Goal: Information Seeking & Learning: Learn about a topic

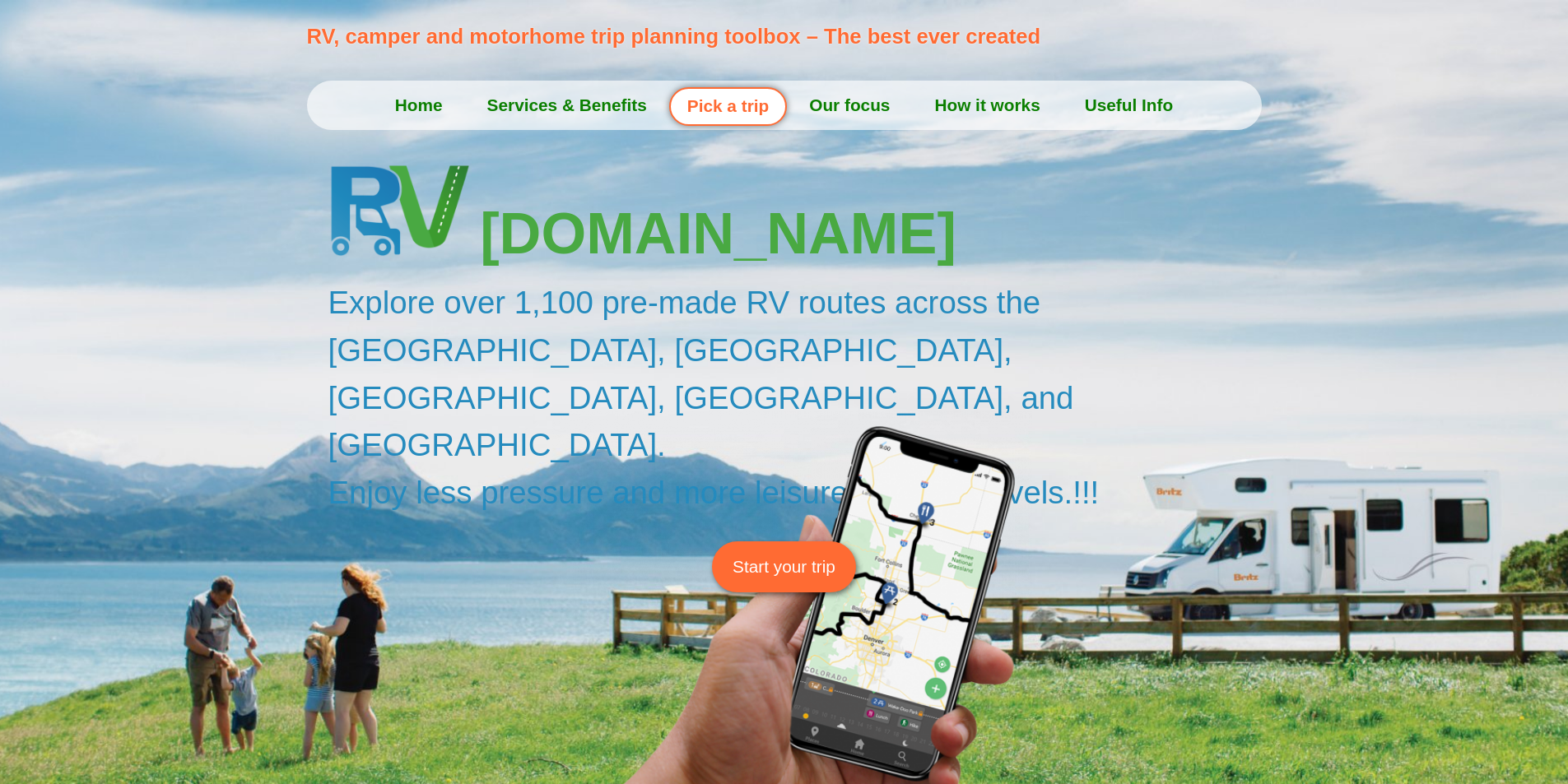
click at [750, 554] on span "Start your trip" at bounding box center [784, 566] width 102 height 25
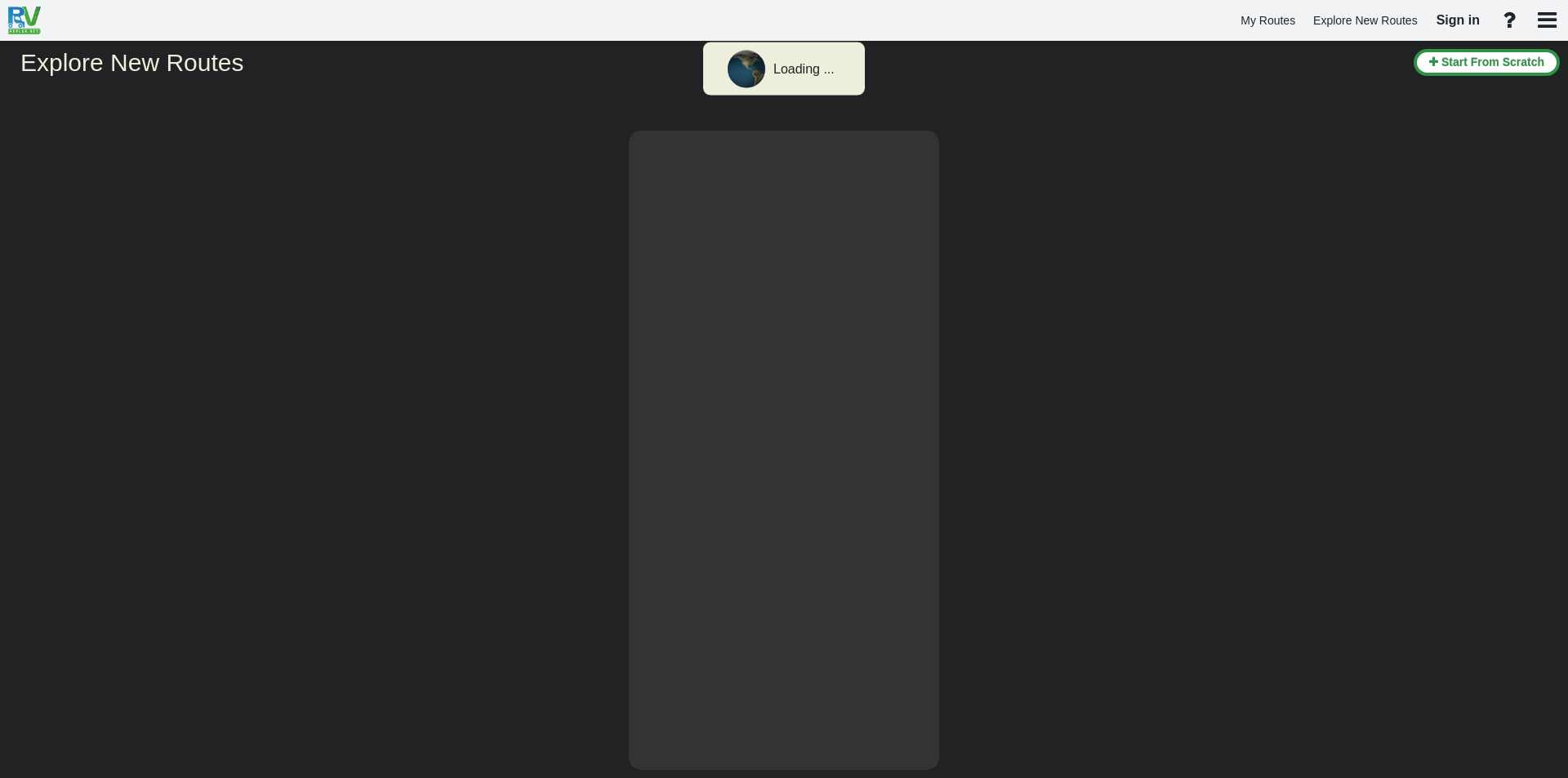
select select "number:2"
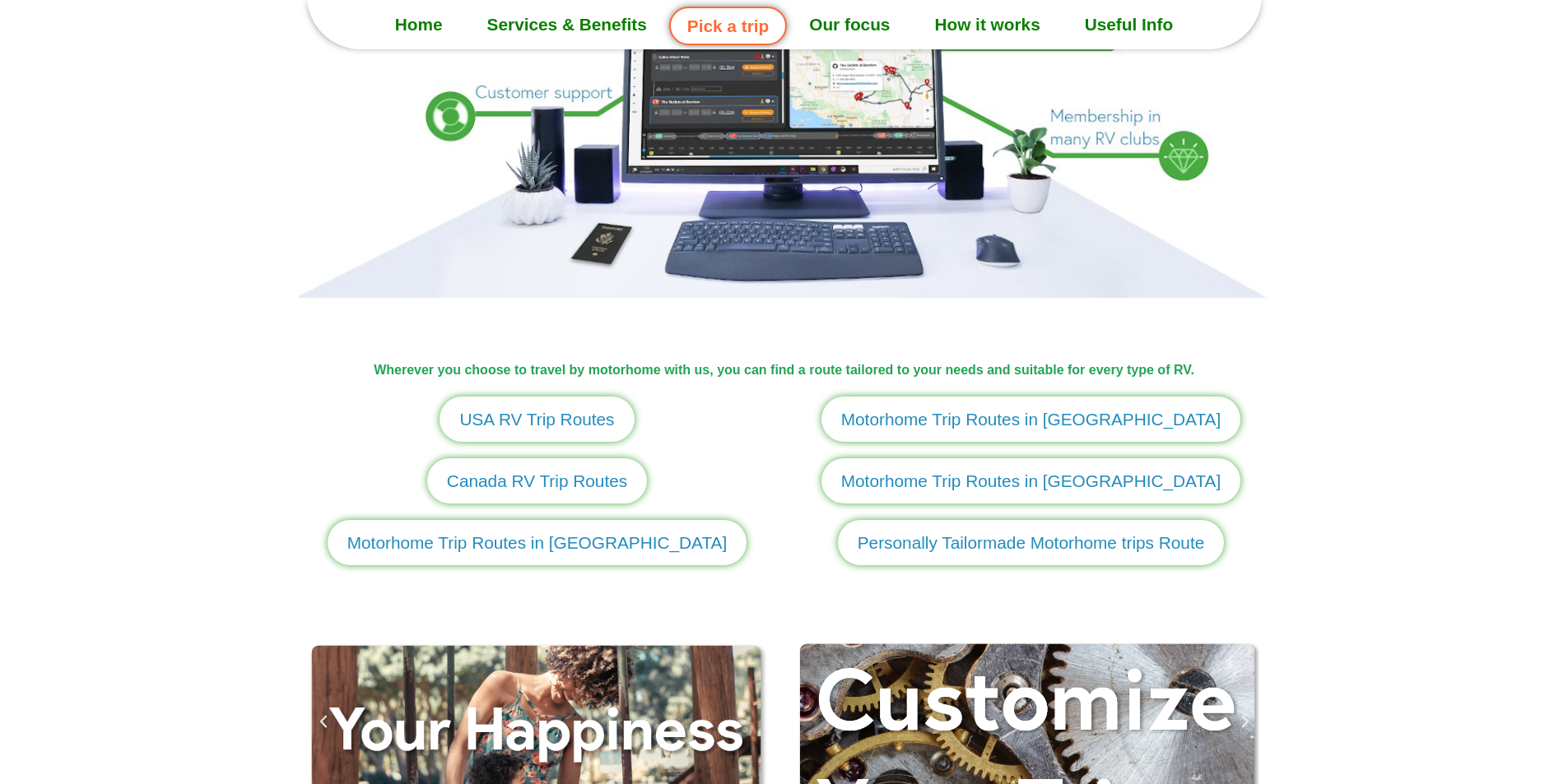
scroll to position [1811, 0]
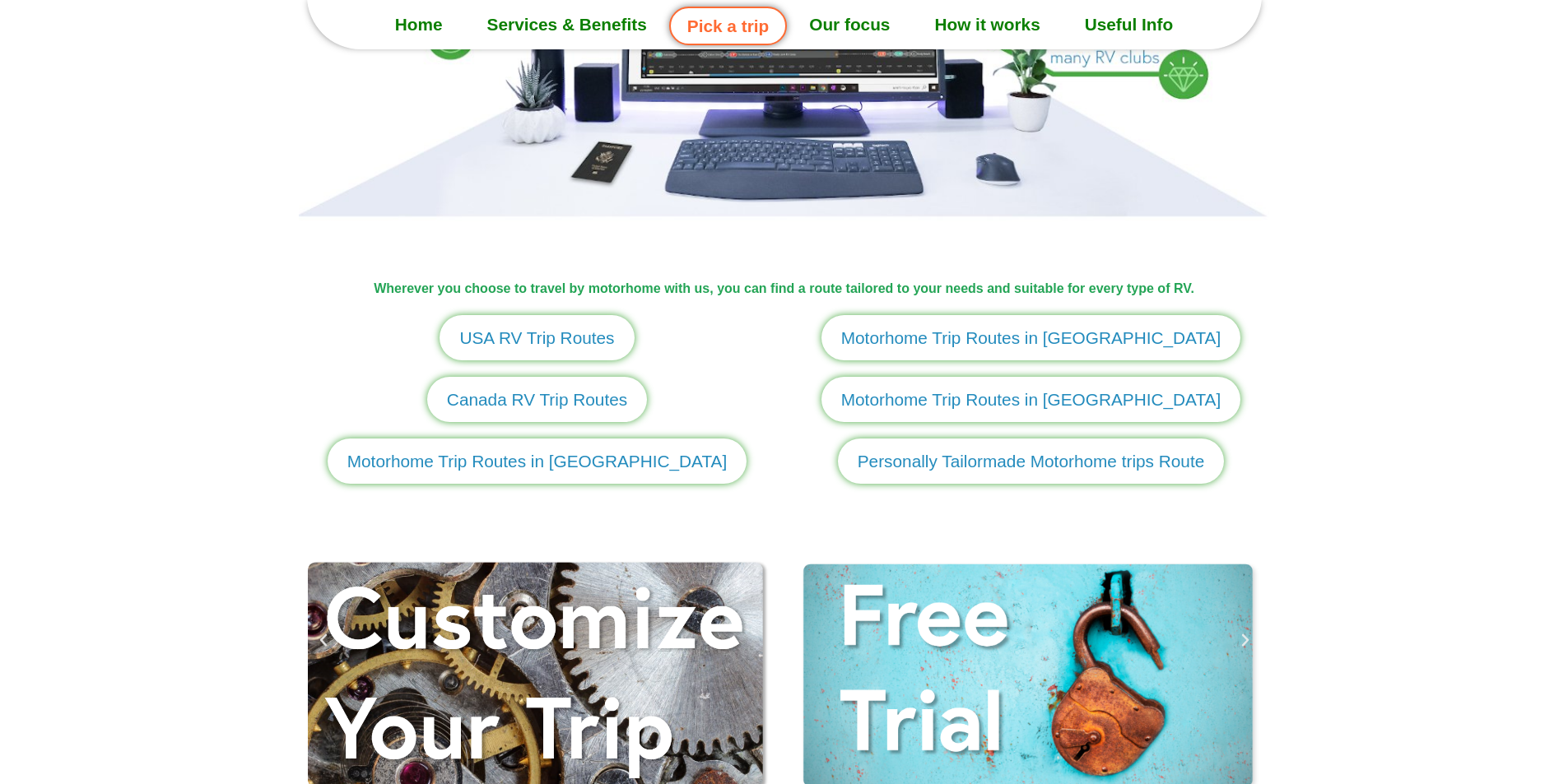
click at [563, 341] on span "USA RV Trip Routes" at bounding box center [537, 337] width 155 height 25
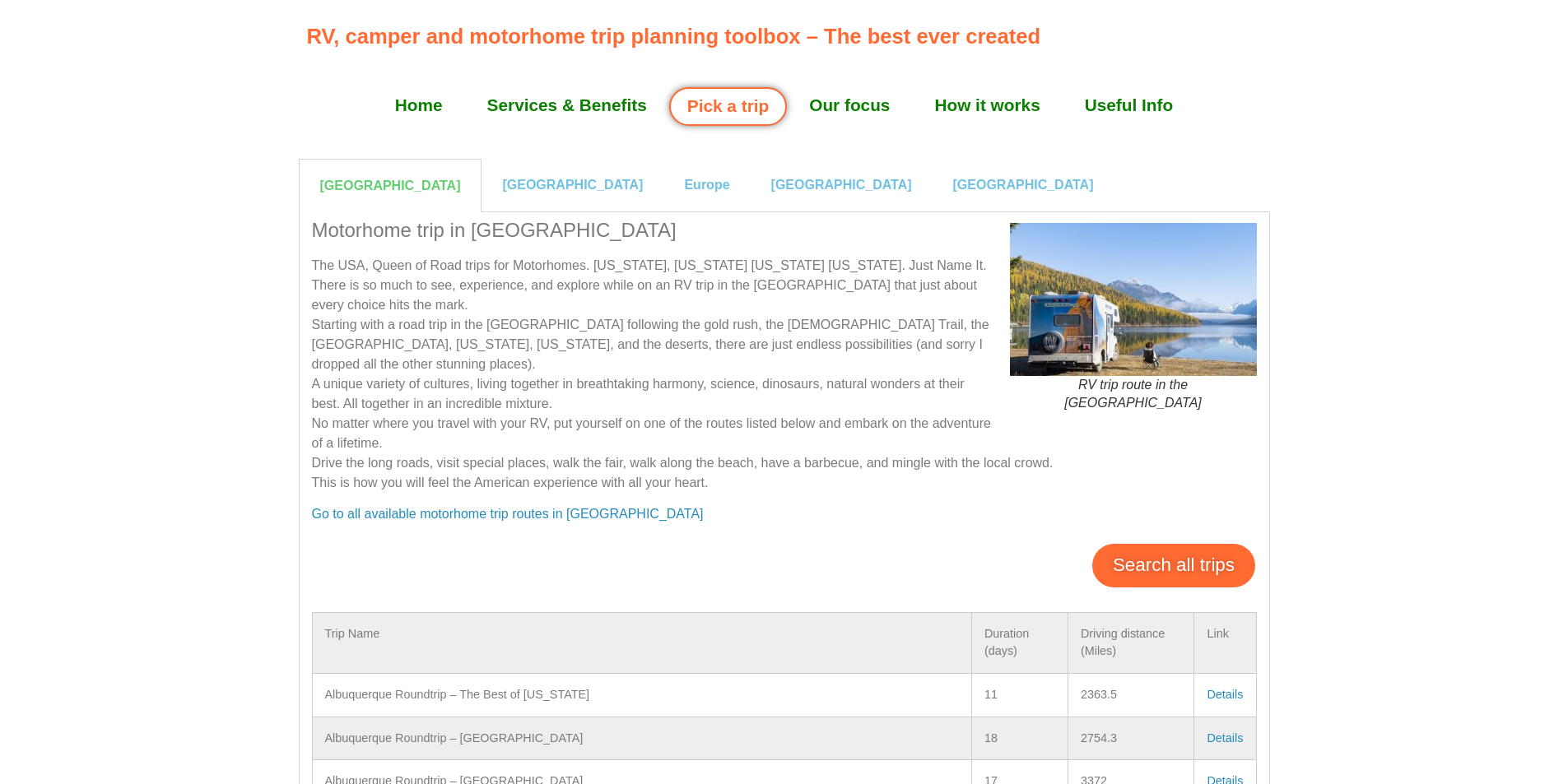
click at [1171, 552] on link "Search all trips" at bounding box center [1174, 566] width 163 height 43
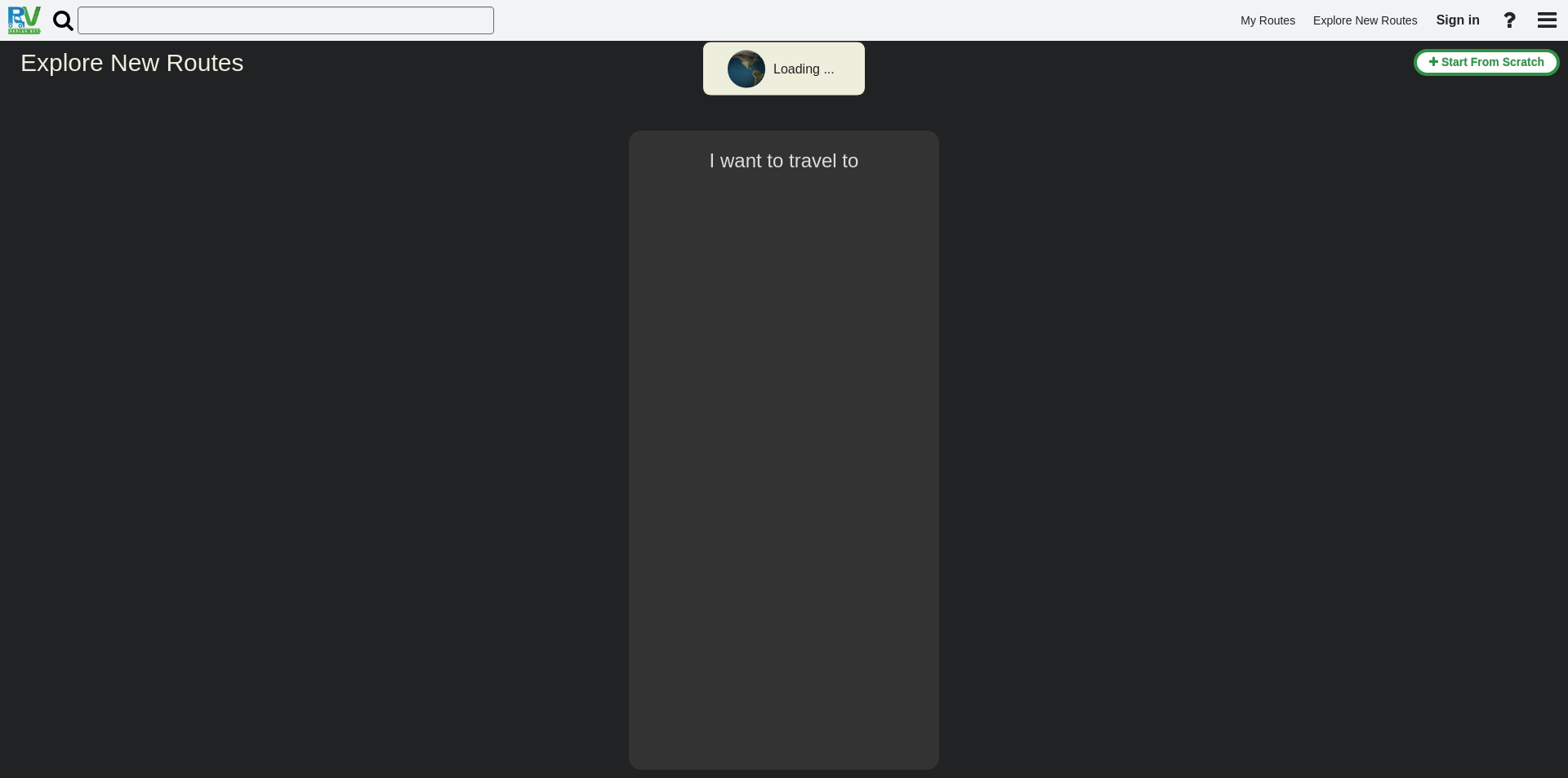
select select "number:2"
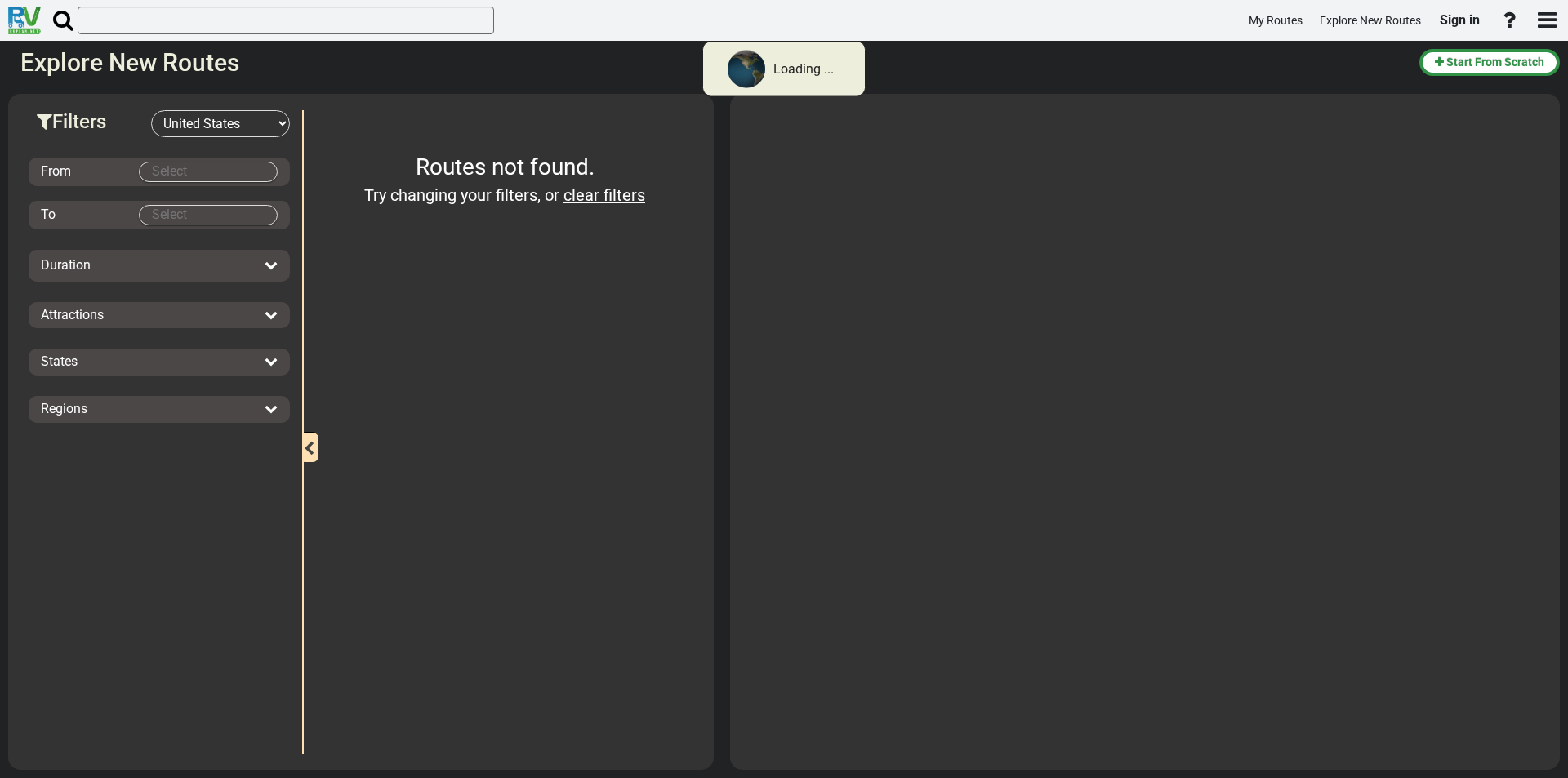
click at [265, 172] on body "Loading ... My Routes Explore New Routes Sign in × Name" at bounding box center [784, 389] width 1568 height 778
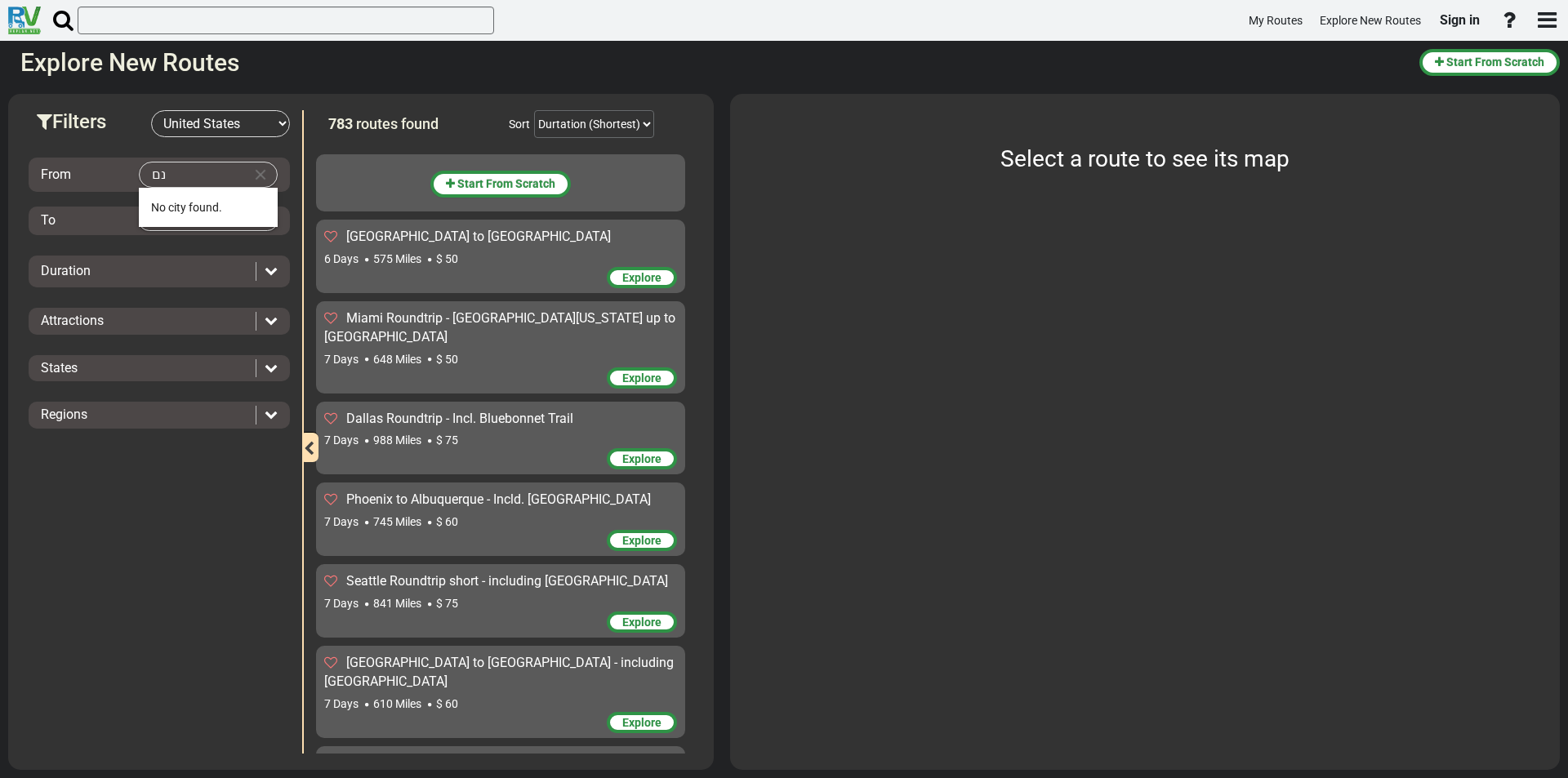
type input "נ"
click at [167, 210] on span "Bos" at bounding box center [160, 207] width 19 height 13
type input "[GEOGRAPHIC_DATA]"
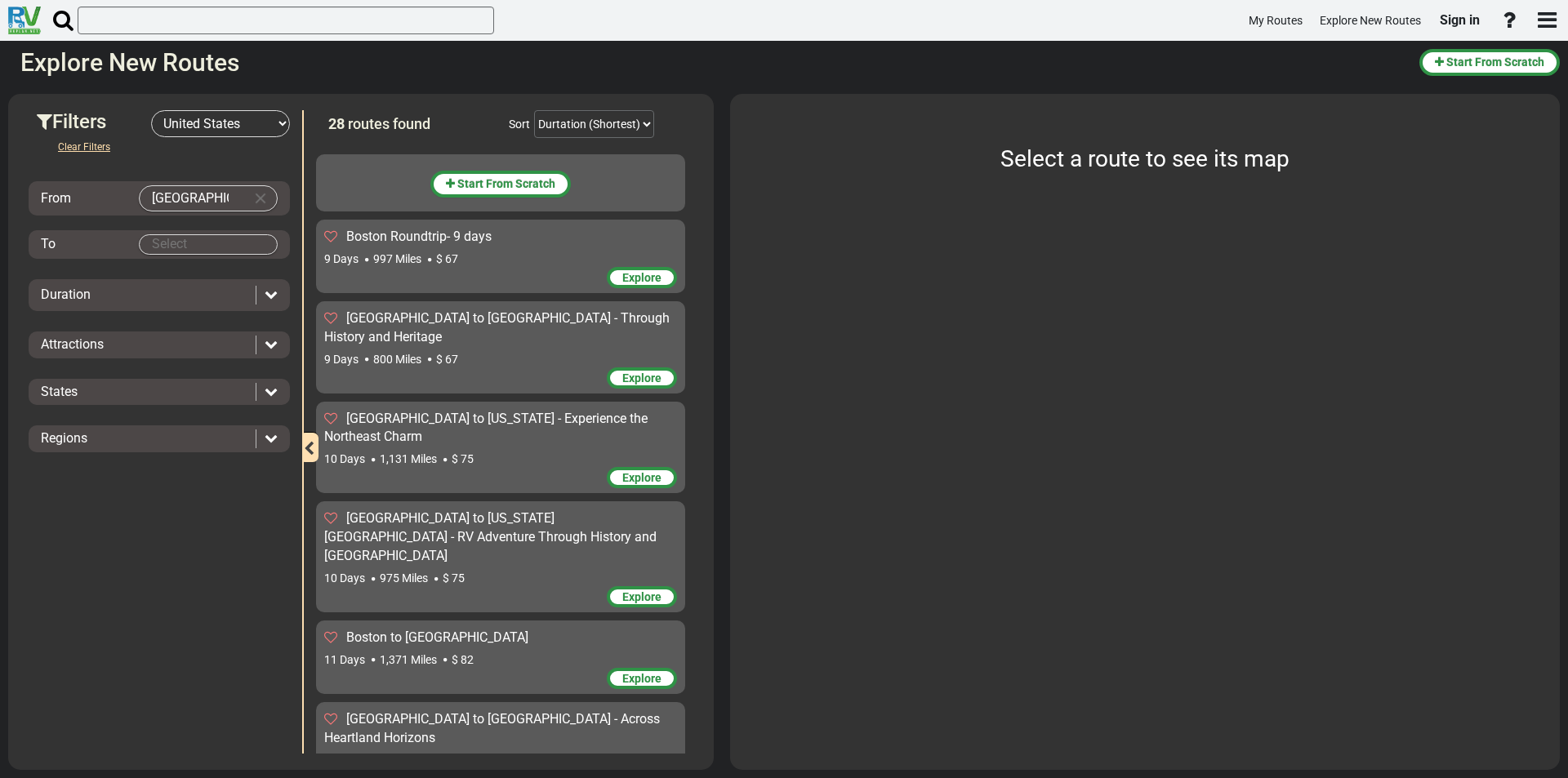
click at [189, 244] on body "My Routes Explore New Routes Sign in ×" at bounding box center [784, 389] width 1568 height 778
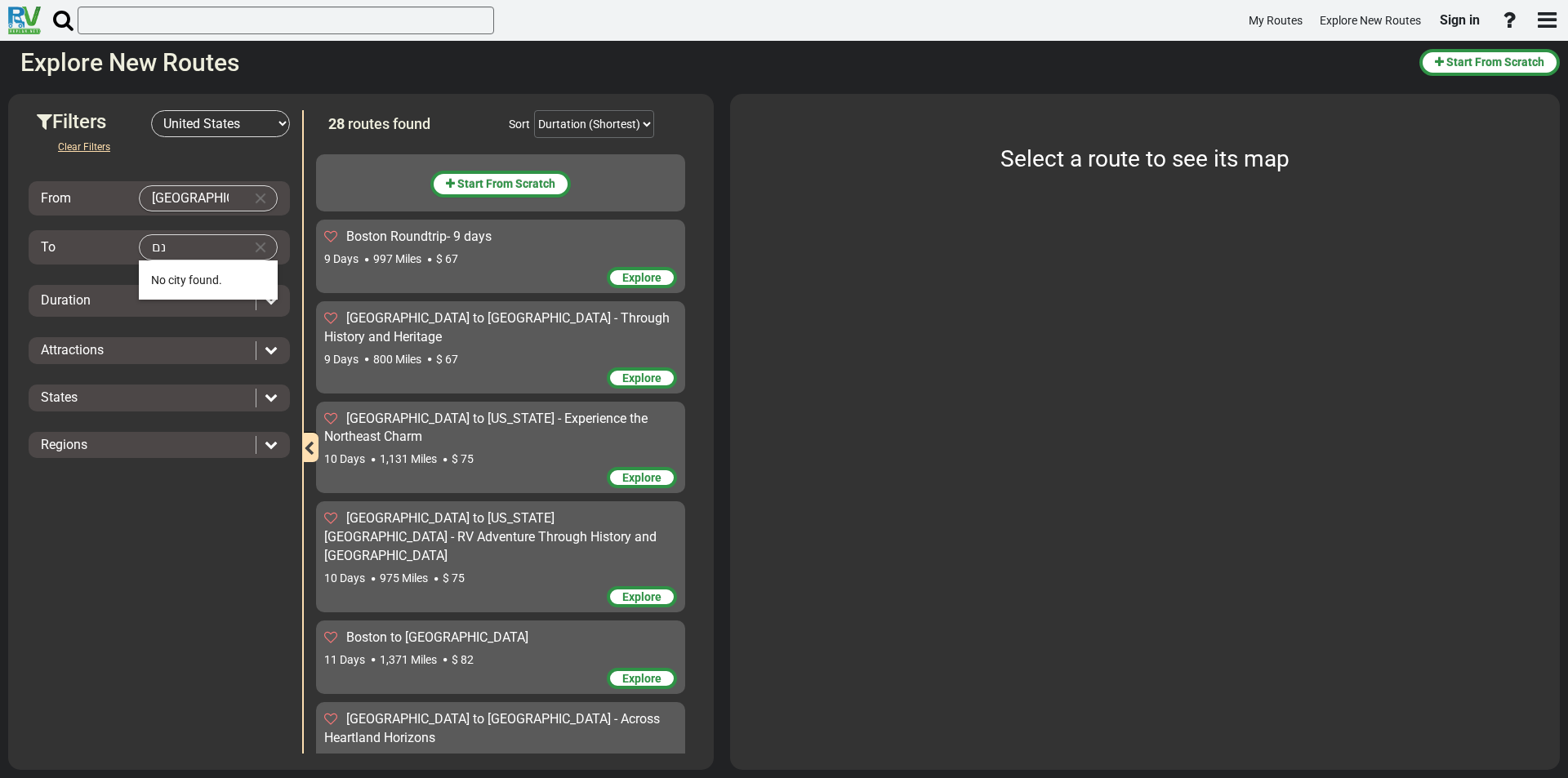
type input "נ"
click at [185, 282] on span "Bos ton" at bounding box center [169, 280] width 36 height 13
type input "[GEOGRAPHIC_DATA]"
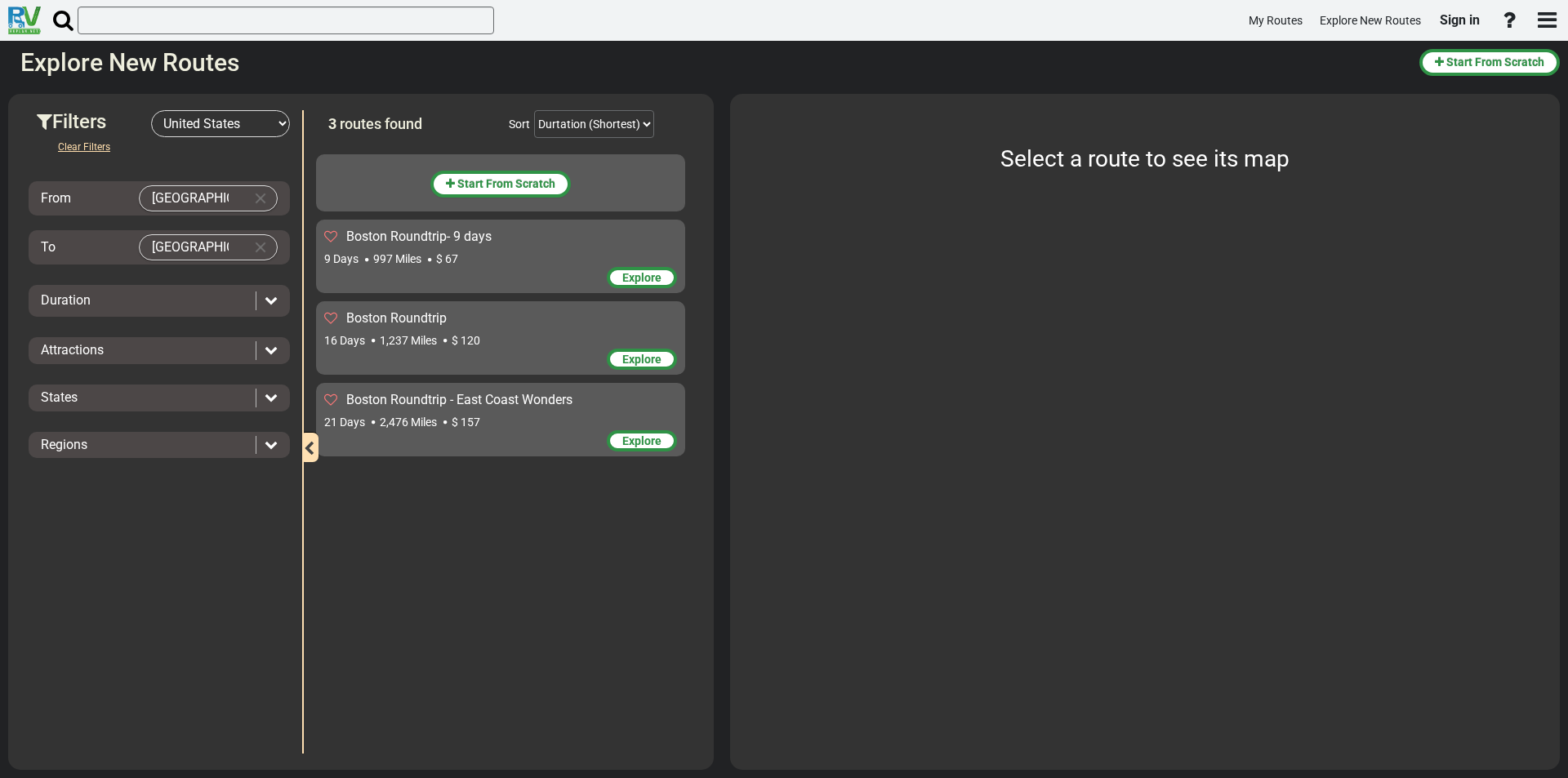
click at [170, 292] on div "Duration" at bounding box center [144, 301] width 206 height 19
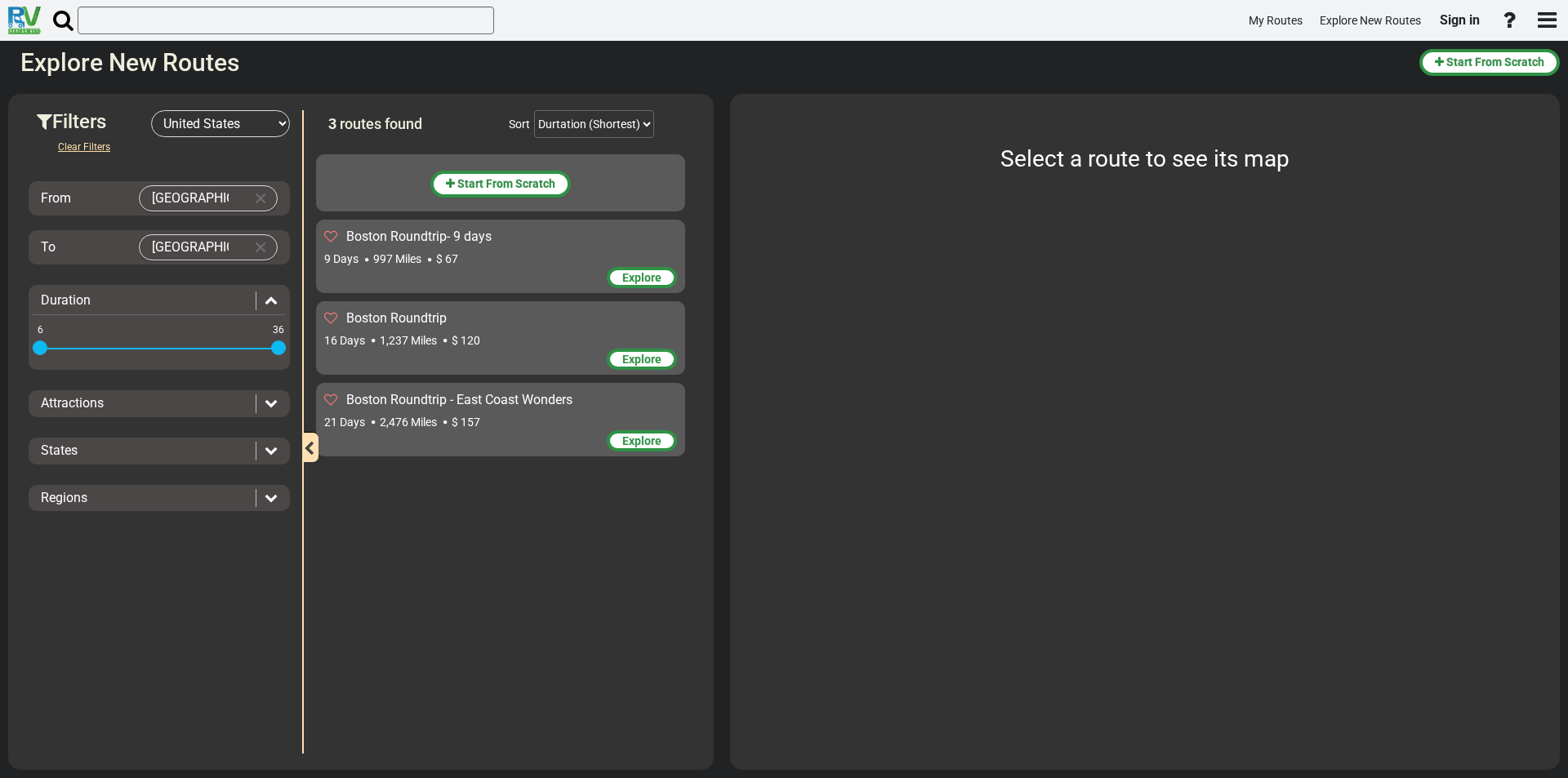
click at [273, 343] on span at bounding box center [278, 347] width 14 height 14
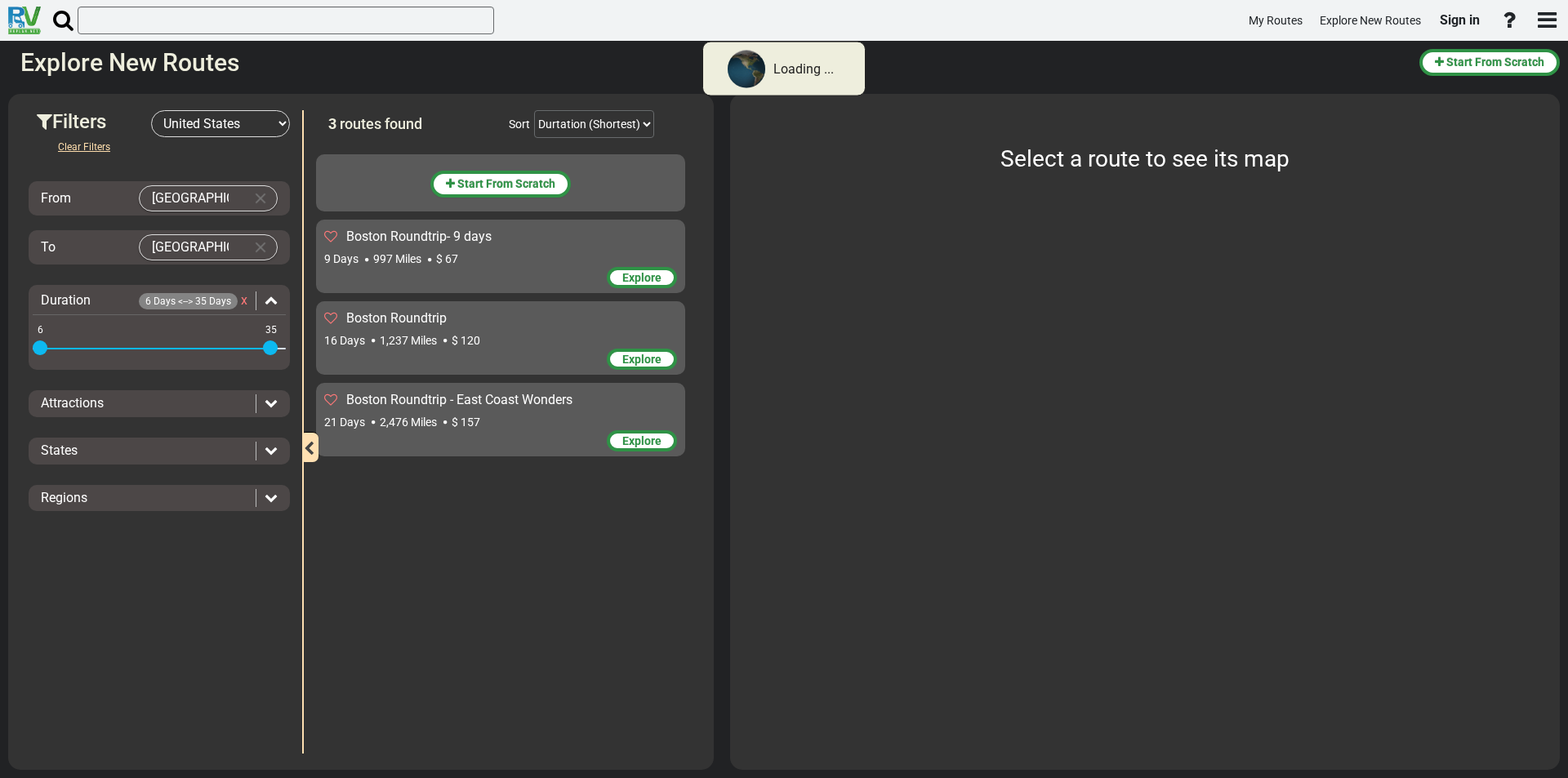
click at [273, 343] on span at bounding box center [269, 347] width 14 height 14
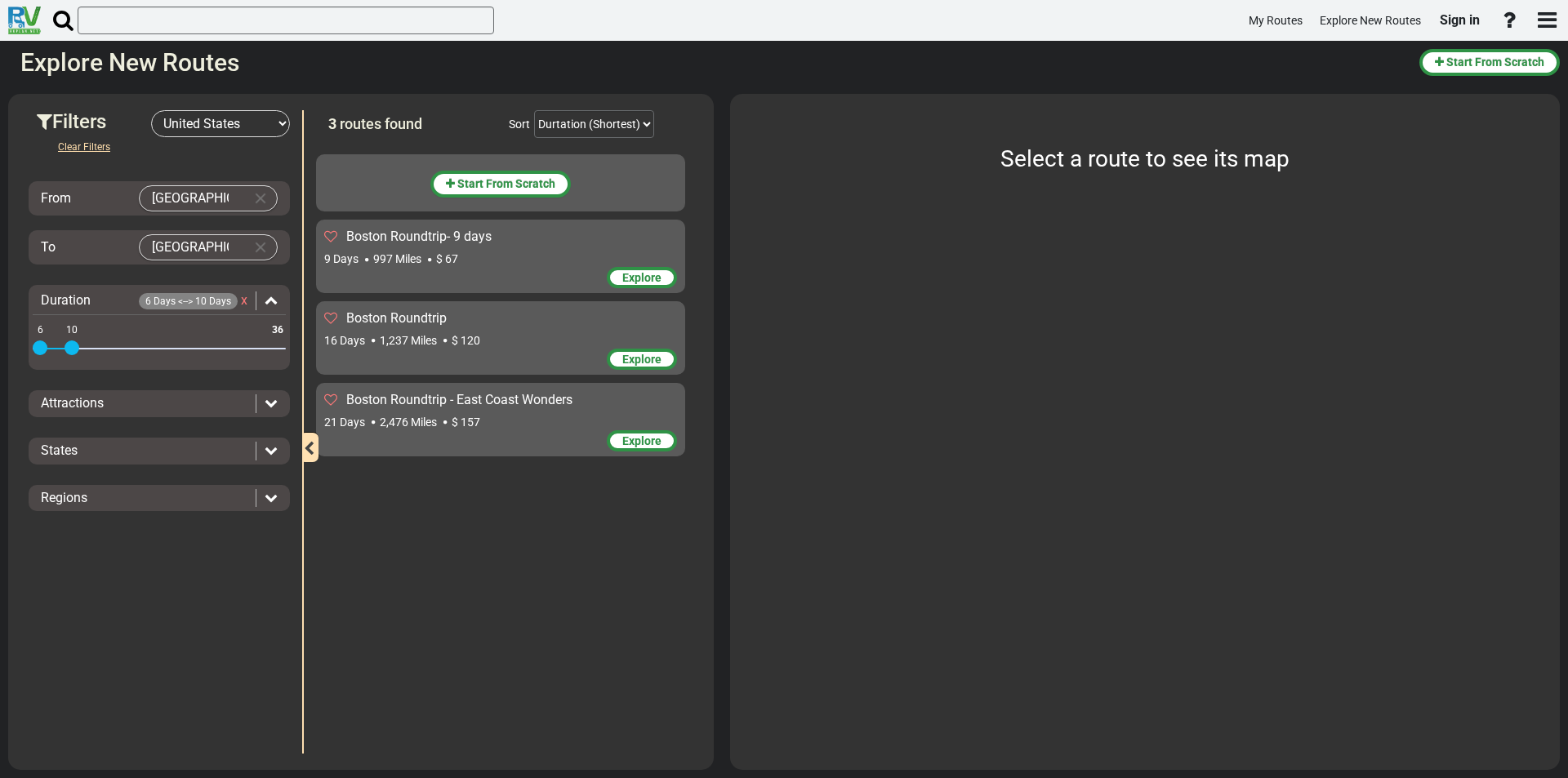
drag, startPoint x: 271, startPoint y: 345, endPoint x: 75, endPoint y: 349, distance: 196.0
click at [75, 349] on span at bounding box center [71, 347] width 14 height 14
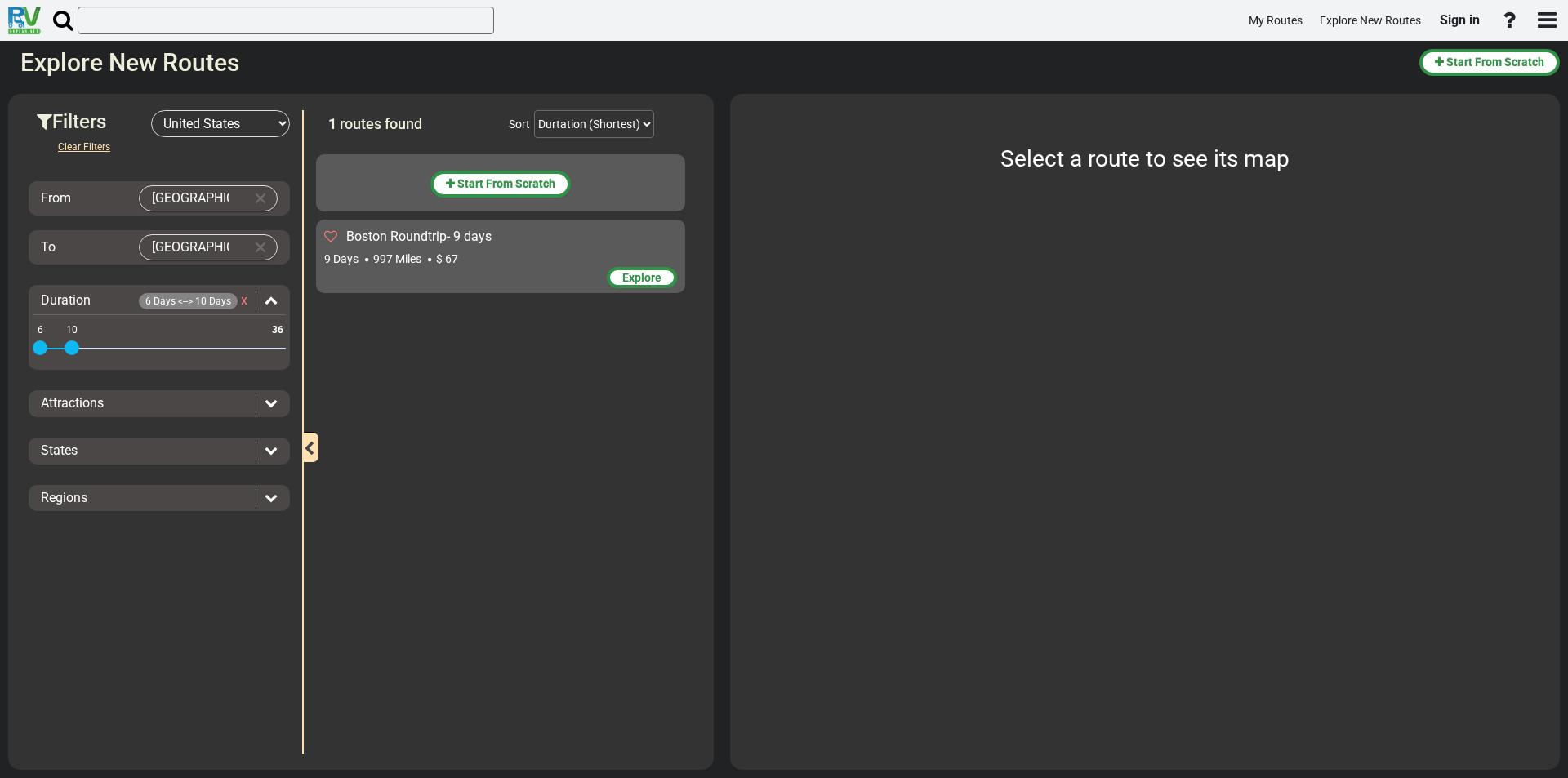
click at [474, 245] on span "Boston Roundtrip- 9 days" at bounding box center [419, 236] width 146 height 15
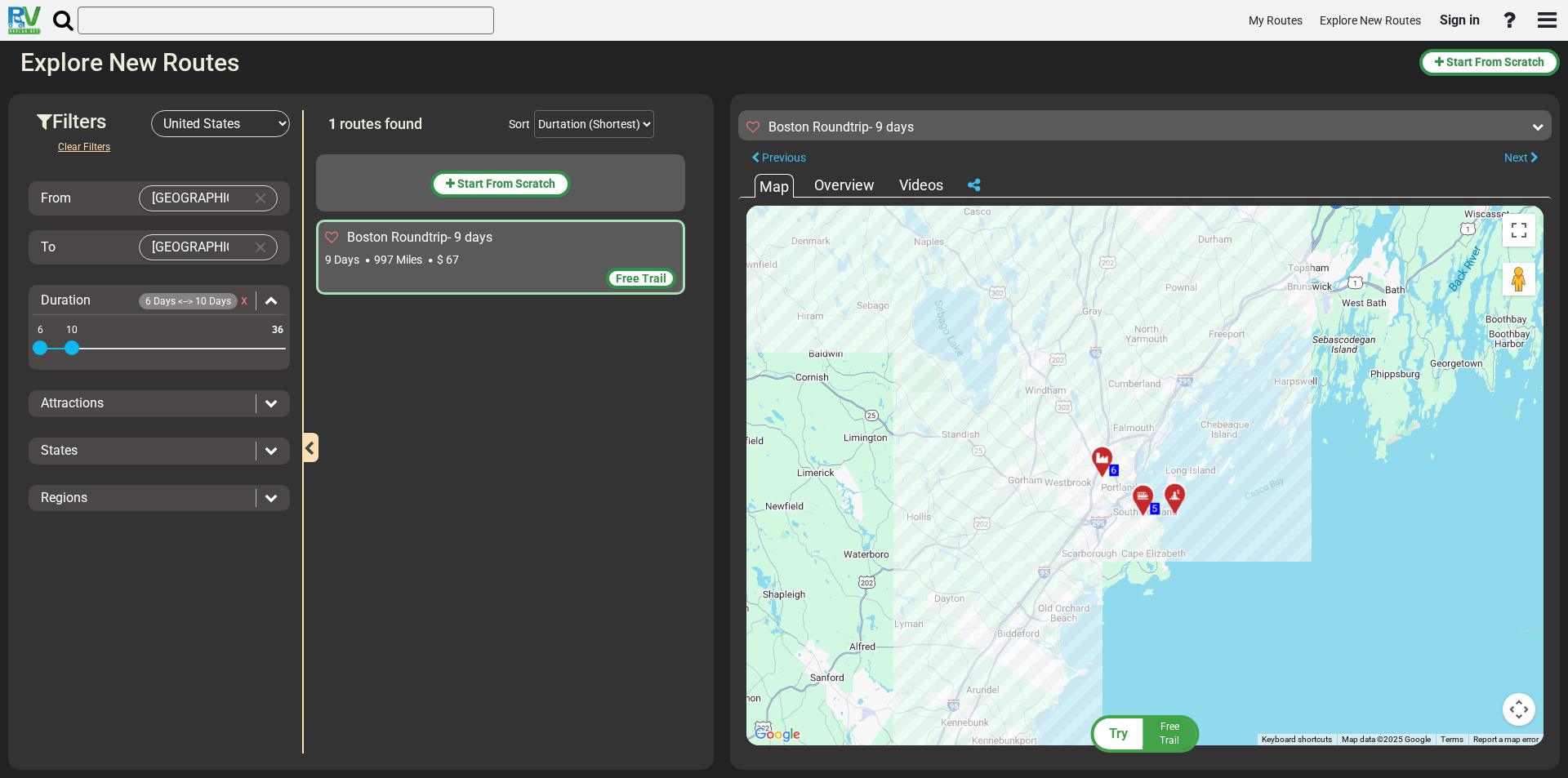
click at [1179, 498] on div at bounding box center [1181, 502] width 27 height 25
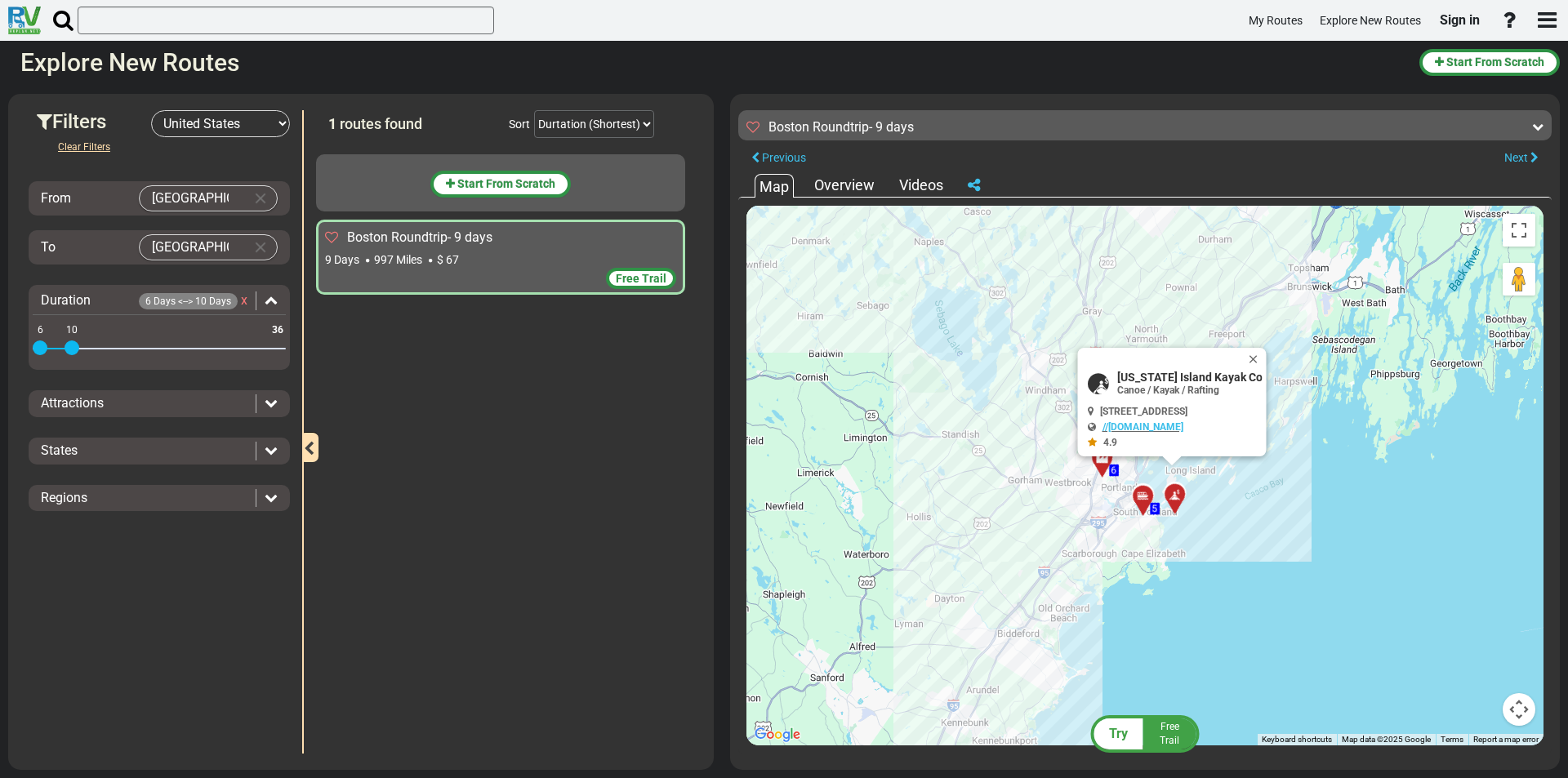
click at [1142, 497] on div at bounding box center [1148, 504] width 27 height 25
click at [1102, 466] on div at bounding box center [1108, 465] width 27 height 25
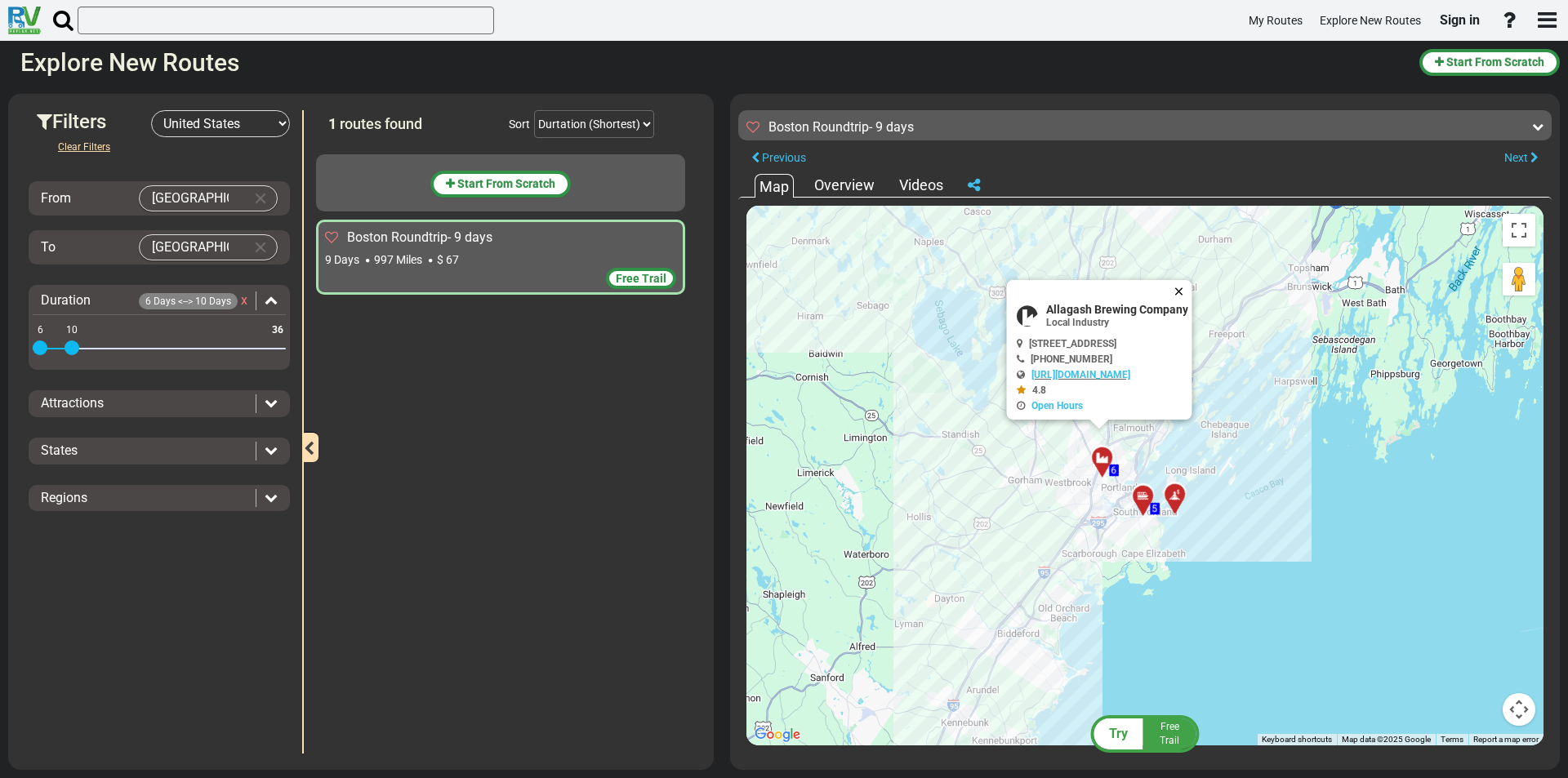
click at [1191, 295] on button "Close" at bounding box center [1182, 292] width 19 height 23
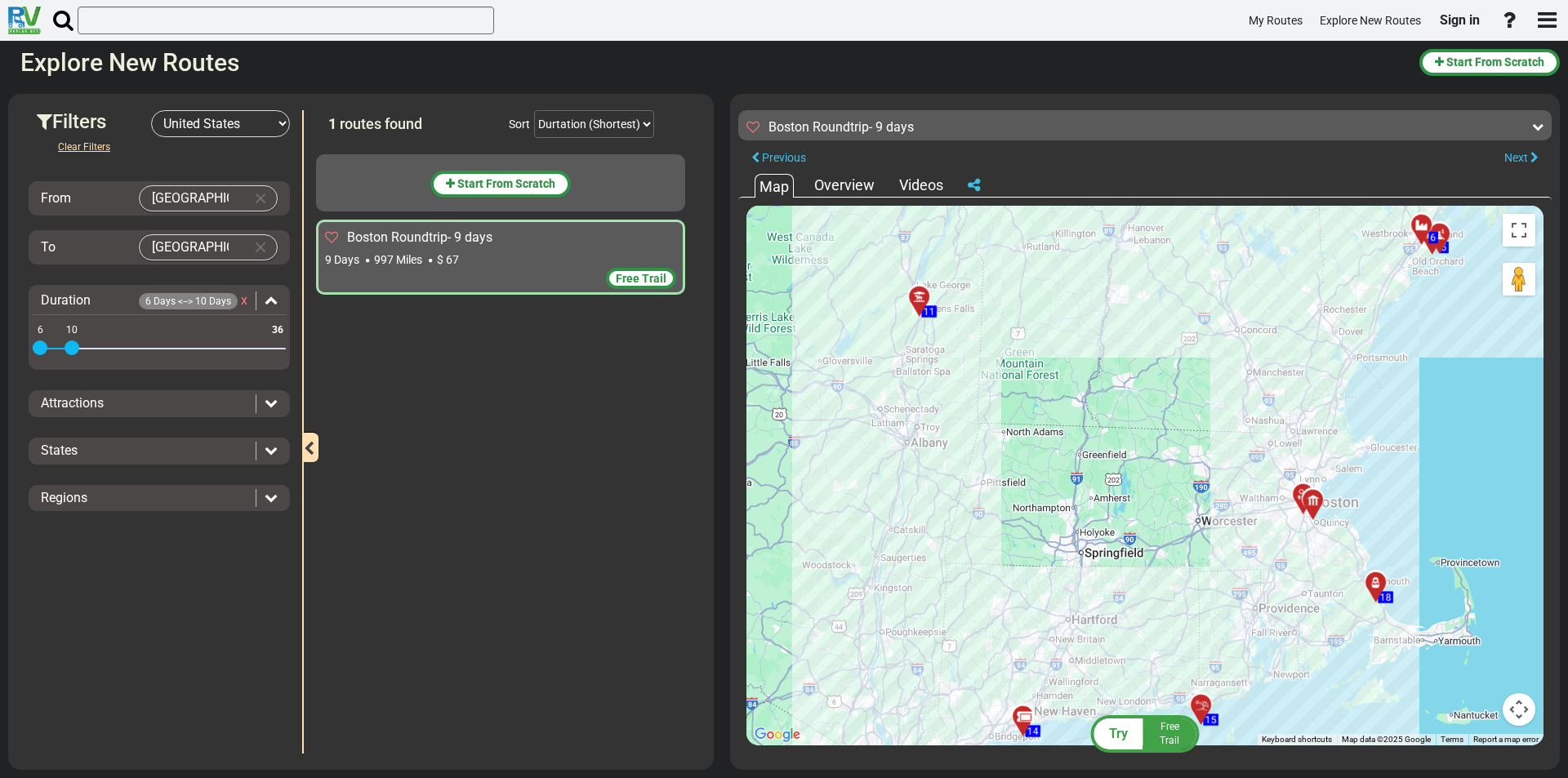
drag, startPoint x: 1257, startPoint y: 332, endPoint x: 1124, endPoint y: 507, distance: 219.8
click at [1128, 505] on div "To activate drag with keyboard, press Alt + Enter. Once in keyboard drag state,…" at bounding box center [1144, 476] width 797 height 540
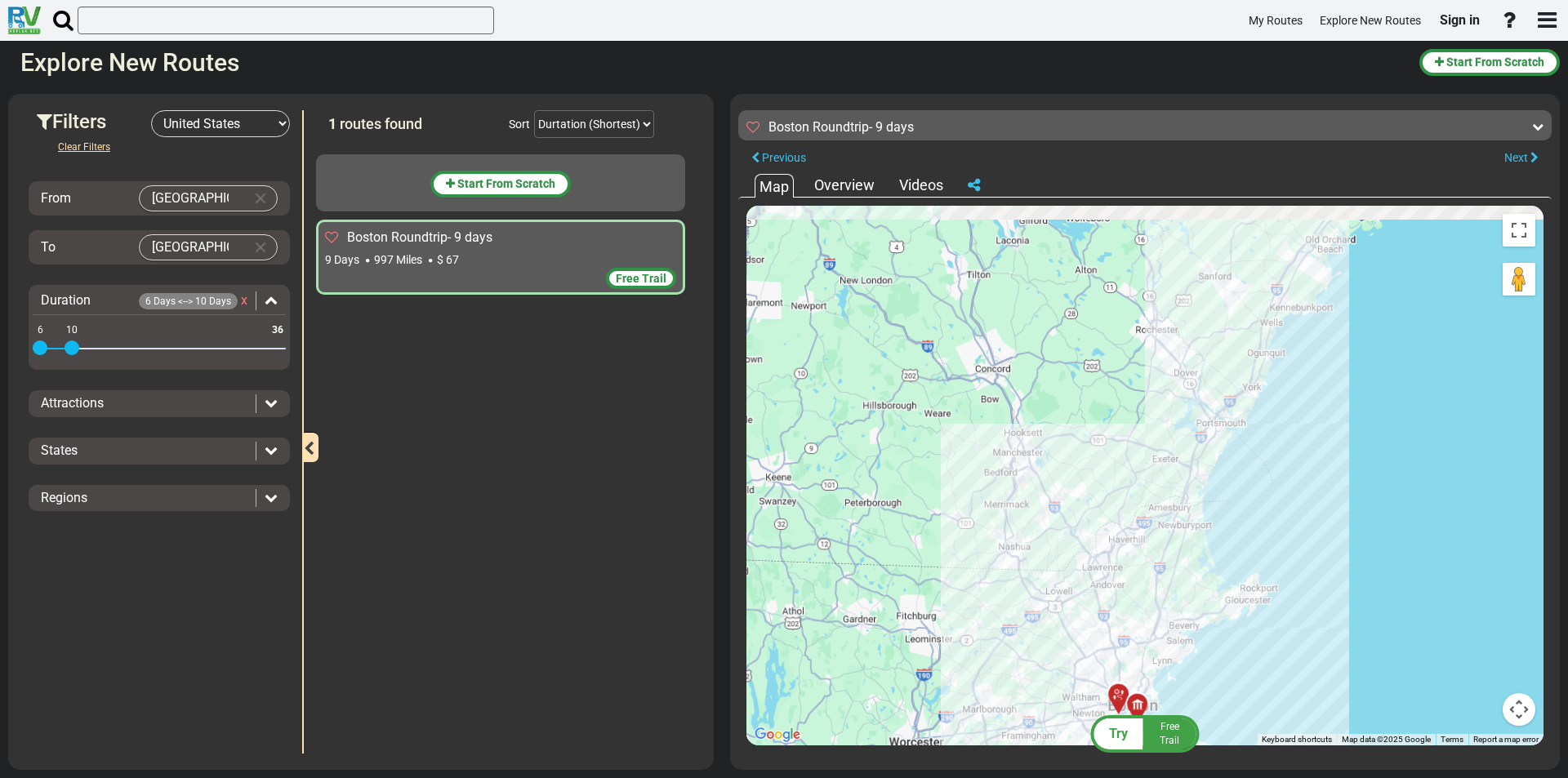
drag, startPoint x: 1433, startPoint y: 349, endPoint x: 1277, endPoint y: 549, distance: 253.6
click at [1277, 548] on div "To activate drag with keyboard, press Alt + Enter. Once in keyboard drag state,…" at bounding box center [1144, 476] width 797 height 540
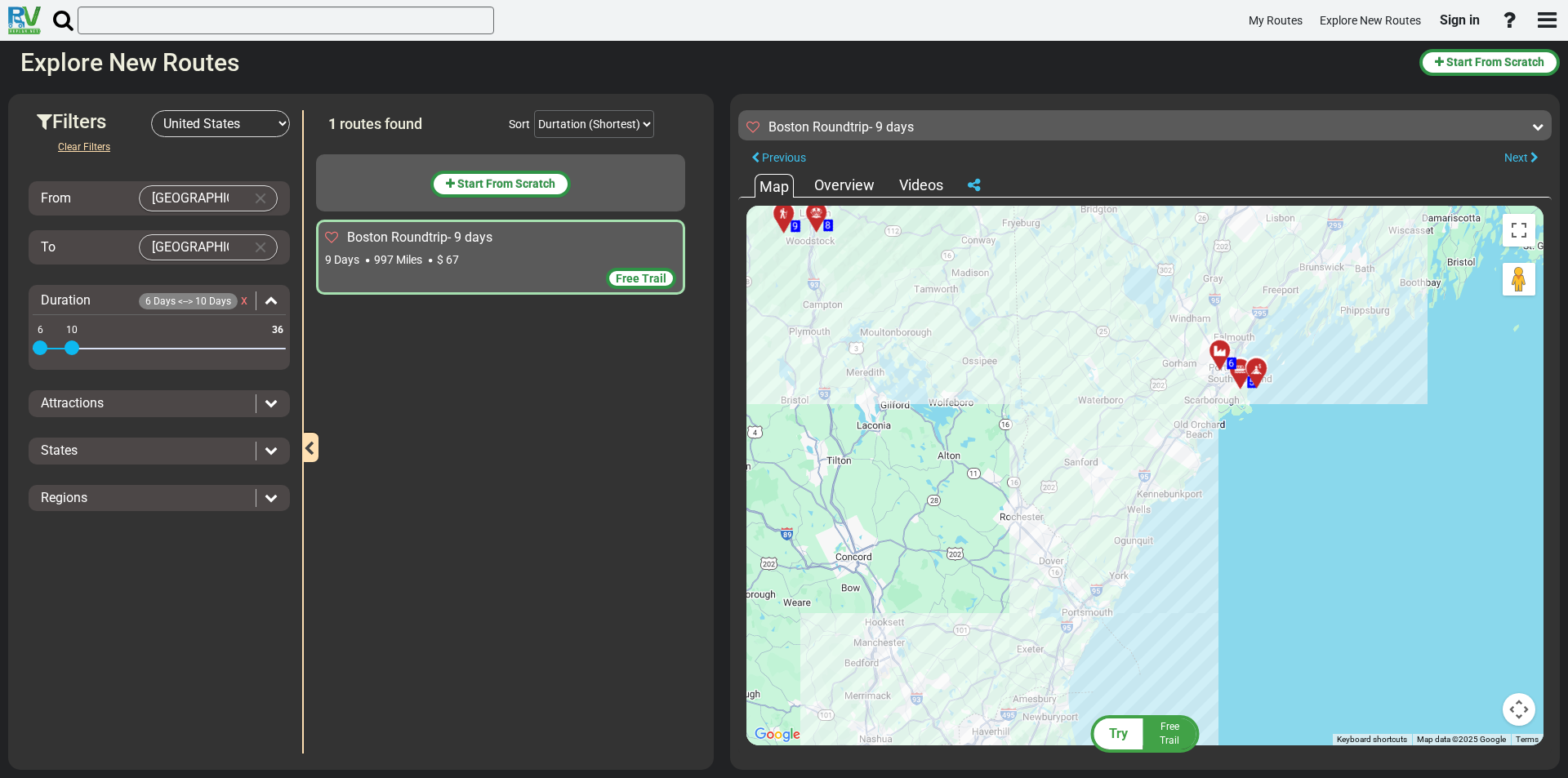
click at [1254, 371] on div at bounding box center [1262, 376] width 27 height 25
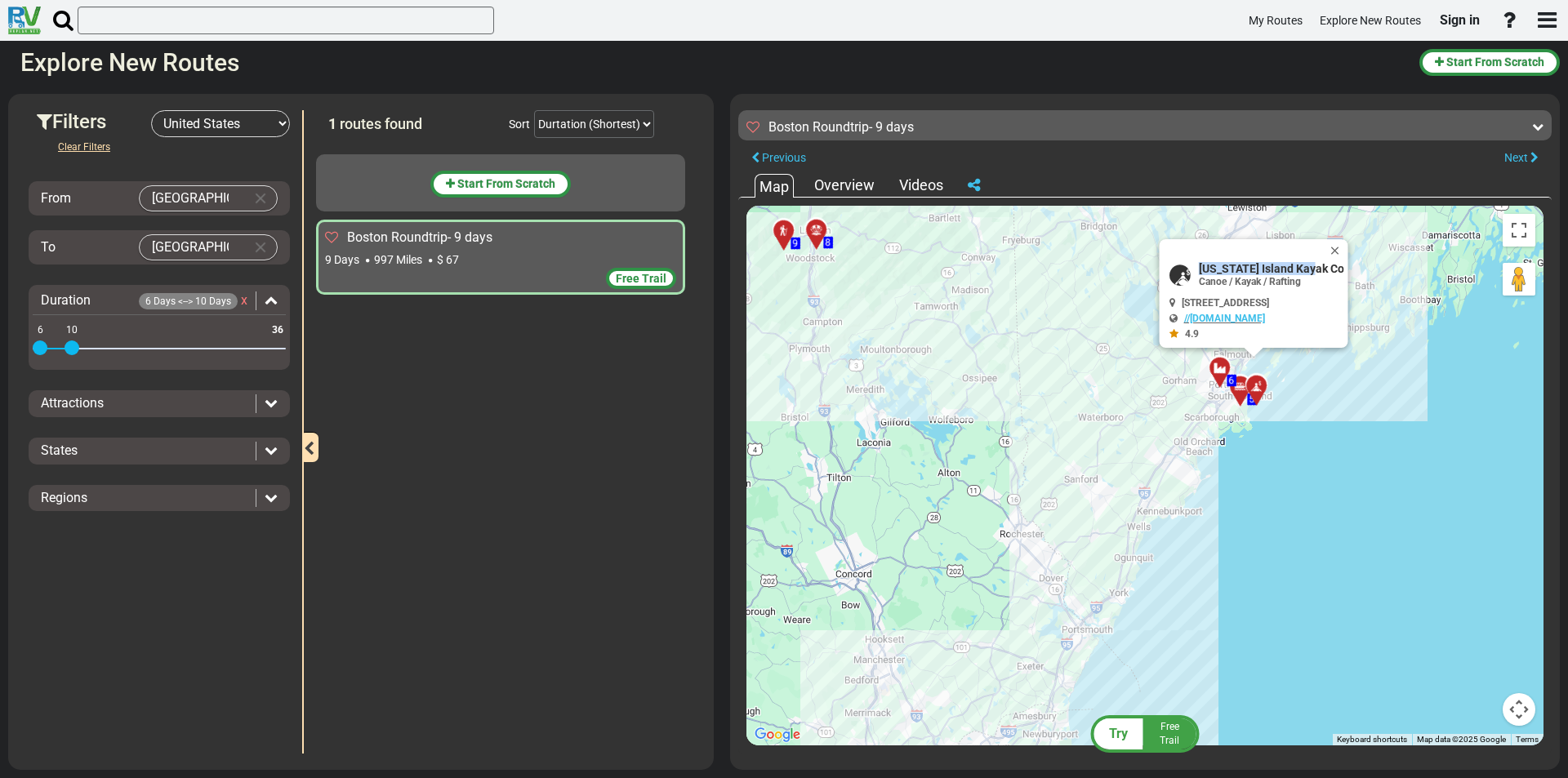
drag, startPoint x: 1182, startPoint y: 266, endPoint x: 1297, endPoint y: 271, distance: 115.1
click at [1297, 271] on span "[US_STATE] Island Kayak Co" at bounding box center [1272, 269] width 146 height 13
copy span "[US_STATE] Island Kayak Co"
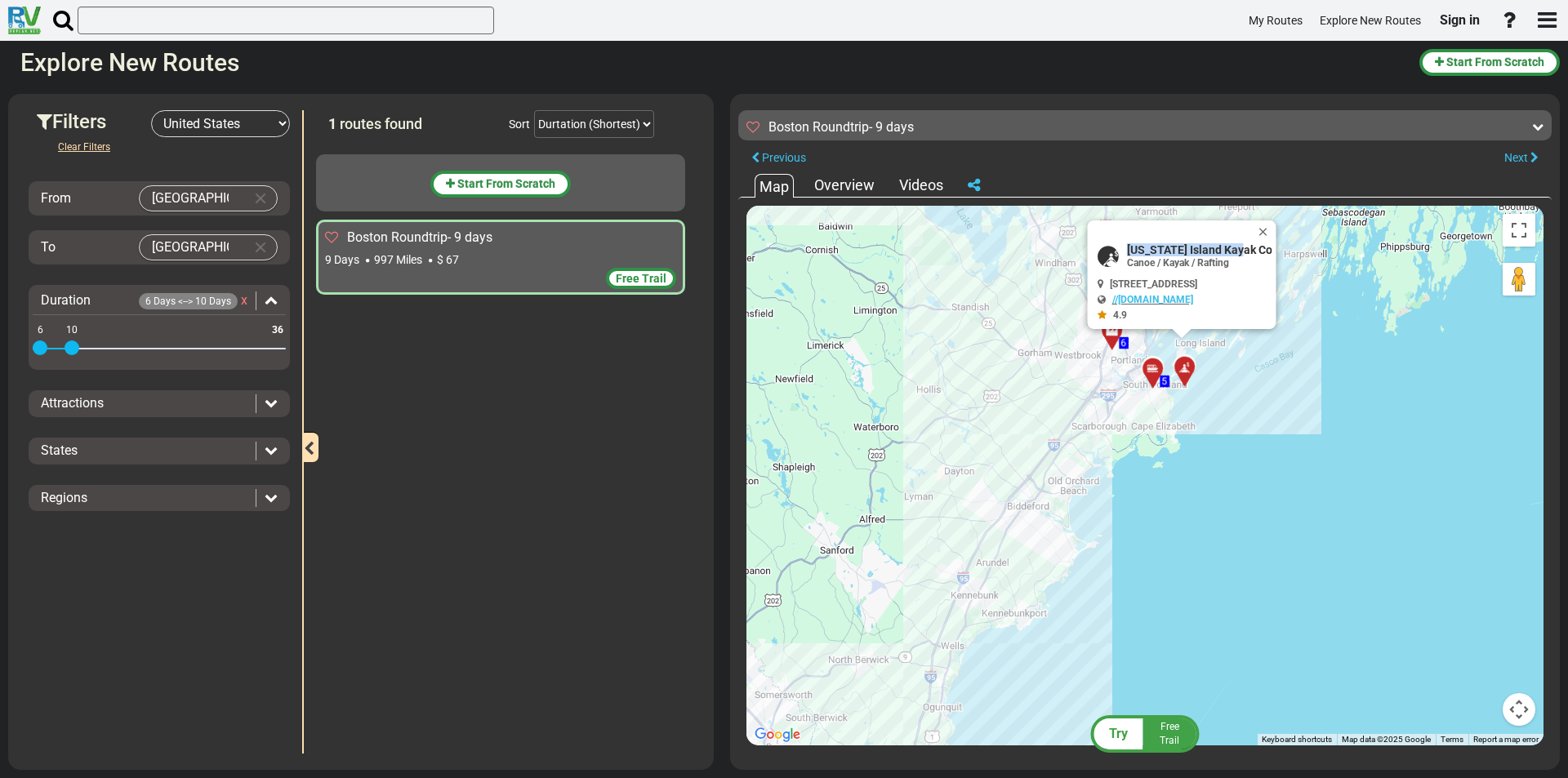
click at [1156, 365] on div "5" at bounding box center [1153, 368] width 29 height 29
click at [1147, 366] on icon at bounding box center [1152, 369] width 12 height 12
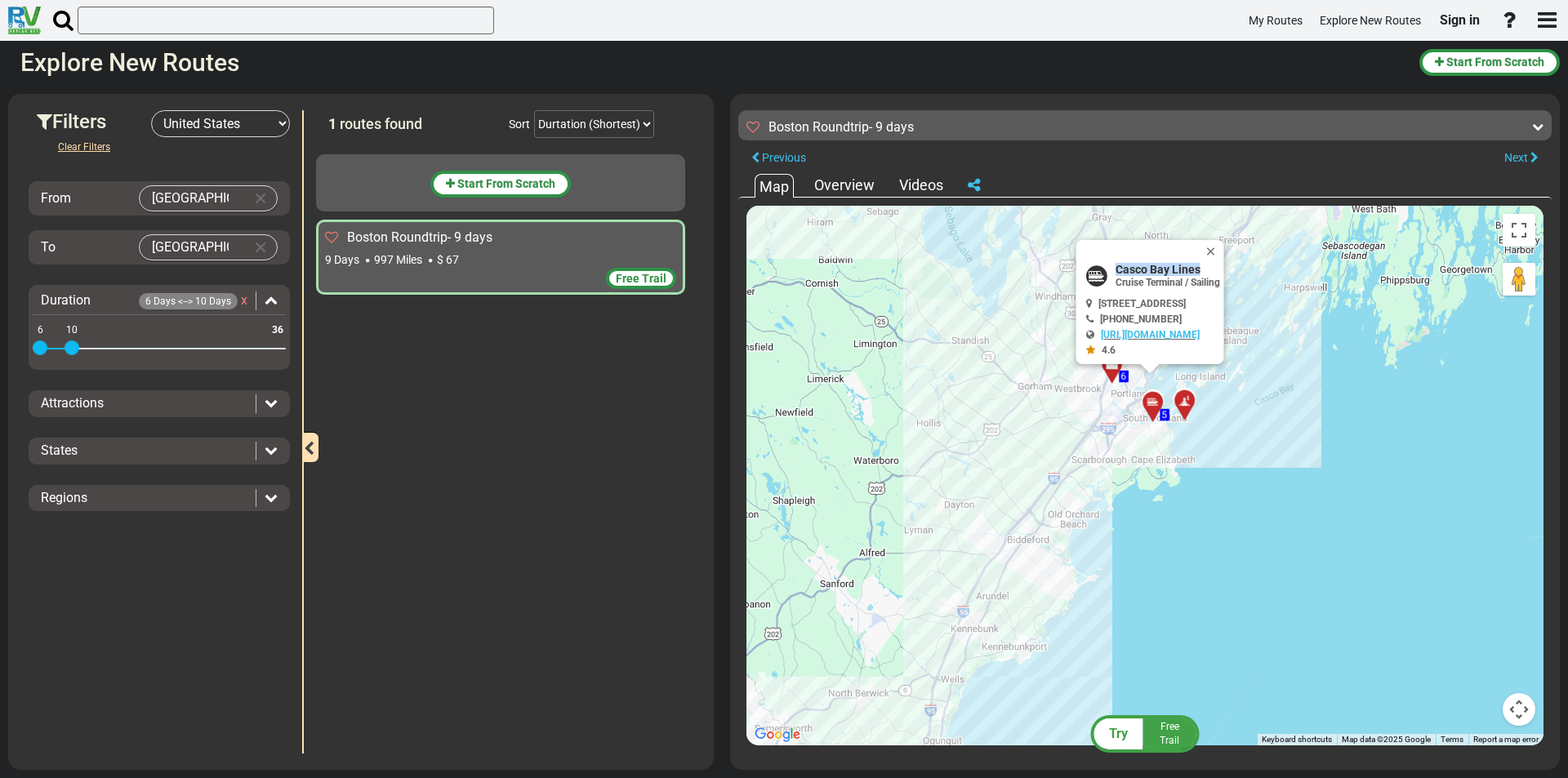
drag, startPoint x: 1167, startPoint y: 269, endPoint x: 1070, endPoint y: 267, distance: 97.0
click at [1086, 267] on div "Casco Bay Lines Cruise Terminal / Sailing" at bounding box center [1153, 275] width 134 height 25
copy div "Casco Bay Lines"
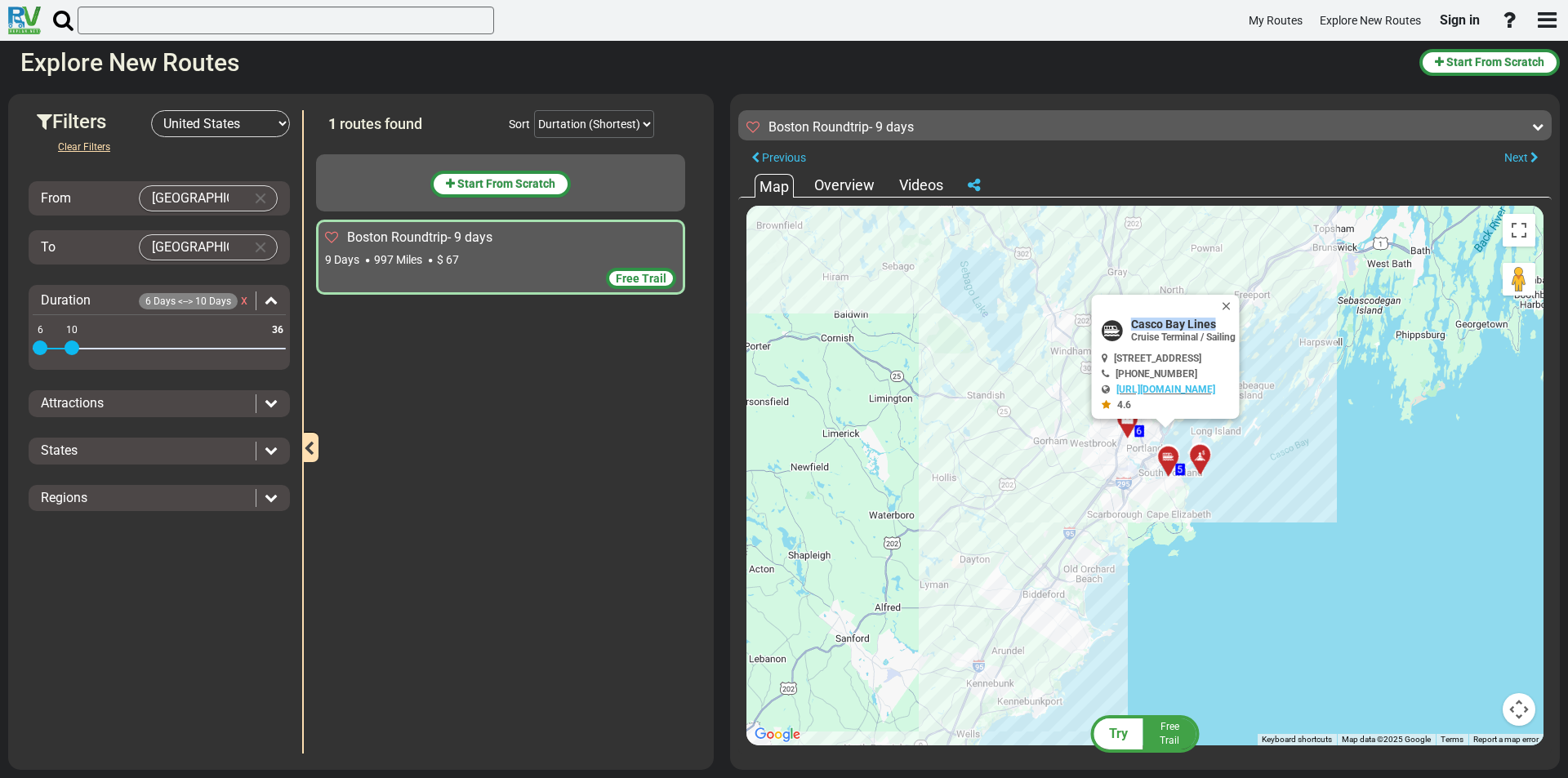
click at [1123, 431] on div at bounding box center [1133, 426] width 27 height 25
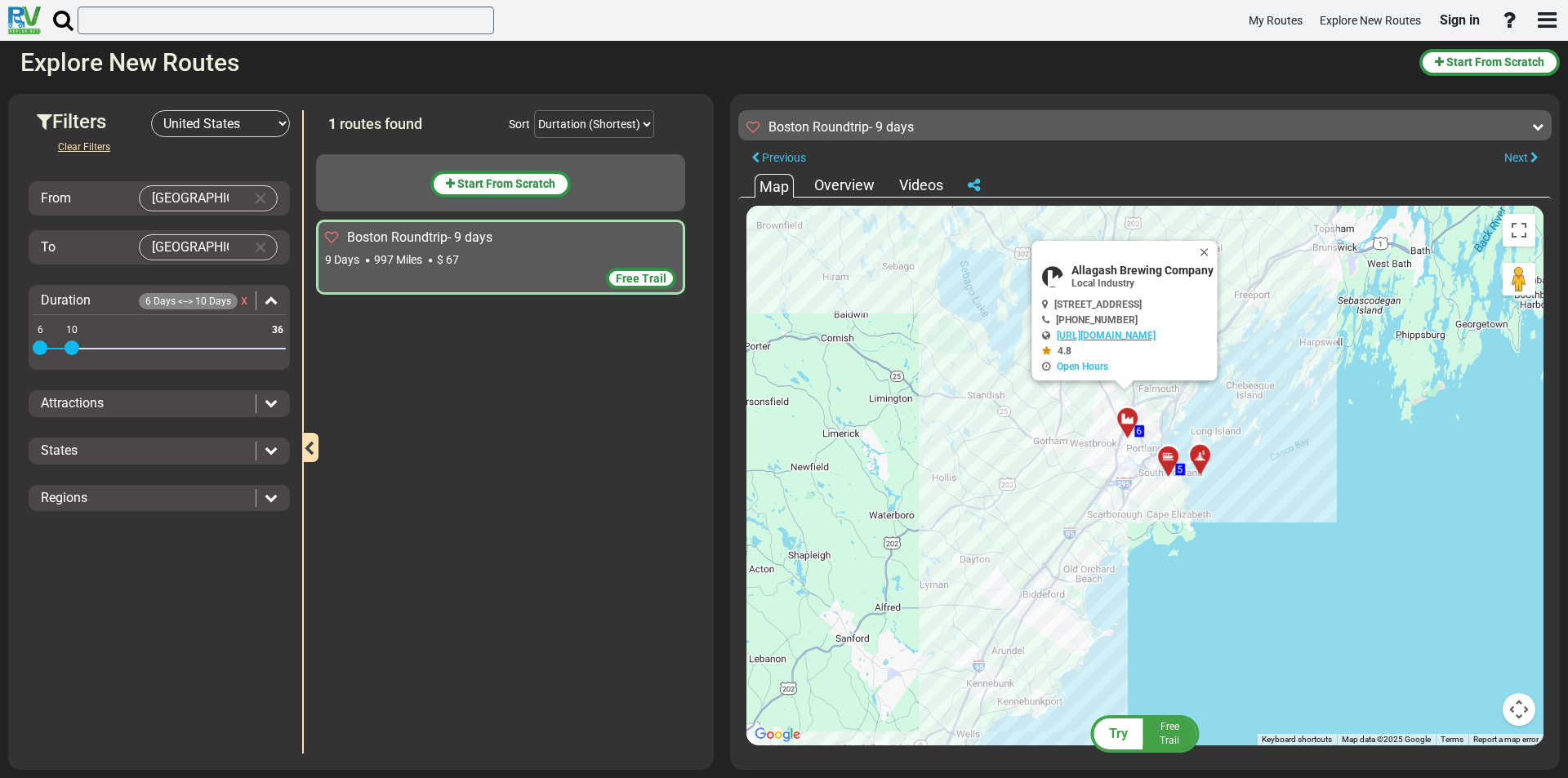
click at [1325, 448] on div "To activate drag with keyboard, press Alt + Enter. Once in keyboard drag state,…" at bounding box center [1144, 476] width 797 height 540
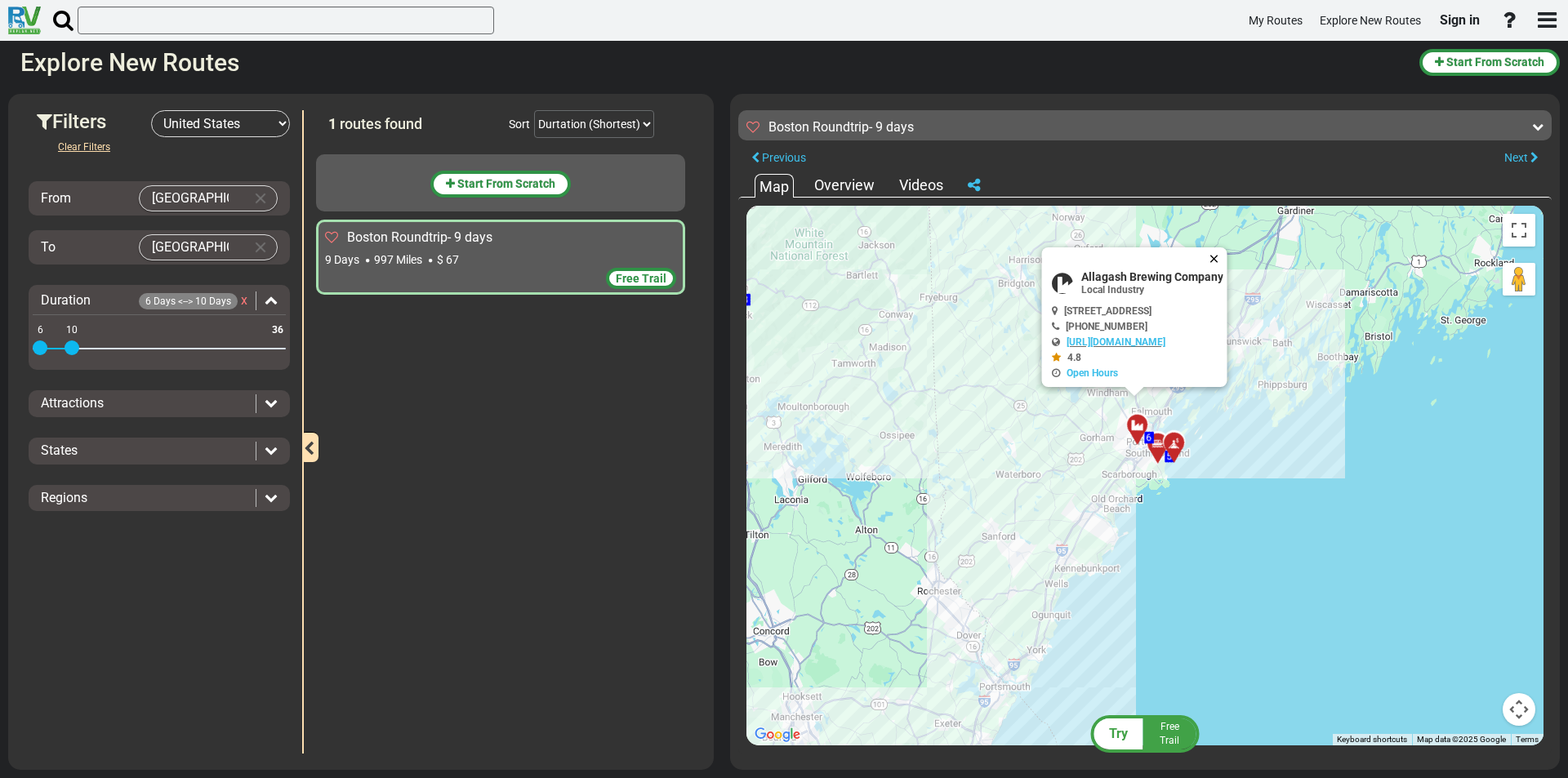
click at [1228, 258] on button "Close" at bounding box center [1217, 259] width 19 height 23
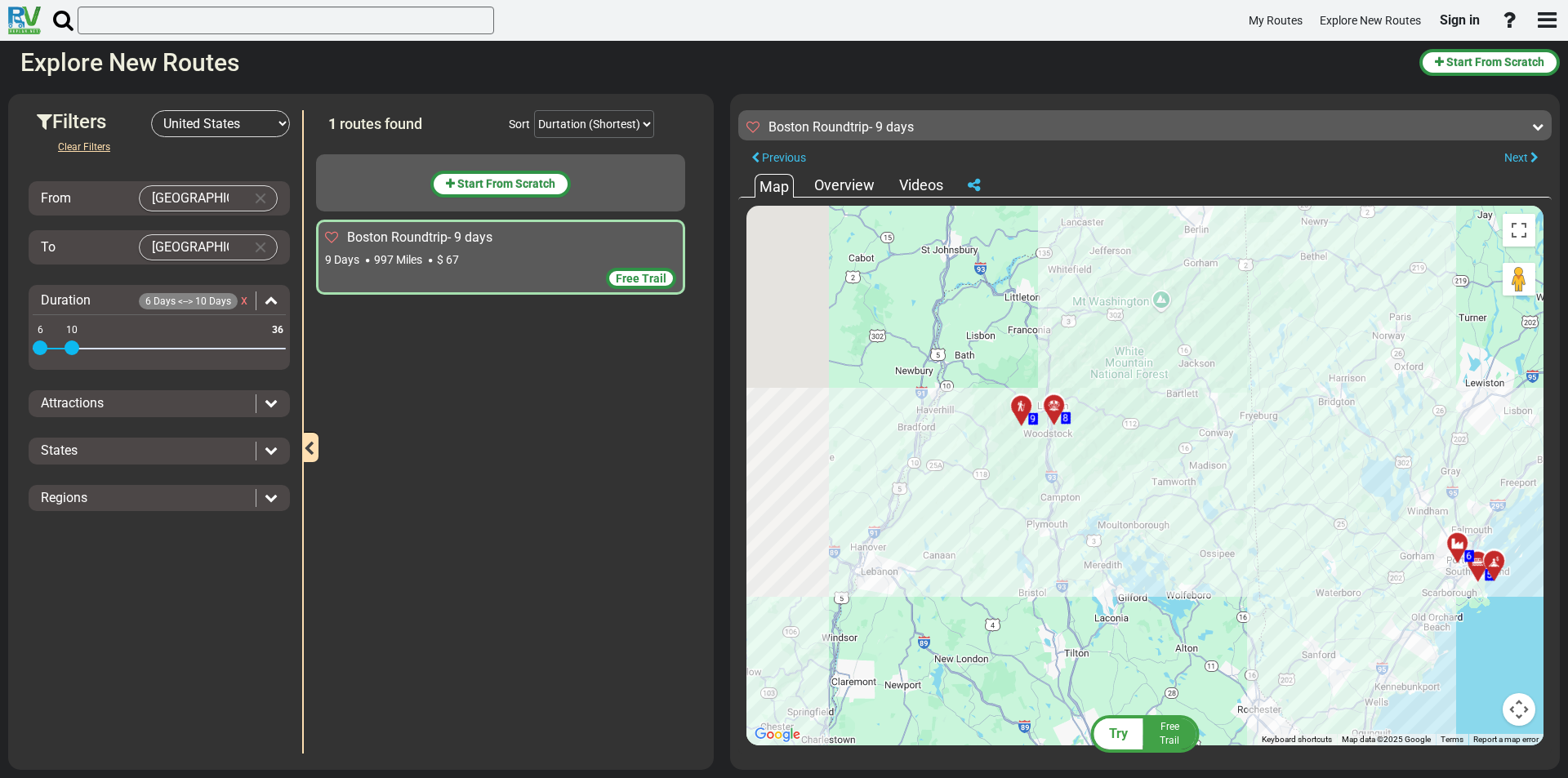
drag, startPoint x: 943, startPoint y: 426, endPoint x: 1307, endPoint y: 541, distance: 381.7
click at [1303, 544] on div "To activate drag with keyboard, press Alt + Enter. Once in keyboard drag state,…" at bounding box center [1144, 476] width 797 height 540
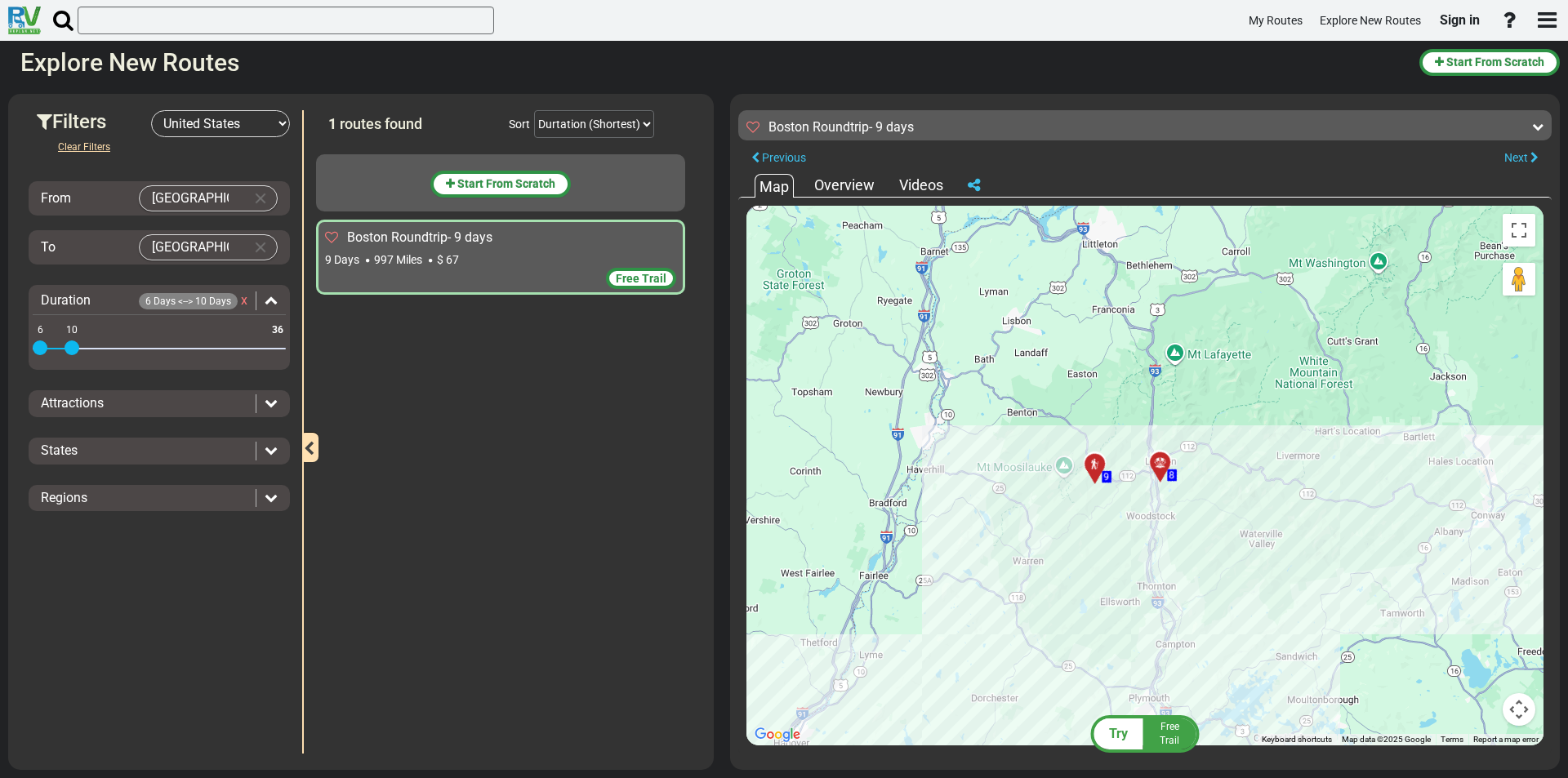
click at [1162, 464] on div at bounding box center [1165, 470] width 27 height 25
click at [1096, 466] on div at bounding box center [1100, 471] width 27 height 25
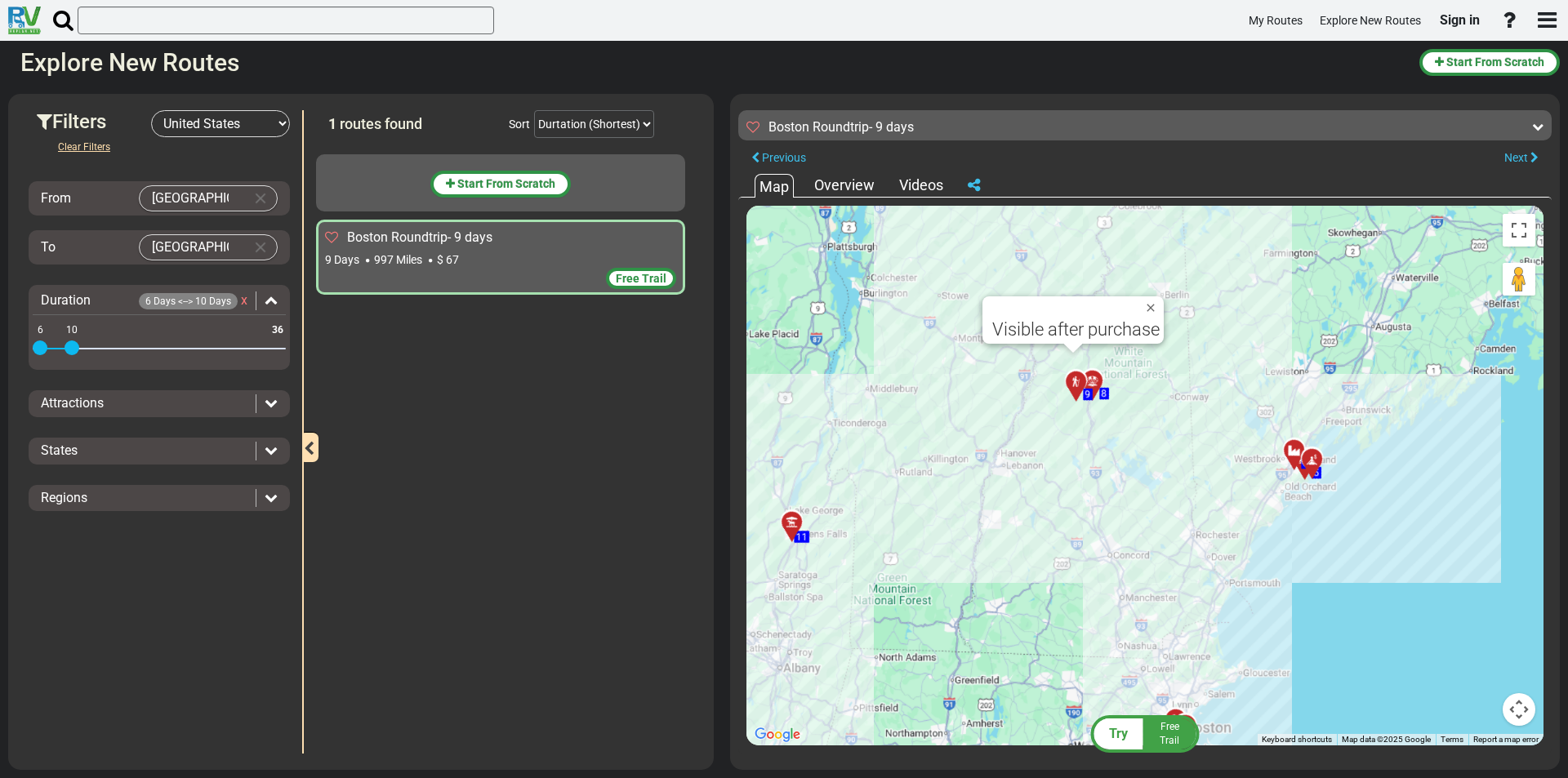
drag, startPoint x: 1031, startPoint y: 527, endPoint x: 1038, endPoint y: 398, distance: 129.2
click at [1037, 401] on div "To activate drag with keyboard, press Alt + Enter. Once in keyboard drag state,…" at bounding box center [1144, 476] width 797 height 540
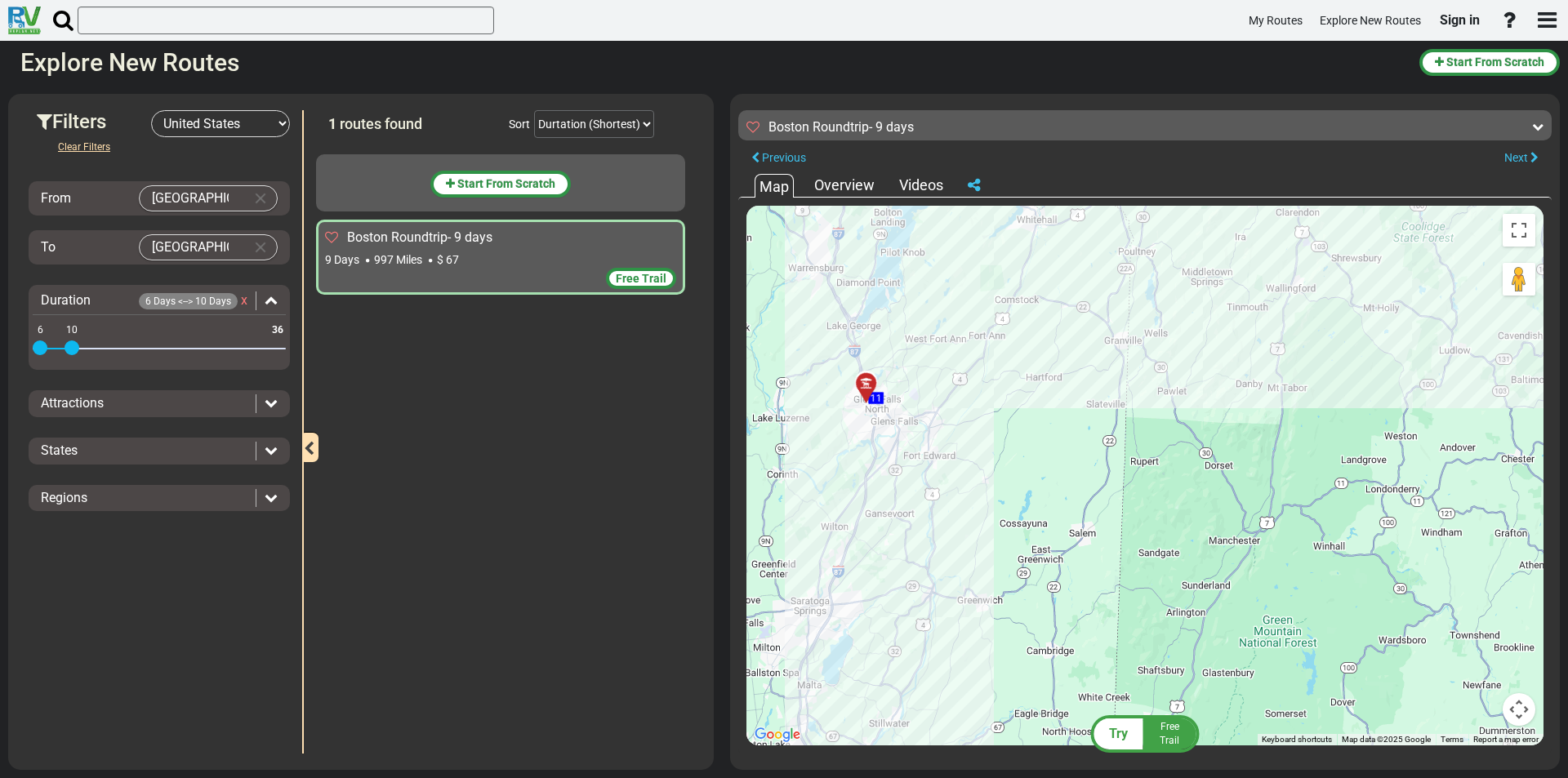
drag, startPoint x: 1007, startPoint y: 476, endPoint x: 1155, endPoint y: 289, distance: 238.5
click at [1130, 302] on div "To activate drag with keyboard, press Alt + Enter. Once in keyboard drag state,…" at bounding box center [1144, 476] width 797 height 540
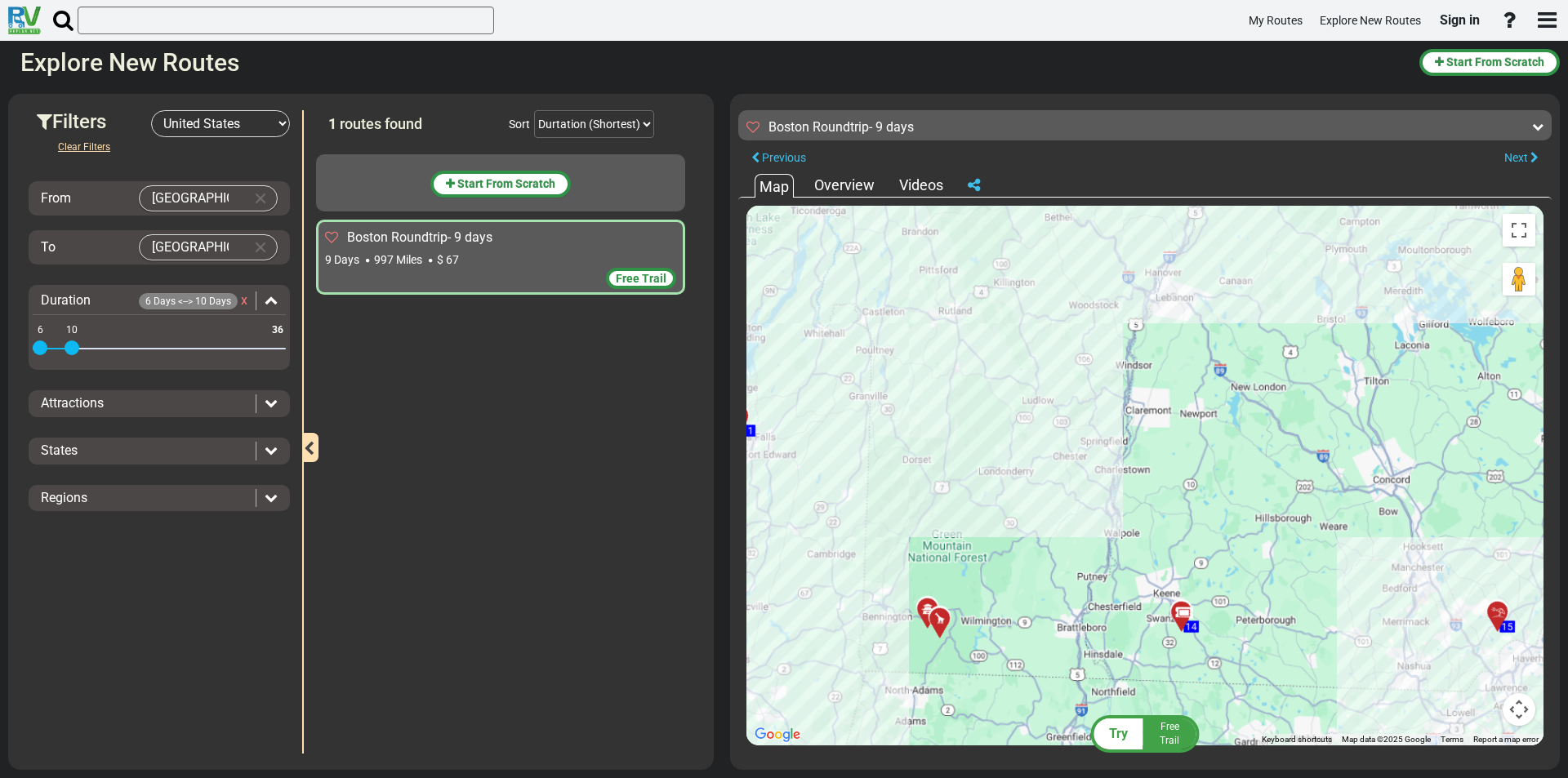
drag, startPoint x: 1157, startPoint y: 347, endPoint x: 1086, endPoint y: 252, distance: 118.6
click at [1096, 271] on div "To activate drag with keyboard, press Alt + Enter. Once in keyboard drag state,…" at bounding box center [1144, 476] width 797 height 540
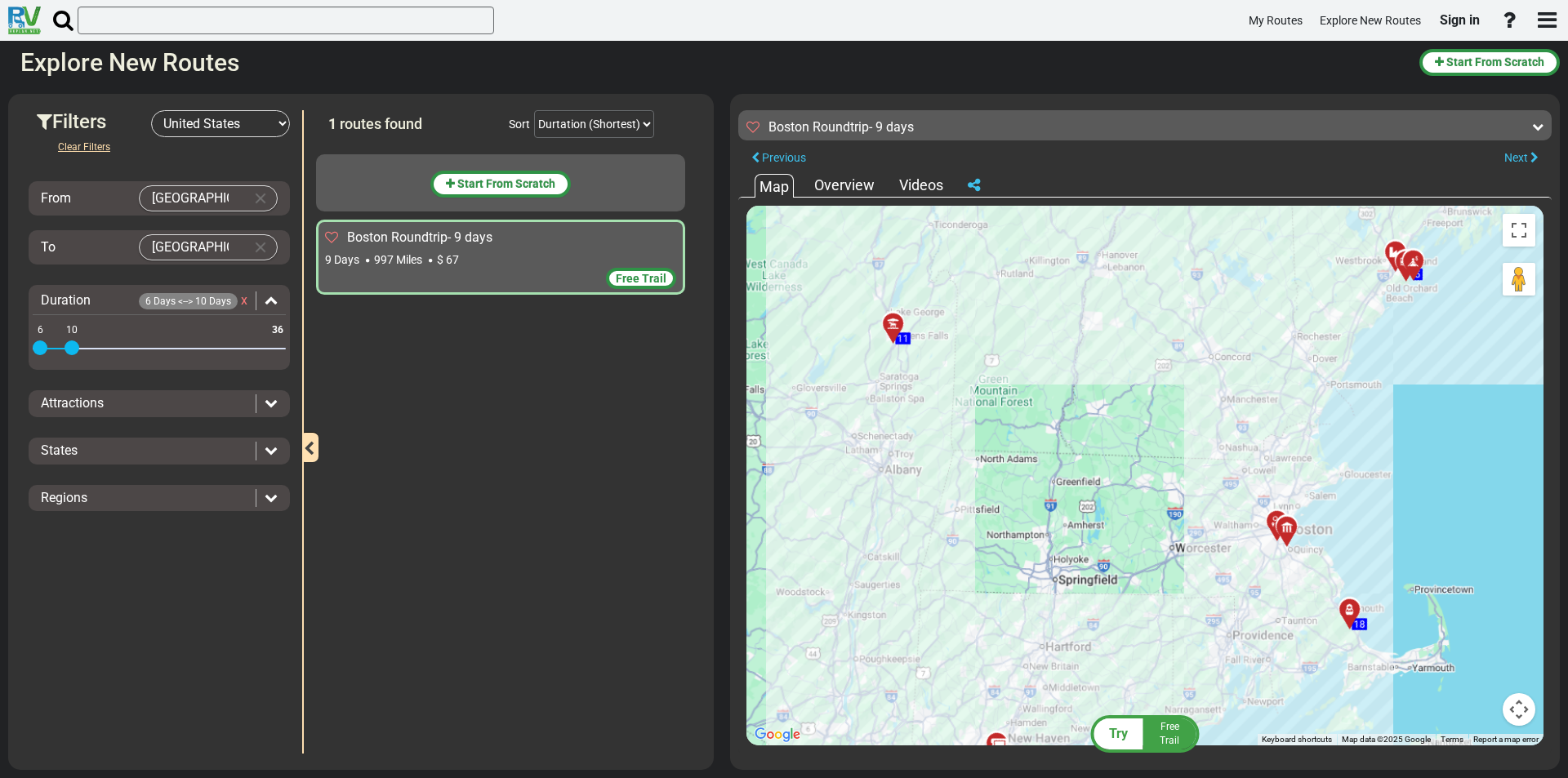
drag, startPoint x: 1223, startPoint y: 442, endPoint x: 1151, endPoint y: 301, distance: 158.3
click at [1151, 305] on div "To activate drag with keyboard, press Alt + Enter. Once in keyboard drag state,…" at bounding box center [1144, 476] width 797 height 540
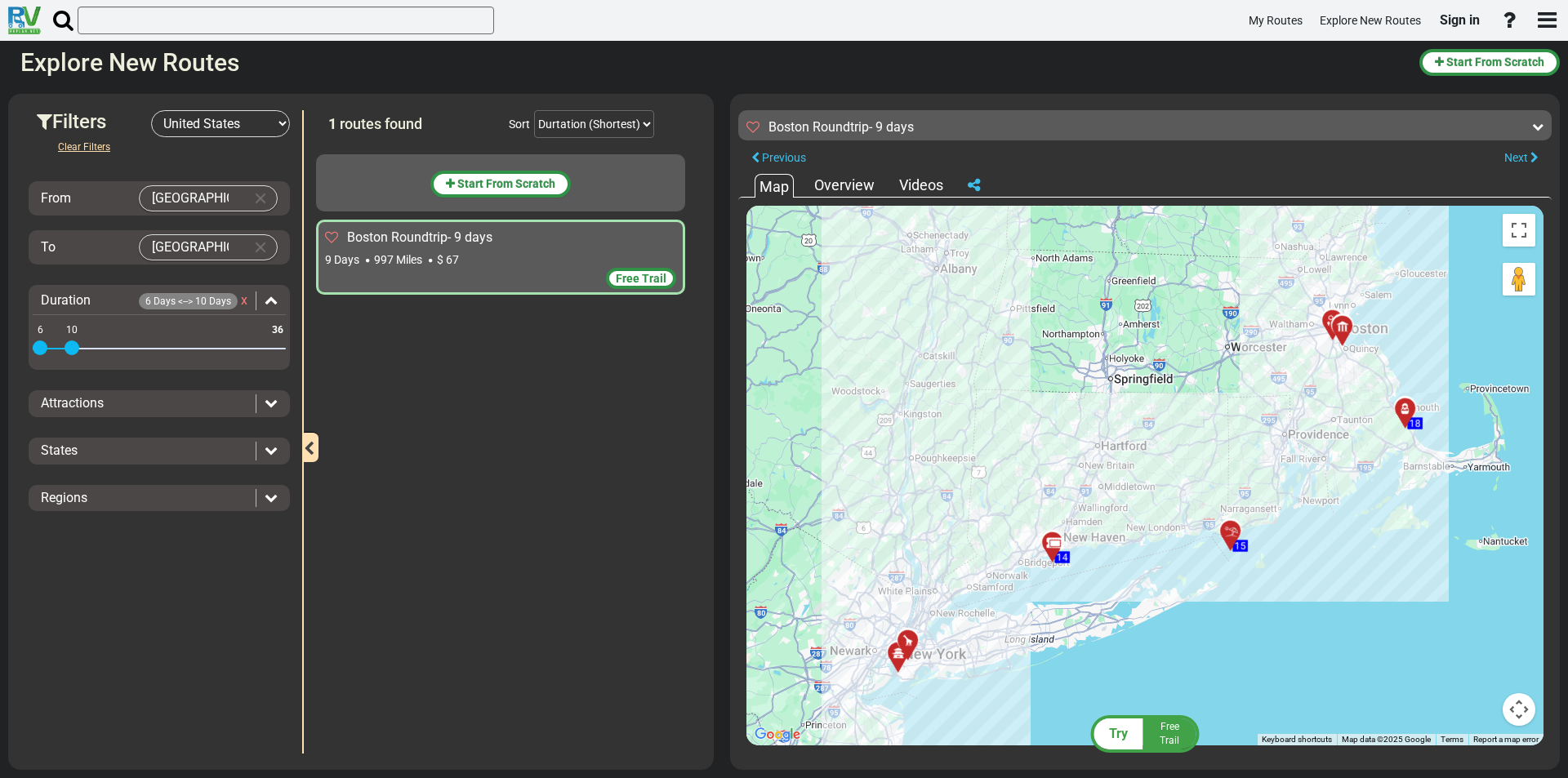
drag, startPoint x: 982, startPoint y: 490, endPoint x: 1119, endPoint y: 468, distance: 138.8
click at [1119, 468] on div "To activate drag with keyboard, press Alt + Enter. Once in keyboard drag state,…" at bounding box center [1144, 476] width 797 height 540
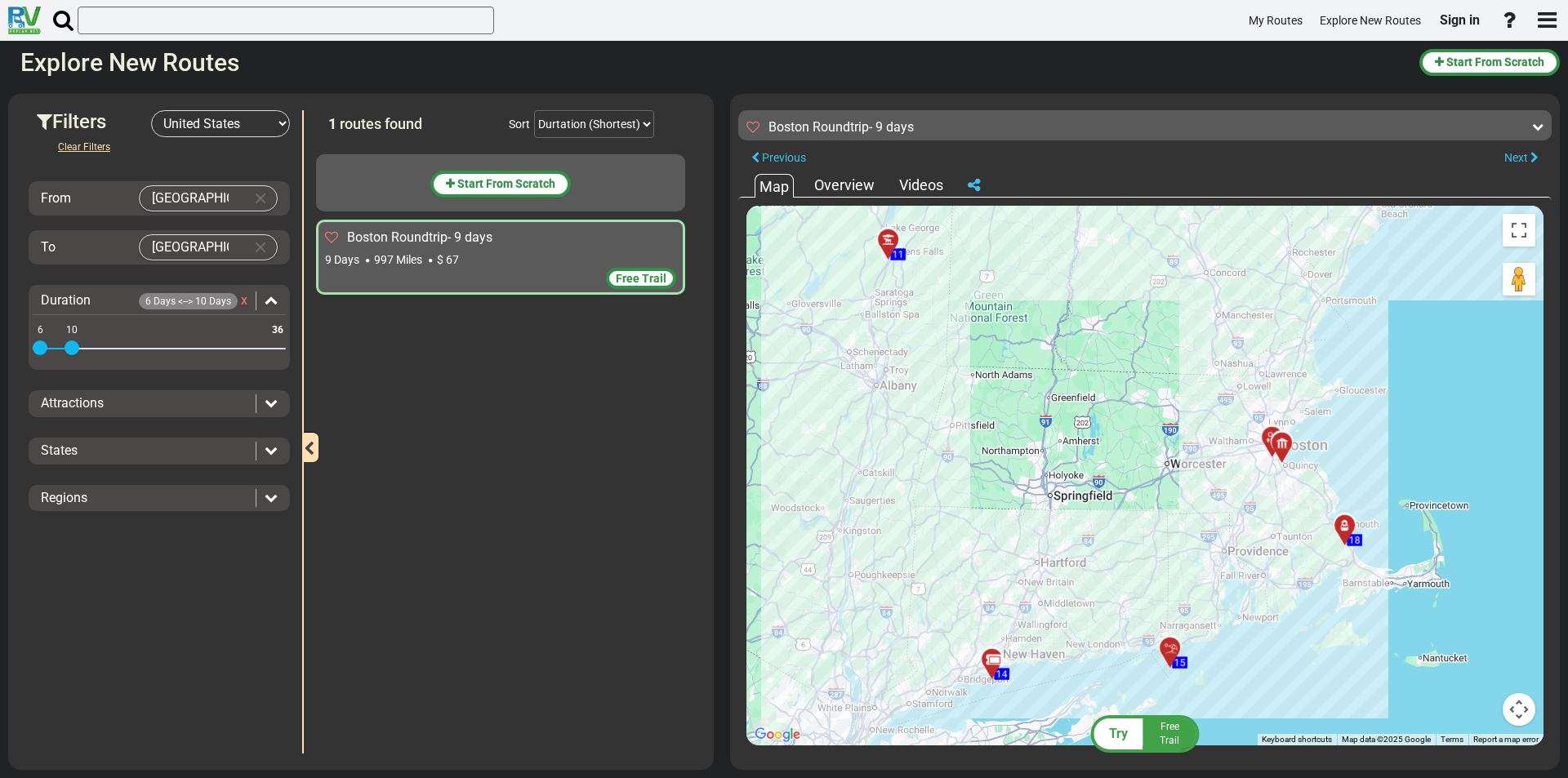
drag, startPoint x: 1159, startPoint y: 489, endPoint x: 1085, endPoint y: 625, distance: 154.8
click at [1085, 625] on div "To activate drag with keyboard, press Alt + Enter. Once in keyboard drag state,…" at bounding box center [1144, 476] width 797 height 540
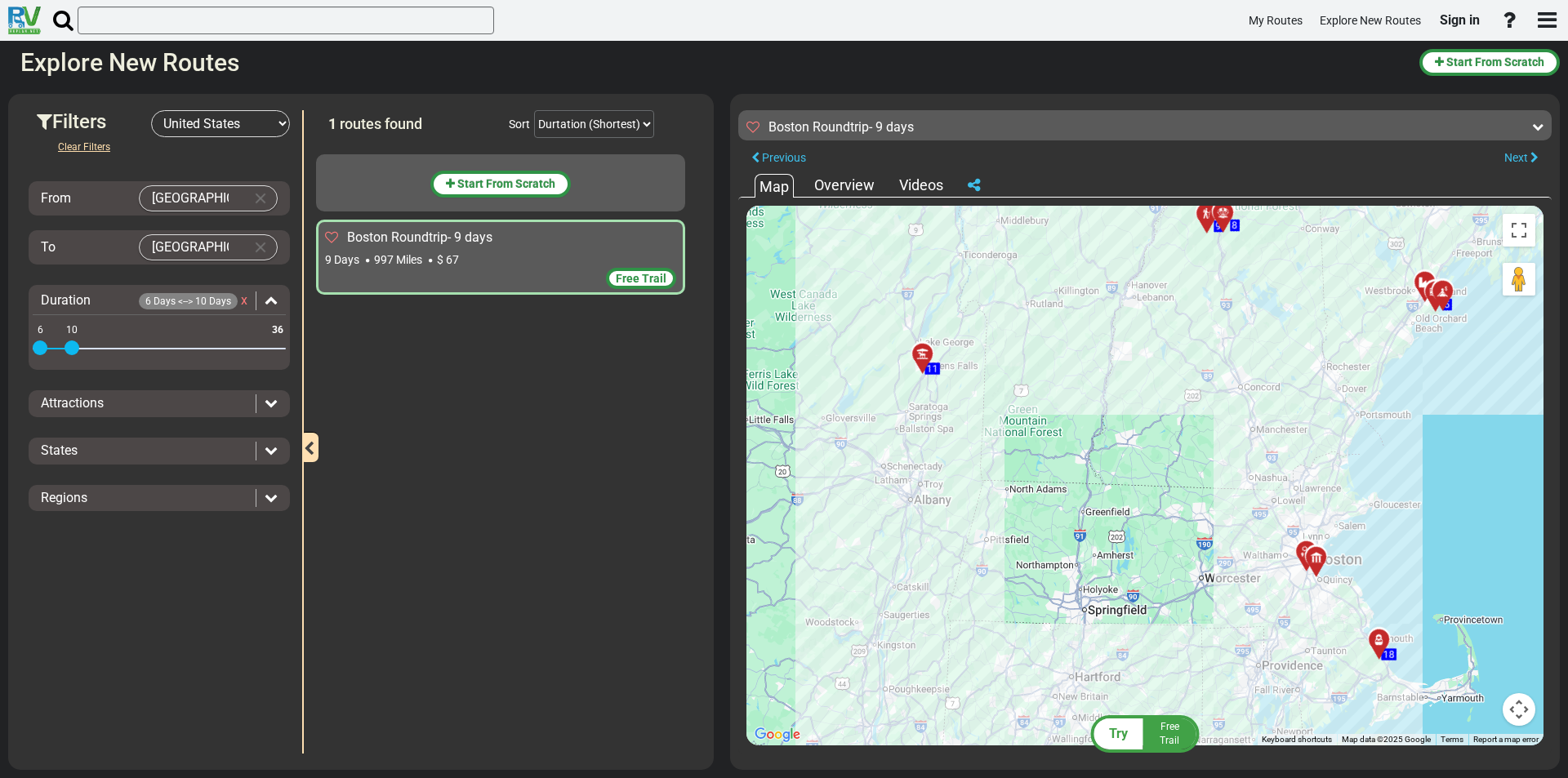
drag, startPoint x: 1102, startPoint y: 434, endPoint x: 1199, endPoint y: 424, distance: 97.5
click at [1199, 424] on div "To activate drag with keyboard, press Alt + Enter. Once in keyboard drag state,…" at bounding box center [1144, 476] width 797 height 540
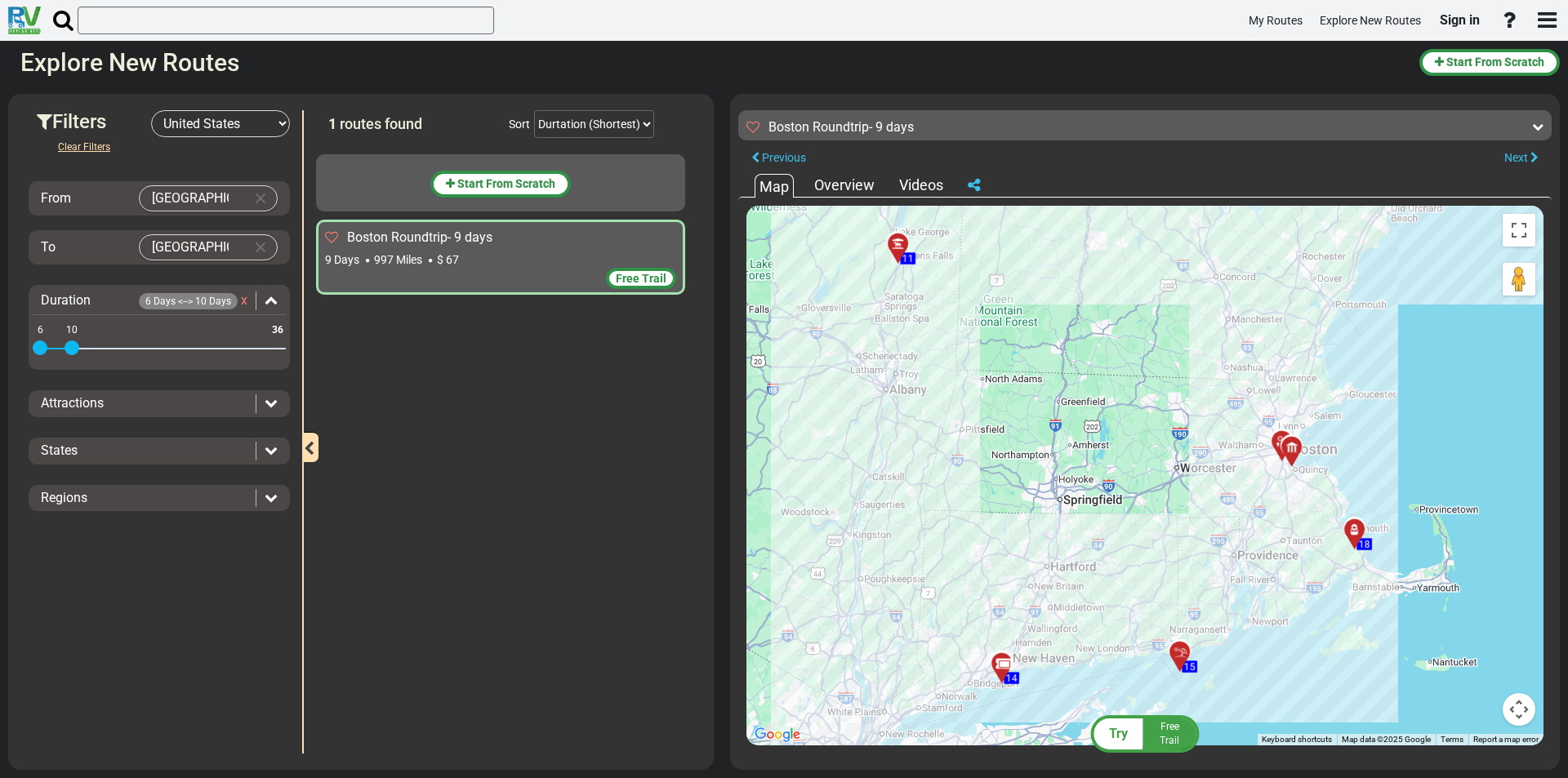
drag, startPoint x: 1000, startPoint y: 534, endPoint x: 971, endPoint y: 388, distance: 148.9
click at [971, 389] on div "To activate drag with keyboard, press Alt + Enter. Once in keyboard drag state,…" at bounding box center [1144, 476] width 797 height 540
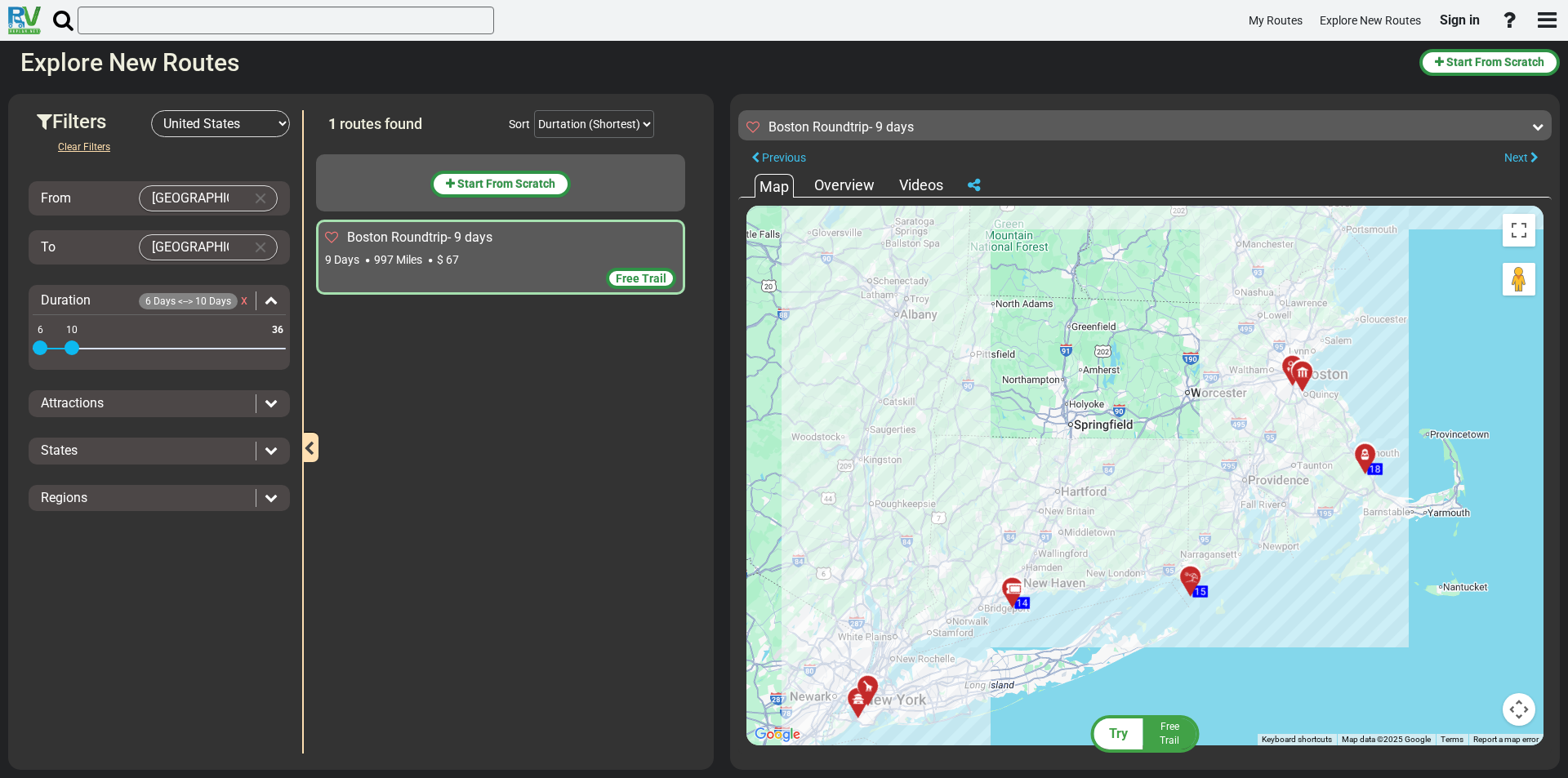
drag, startPoint x: 1005, startPoint y: 424, endPoint x: 1063, endPoint y: 464, distance: 70.5
click at [1063, 464] on div "To activate drag with keyboard, press Alt + Enter. Once in keyboard drag state,…" at bounding box center [1144, 476] width 797 height 540
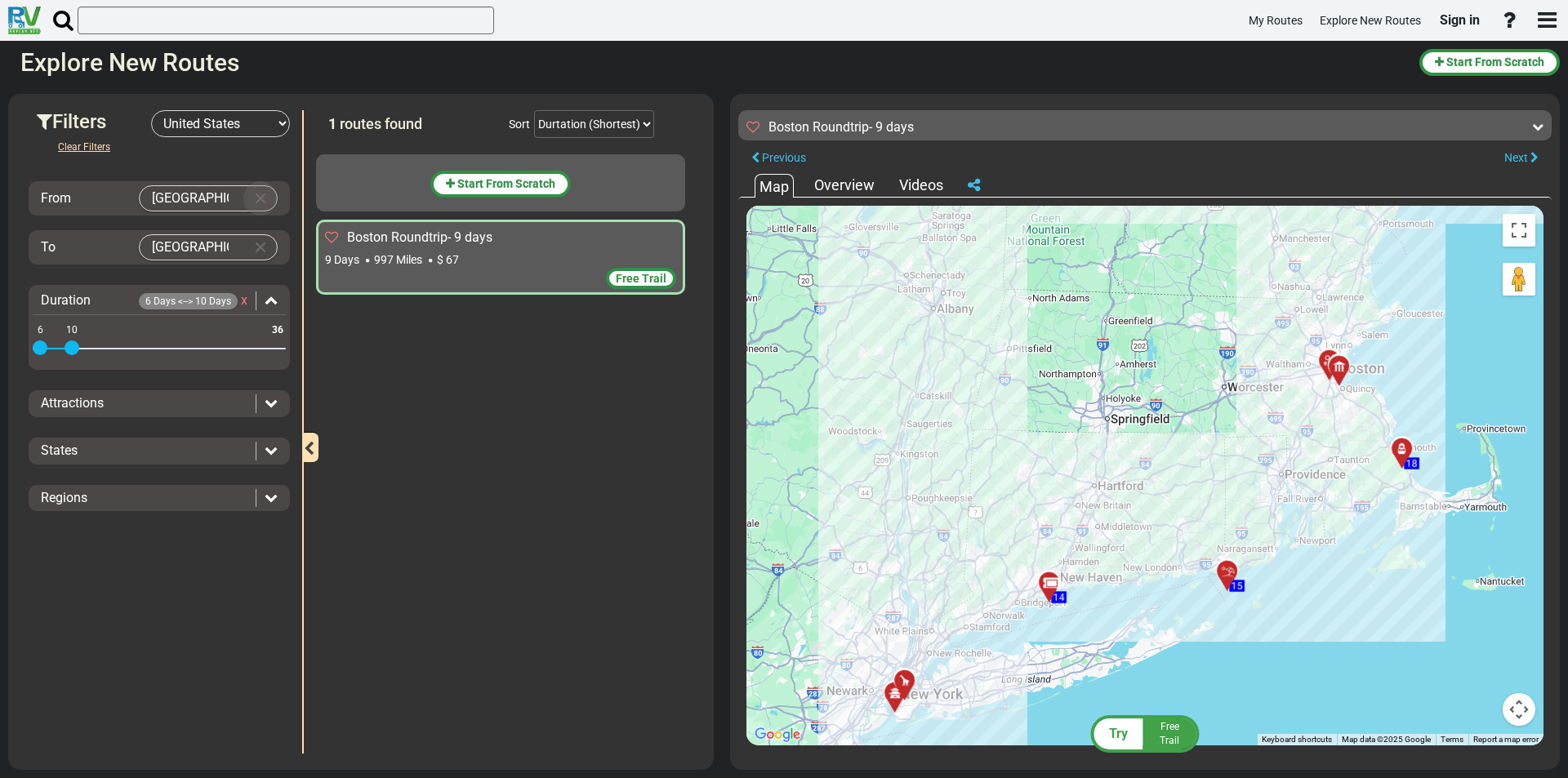
click at [262, 195] on button "Clear Input" at bounding box center [261, 199] width 25 height 25
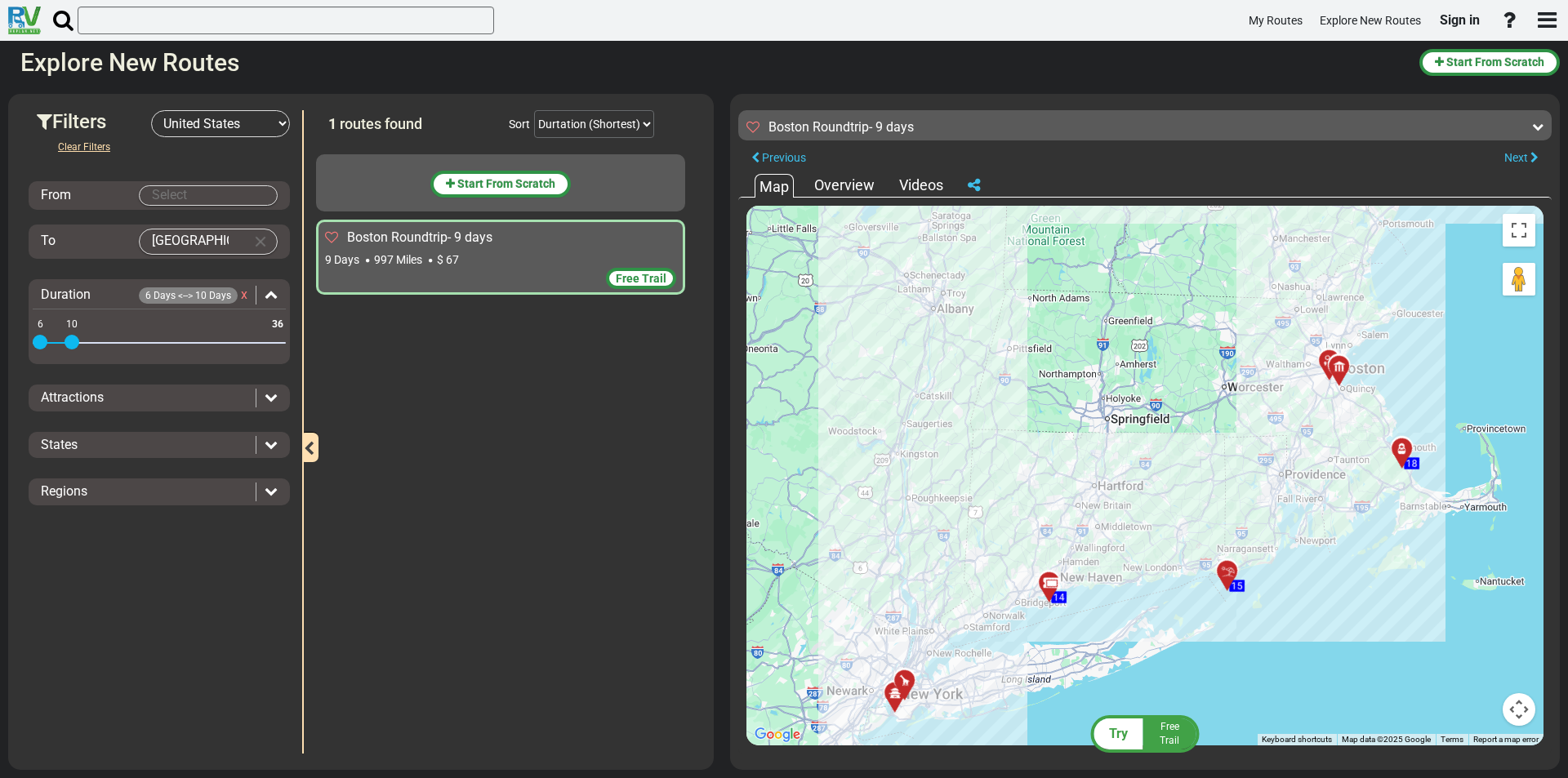
click at [190, 199] on input "Select" at bounding box center [208, 196] width 137 height 19
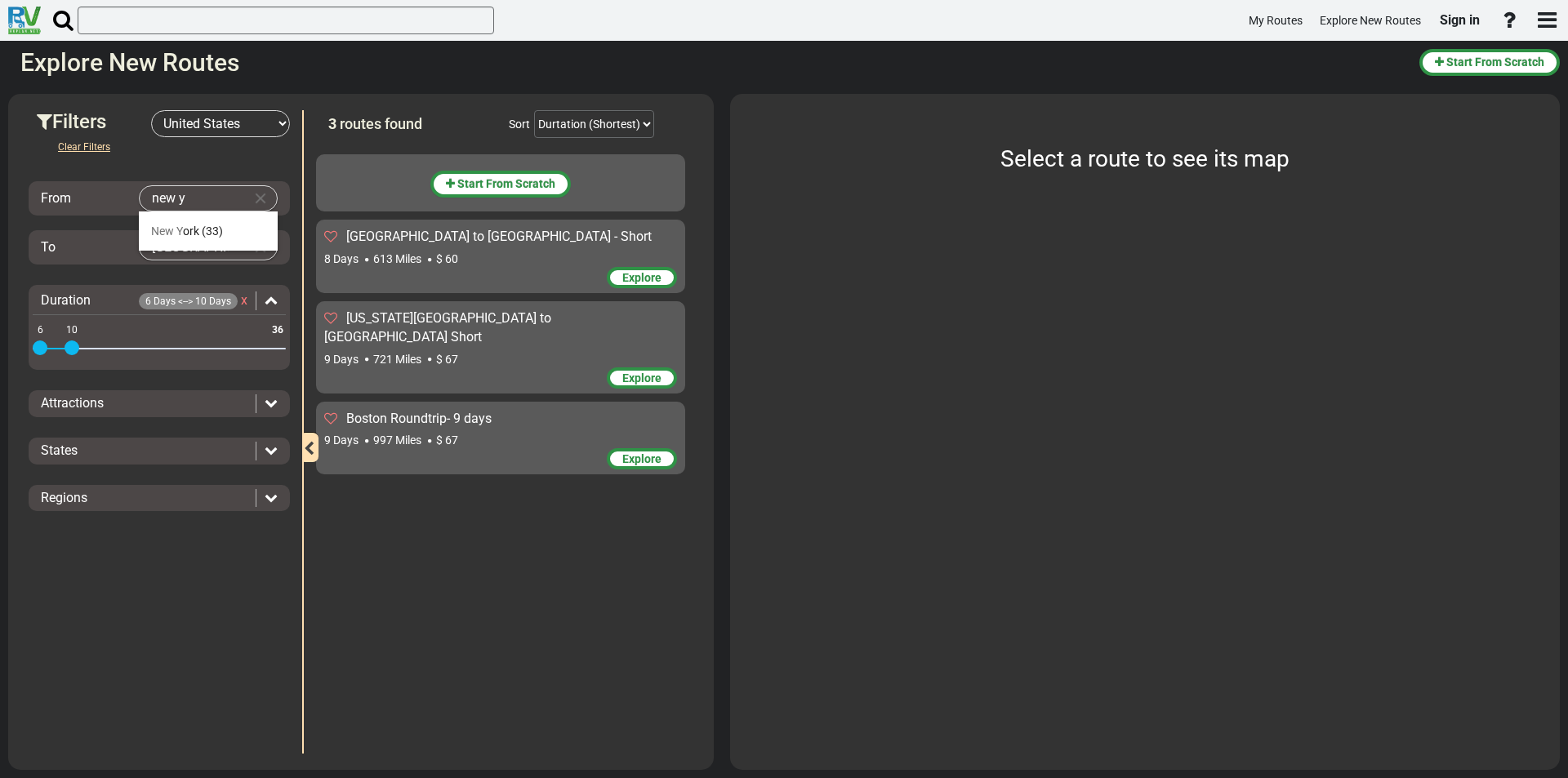
click at [191, 260] on div at bounding box center [784, 389] width 1568 height 778
click at [190, 229] on span "New Y ork" at bounding box center [175, 231] width 48 height 13
type input "[US_STATE]"
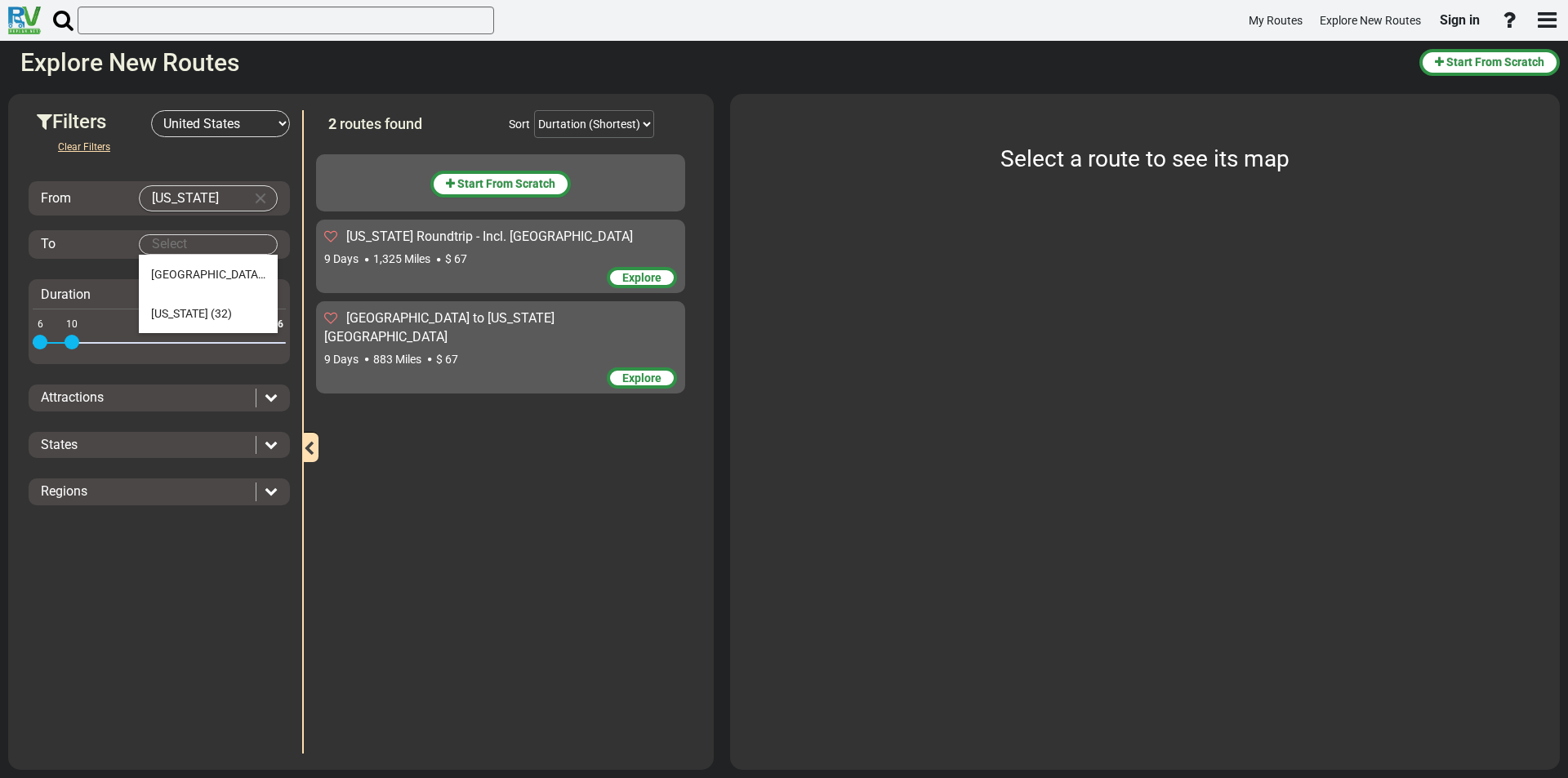
click at [209, 237] on body "My Routes Explore New Routes Sign in ×" at bounding box center [784, 389] width 1568 height 778
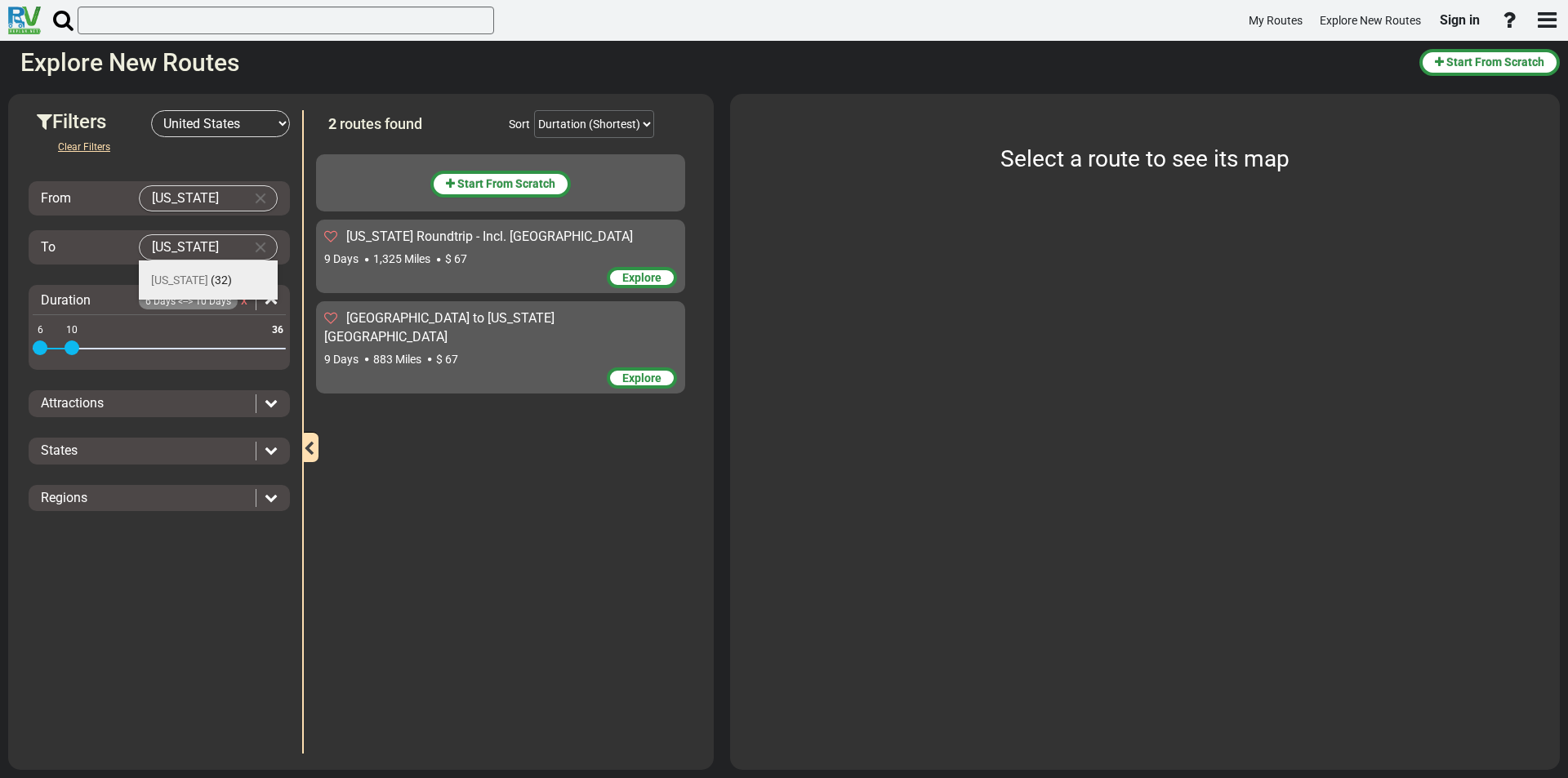
click at [204, 271] on li "[US_STATE] (32)" at bounding box center [208, 280] width 139 height 39
type input "[US_STATE]"
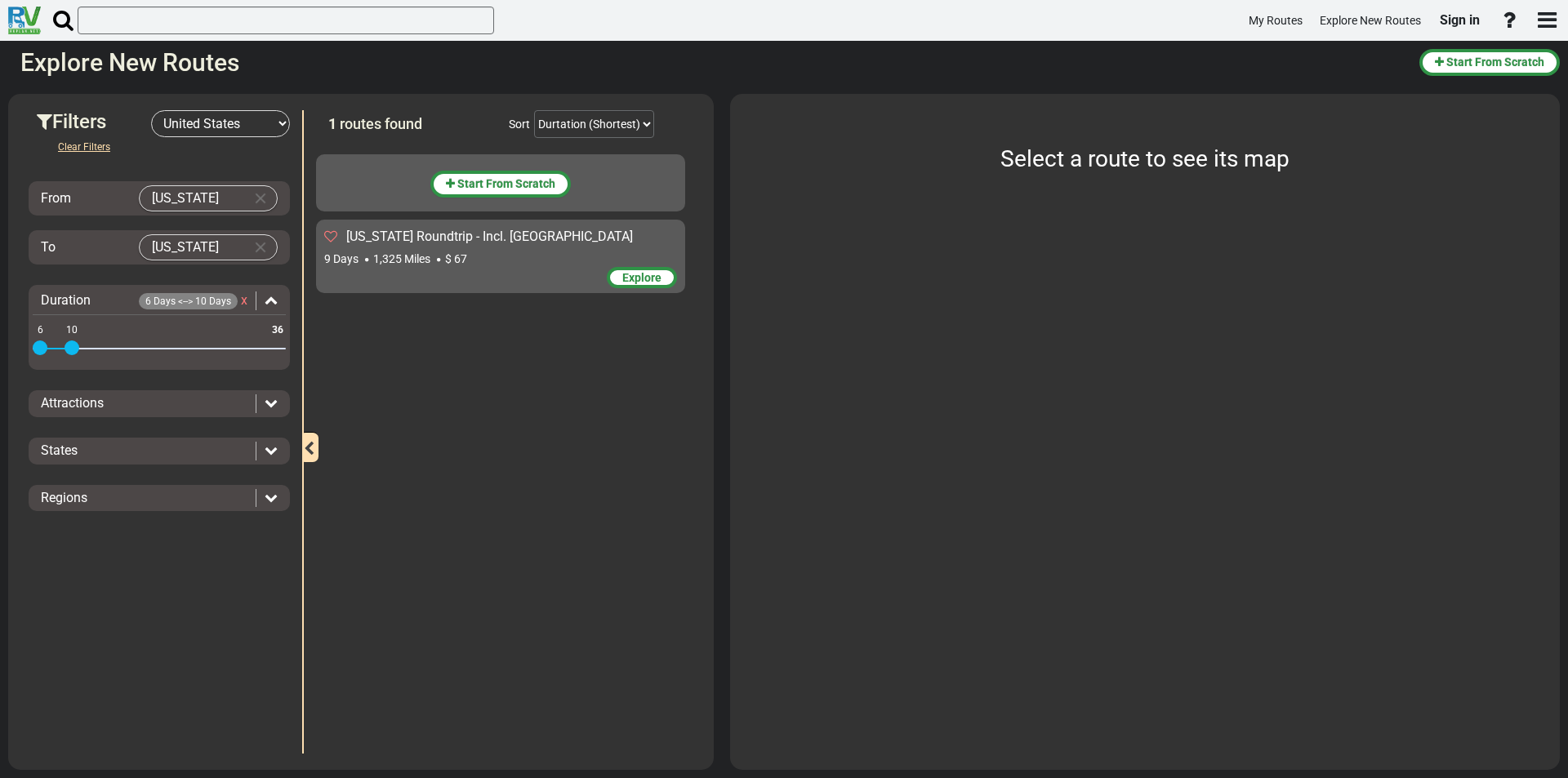
click at [426, 248] on div "[US_STATE] Roundtrip - Incl. [GEOGRAPHIC_DATA] 9 Days 1,325 Miles $ 67" at bounding box center [501, 248] width 353 height 39
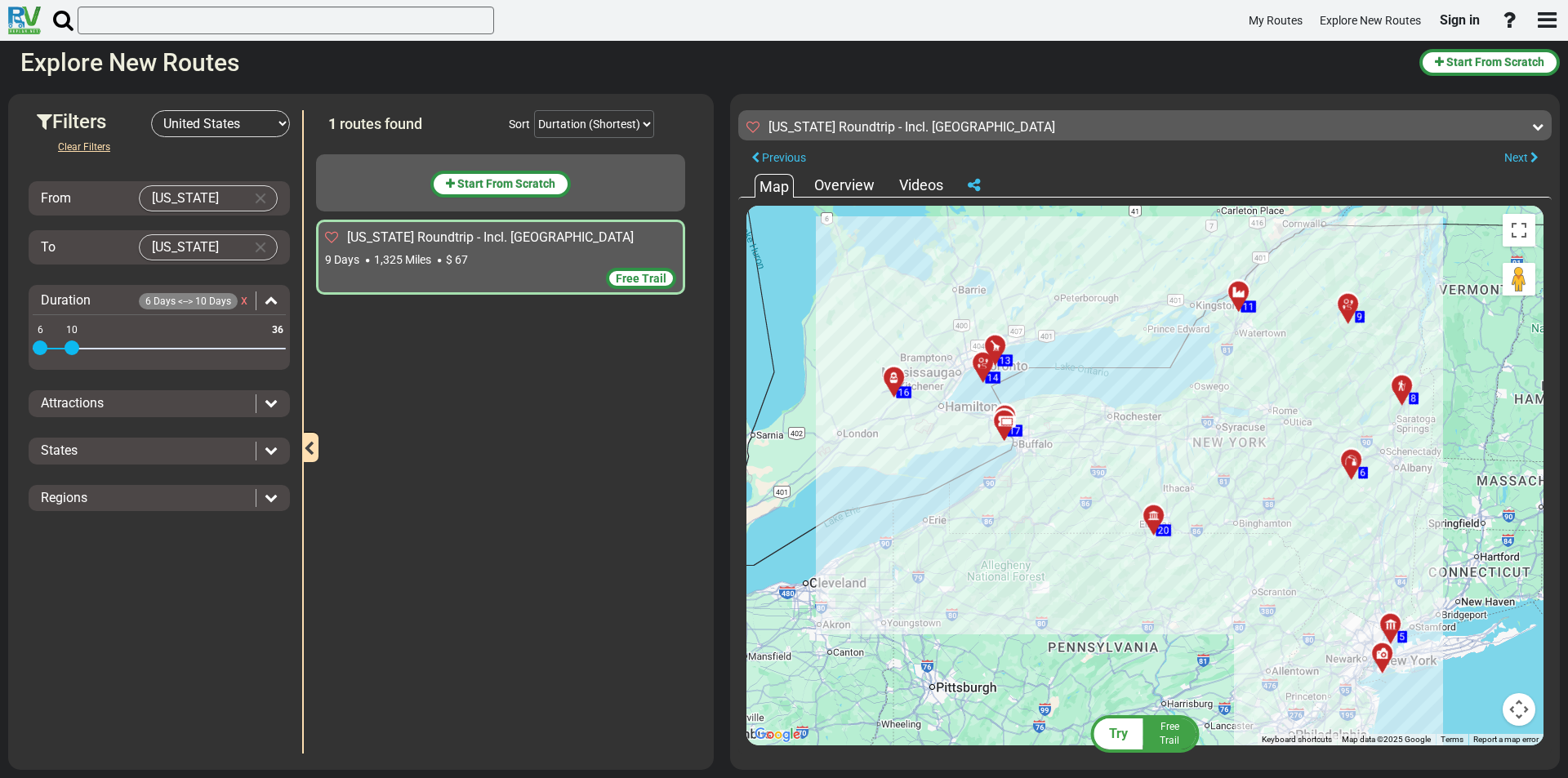
click at [1354, 305] on div at bounding box center [1353, 312] width 27 height 25
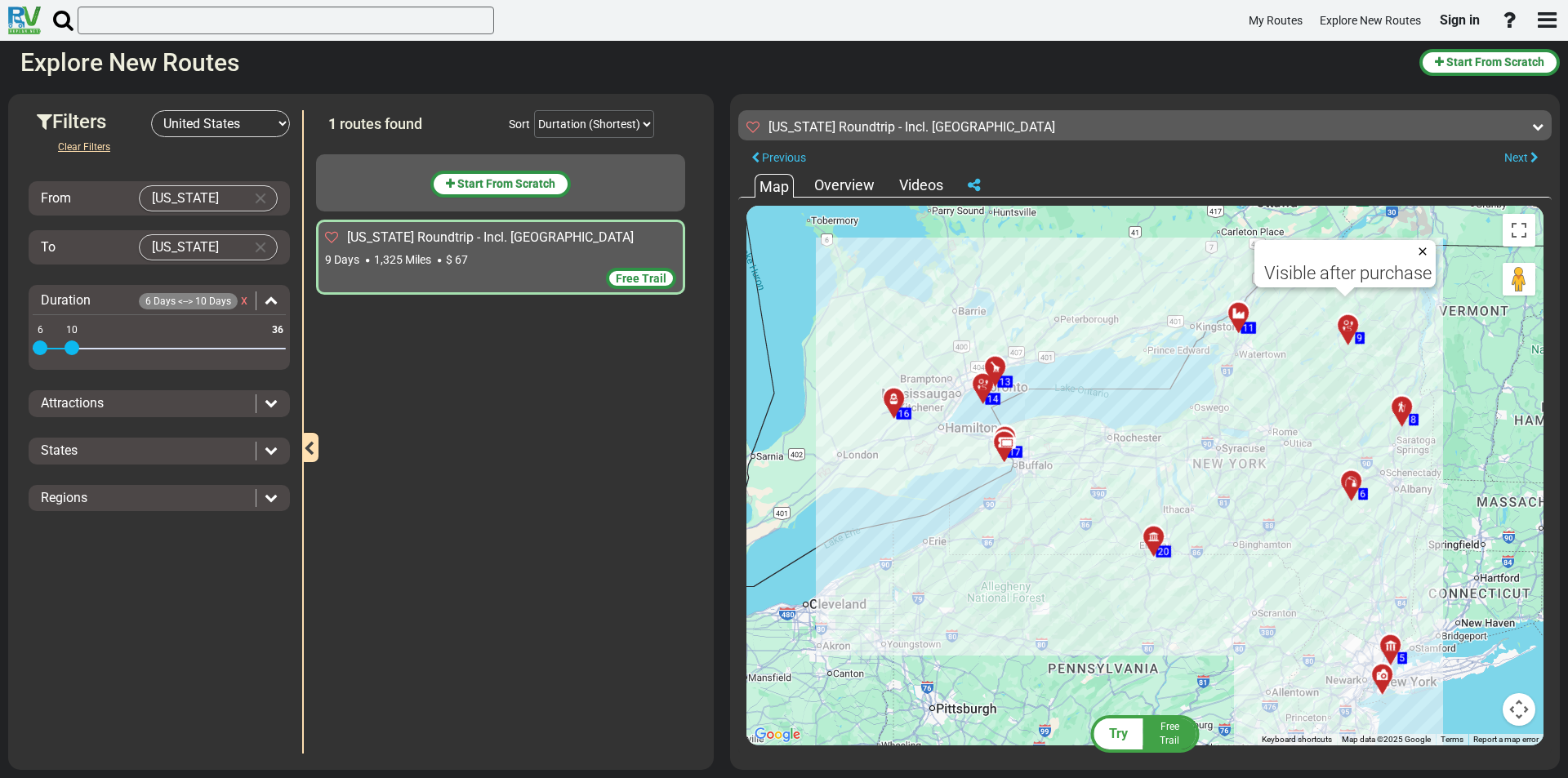
click at [1421, 252] on button "Close" at bounding box center [1425, 251] width 19 height 23
click at [252, 122] on select "-- Select Destination -- [GEOGRAPHIC_DATA] [GEOGRAPHIC_DATA] [GEOGRAPHIC_DATA] …" at bounding box center [220, 124] width 139 height 27
select select "number:1"
click at [151, 110] on select "-- Select Destination -- [GEOGRAPHIC_DATA] [GEOGRAPHIC_DATA] [GEOGRAPHIC_DATA] …" at bounding box center [220, 124] width 139 height 27
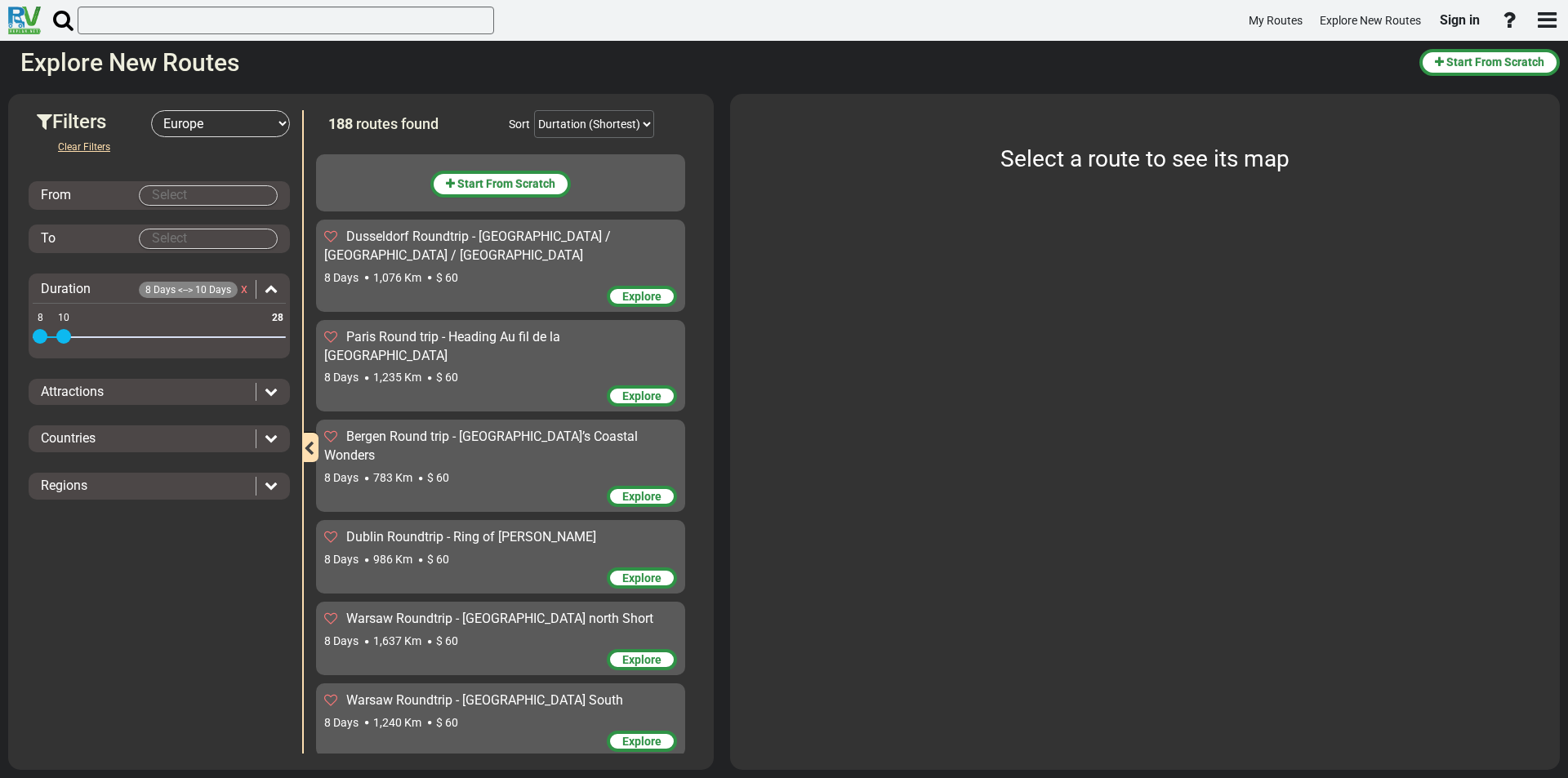
drag, startPoint x: 281, startPoint y: 312, endPoint x: 68, endPoint y: 323, distance: 213.3
click at [68, 337] on div "8 28 8 10" at bounding box center [159, 338] width 253 height 3
click at [267, 436] on icon at bounding box center [271, 437] width 13 height 13
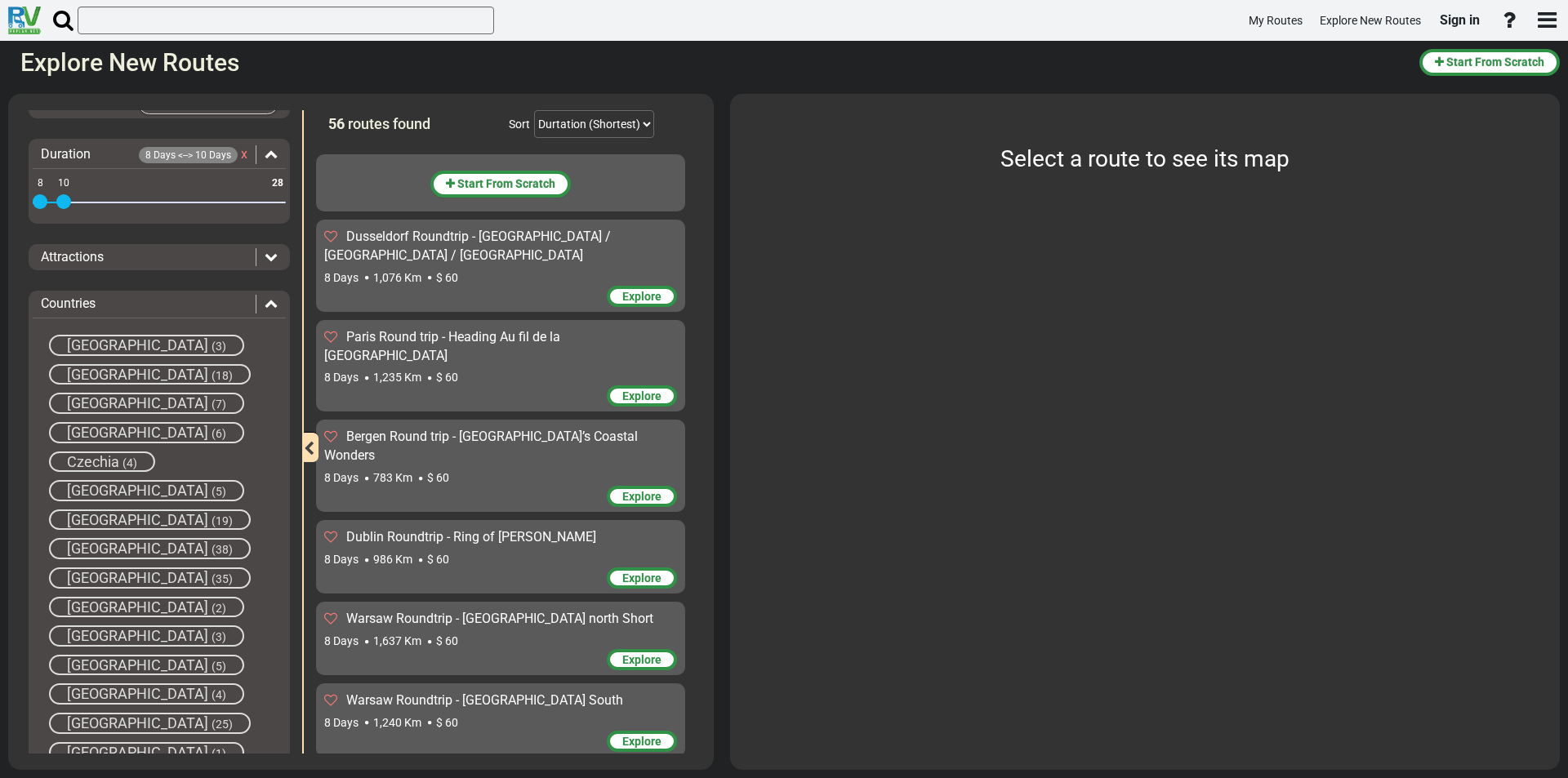
scroll to position [163, 0]
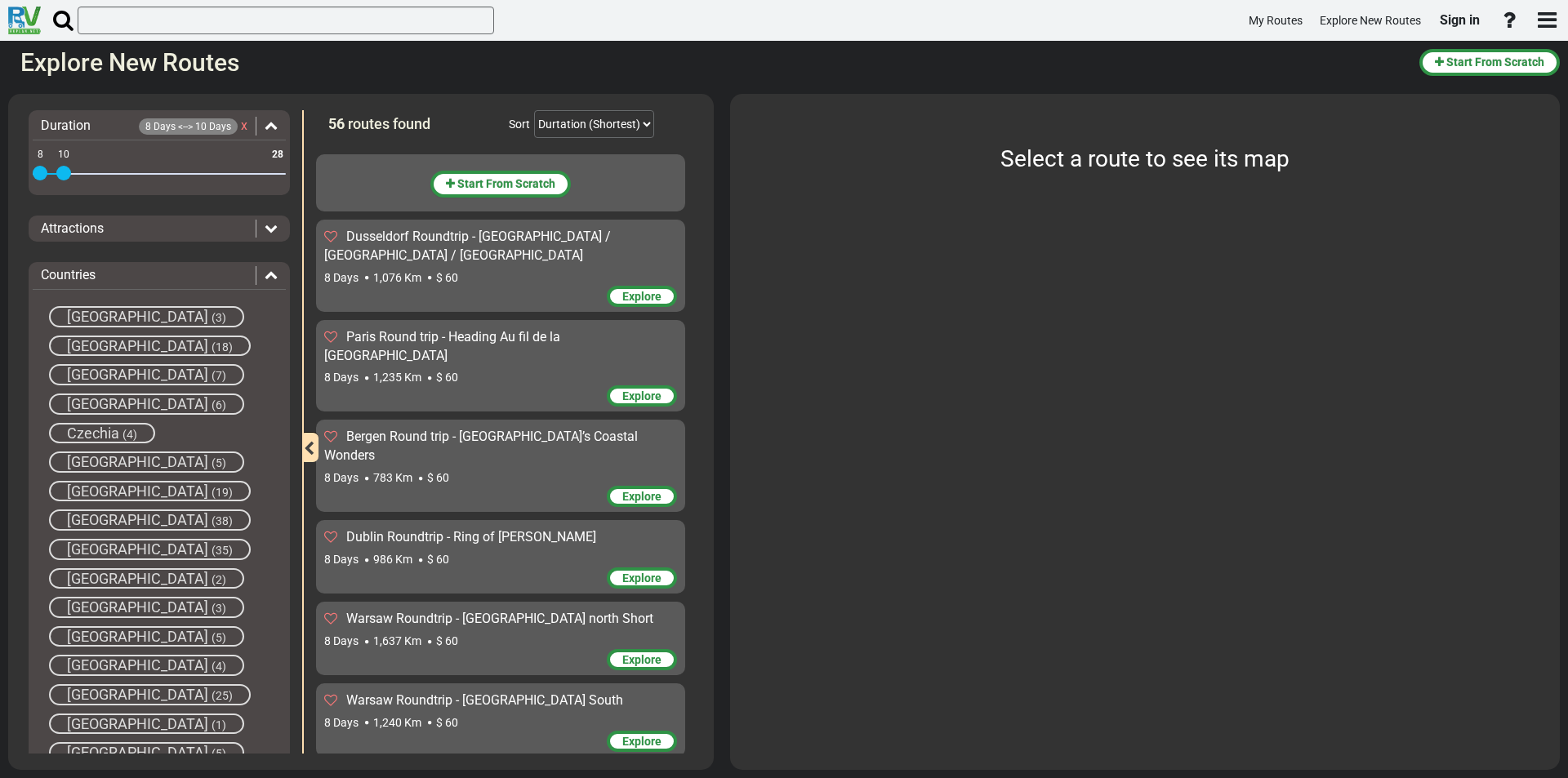
click at [107, 402] on span "[GEOGRAPHIC_DATA]" at bounding box center [137, 404] width 141 height 17
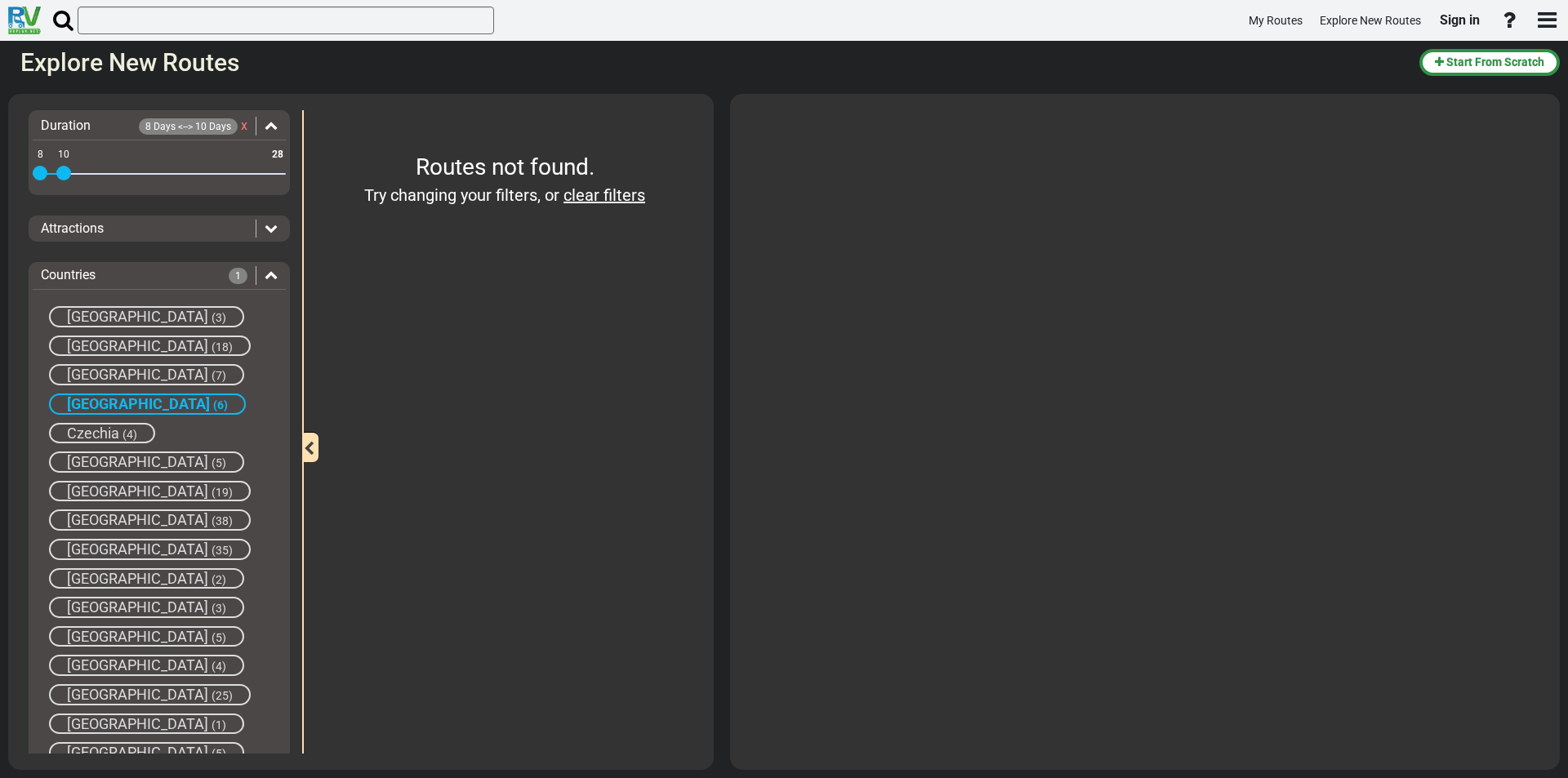
scroll to position [327, 0]
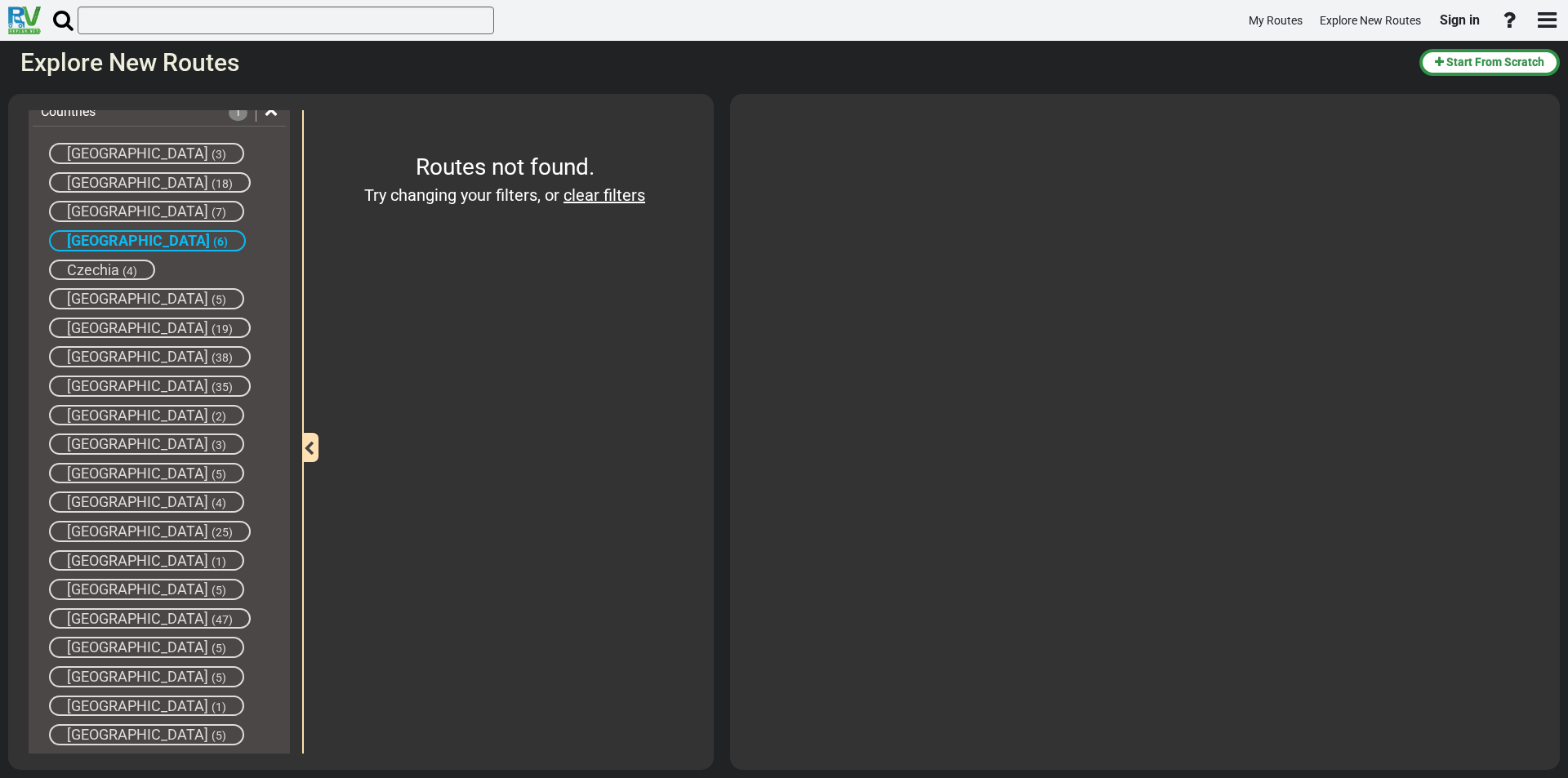
click at [98, 269] on span "Czechia" at bounding box center [93, 270] width 52 height 17
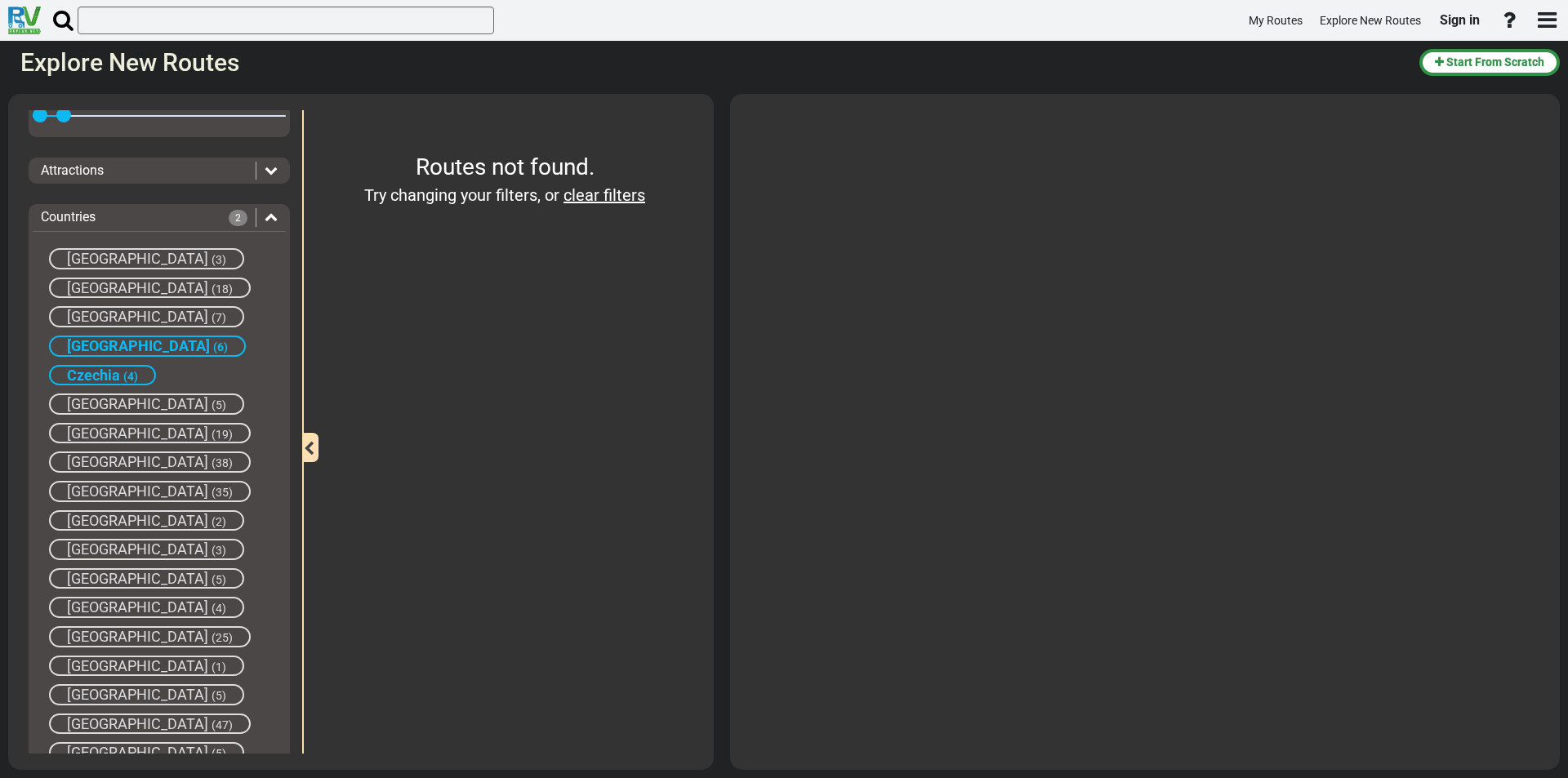
scroll to position [0, 0]
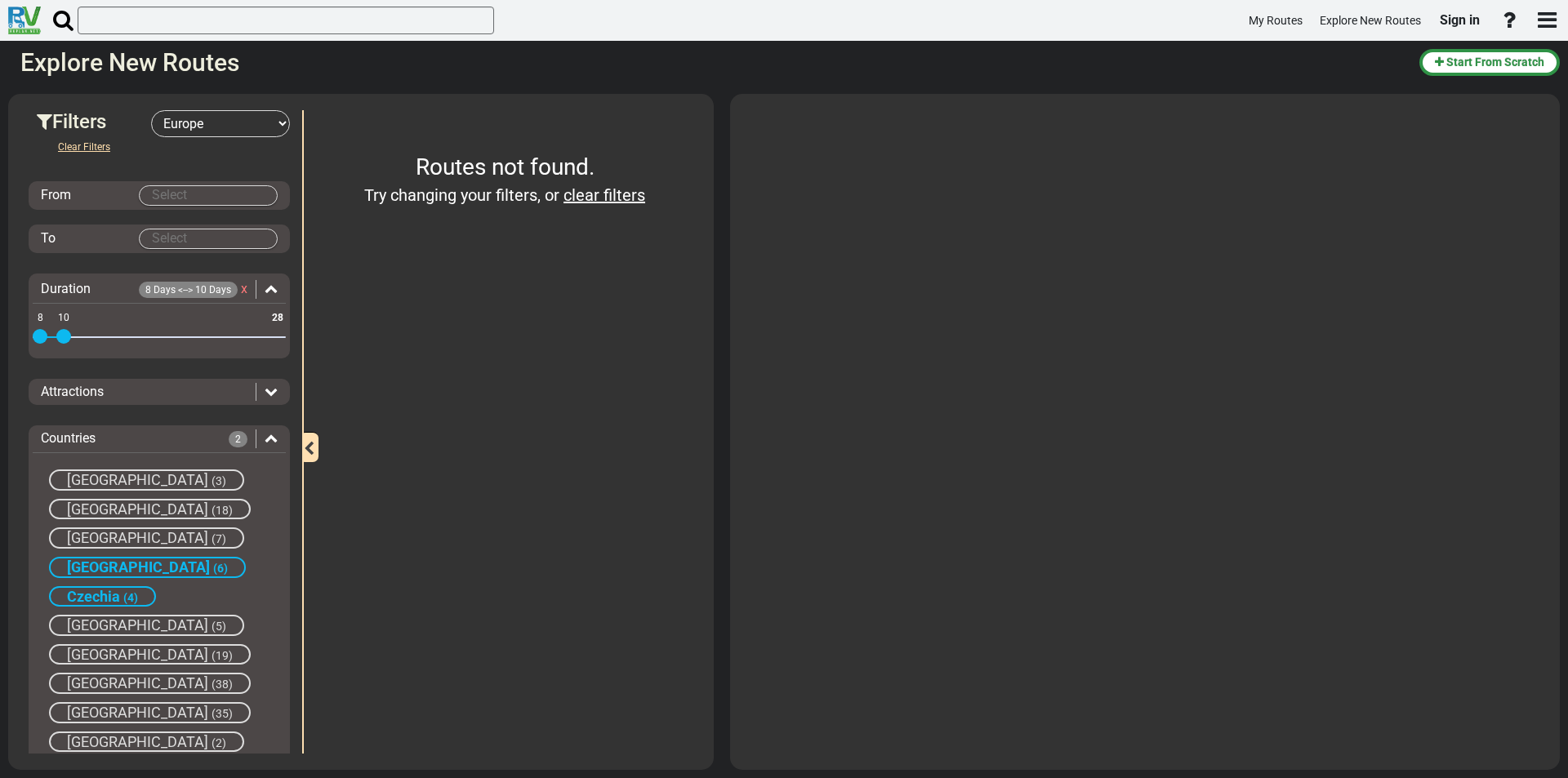
click at [92, 566] on span "[GEOGRAPHIC_DATA]" at bounding box center [138, 567] width 143 height 17
click at [99, 594] on span "Czechia" at bounding box center [93, 597] width 53 height 17
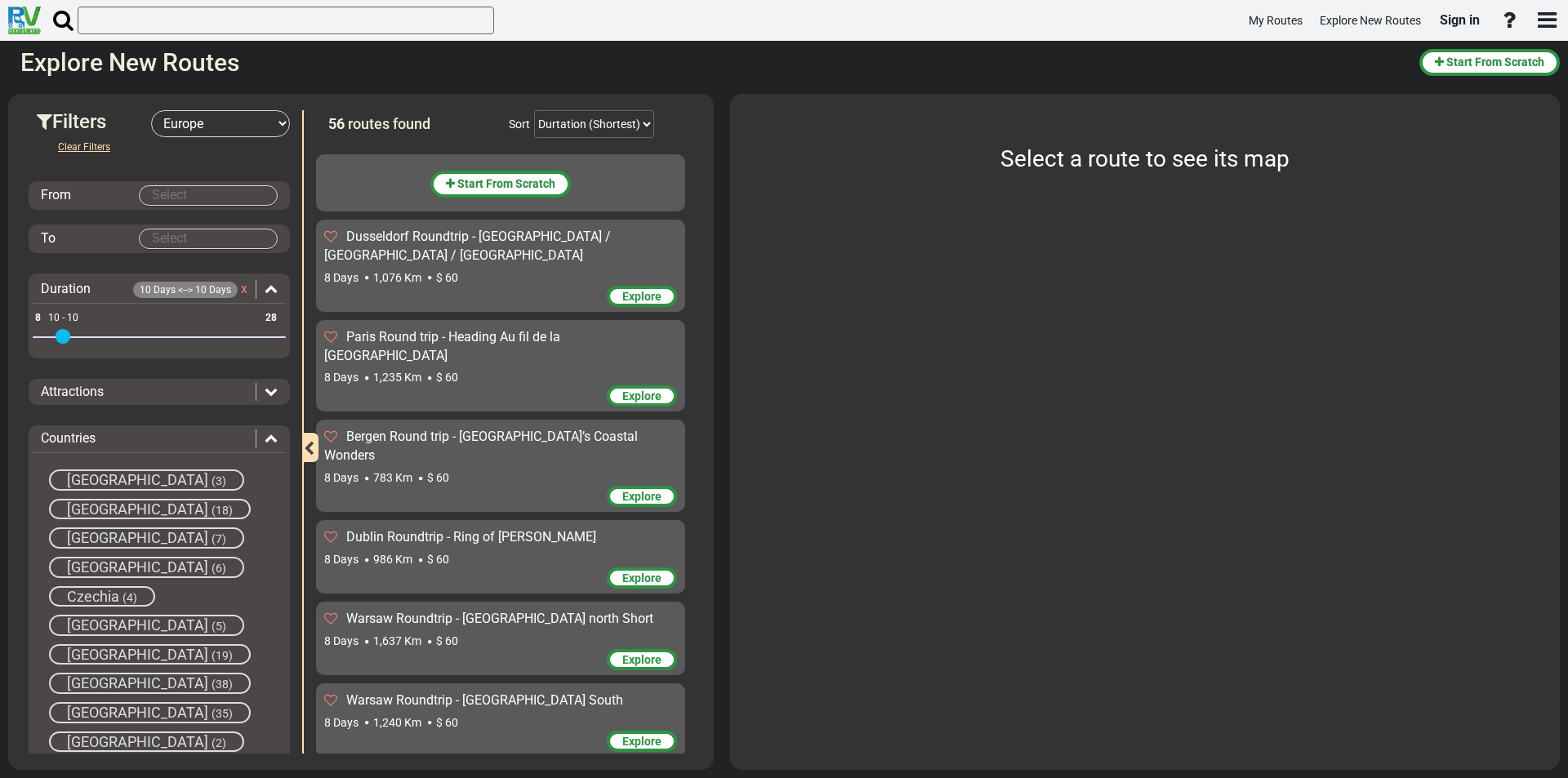
drag, startPoint x: 41, startPoint y: 338, endPoint x: 62, endPoint y: 335, distance: 21.2
click at [62, 335] on span at bounding box center [62, 336] width 14 height 14
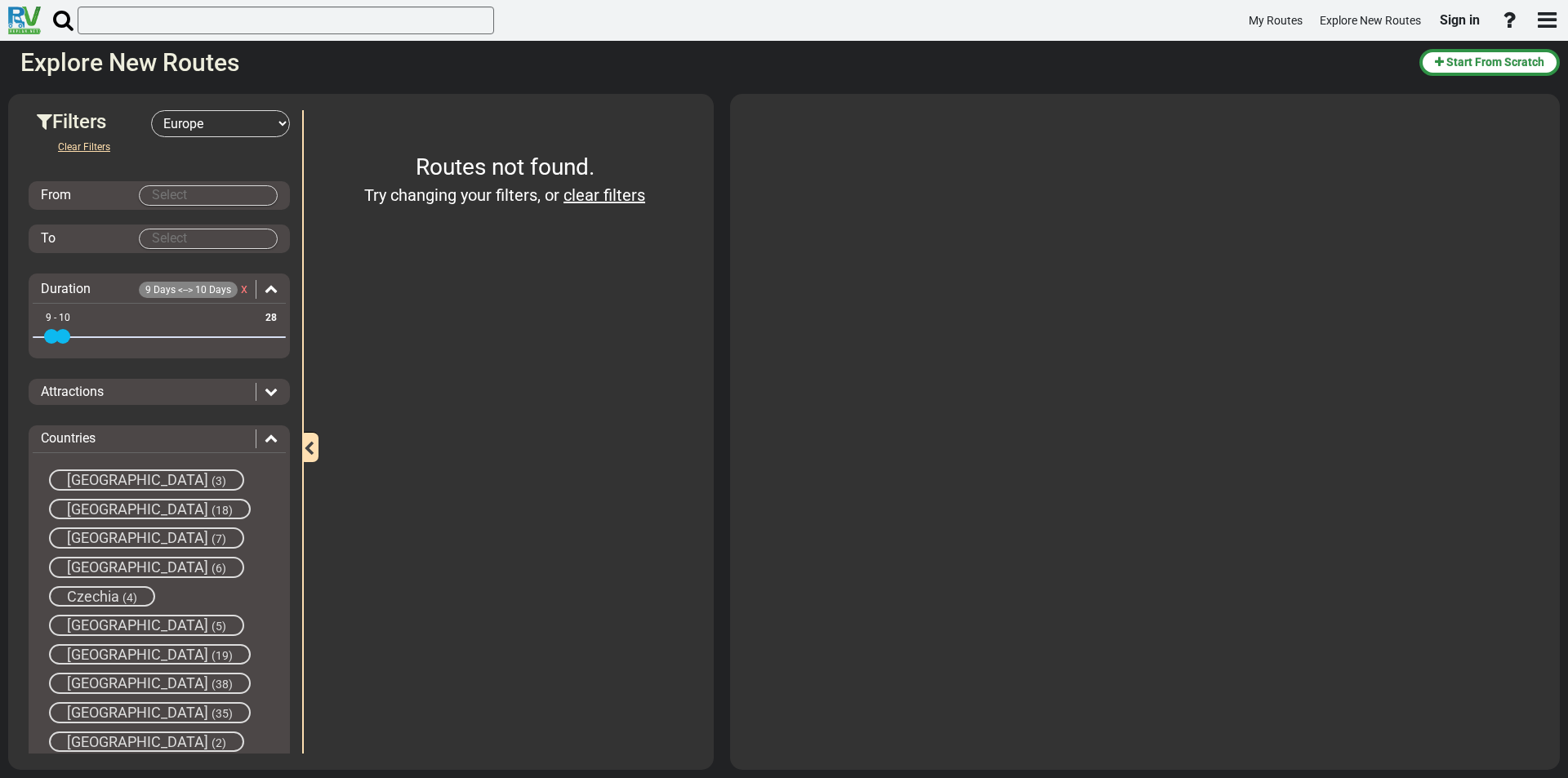
drag, startPoint x: 65, startPoint y: 337, endPoint x: 55, endPoint y: 338, distance: 10.0
click at [55, 338] on span at bounding box center [51, 336] width 14 height 14
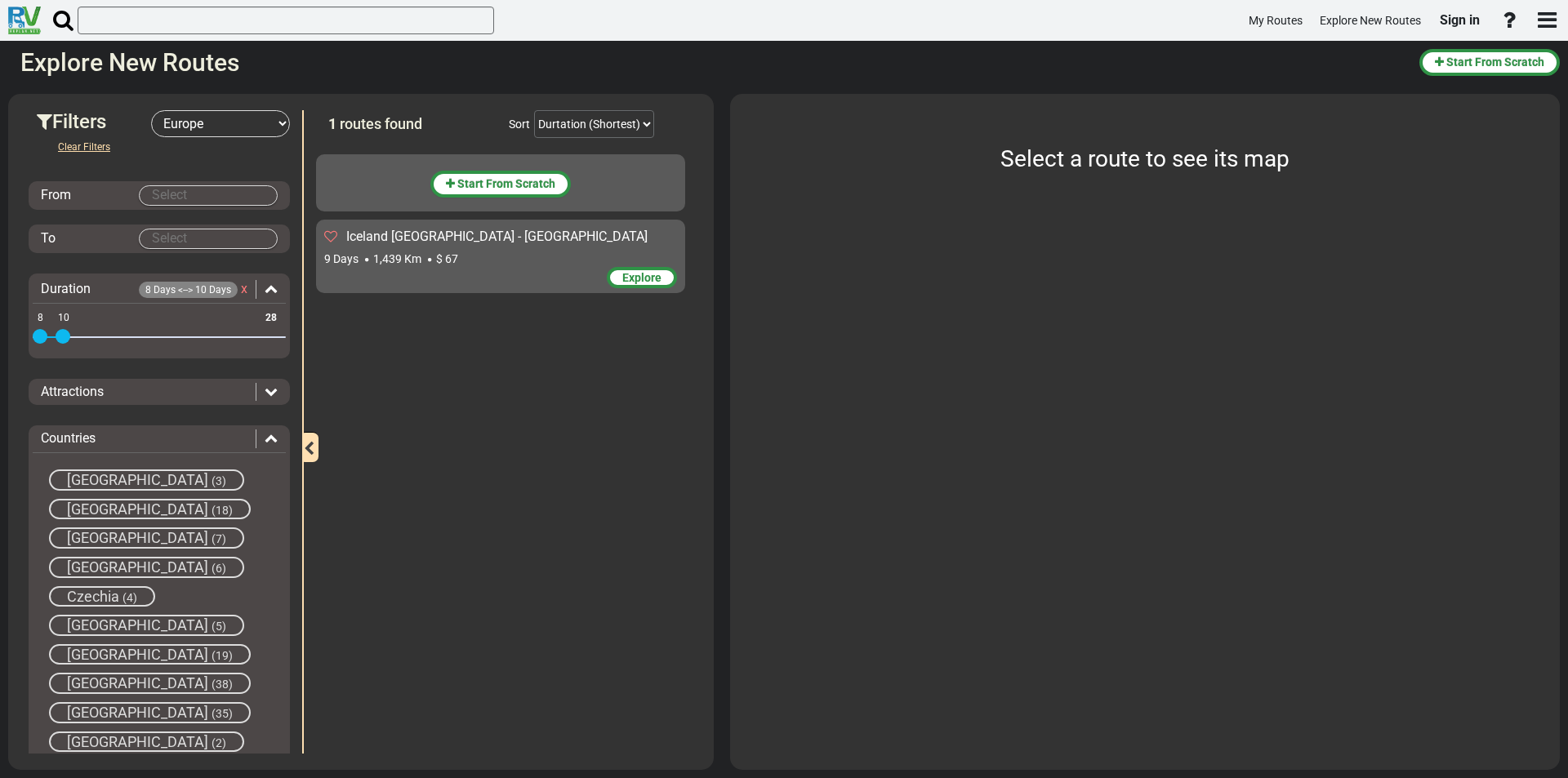
drag, startPoint x: 51, startPoint y: 342, endPoint x: 32, endPoint y: 343, distance: 19.0
click at [32, 343] on div "Duration 8 Days <--> 10 Days x 8 28 8 10 9 - 10" at bounding box center [159, 316] width 261 height 85
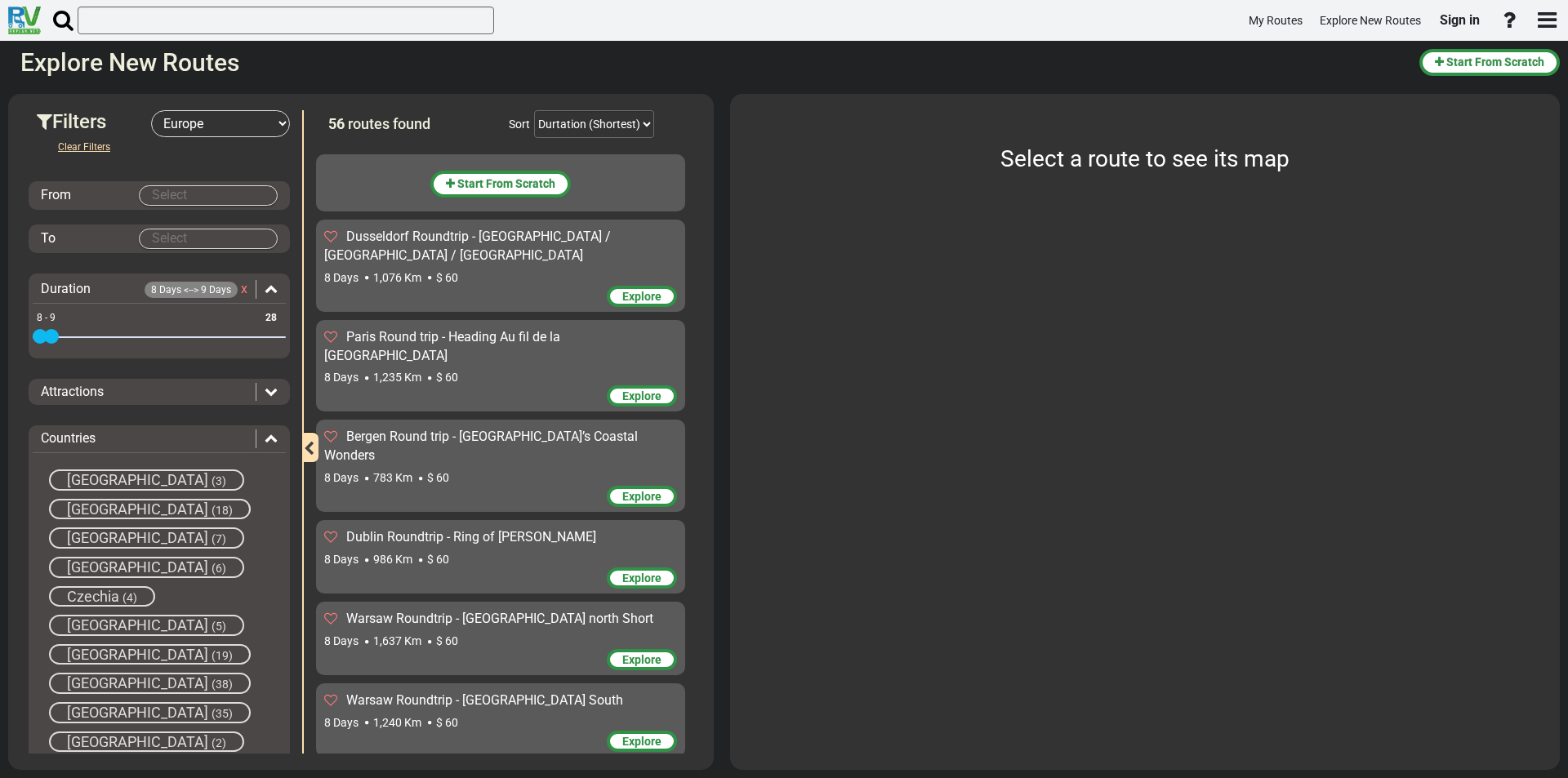
click at [58, 334] on span at bounding box center [51, 336] width 14 height 14
drag, startPoint x: 58, startPoint y: 334, endPoint x: 41, endPoint y: 334, distance: 17.0
click at [41, 334] on span at bounding box center [39, 336] width 14 height 14
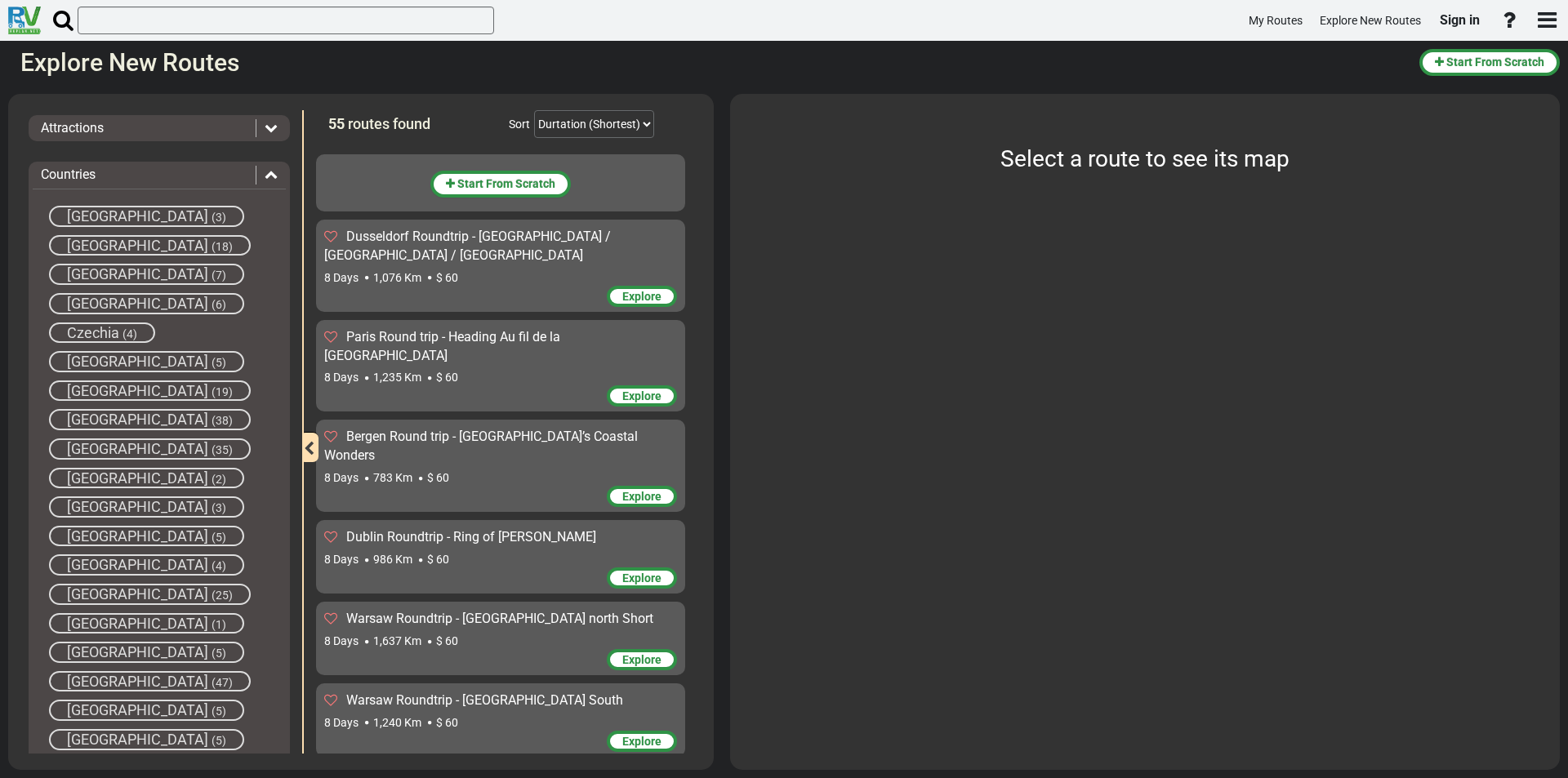
scroll to position [490, 0]
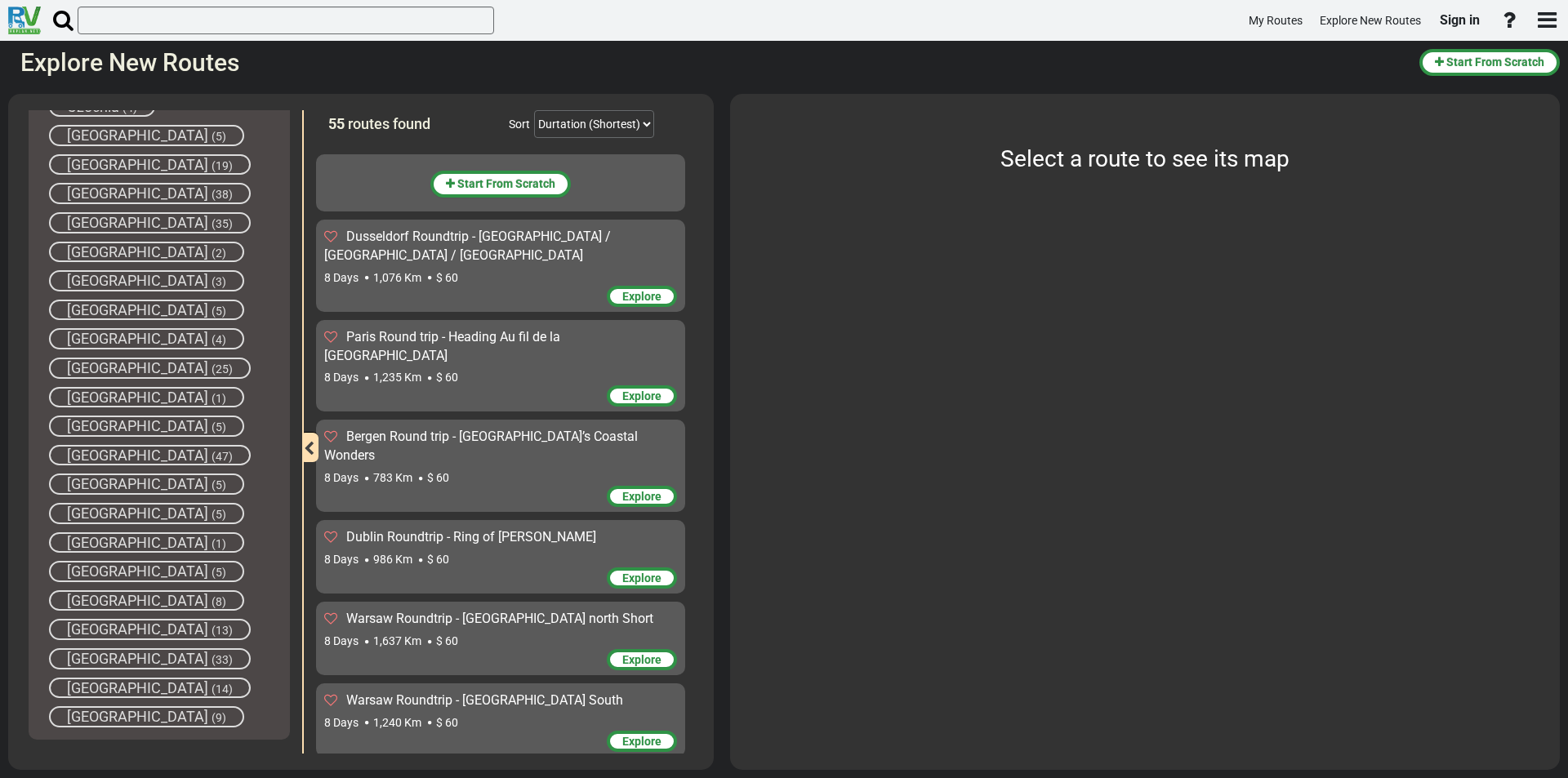
click at [162, 717] on span "[GEOGRAPHIC_DATA]" at bounding box center [137, 717] width 141 height 17
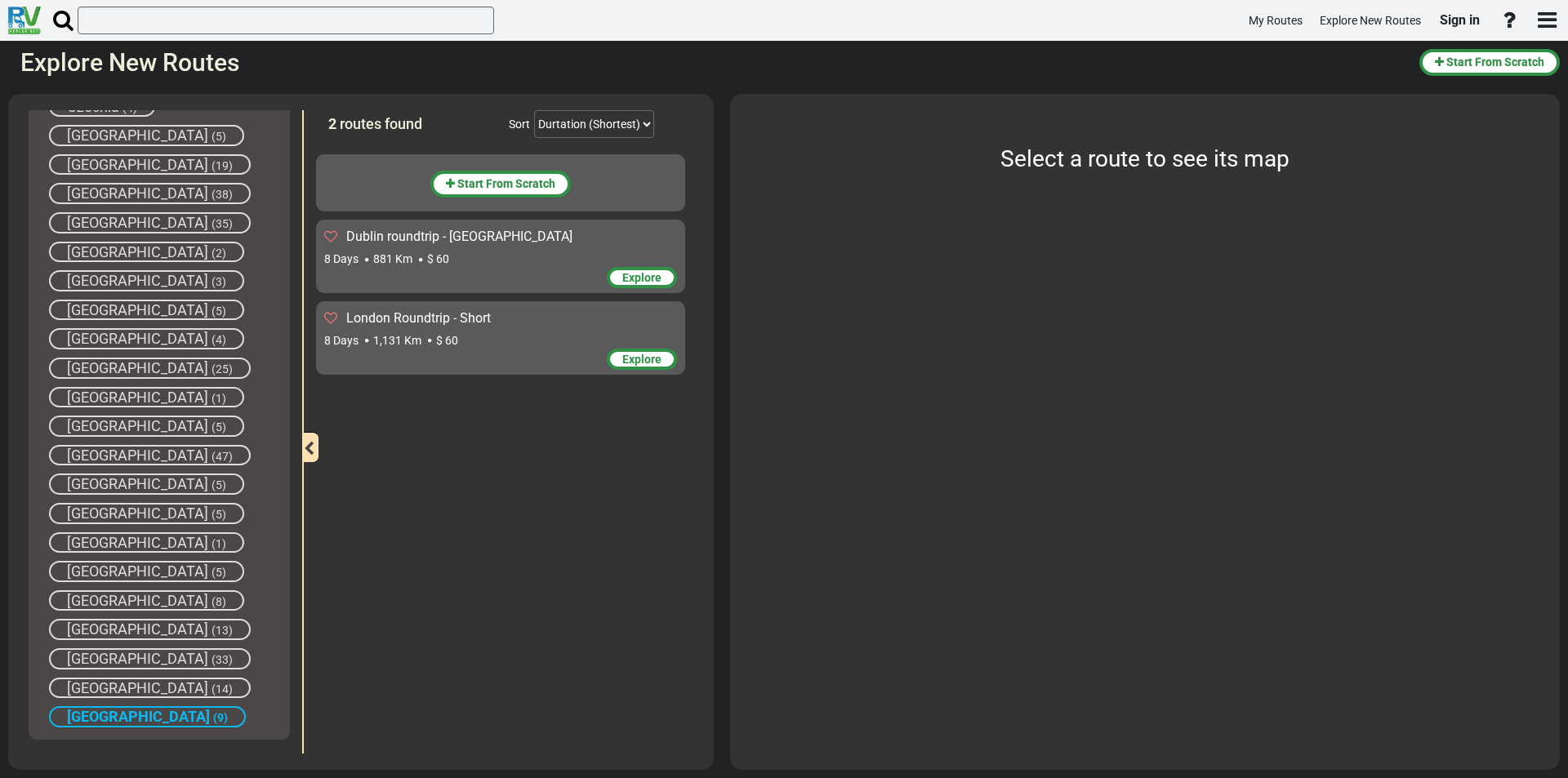
click at [395, 317] on span "London Roundtrip - Short" at bounding box center [418, 318] width 145 height 15
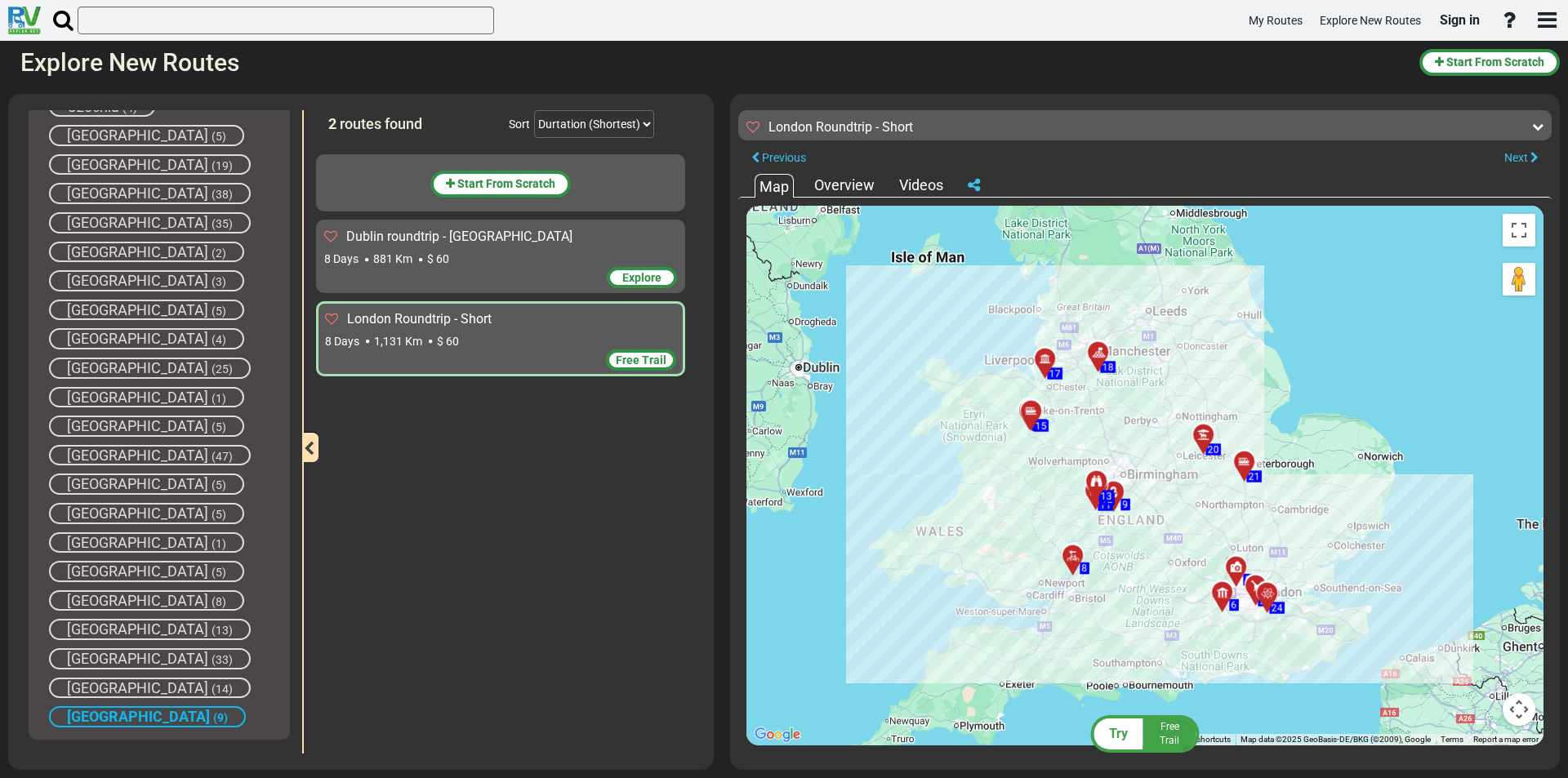
click at [461, 260] on div "8 Days 881 Km $ 60" at bounding box center [501, 258] width 353 height 16
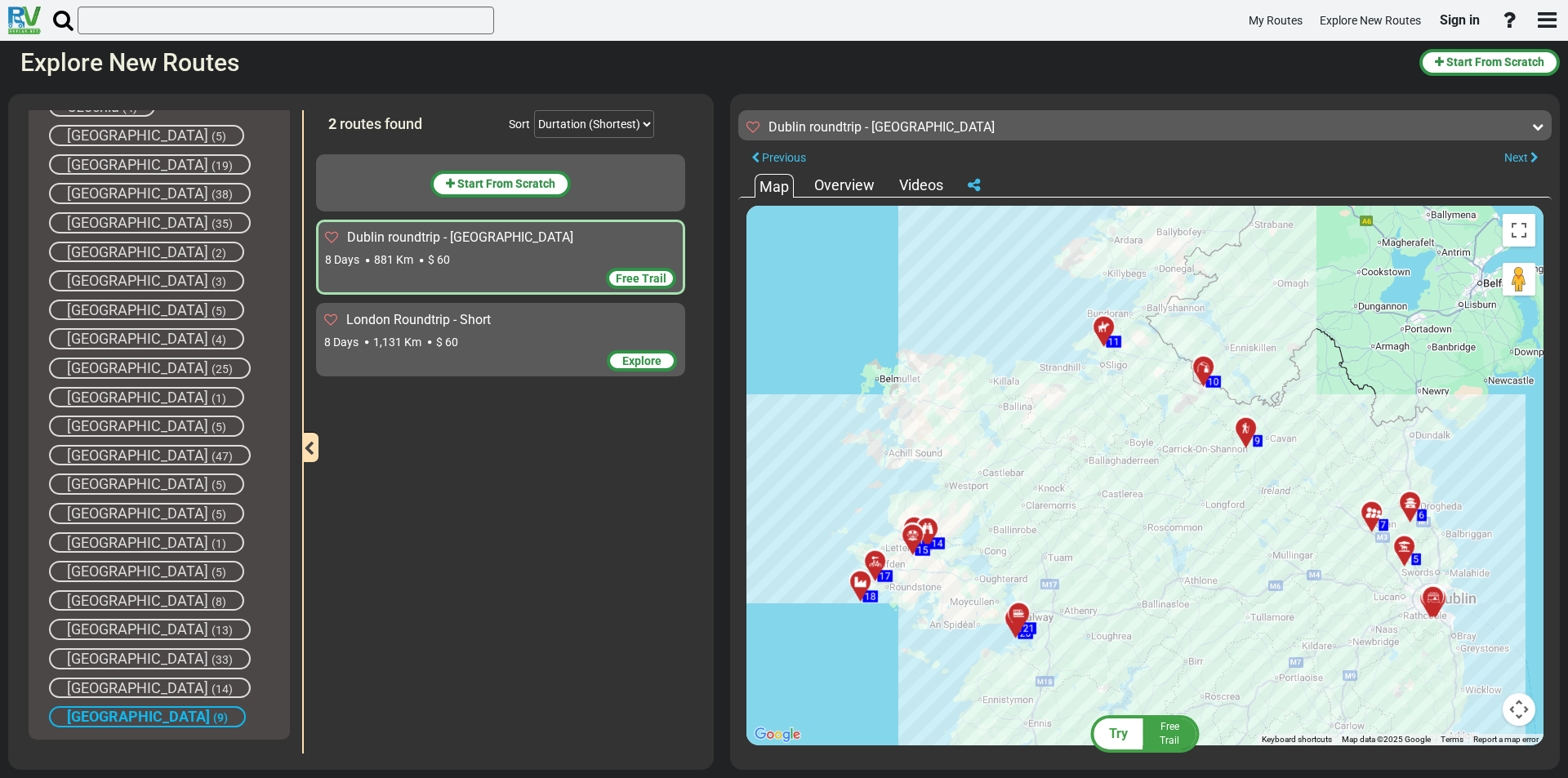
click at [497, 328] on div "London Roundtrip - Short" at bounding box center [501, 320] width 353 height 19
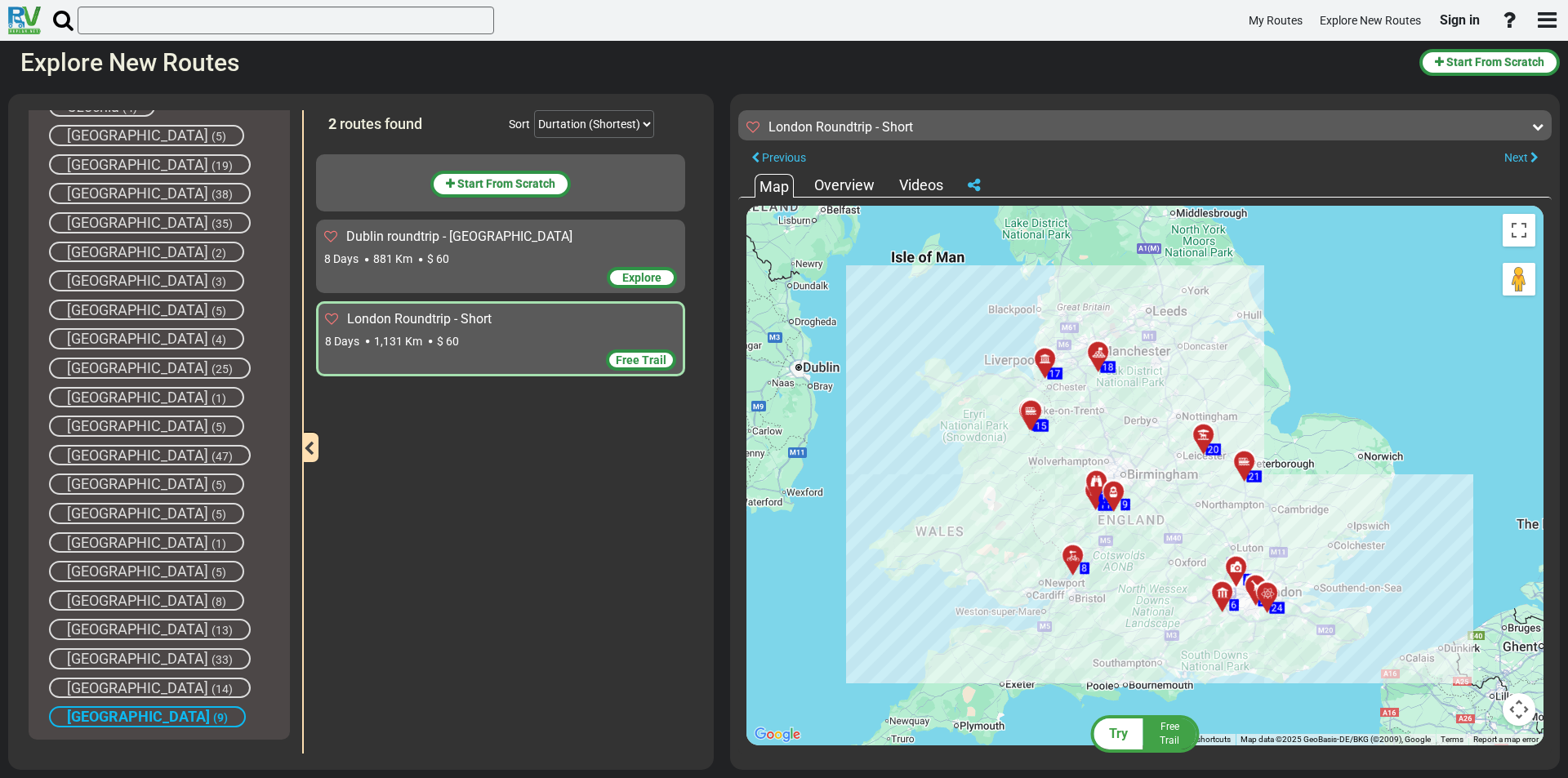
click at [1044, 365] on div at bounding box center [1050, 366] width 27 height 25
click at [1115, 282] on button "Close" at bounding box center [1122, 285] width 19 height 23
click at [160, 709] on span "[GEOGRAPHIC_DATA]" at bounding box center [138, 717] width 143 height 17
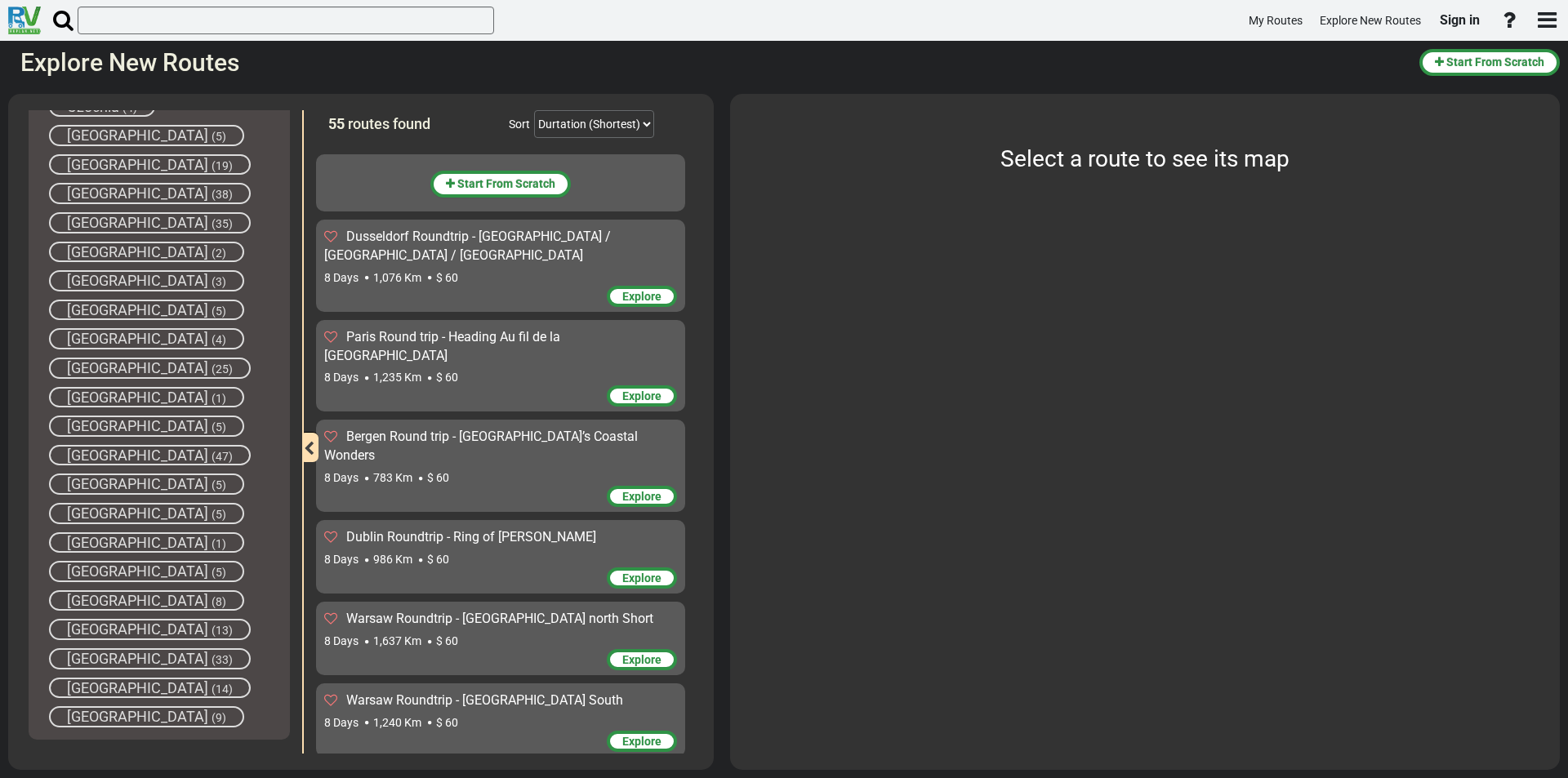
click at [133, 693] on span "[GEOGRAPHIC_DATA]" at bounding box center [137, 688] width 141 height 17
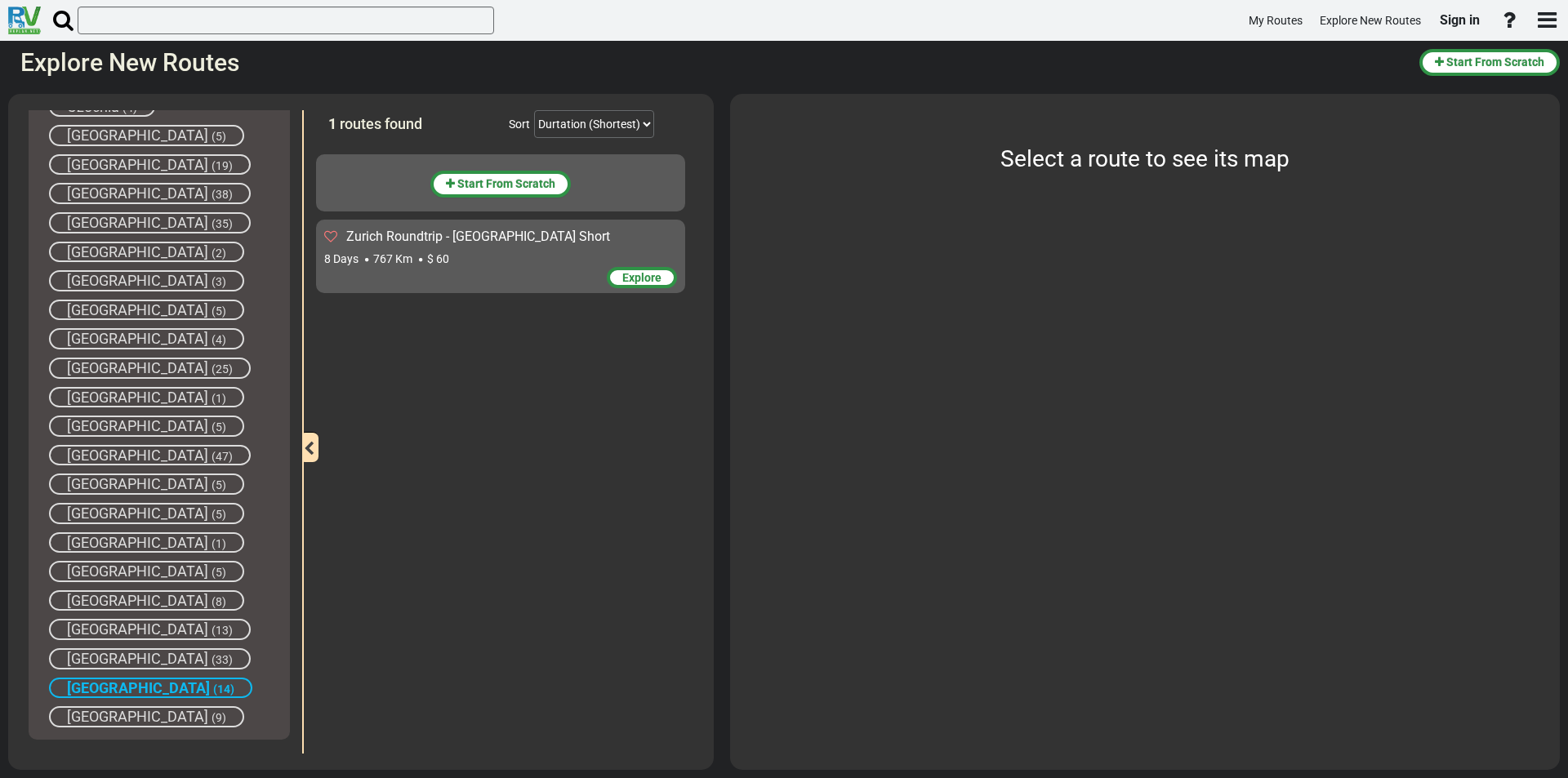
click at [471, 249] on div "Zurich Roundtrip - [GEOGRAPHIC_DATA] Short 8 Days 767 Km $ 60" at bounding box center [501, 248] width 353 height 39
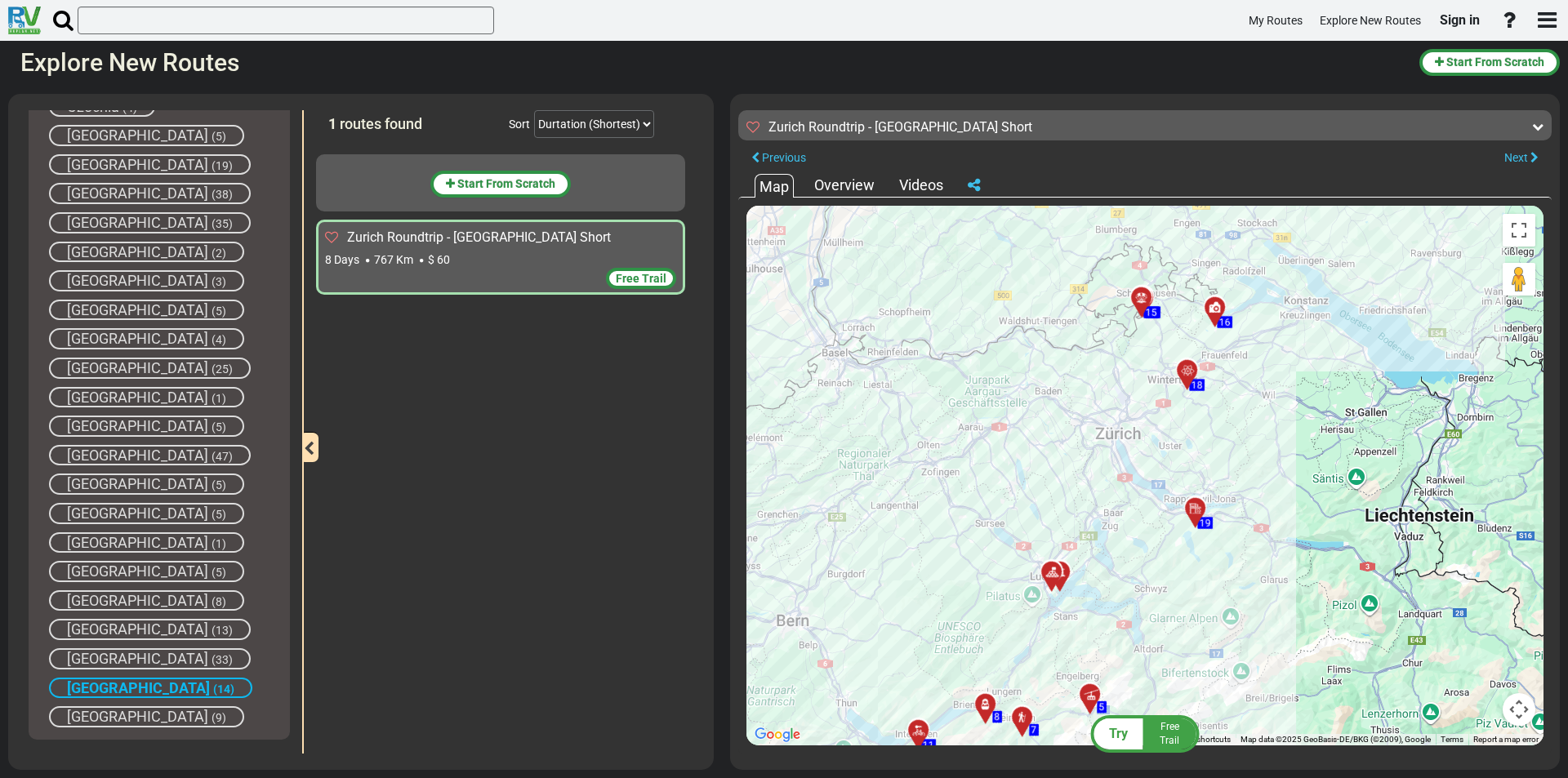
drag, startPoint x: 1070, startPoint y: 410, endPoint x: 1017, endPoint y: 490, distance: 96.0
click at [1017, 490] on div "To activate drag with keyboard, press Alt + Enter. Once in keyboard drag state,…" at bounding box center [1144, 476] width 797 height 540
click at [112, 688] on span "[GEOGRAPHIC_DATA]" at bounding box center [138, 688] width 143 height 17
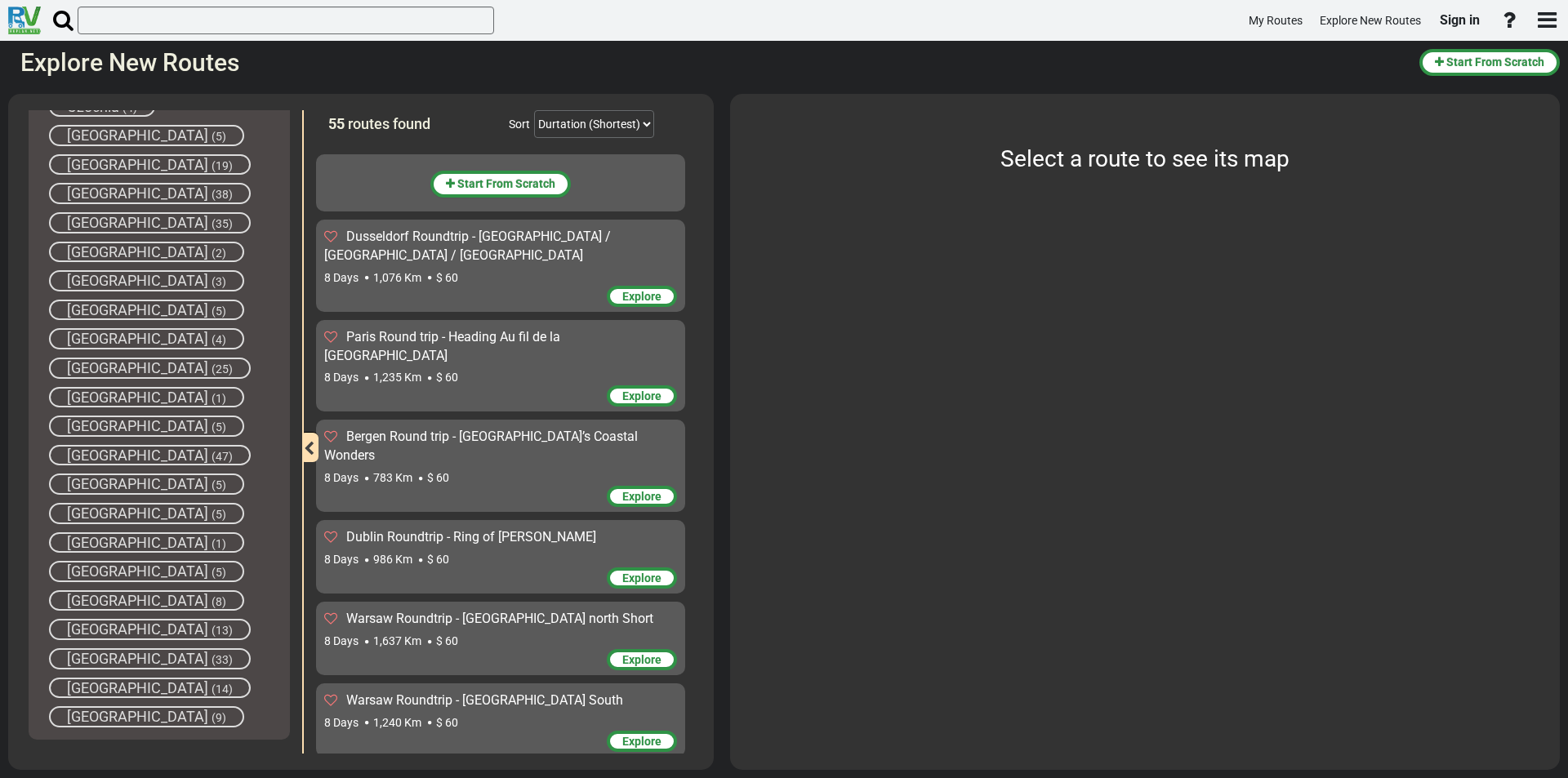
click at [112, 719] on span "[GEOGRAPHIC_DATA]" at bounding box center [137, 717] width 141 height 17
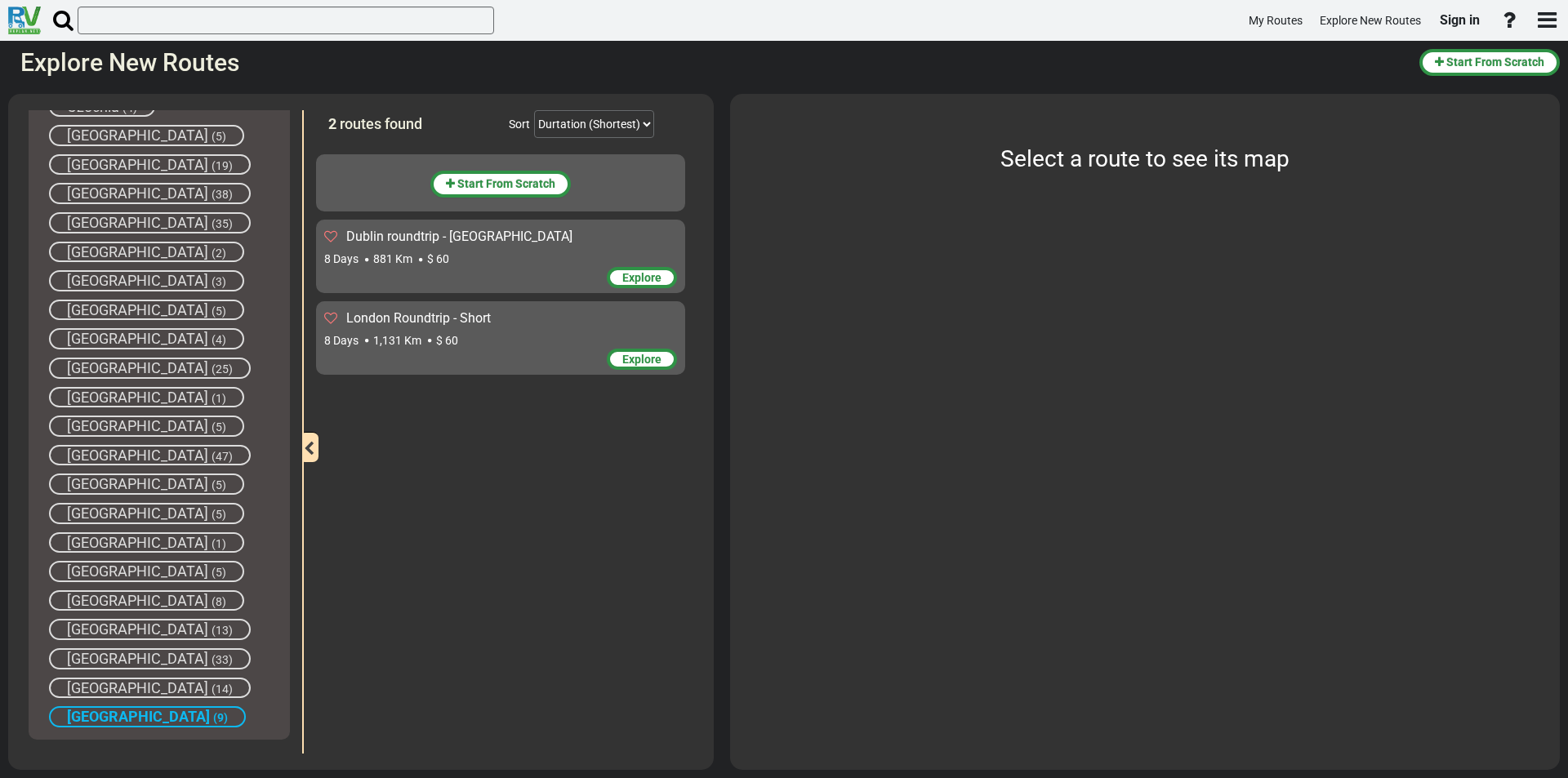
click at [458, 334] on span "$ 60" at bounding box center [447, 341] width 22 height 13
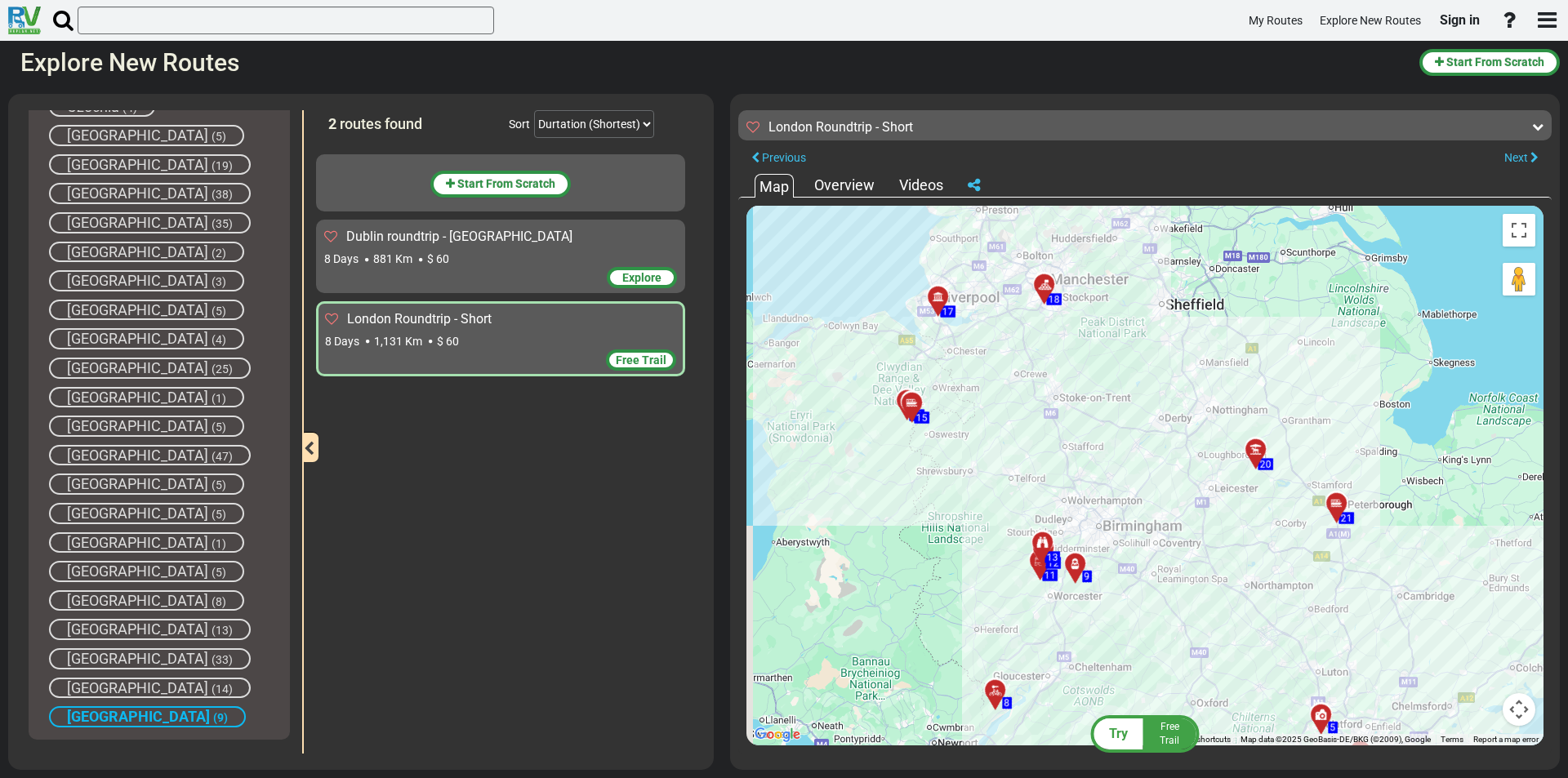
drag, startPoint x: 888, startPoint y: 390, endPoint x: 980, endPoint y: 474, distance: 124.6
click at [993, 486] on div "To activate drag with keyboard, press Alt + Enter. Once in keyboard drag state,…" at bounding box center [1144, 476] width 797 height 540
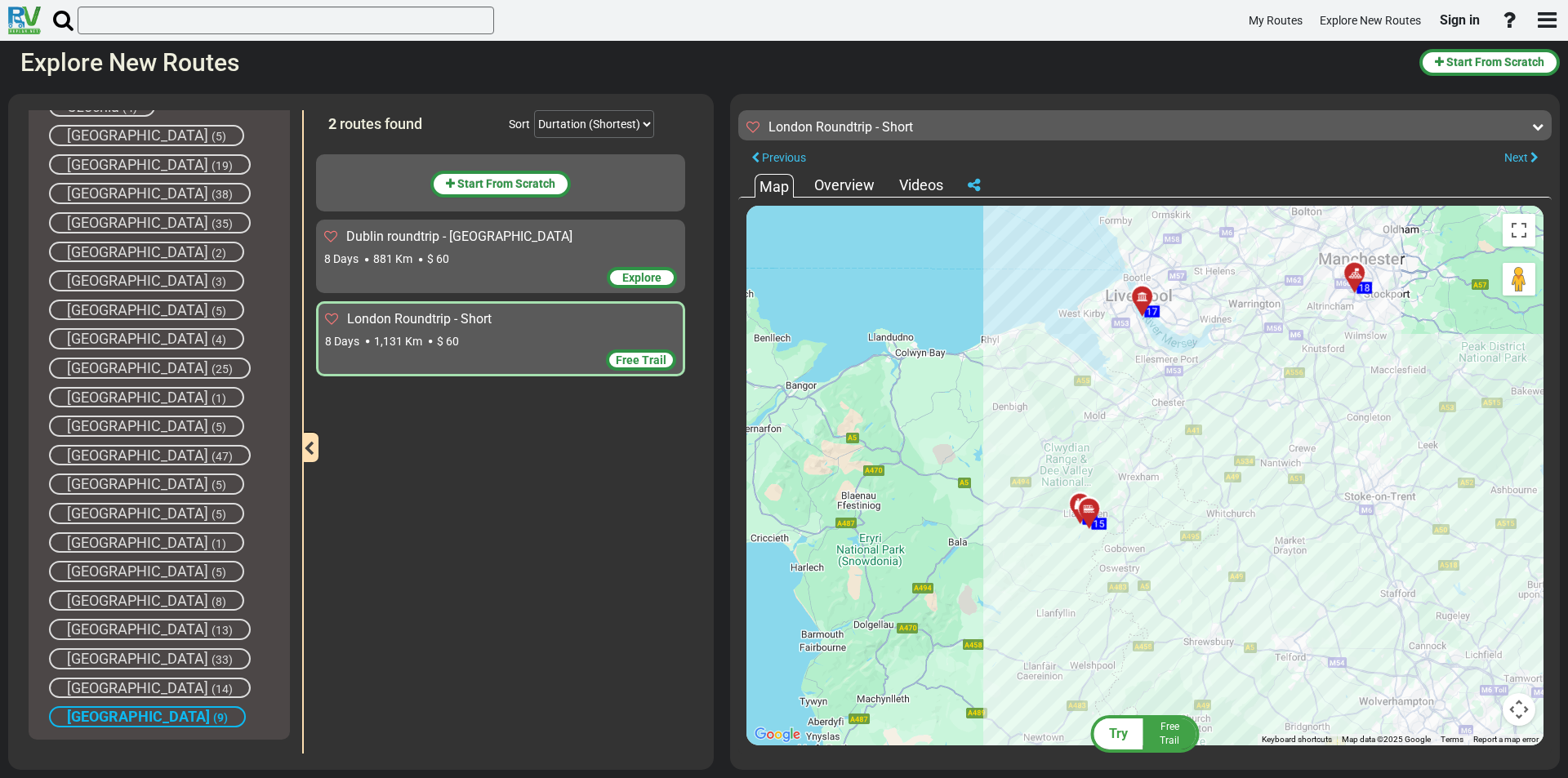
drag, startPoint x: 1205, startPoint y: 490, endPoint x: 1122, endPoint y: 591, distance: 130.7
click at [1136, 575] on div "To activate drag with keyboard, press Alt + Enter. Once in keyboard drag state,…" at bounding box center [1144, 476] width 797 height 540
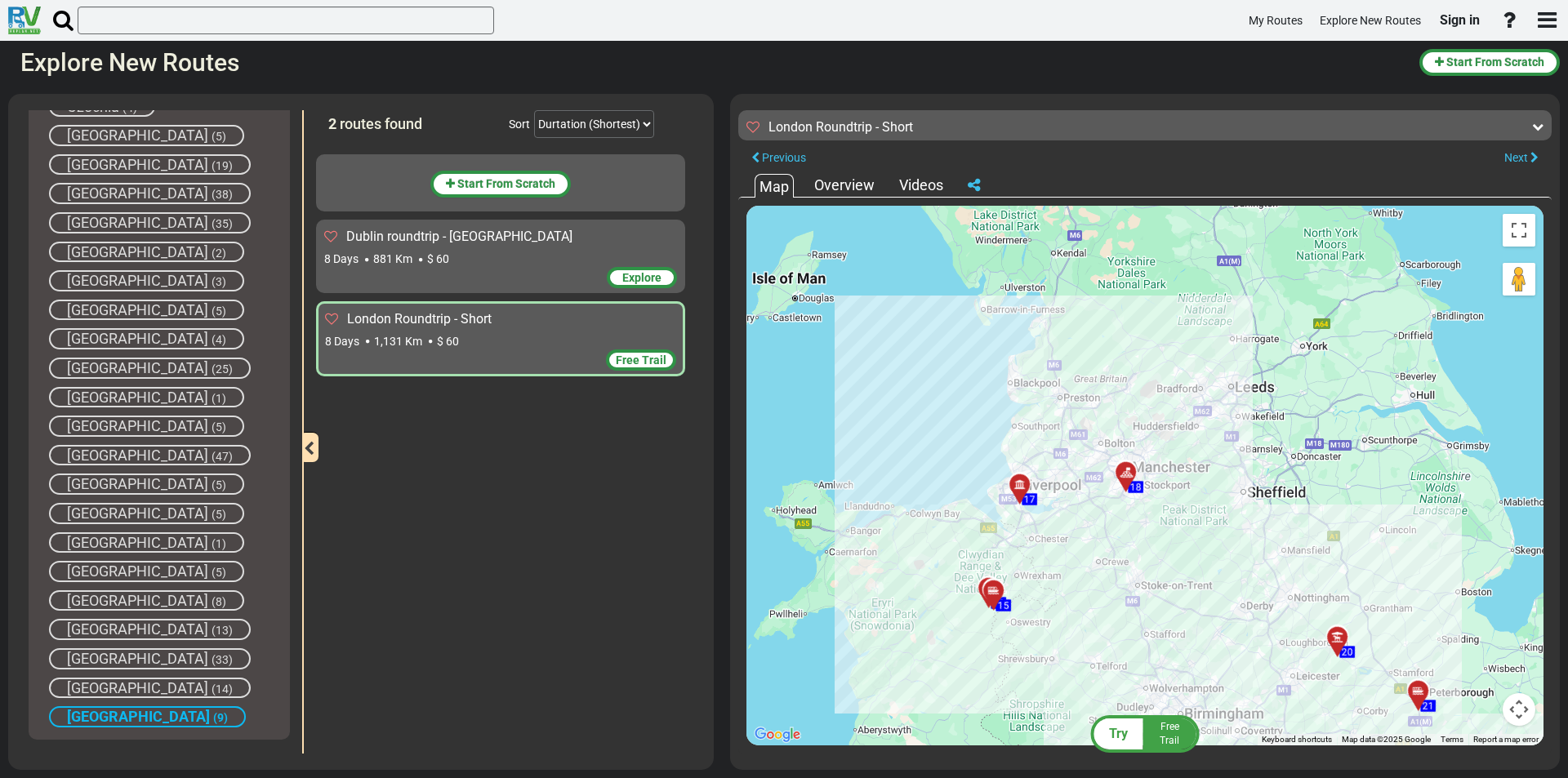
drag, startPoint x: 1215, startPoint y: 554, endPoint x: 1034, endPoint y: 508, distance: 186.8
click at [1035, 508] on div "To activate drag with keyboard, press Alt + Enter. Once in keyboard drag state,…" at bounding box center [1144, 476] width 797 height 540
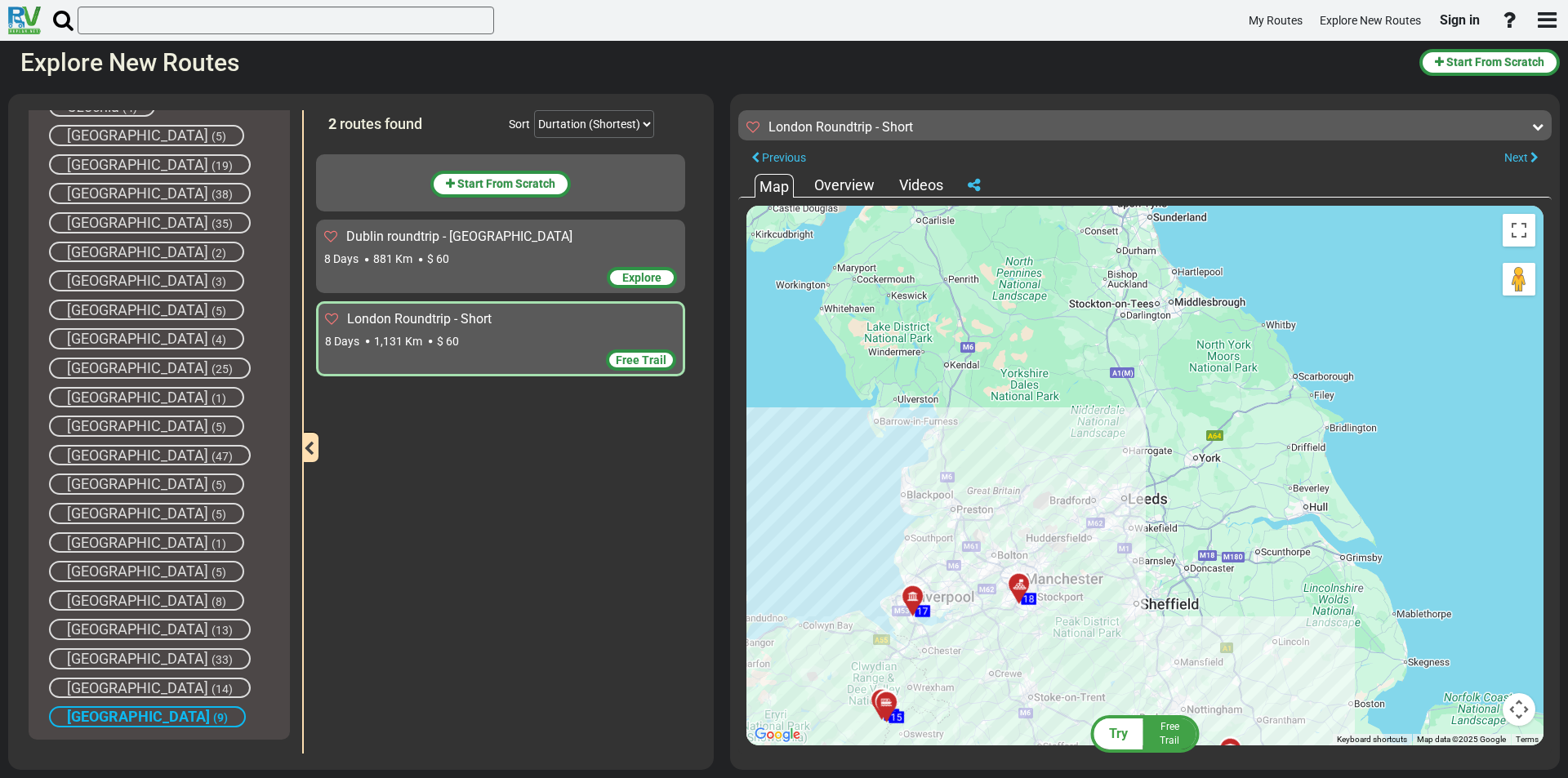
drag, startPoint x: 1096, startPoint y: 530, endPoint x: 1151, endPoint y: 676, distance: 156.0
click at [1151, 676] on div "To activate drag with keyboard, press Alt + Enter. Once in keyboard drag state,…" at bounding box center [1144, 476] width 797 height 540
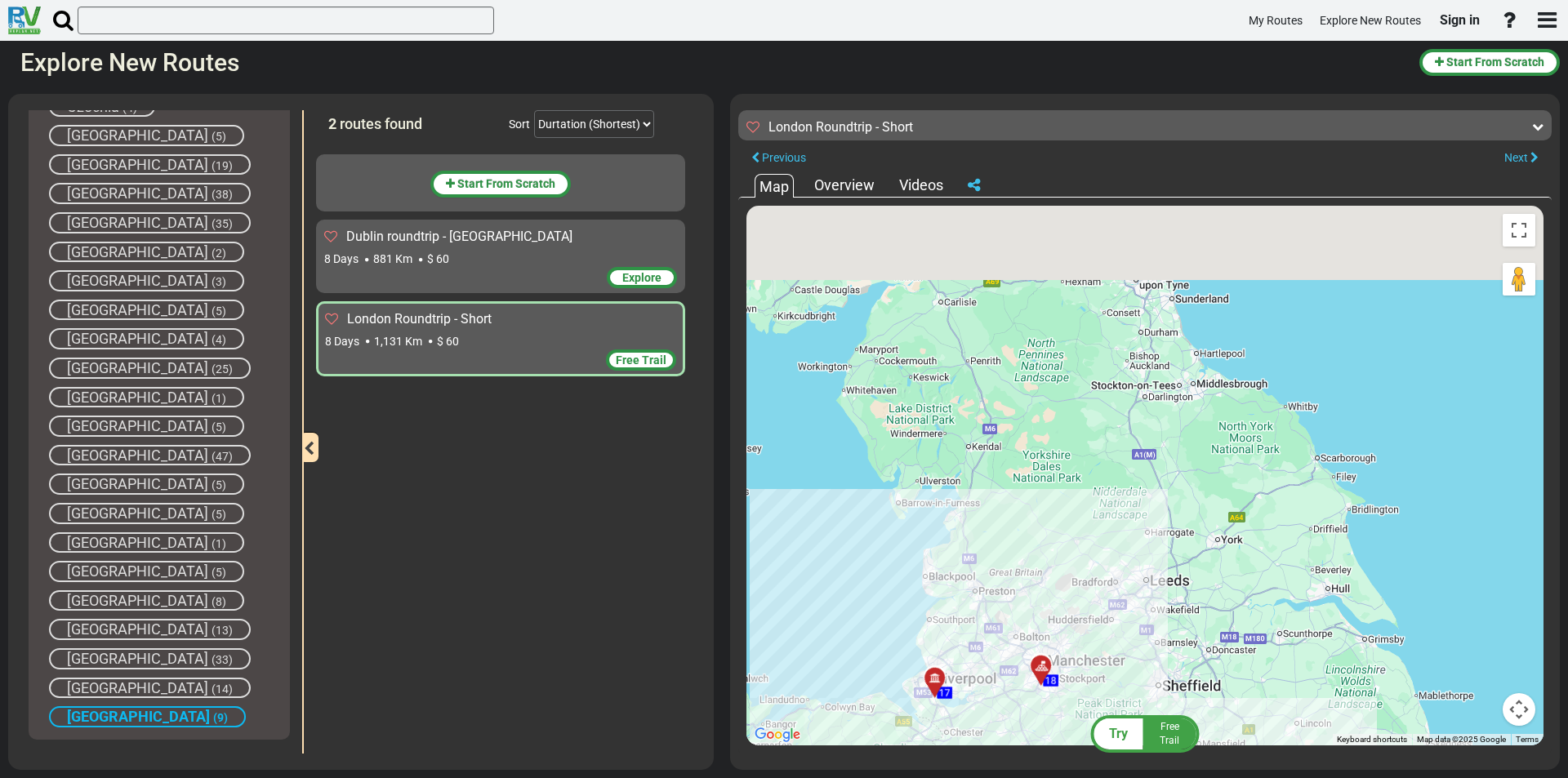
drag, startPoint x: 1084, startPoint y: 467, endPoint x: 1139, endPoint y: 672, distance: 212.2
click at [1139, 672] on div "To activate drag with keyboard, press Alt + Enter. Once in keyboard drag state,…" at bounding box center [1144, 476] width 797 height 540
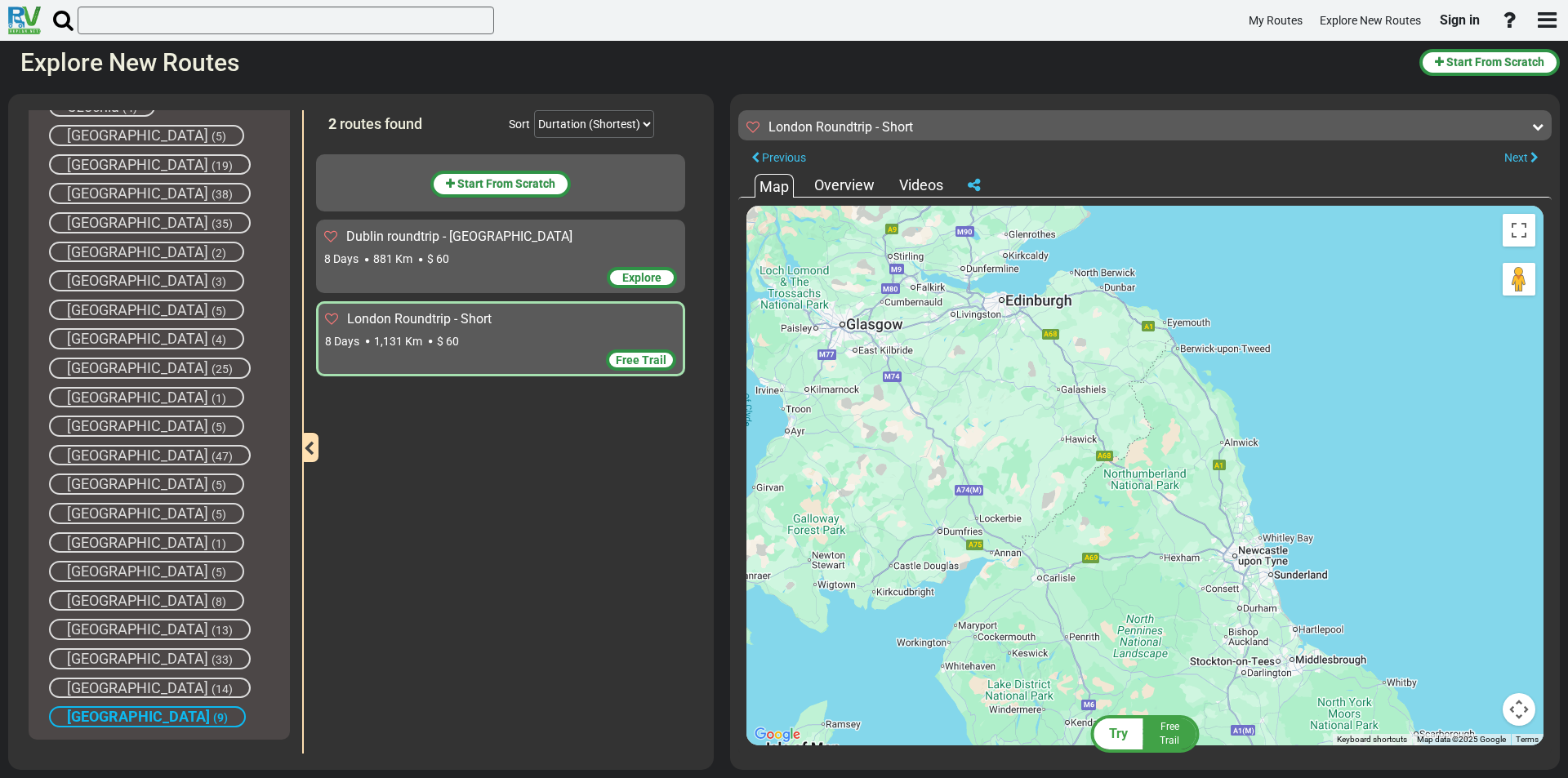
drag, startPoint x: 1101, startPoint y: 519, endPoint x: 1182, endPoint y: 574, distance: 97.9
click at [1167, 574] on div "To activate drag with keyboard, press Alt + Enter. Once in keyboard drag state,…" at bounding box center [1144, 476] width 797 height 540
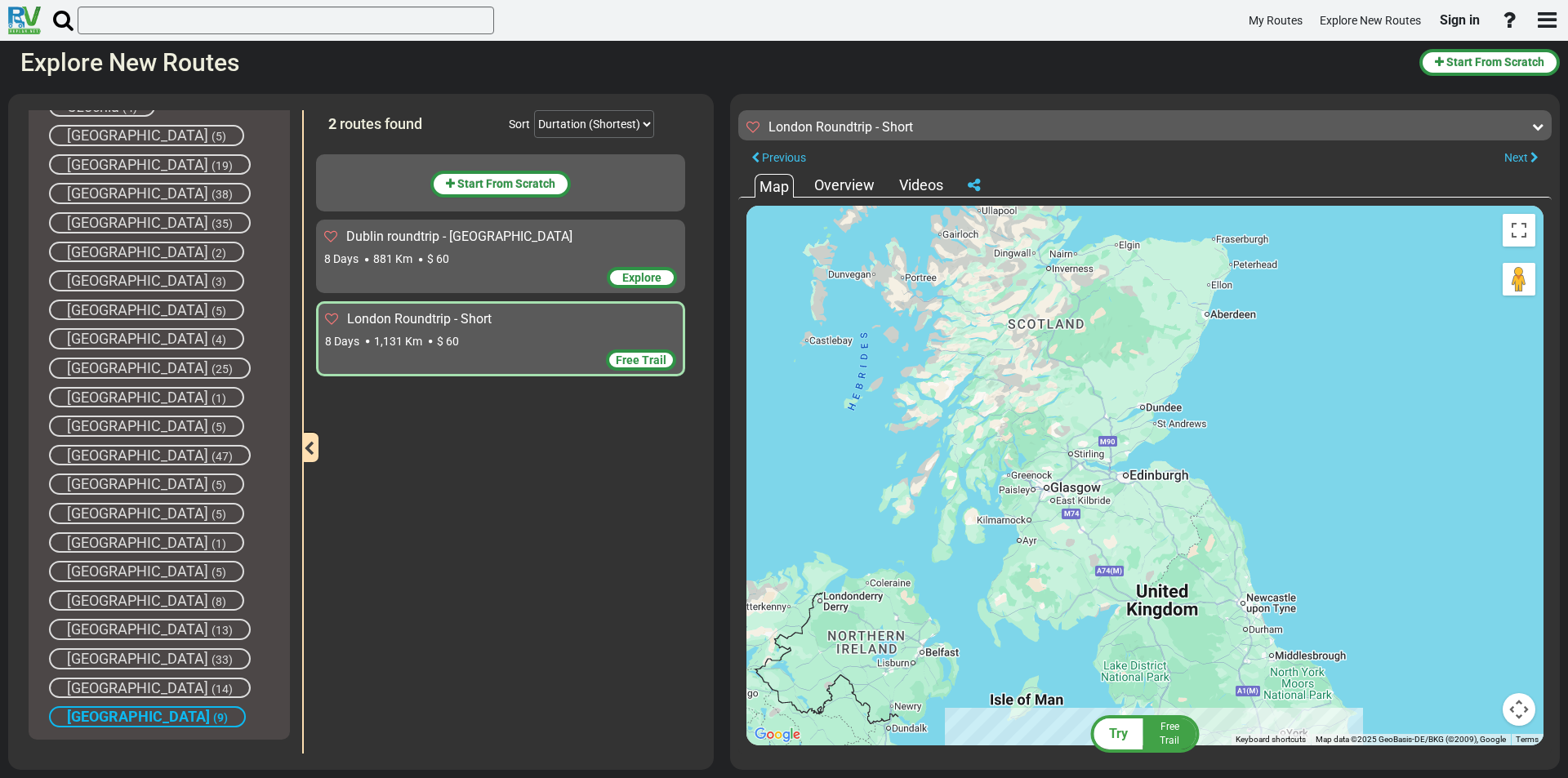
drag, startPoint x: 1111, startPoint y: 520, endPoint x: 1156, endPoint y: 587, distance: 80.7
click at [1156, 587] on div "To activate drag with keyboard, press Alt + Enter. Once in keyboard drag state,…" at bounding box center [1144, 476] width 797 height 540
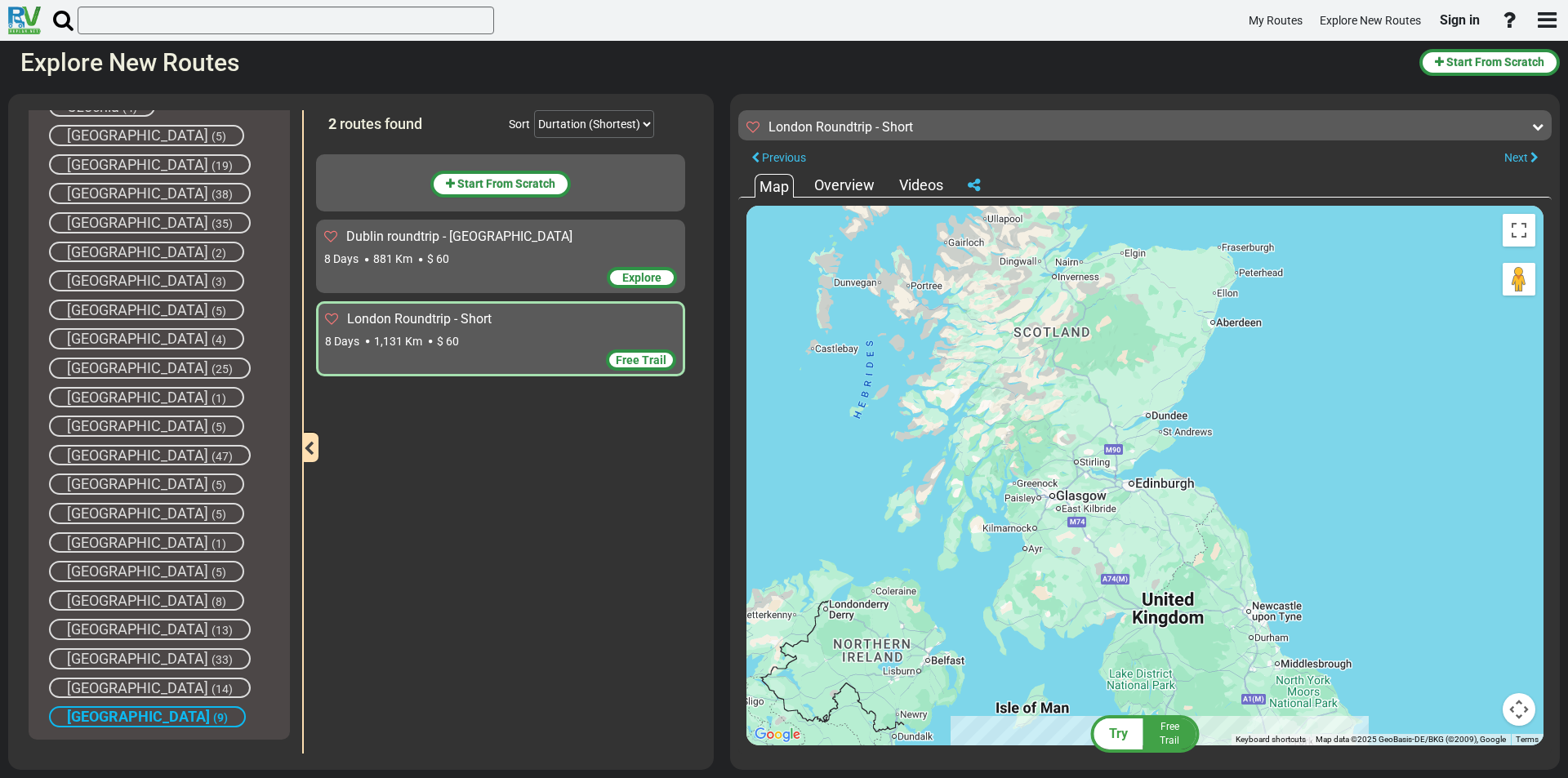
click at [133, 709] on span "[GEOGRAPHIC_DATA]" at bounding box center [138, 717] width 143 height 17
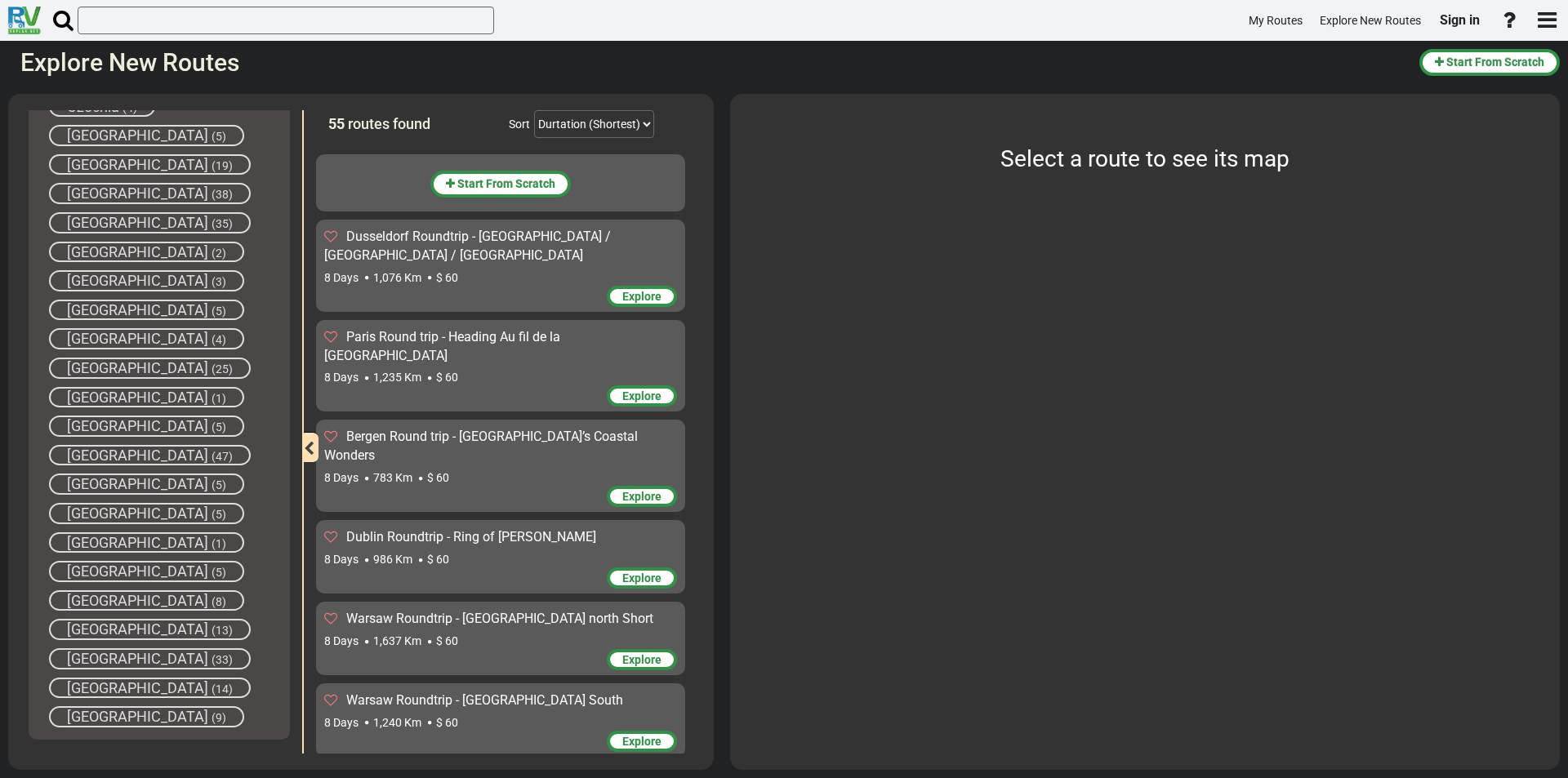
click at [133, 689] on span "[GEOGRAPHIC_DATA]" at bounding box center [137, 688] width 141 height 17
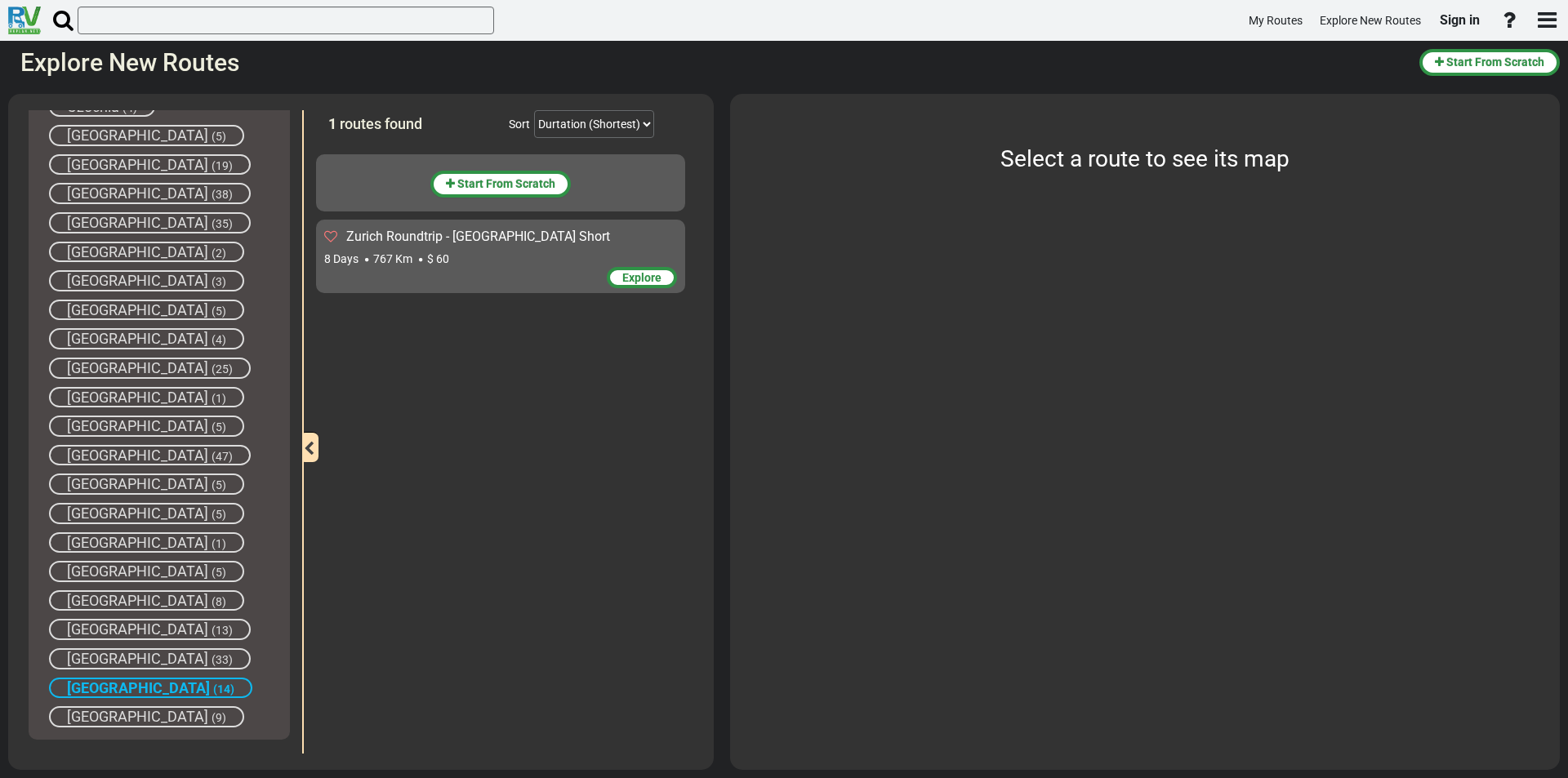
click at [470, 252] on div "8 Days 767 Km $ 60" at bounding box center [501, 258] width 353 height 16
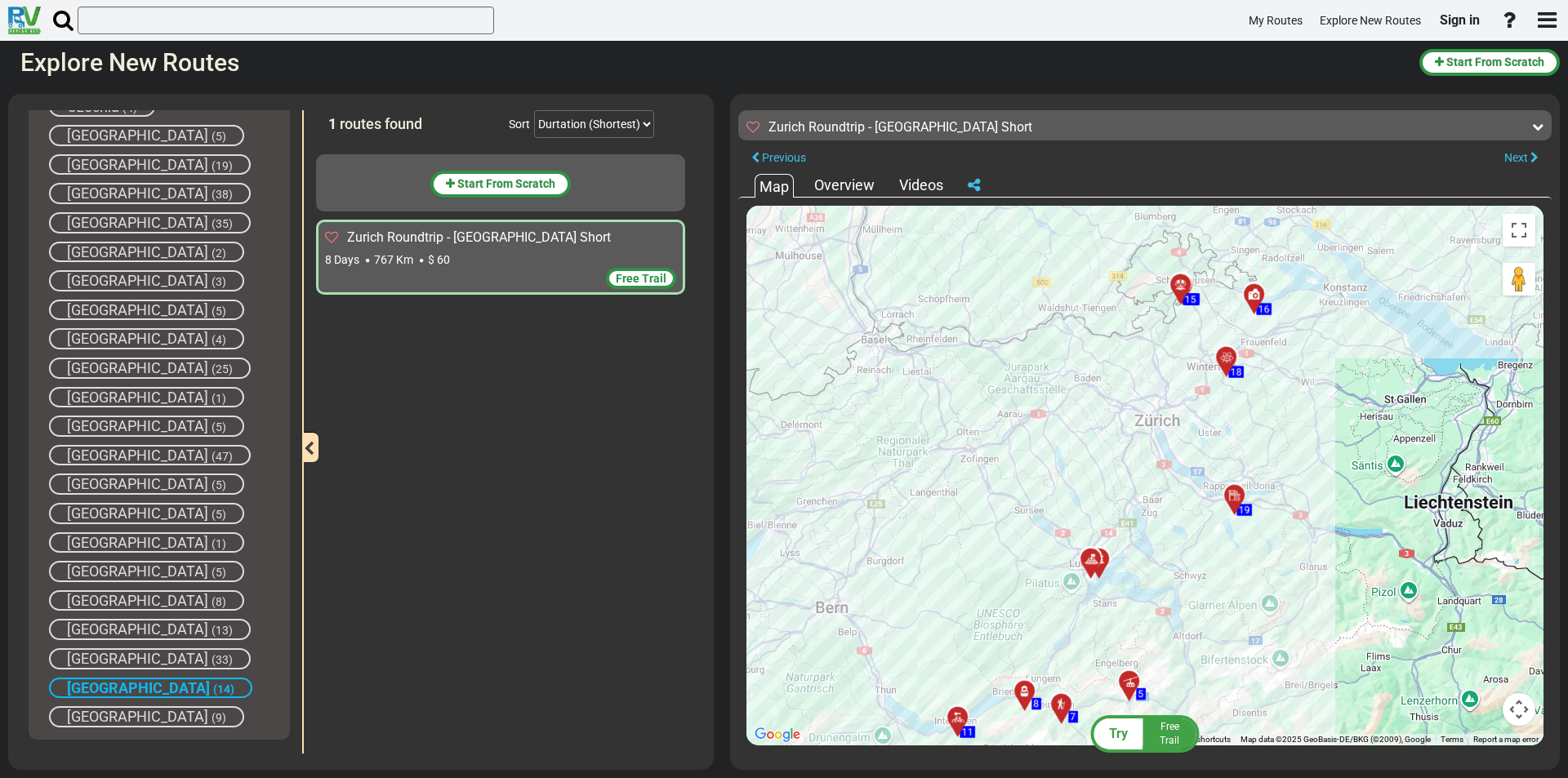
drag, startPoint x: 1187, startPoint y: 484, endPoint x: 1153, endPoint y: 530, distance: 57.2
click at [1154, 530] on div "To activate drag with keyboard, press Alt + Enter. Once in keyboard drag state,…" at bounding box center [1144, 476] width 797 height 540
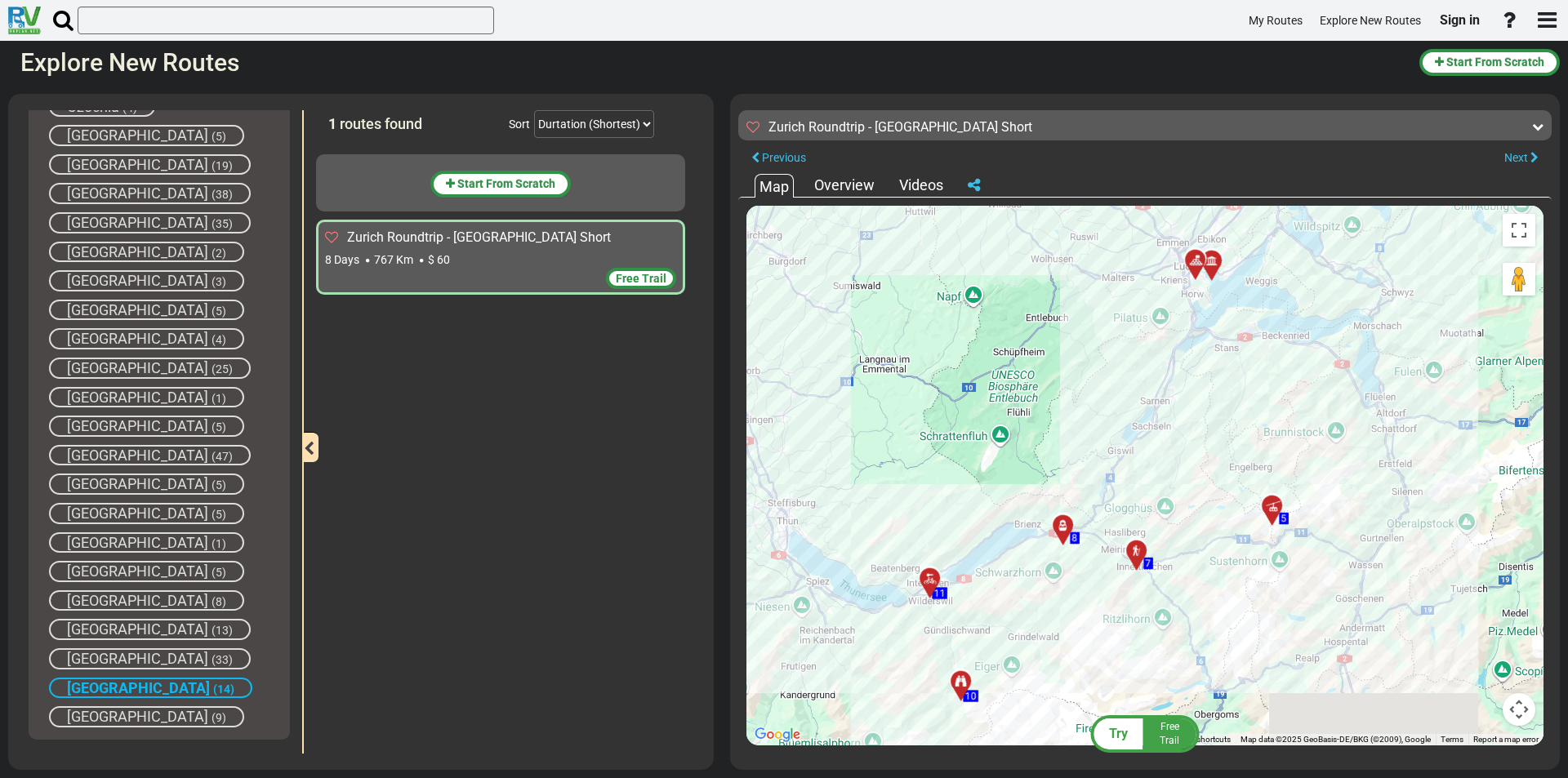
drag, startPoint x: 1046, startPoint y: 678, endPoint x: 1129, endPoint y: 486, distance: 209.2
click at [1129, 486] on div "To activate drag with keyboard, press Alt + Enter. Once in keyboard drag state,…" at bounding box center [1144, 476] width 797 height 540
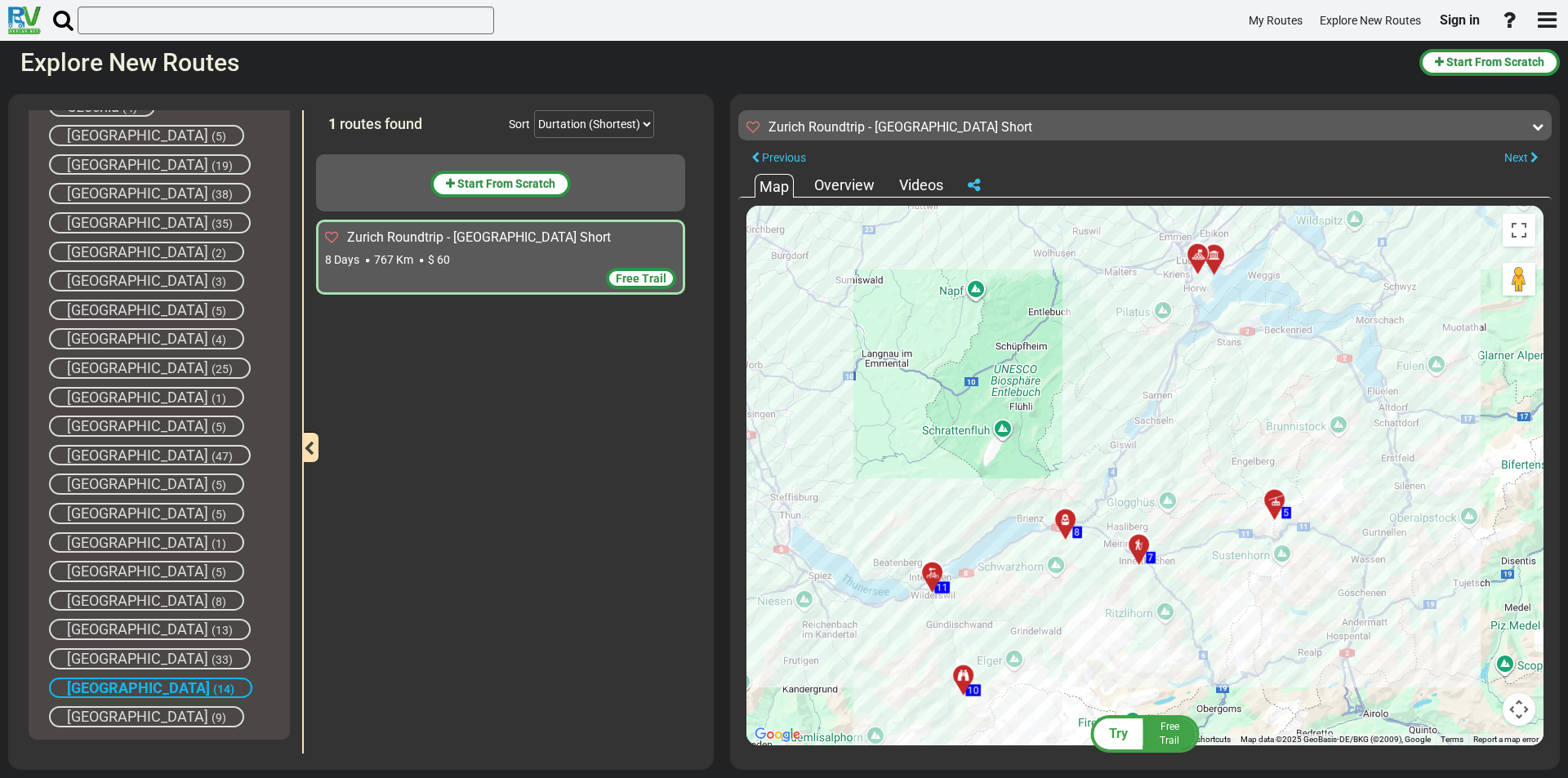
click at [966, 673] on div at bounding box center [969, 683] width 27 height 25
click at [964, 685] on div at bounding box center [971, 683] width 27 height 25
click at [1040, 598] on button "Close" at bounding box center [1043, 602] width 19 height 23
click at [124, 688] on span "[GEOGRAPHIC_DATA]" at bounding box center [138, 688] width 143 height 17
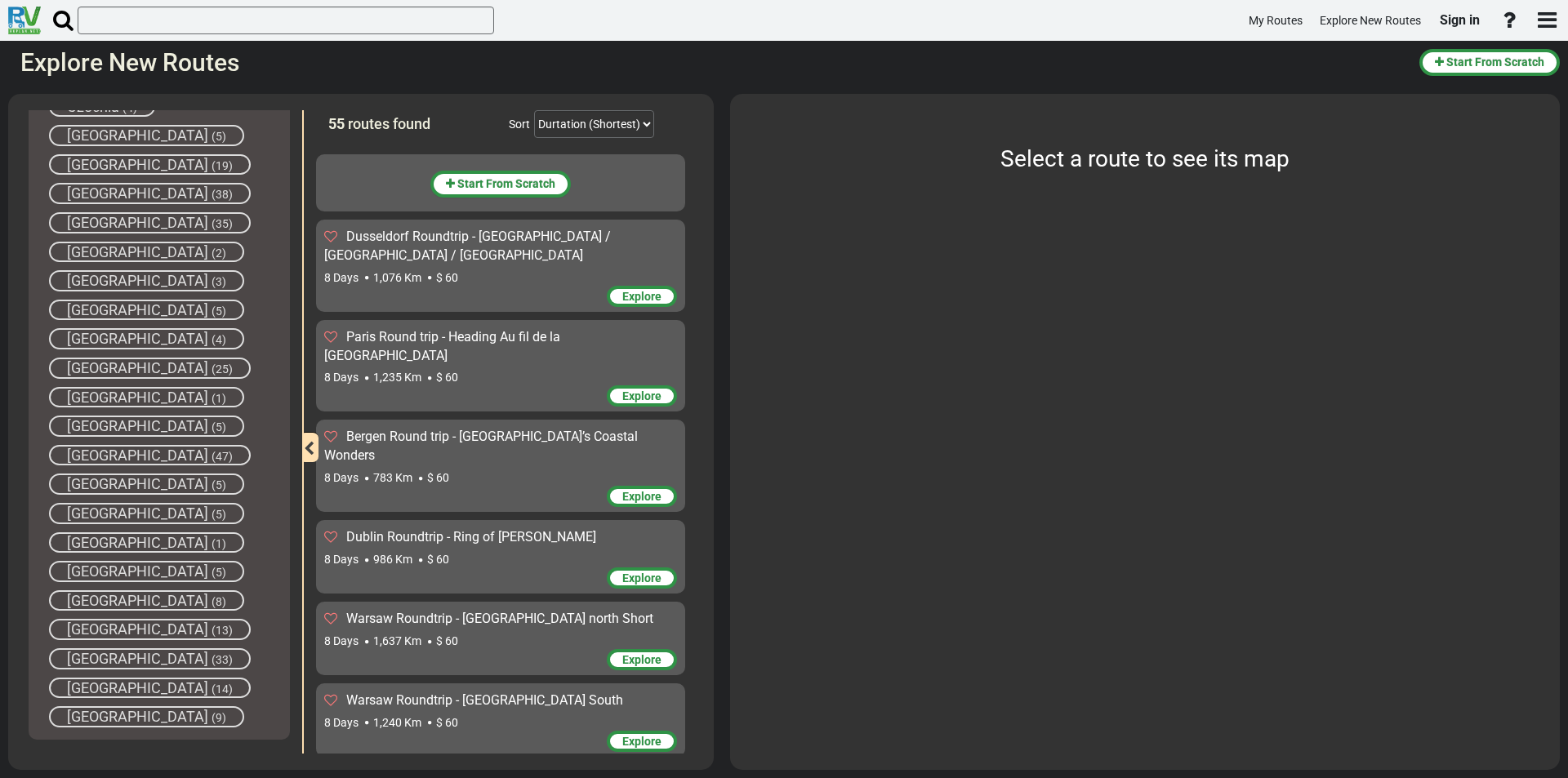
click at [117, 657] on span "[GEOGRAPHIC_DATA]" at bounding box center [137, 659] width 141 height 17
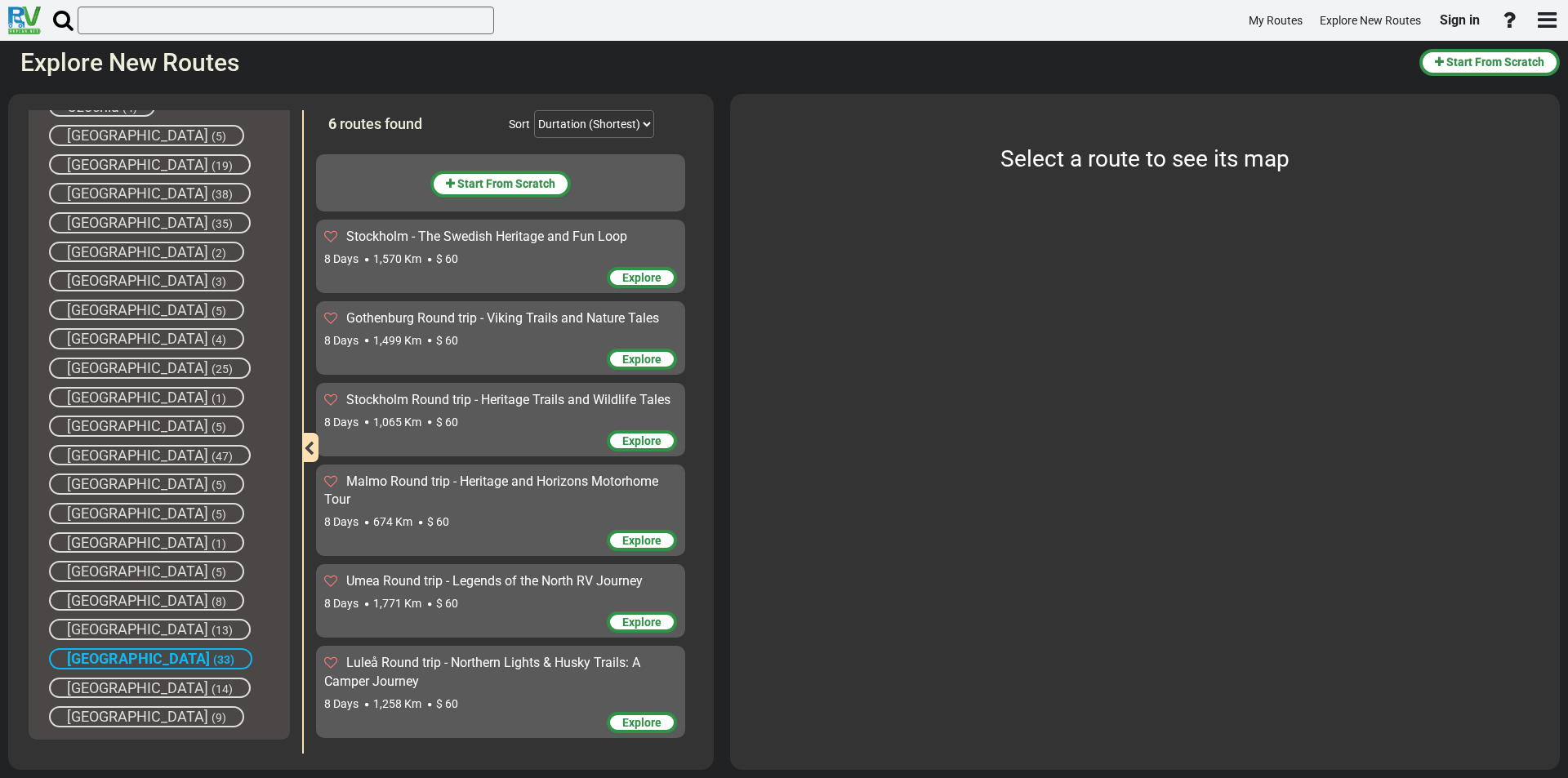
click at [500, 244] on span "Stockholm - The Swedish Heritage and Fun Loop" at bounding box center [486, 236] width 281 height 15
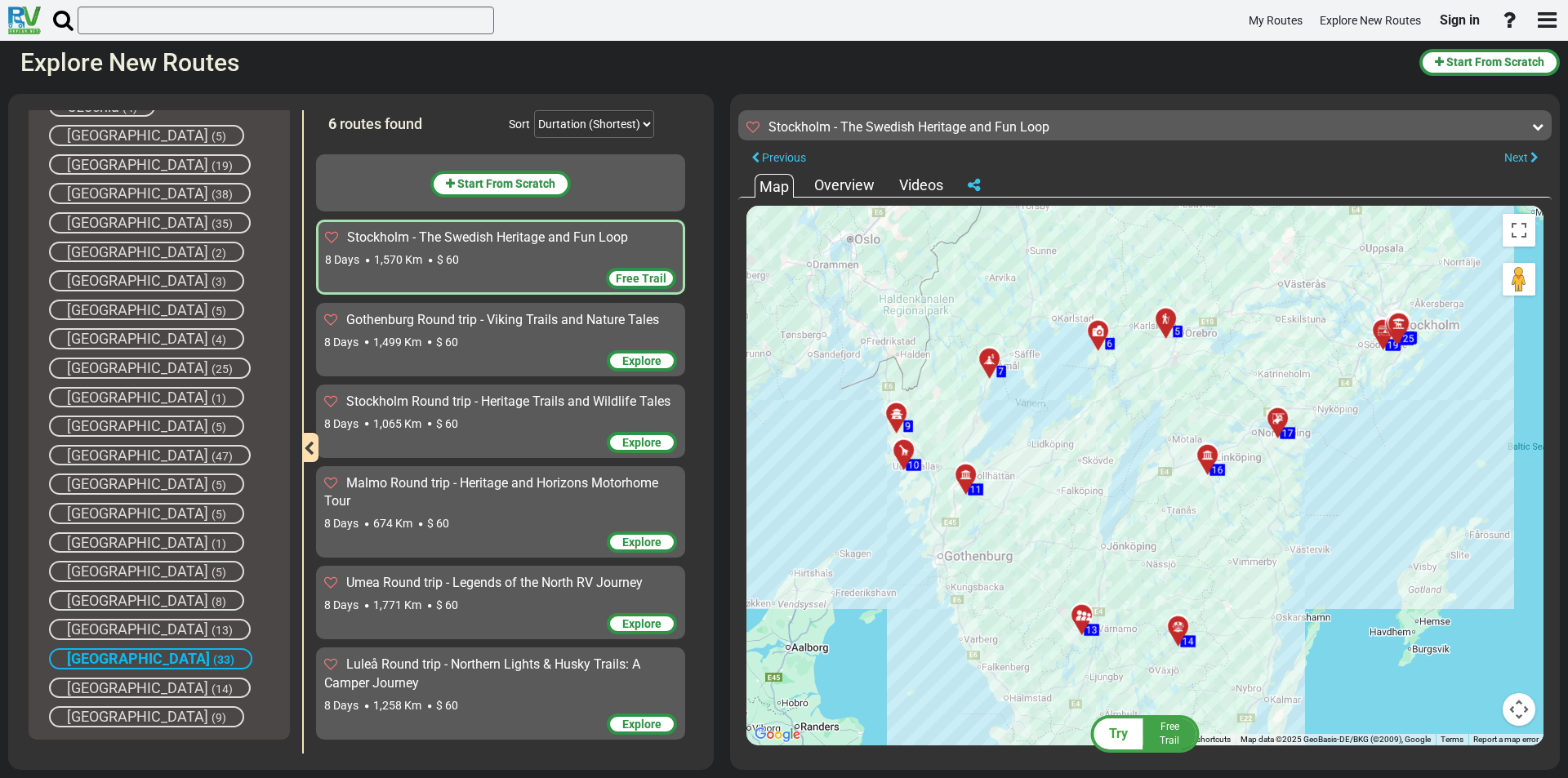
click at [112, 656] on span "[GEOGRAPHIC_DATA]" at bounding box center [138, 659] width 143 height 17
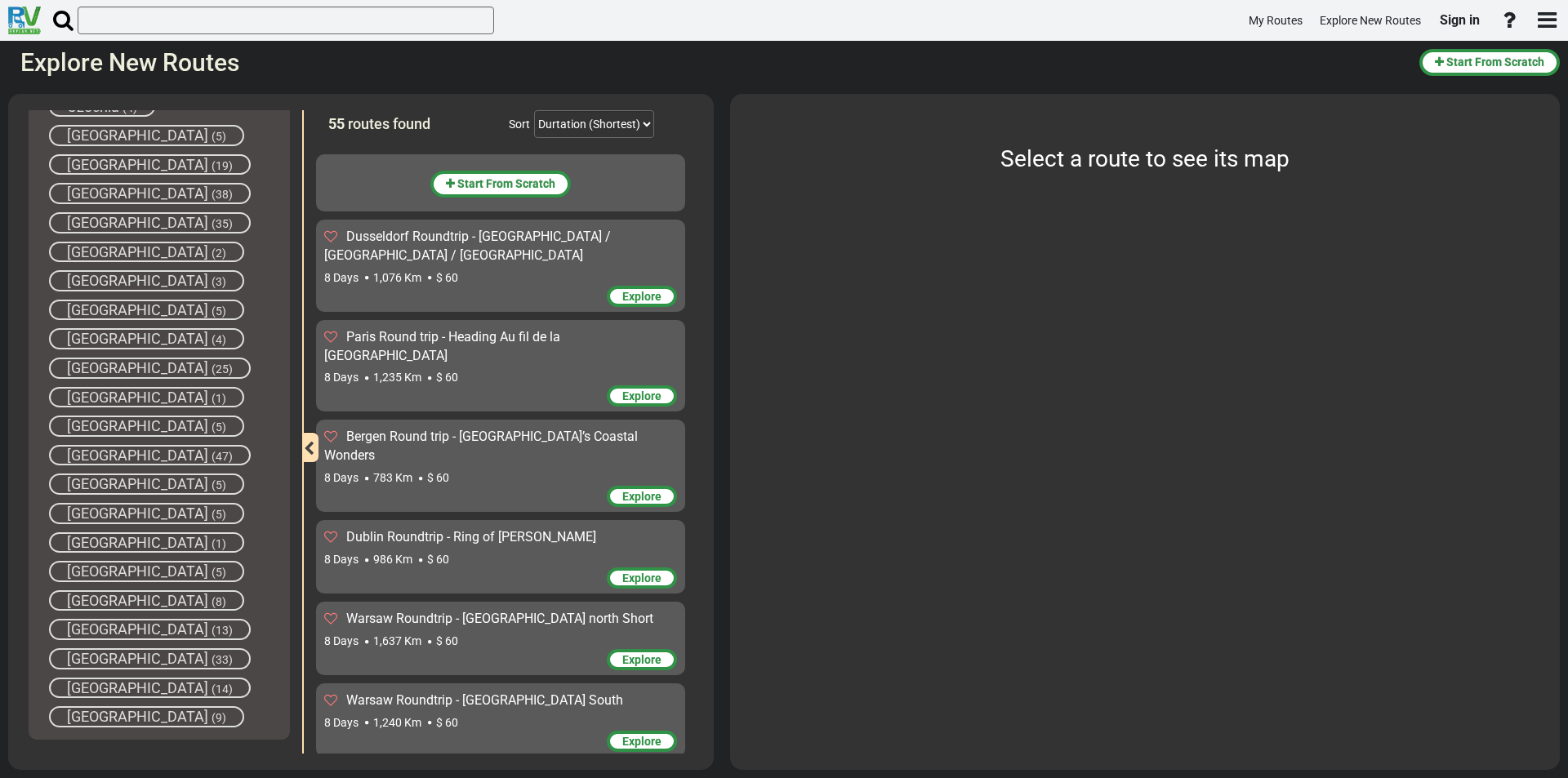
click at [96, 629] on span "[GEOGRAPHIC_DATA]" at bounding box center [137, 629] width 141 height 17
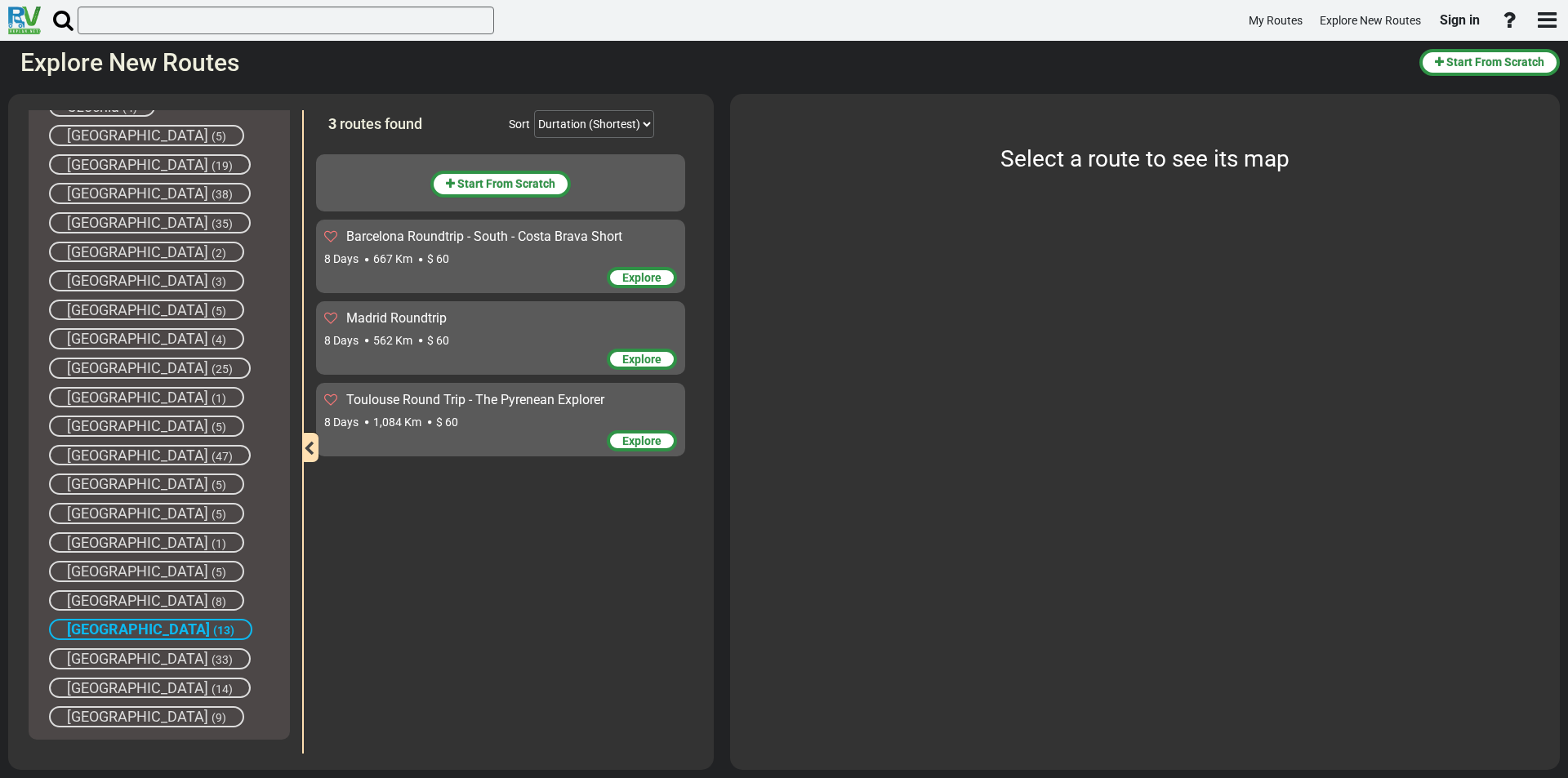
click at [466, 325] on div "Madrid Roundtrip" at bounding box center [501, 319] width 353 height 19
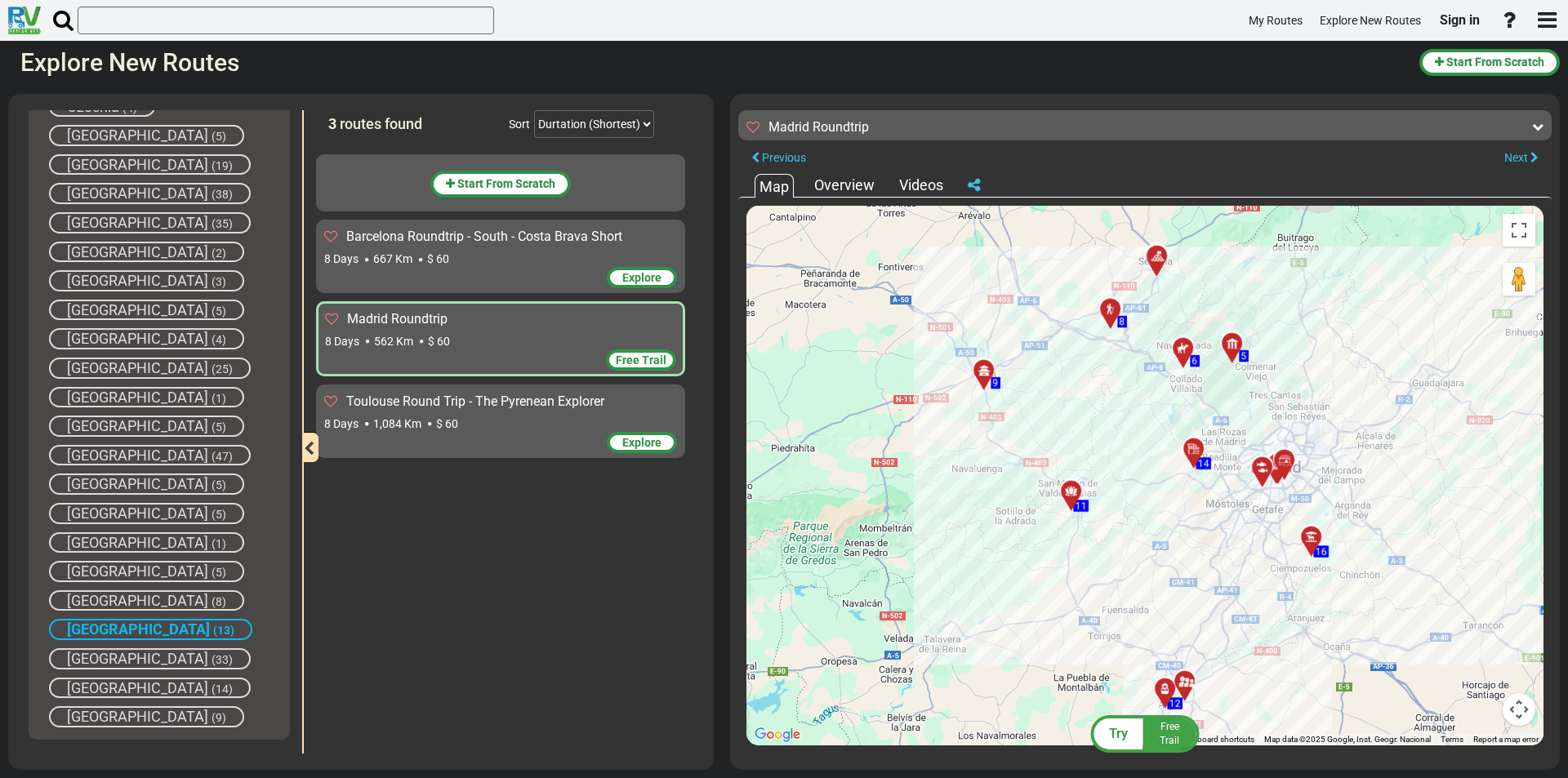
click at [515, 248] on div "Barcelona Roundtrip - South - Costa Brava Short 8 Days 667 Km $ 60" at bounding box center [501, 248] width 353 height 39
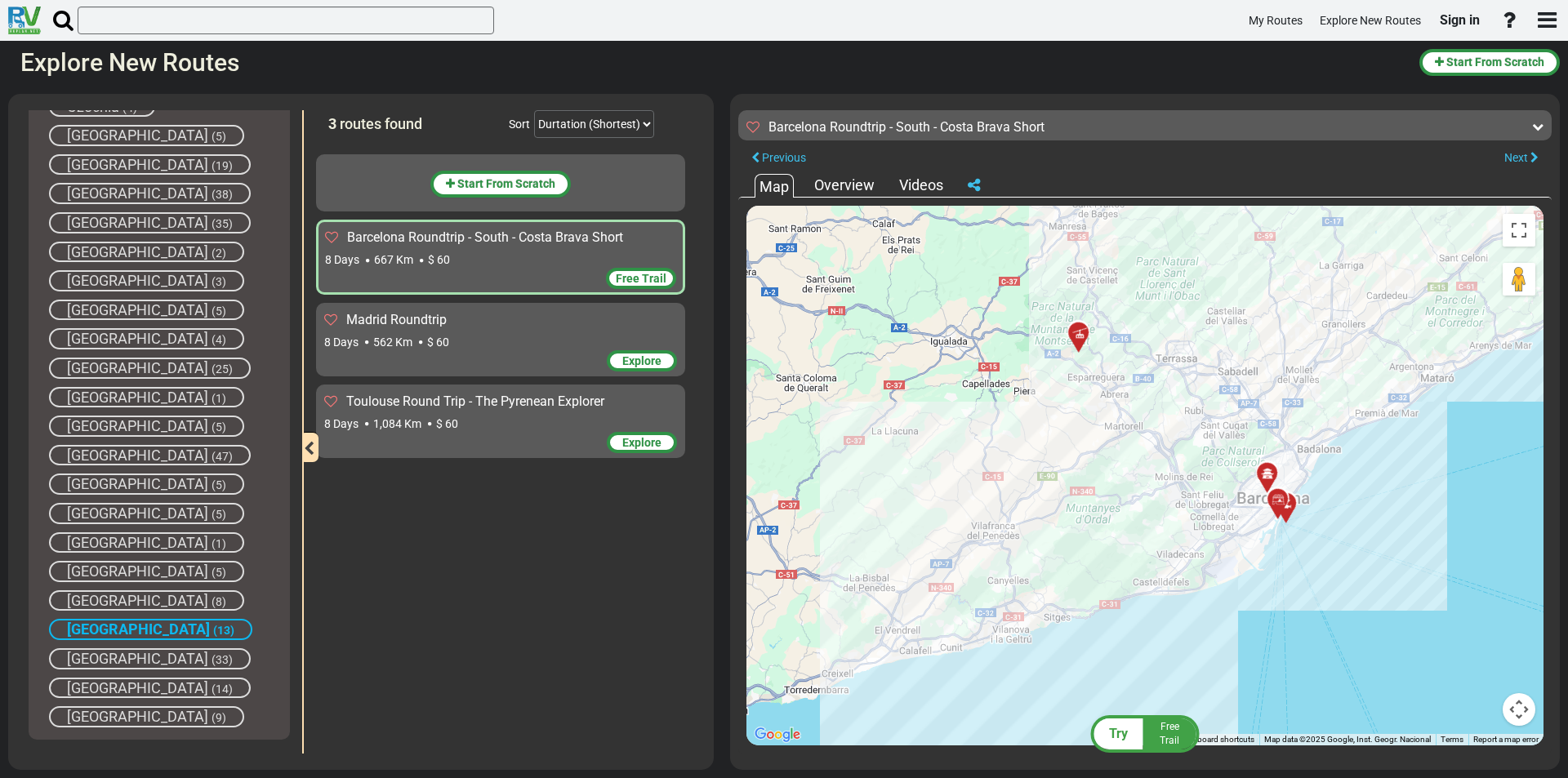
drag, startPoint x: 1043, startPoint y: 569, endPoint x: 1227, endPoint y: 370, distance: 271.0
click at [1227, 370] on div "To activate drag with keyboard, press Alt + Enter. Once in keyboard drag state,…" at bounding box center [1144, 476] width 797 height 540
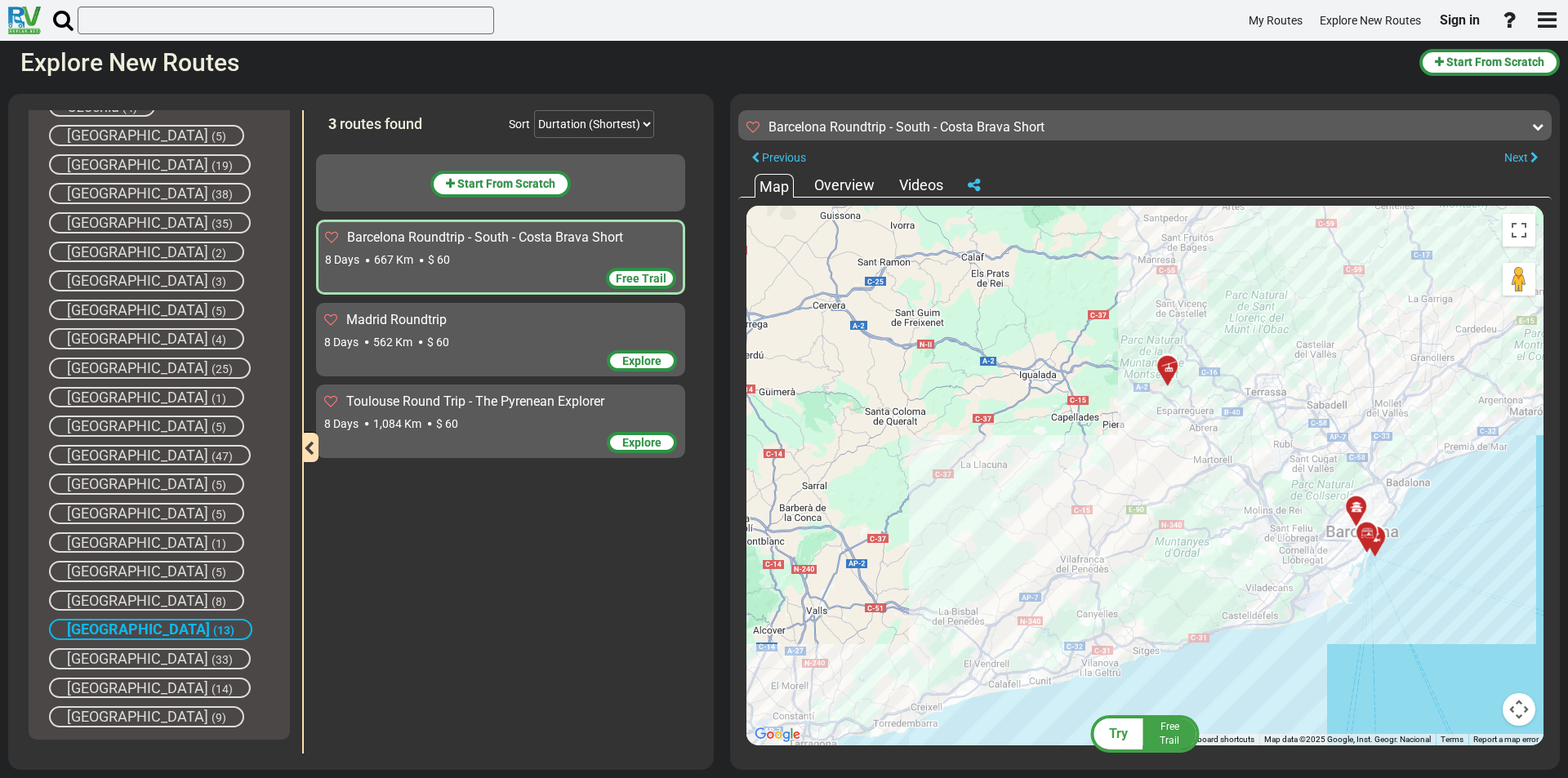
drag, startPoint x: 1129, startPoint y: 481, endPoint x: 1128, endPoint y: 567, distance: 86.0
click at [1133, 566] on div "To activate drag with keyboard, press Alt + Enter. Once in keyboard drag state,…" at bounding box center [1144, 476] width 797 height 540
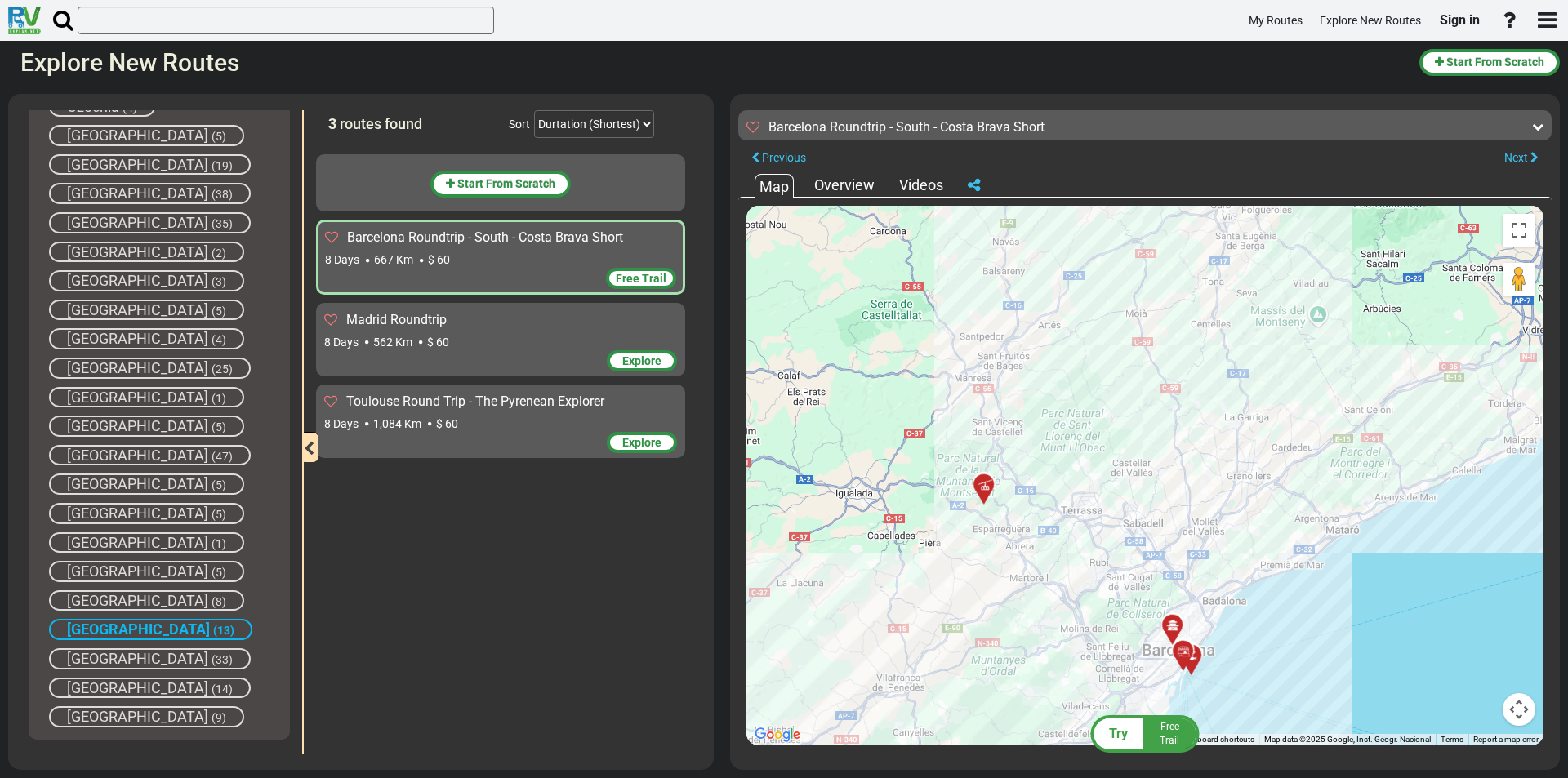
drag, startPoint x: 1332, startPoint y: 445, endPoint x: 1017, endPoint y: 624, distance: 362.3
click at [1054, 619] on div "To activate drag with keyboard, press Alt + Enter. Once in keyboard drag state,…" at bounding box center [1144, 476] width 797 height 540
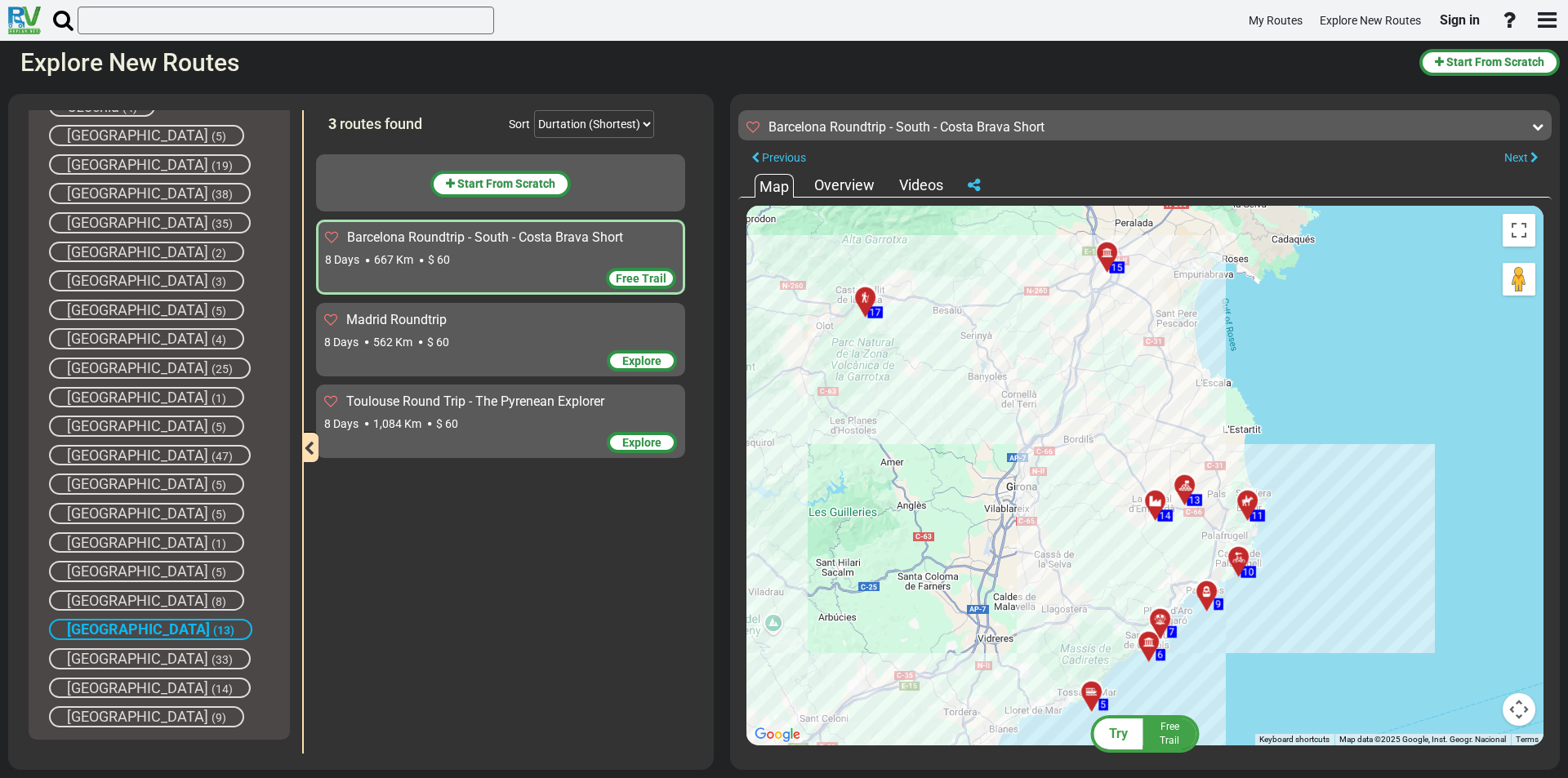
drag, startPoint x: 928, startPoint y: 615, endPoint x: 1195, endPoint y: 397, distance: 344.7
click at [1136, 424] on div "To activate drag with keyboard, press Alt + Enter. Once in keyboard drag state,…" at bounding box center [1144, 476] width 797 height 540
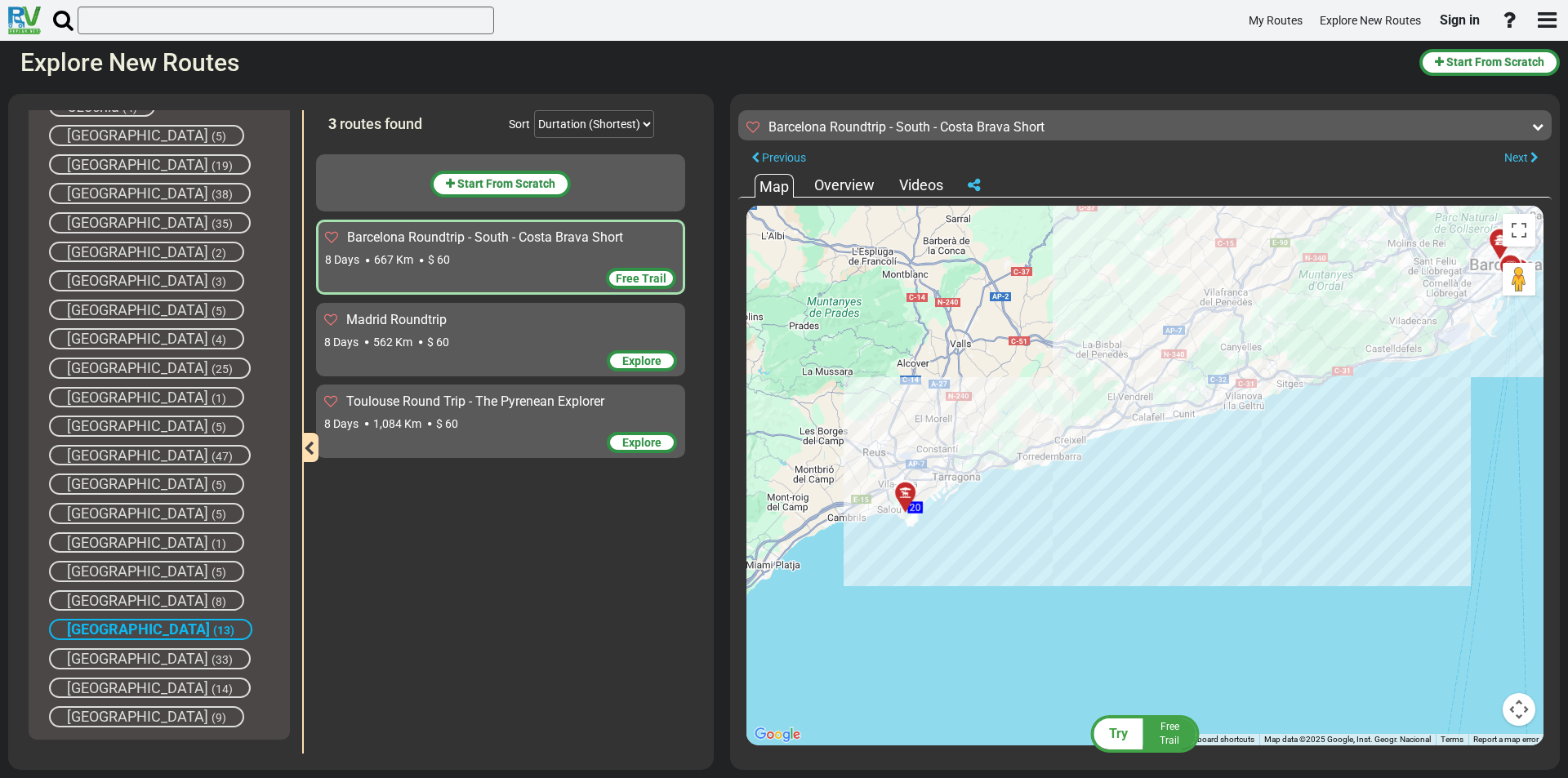
drag, startPoint x: 979, startPoint y: 567, endPoint x: 1218, endPoint y: 477, distance: 255.4
click at [1208, 480] on div "To activate drag with keyboard, press Alt + Enter. Once in keyboard drag state,…" at bounding box center [1144, 476] width 797 height 540
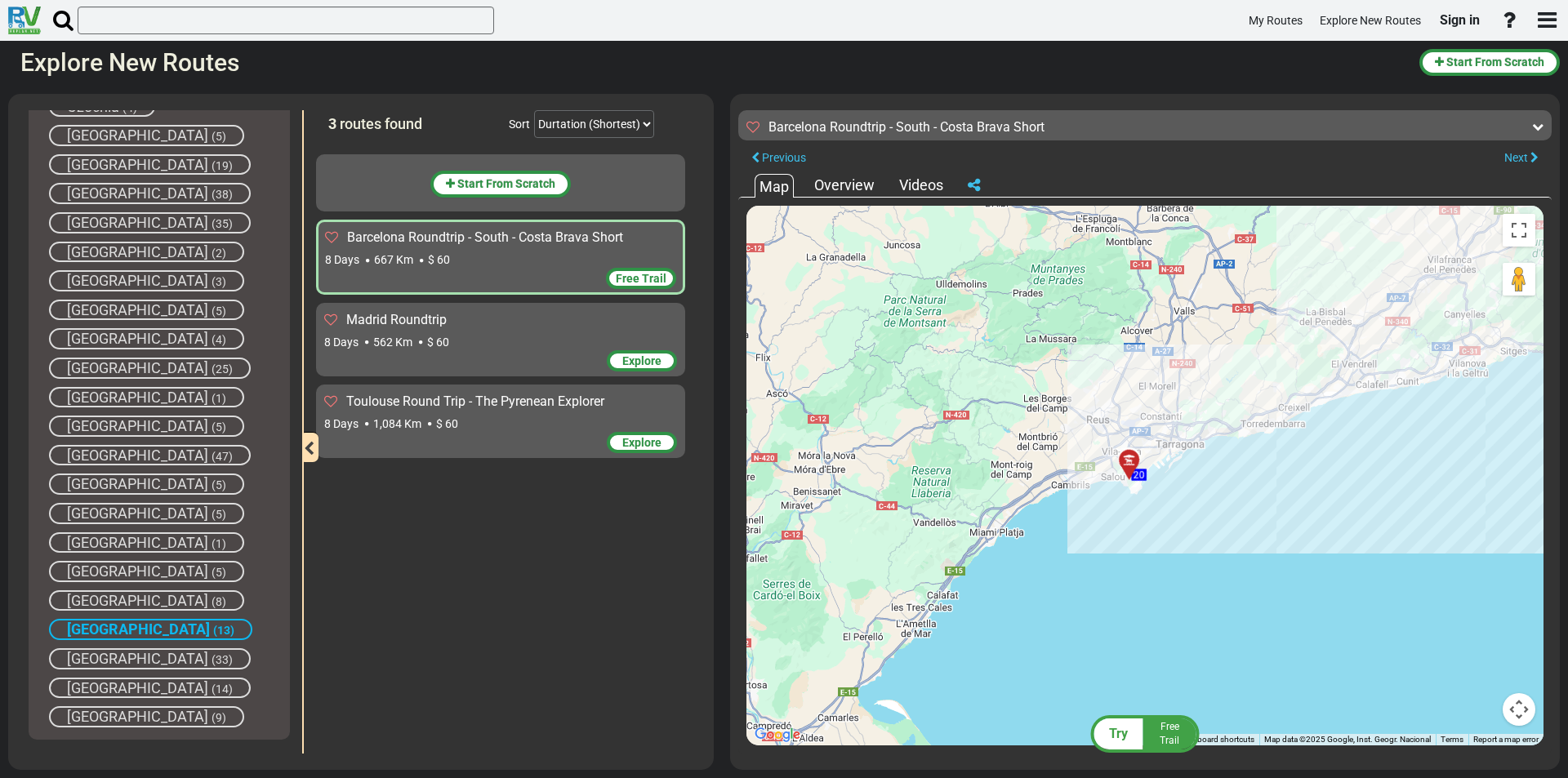
drag, startPoint x: 1138, startPoint y: 497, endPoint x: 893, endPoint y: 600, distance: 265.8
click at [879, 616] on div "To activate drag with keyboard, press Alt + Enter. Once in keyboard drag state,…" at bounding box center [1144, 476] width 797 height 540
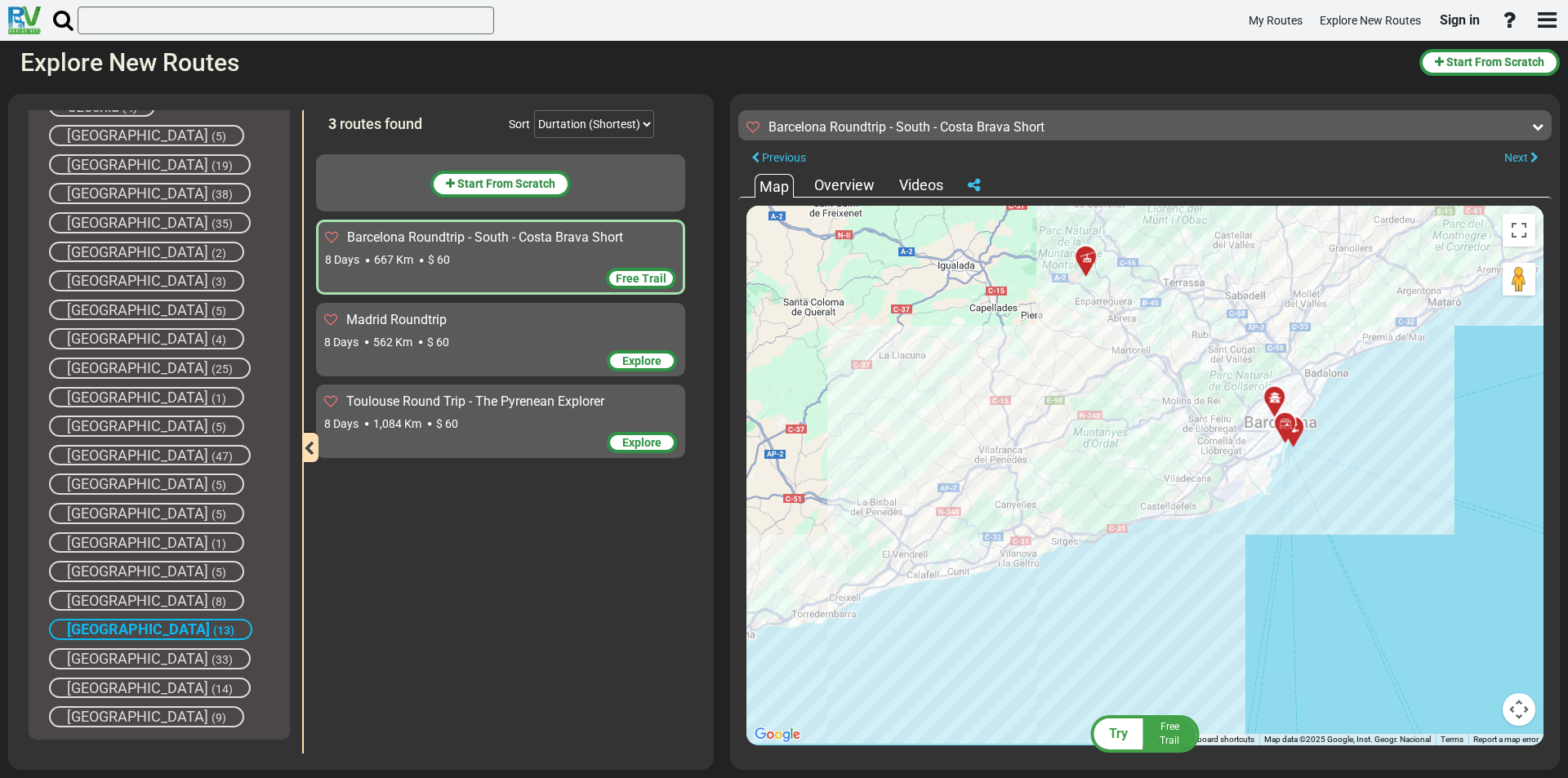
click at [482, 418] on div "8 Days 1,084 Km $ 60" at bounding box center [501, 423] width 353 height 16
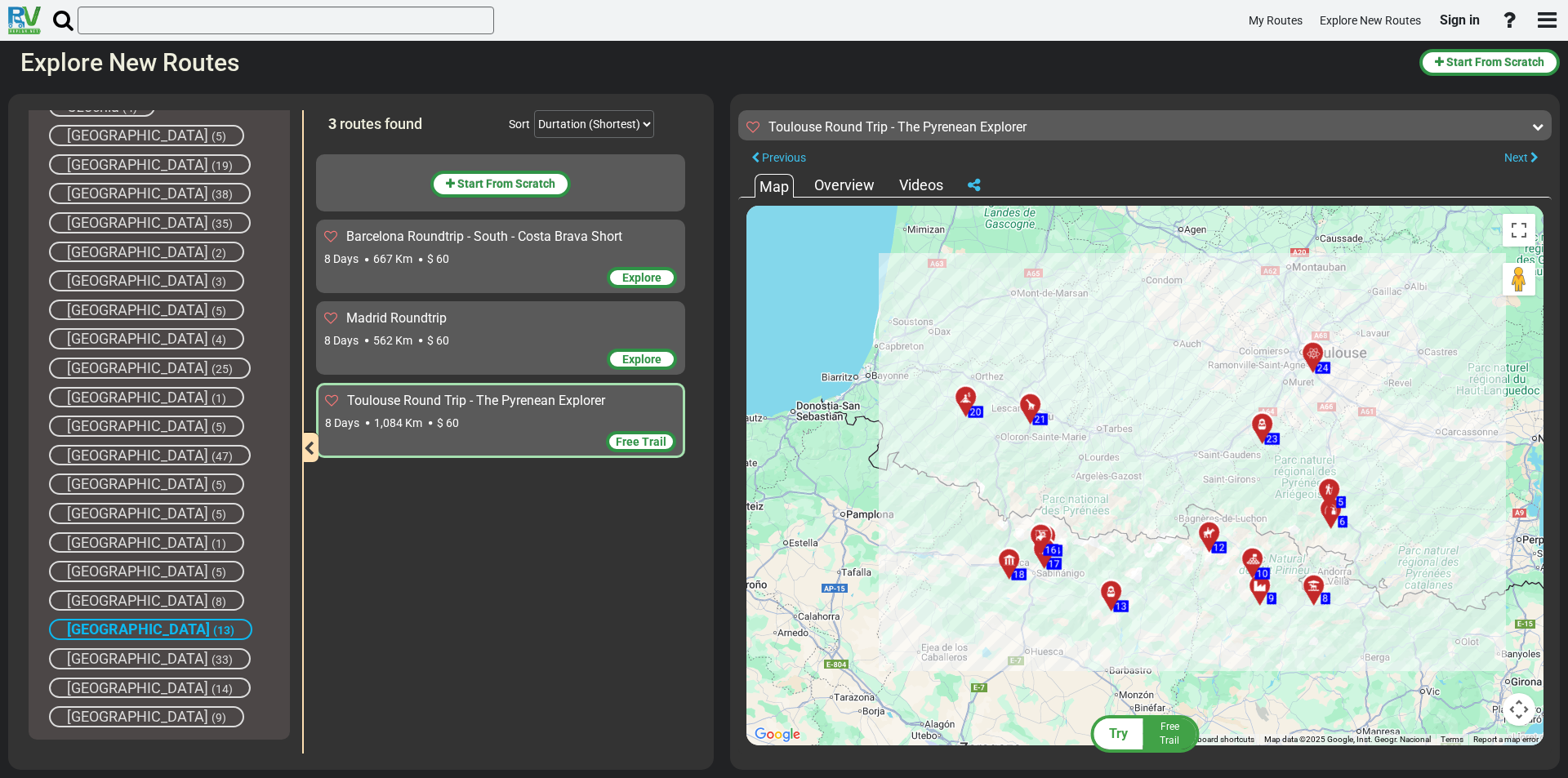
click at [509, 261] on div "8 Days 667 Km $ 60" at bounding box center [501, 258] width 353 height 16
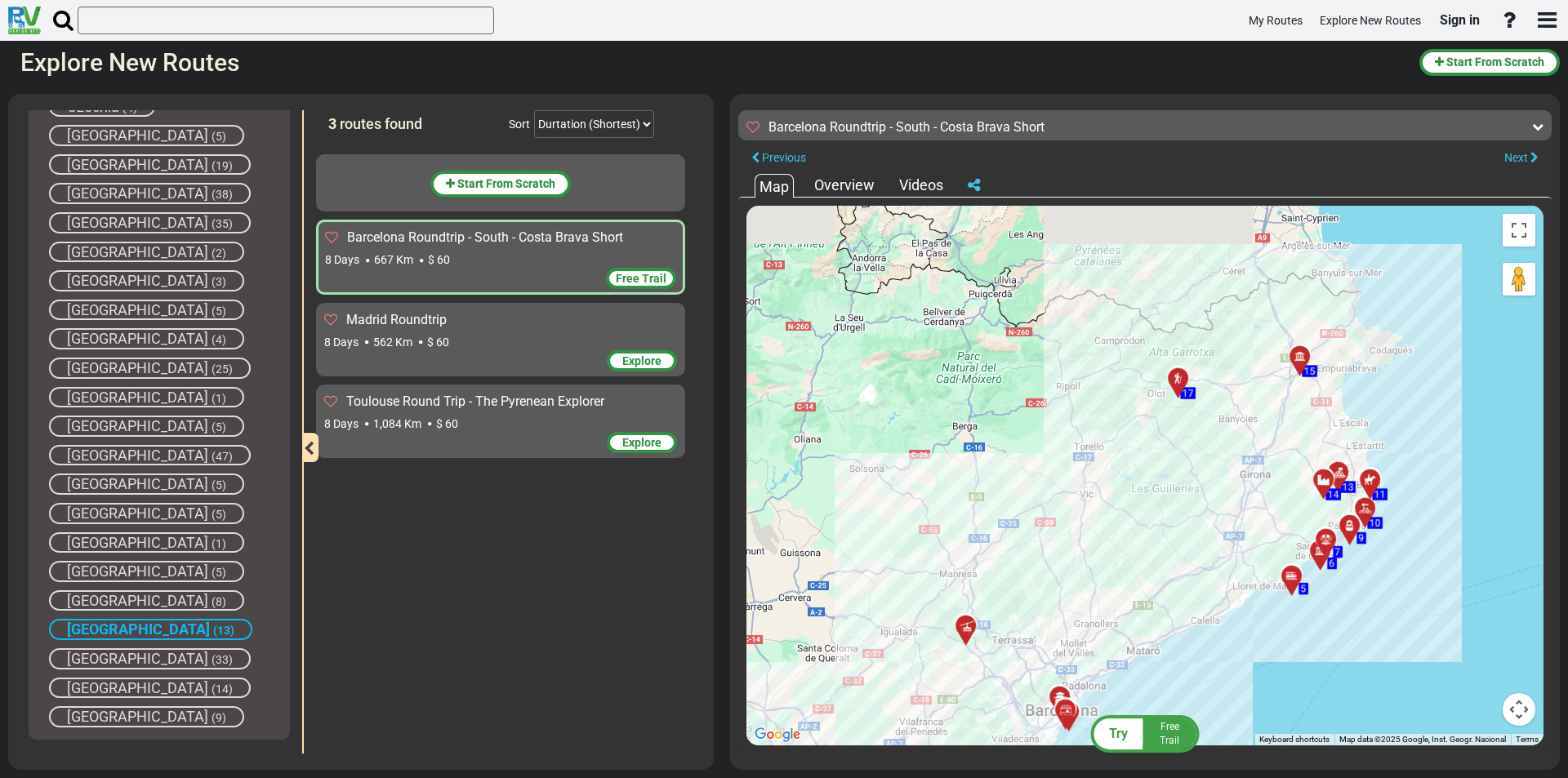
drag, startPoint x: 1208, startPoint y: 415, endPoint x: 1125, endPoint y: 538, distance: 148.4
click at [1125, 538] on div "To activate drag with keyboard, press Alt + Enter. Once in keyboard drag state,…" at bounding box center [1144, 476] width 797 height 540
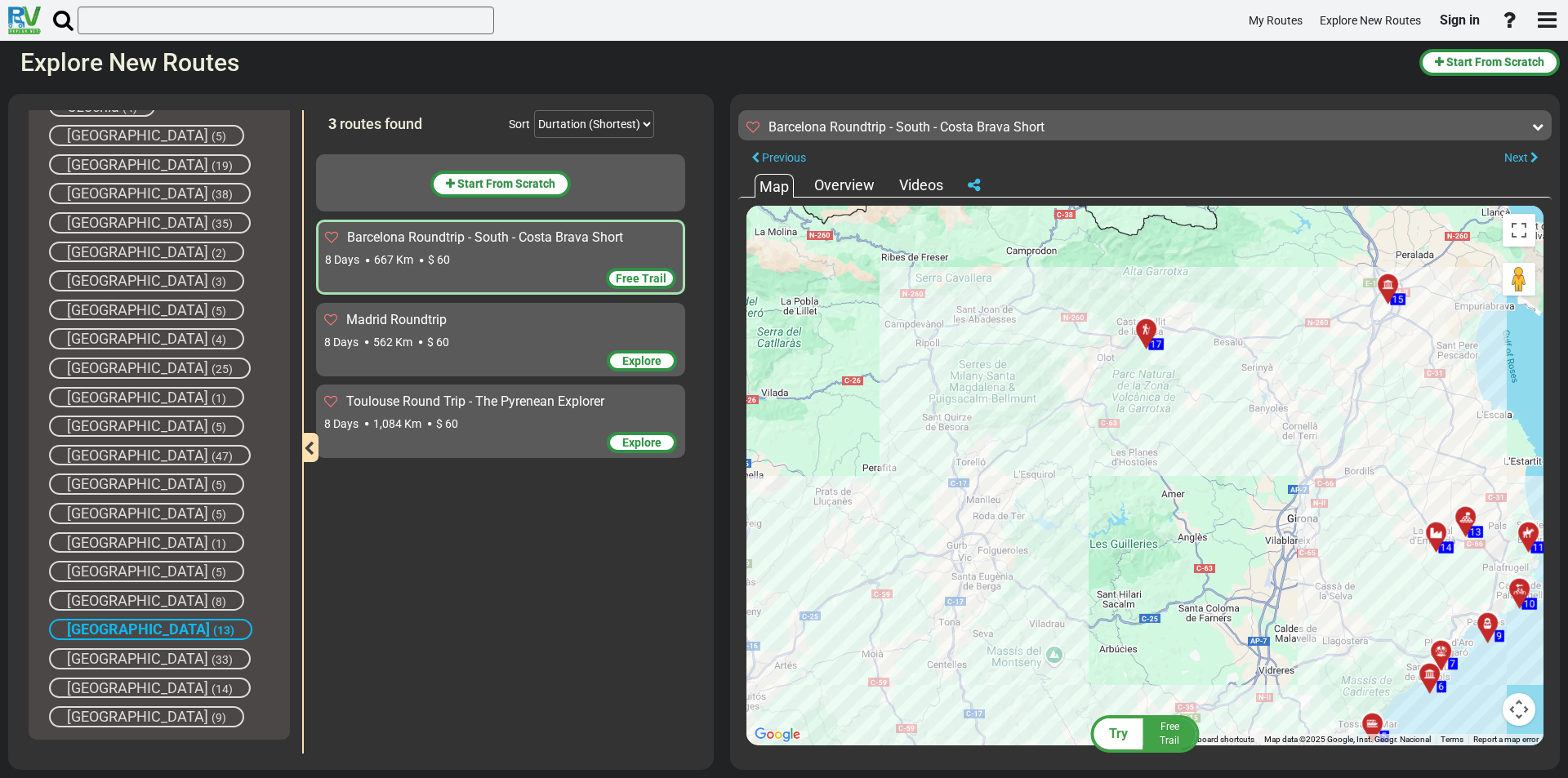
drag, startPoint x: 1095, startPoint y: 553, endPoint x: 1287, endPoint y: 321, distance: 301.1
click at [1287, 325] on div "To activate drag with keyboard, press Alt + Enter. Once in keyboard drag state,…" at bounding box center [1144, 476] width 797 height 540
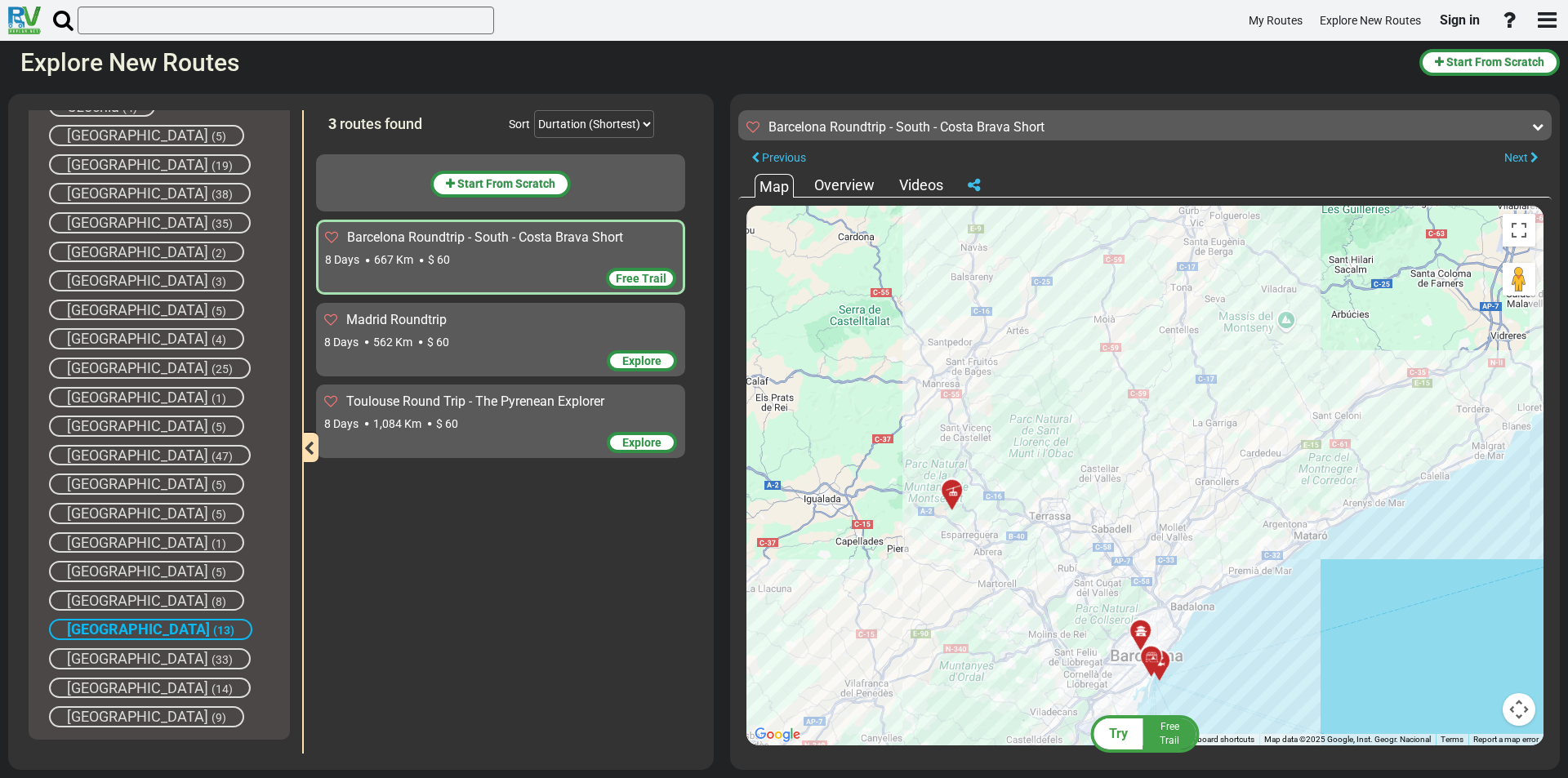
drag, startPoint x: 1194, startPoint y: 461, endPoint x: 1251, endPoint y: 425, distance: 67.4
click at [1250, 423] on div "To activate drag with keyboard, press Alt + Enter. Once in keyboard drag state,…" at bounding box center [1144, 476] width 797 height 540
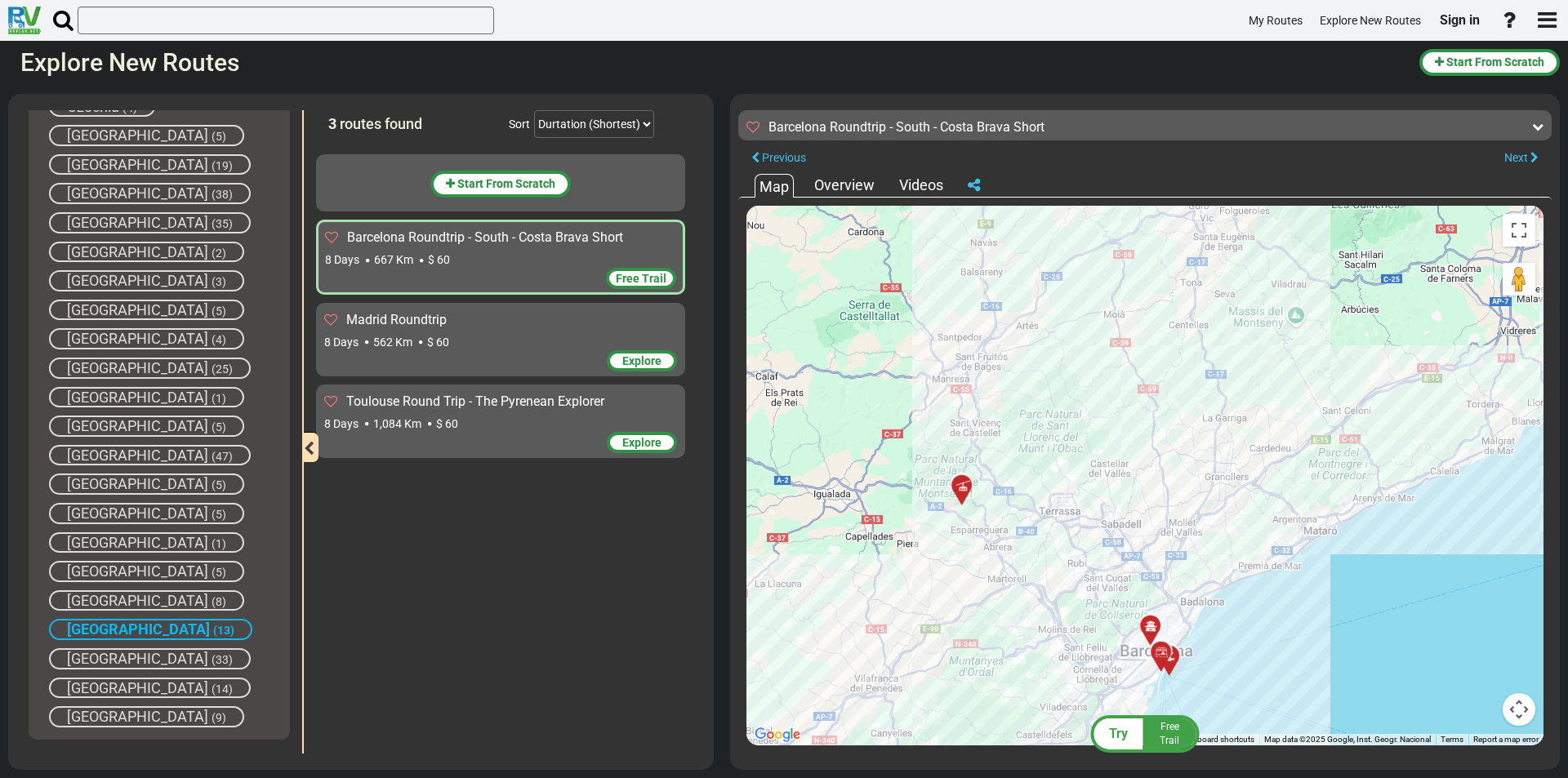
click at [105, 627] on span "[GEOGRAPHIC_DATA]" at bounding box center [138, 629] width 143 height 17
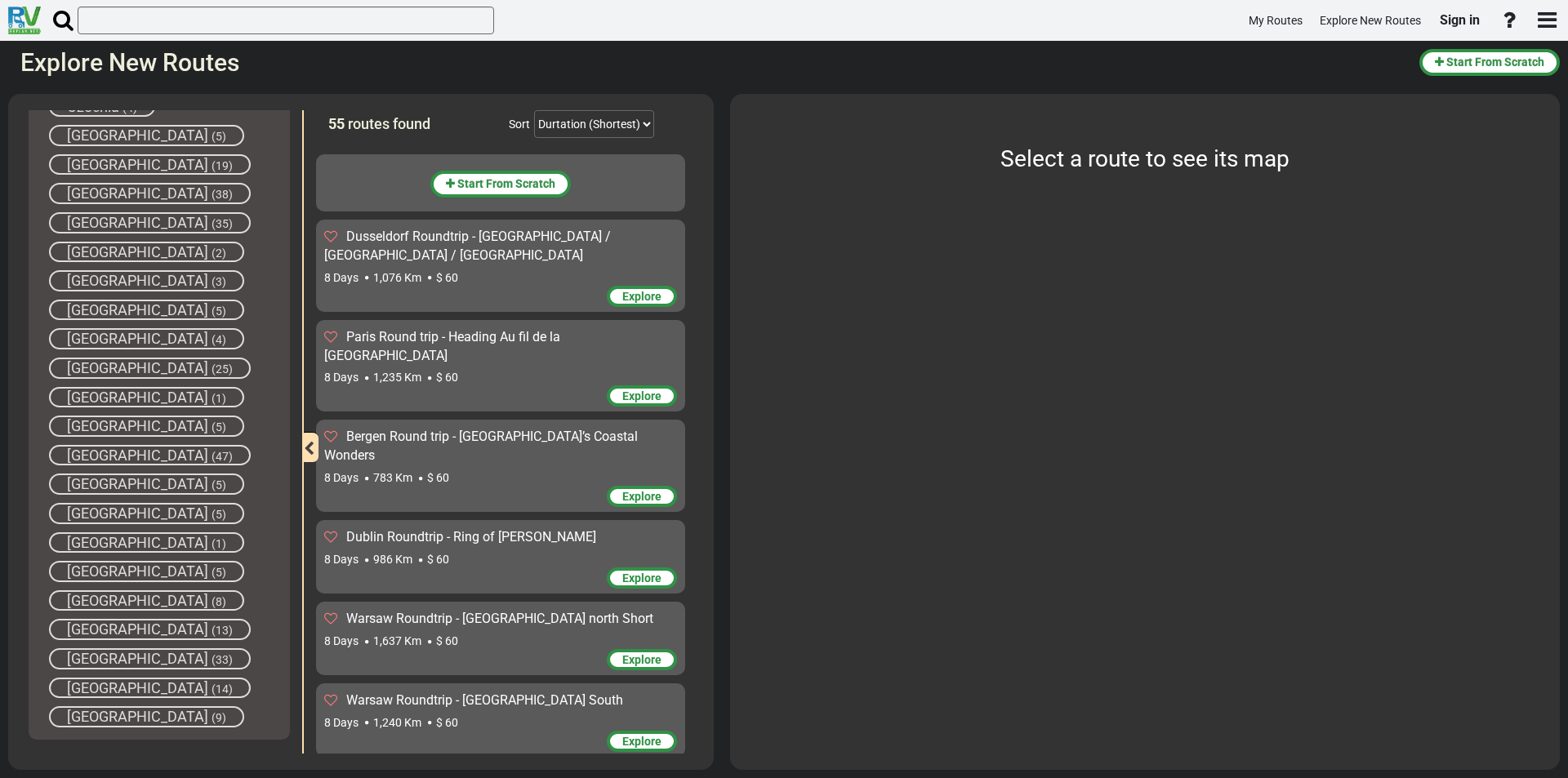
click at [107, 601] on span "[GEOGRAPHIC_DATA]" at bounding box center [137, 601] width 141 height 17
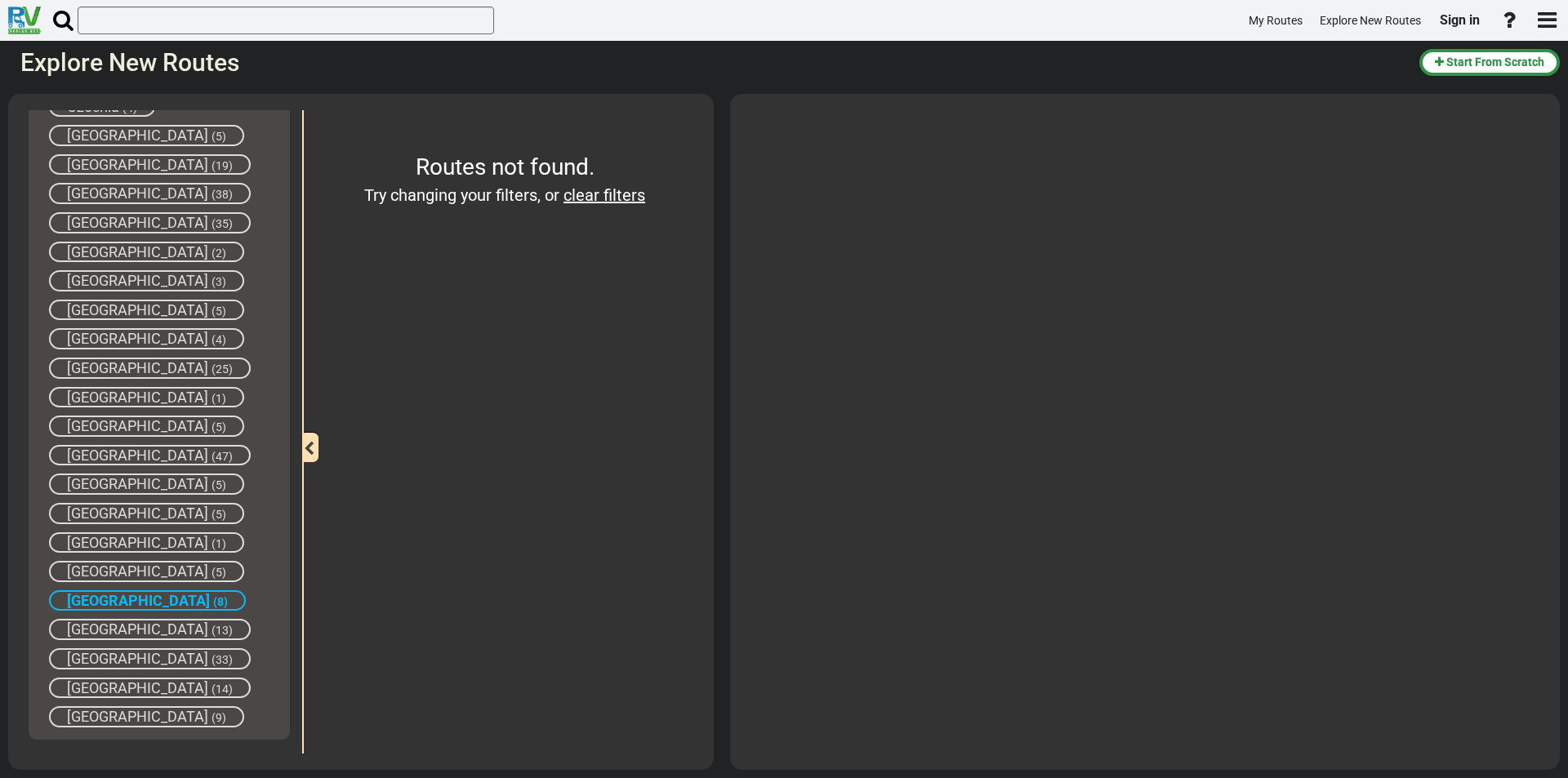
drag, startPoint x: 101, startPoint y: 599, endPoint x: 104, endPoint y: 585, distance: 14.3
click at [102, 599] on span "[GEOGRAPHIC_DATA]" at bounding box center [138, 601] width 143 height 17
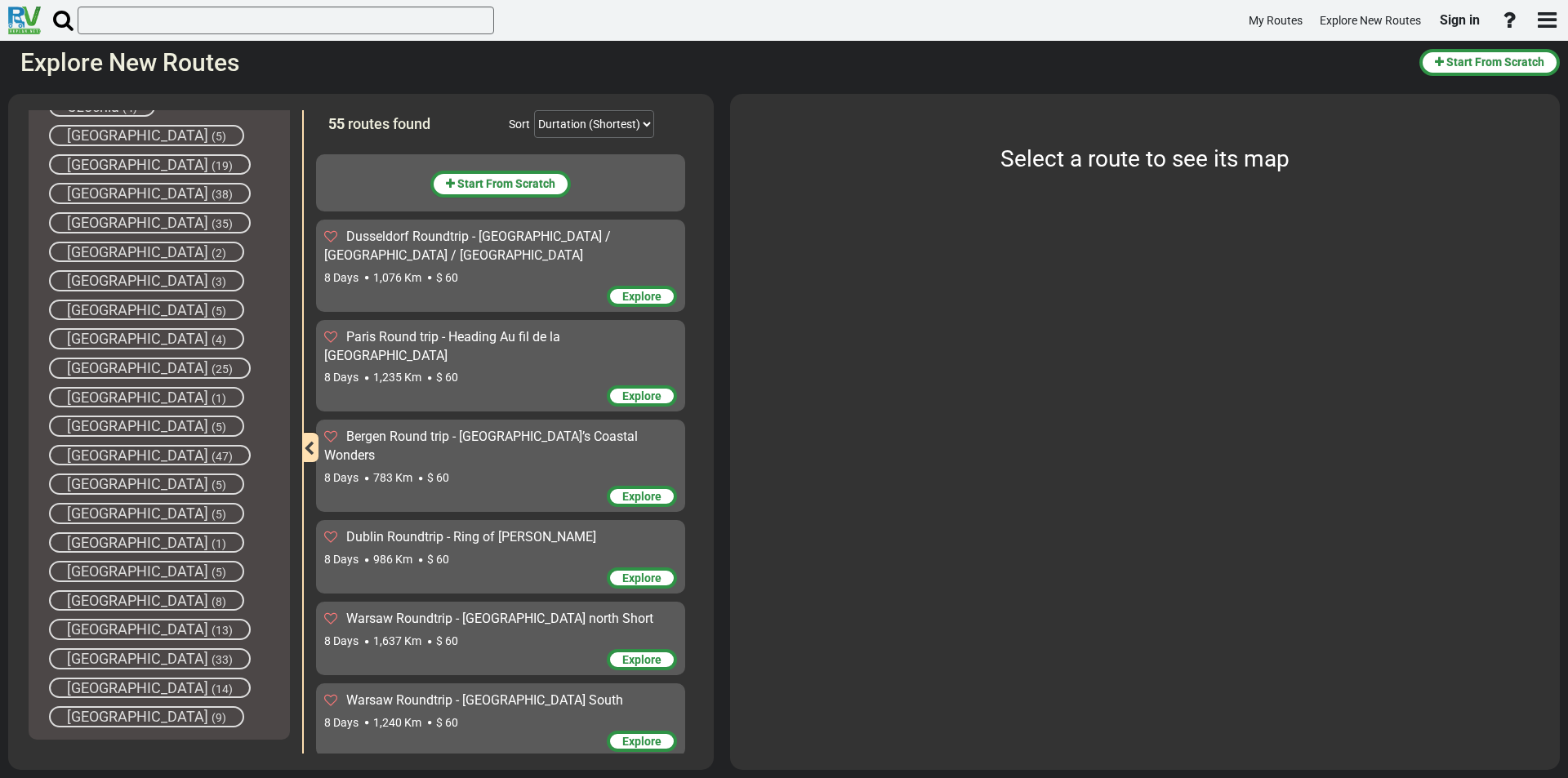
click at [105, 572] on span "[GEOGRAPHIC_DATA]" at bounding box center [137, 572] width 141 height 17
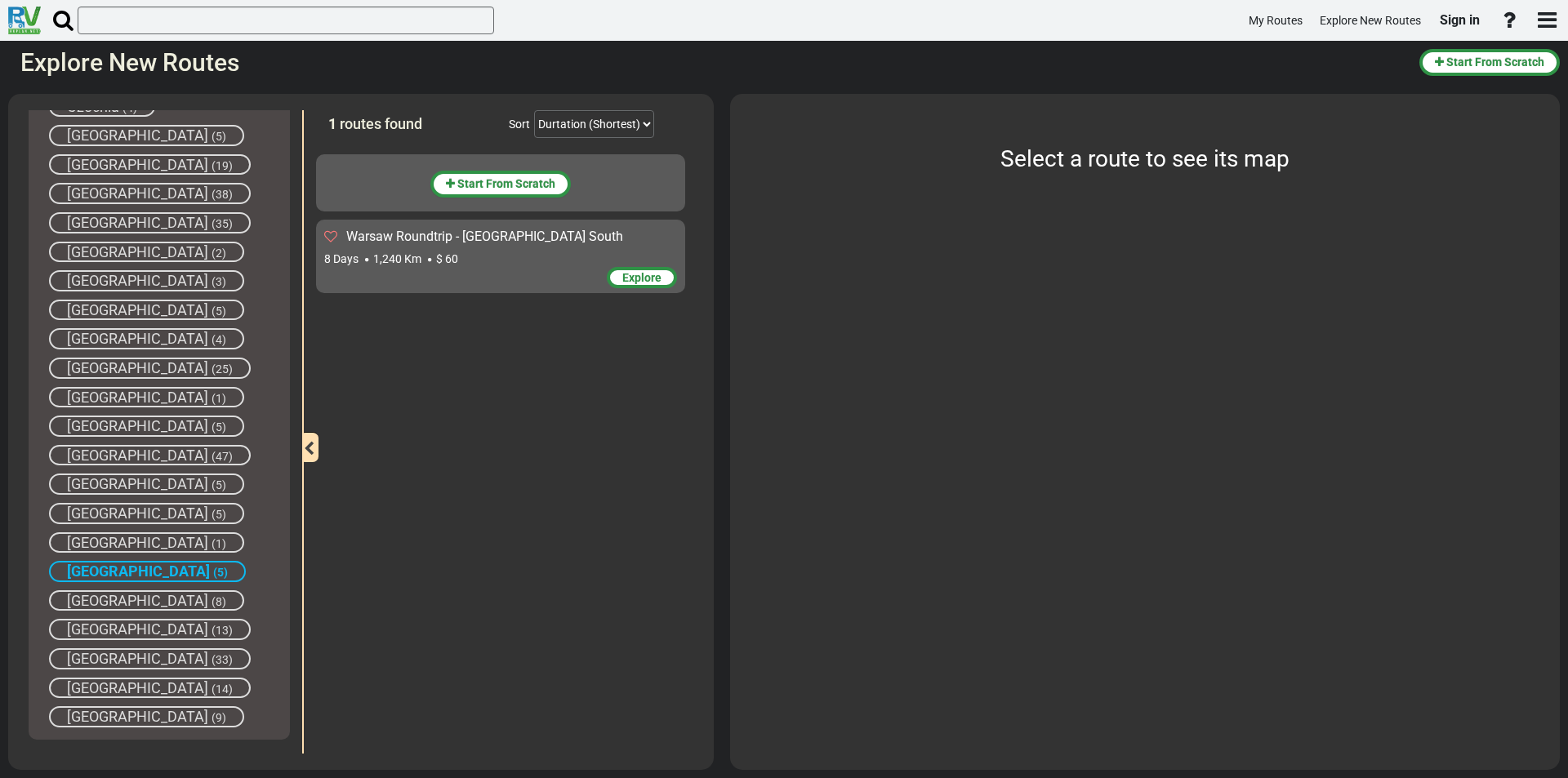
click at [101, 596] on span "[GEOGRAPHIC_DATA]" at bounding box center [137, 601] width 141 height 17
click at [507, 249] on div "Warsaw Roundtrip - [GEOGRAPHIC_DATA] South 8 Days 1,240 Km $ 60" at bounding box center [501, 248] width 353 height 39
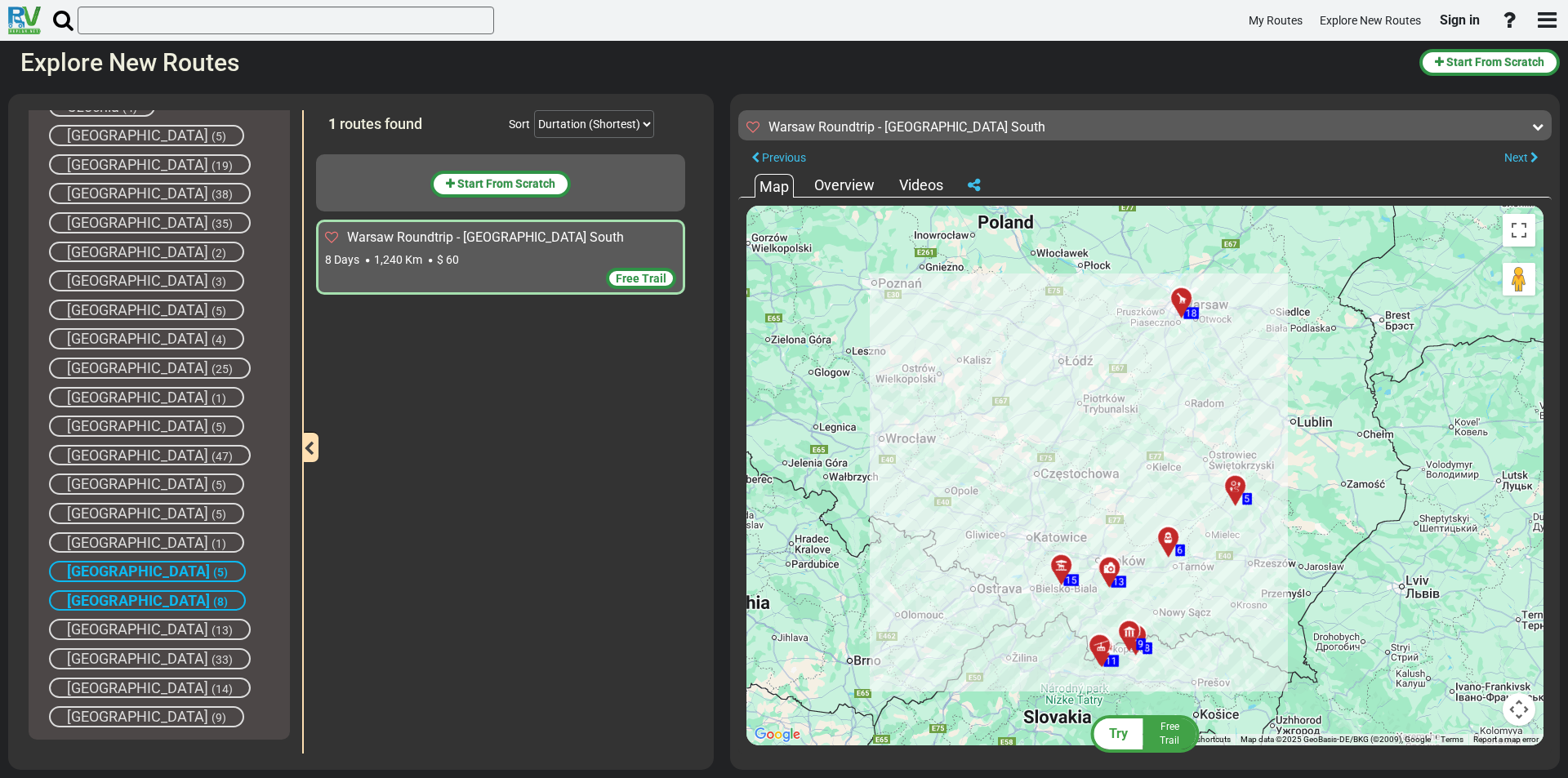
click at [97, 592] on span "[GEOGRAPHIC_DATA]" at bounding box center [138, 601] width 143 height 17
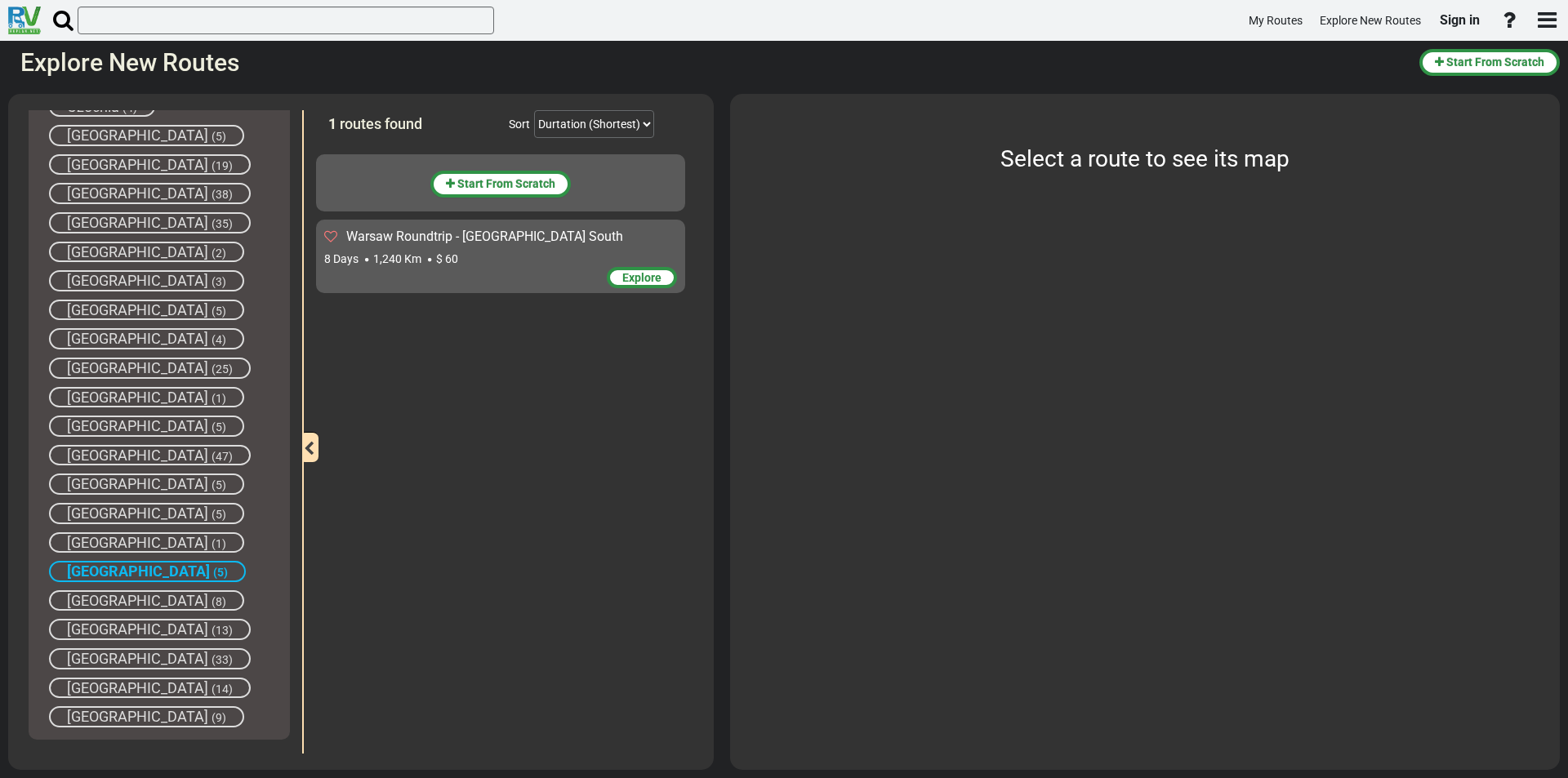
drag, startPoint x: 100, startPoint y: 567, endPoint x: 102, endPoint y: 551, distance: 16.1
click at [102, 564] on span "[GEOGRAPHIC_DATA]" at bounding box center [138, 572] width 143 height 17
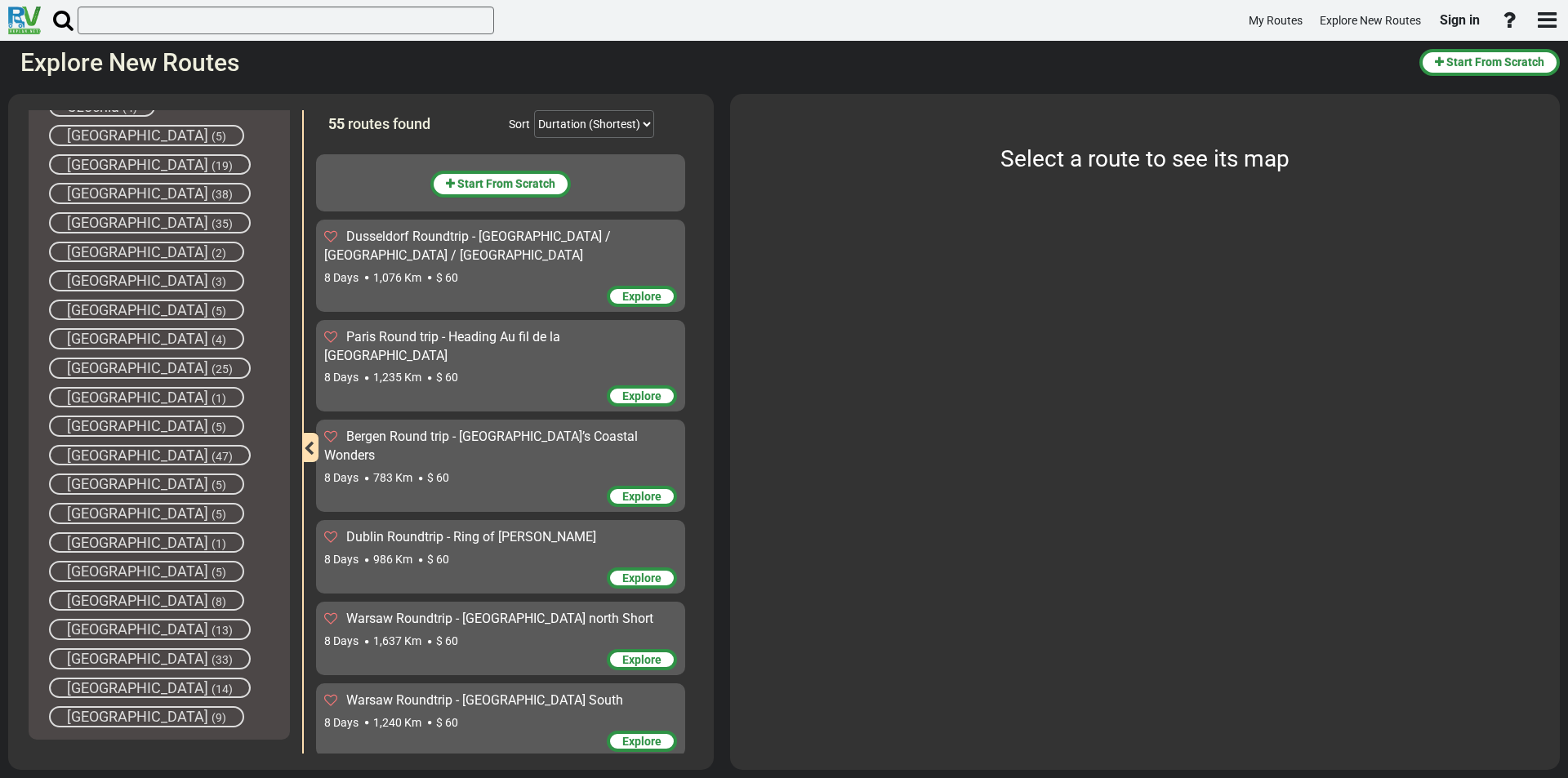
click at [102, 542] on span "[GEOGRAPHIC_DATA]" at bounding box center [137, 543] width 141 height 17
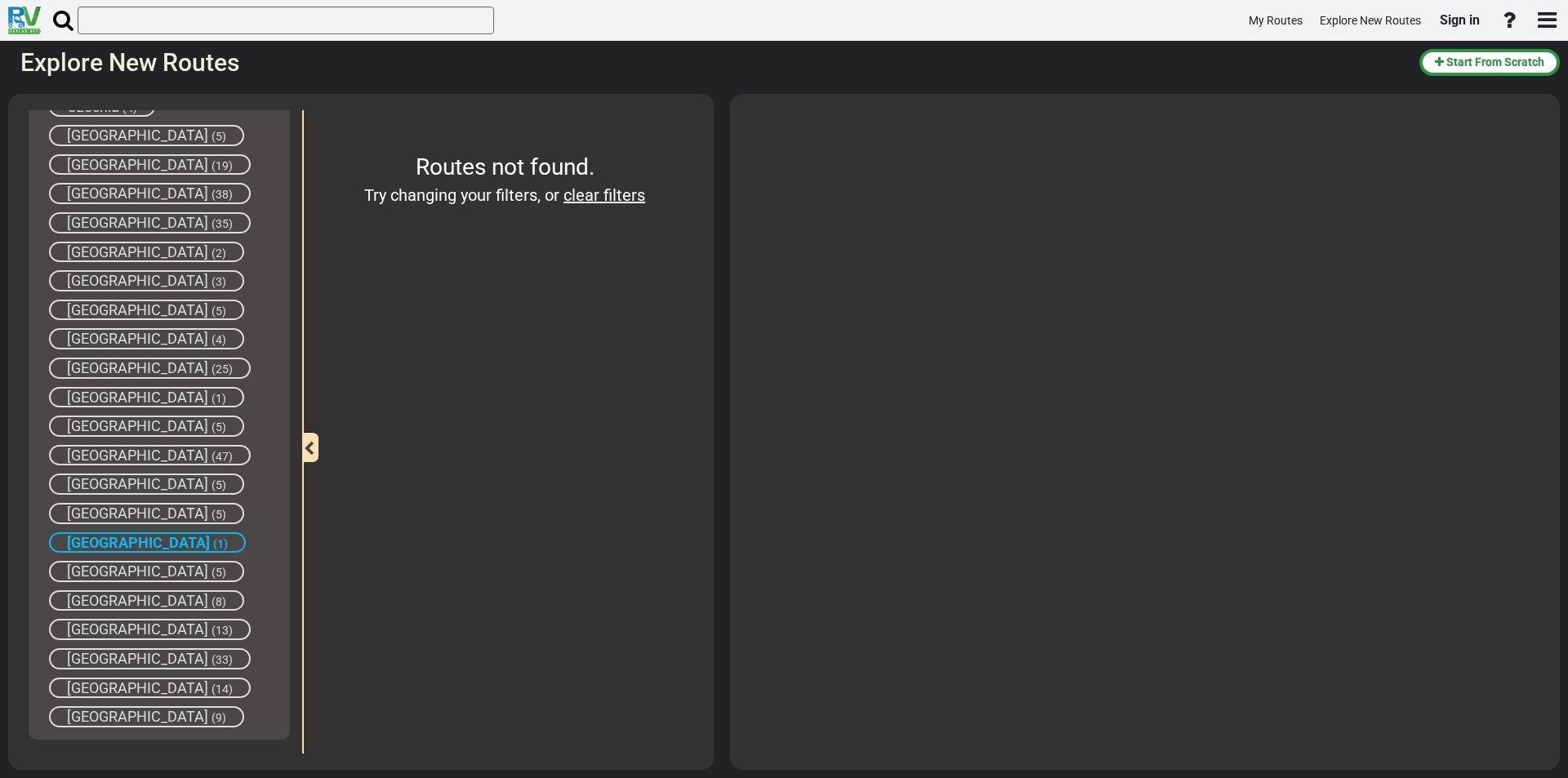
click at [115, 544] on span "[GEOGRAPHIC_DATA]" at bounding box center [138, 543] width 143 height 17
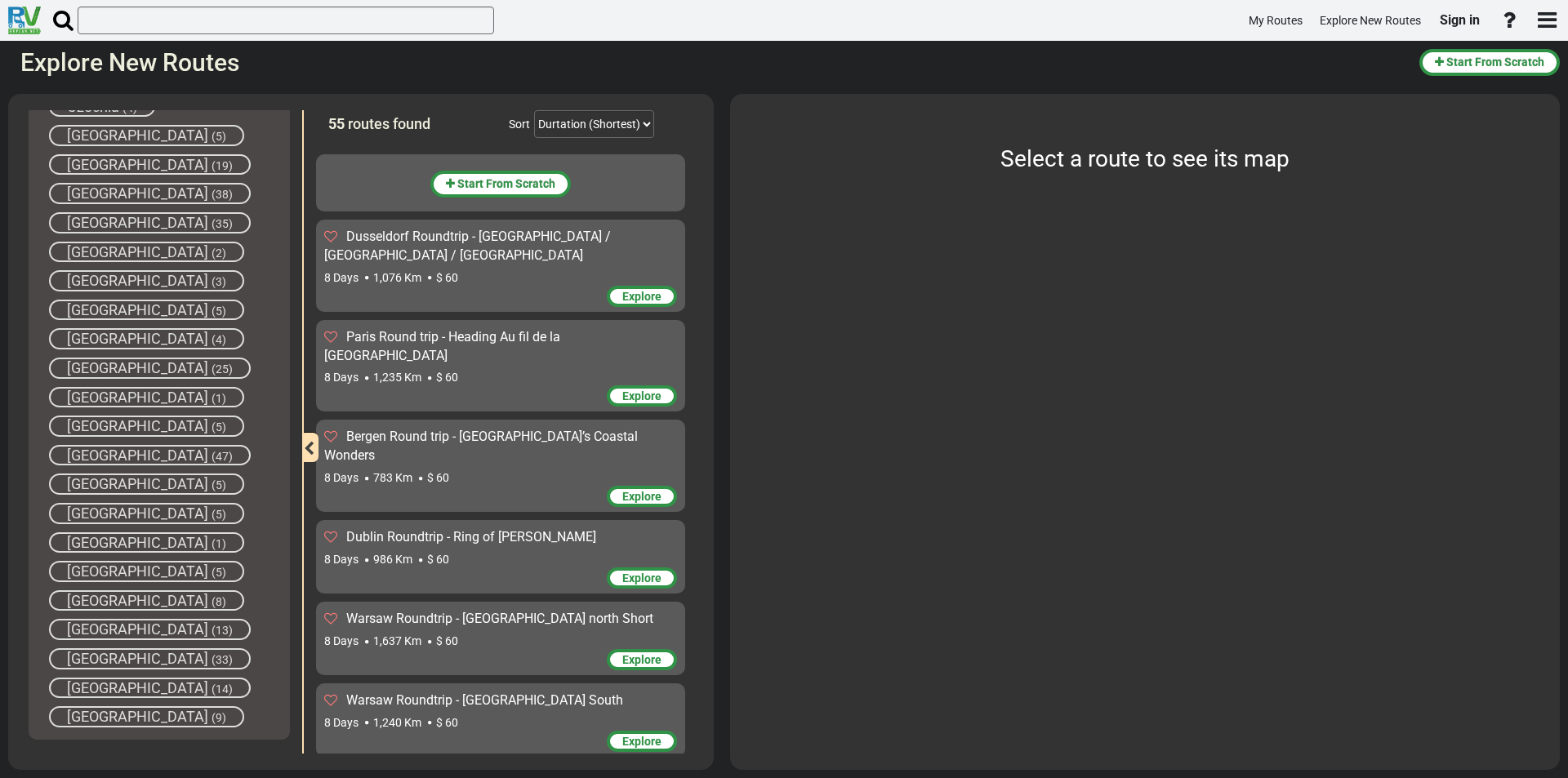
click at [110, 512] on span "[GEOGRAPHIC_DATA]" at bounding box center [137, 513] width 141 height 17
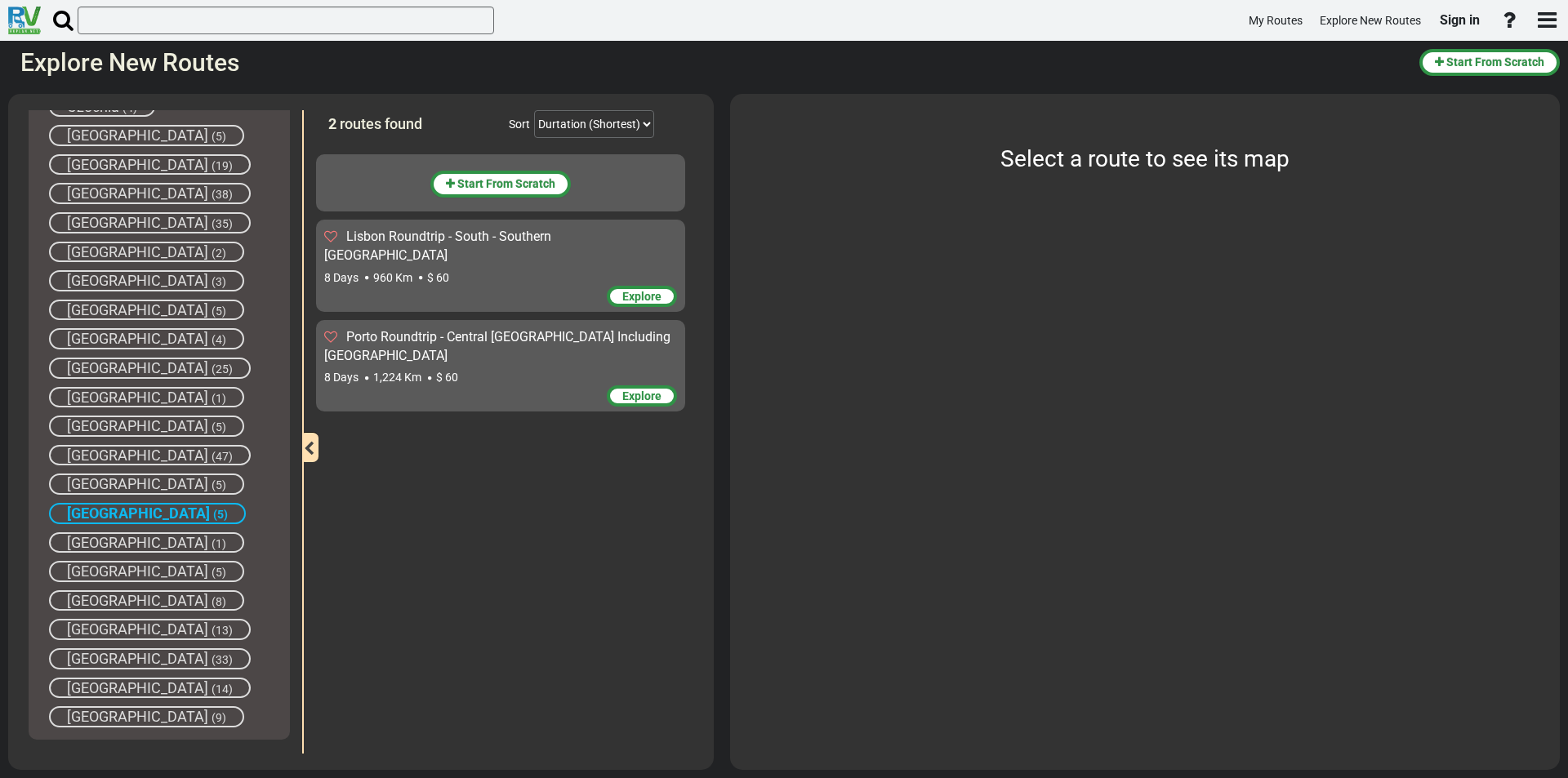
click at [471, 270] on div "8 Days 960 Km $ 60" at bounding box center [501, 277] width 353 height 16
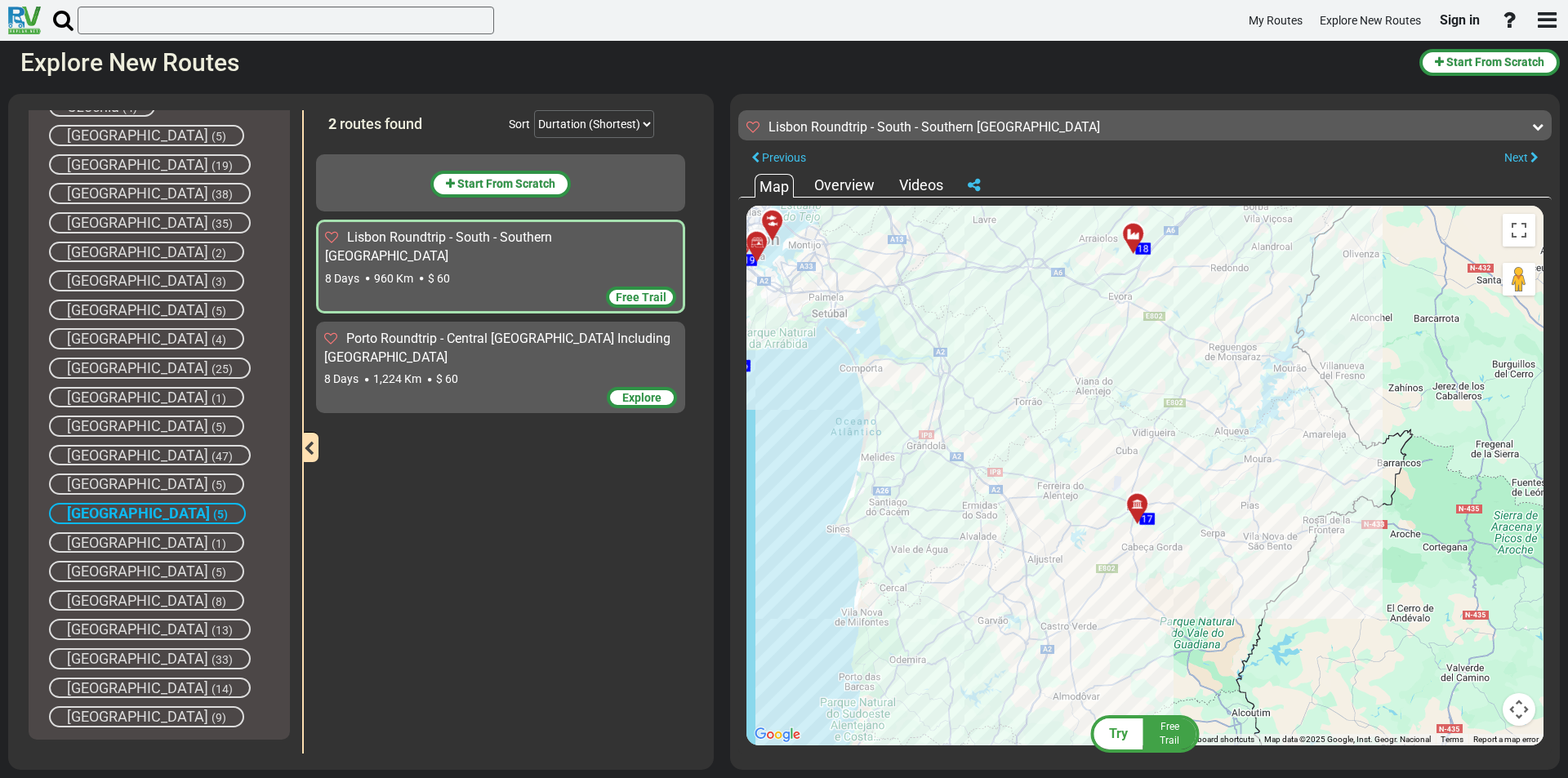
drag, startPoint x: 1065, startPoint y: 542, endPoint x: 974, endPoint y: 580, distance: 98.6
click at [974, 580] on div "To activate drag with keyboard, press Alt + Enter. Once in keyboard drag state,…" at bounding box center [1144, 476] width 797 height 540
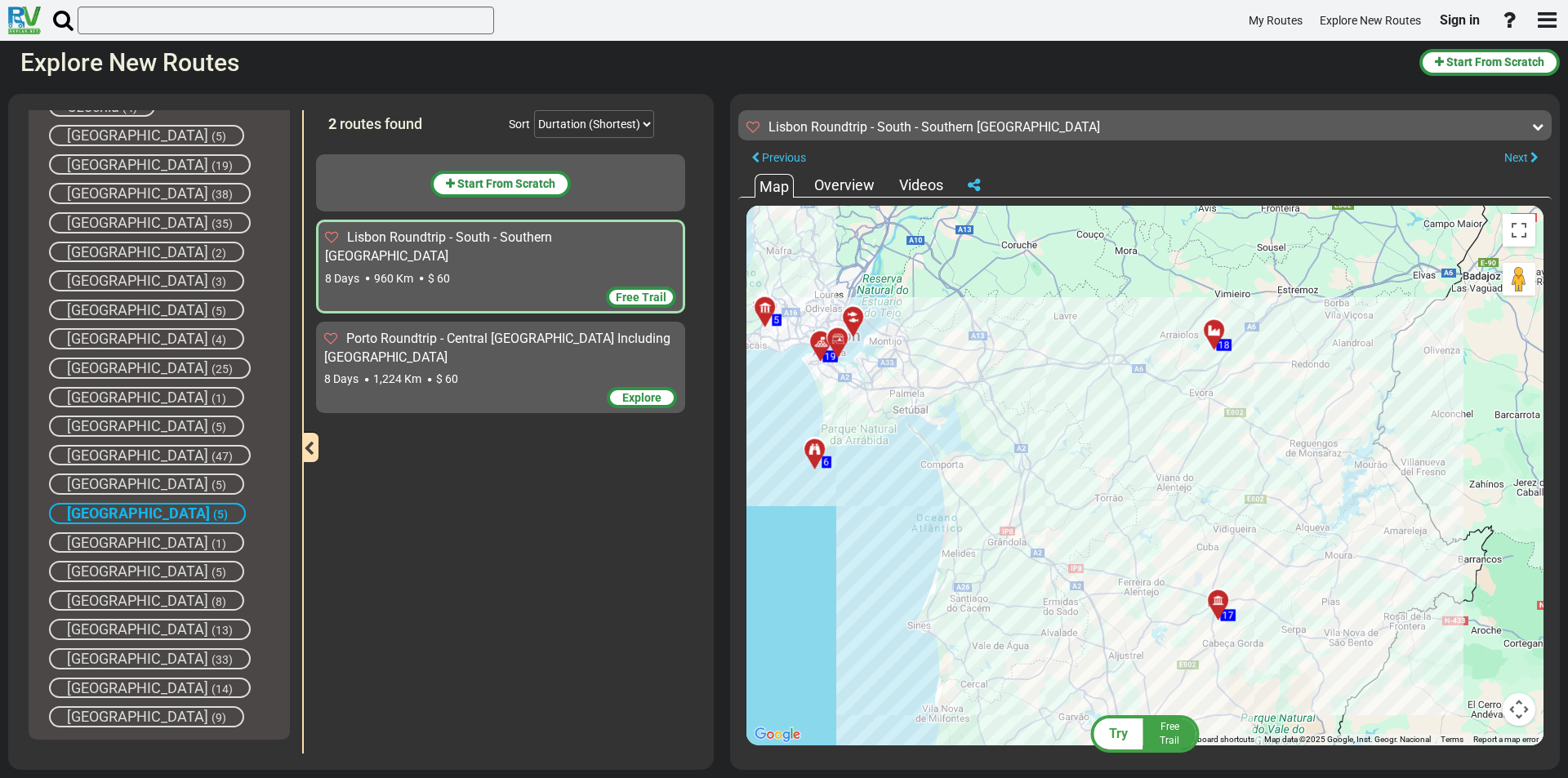
drag, startPoint x: 1018, startPoint y: 464, endPoint x: 1107, endPoint y: 528, distance: 109.6
click at [1107, 528] on div "To activate drag with keyboard, press Alt + Enter. Once in keyboard drag state,…" at bounding box center [1144, 476] width 797 height 540
click at [526, 287] on div "Free Trail" at bounding box center [501, 299] width 351 height 25
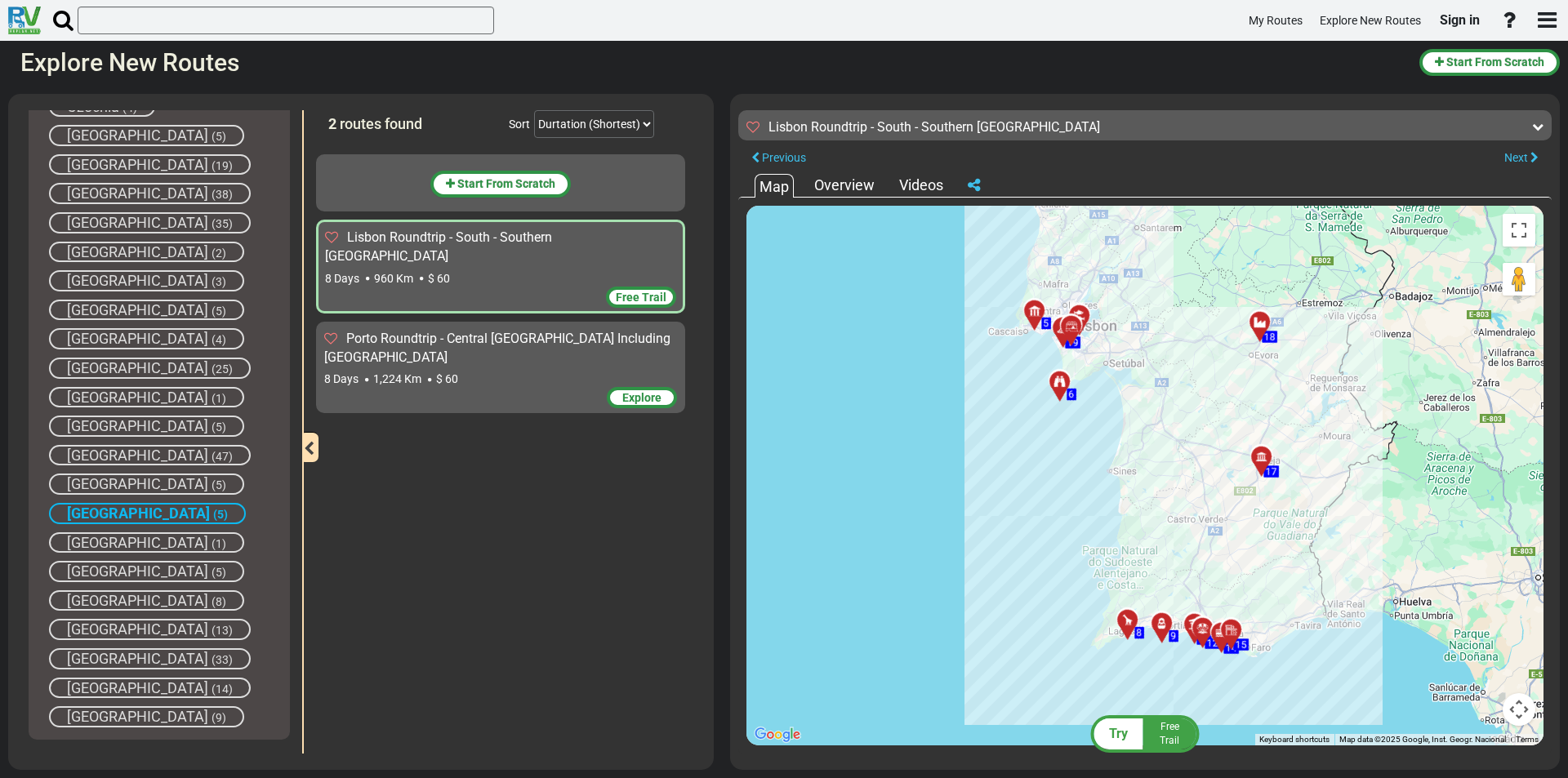
click at [115, 511] on span "[GEOGRAPHIC_DATA]" at bounding box center [138, 513] width 143 height 17
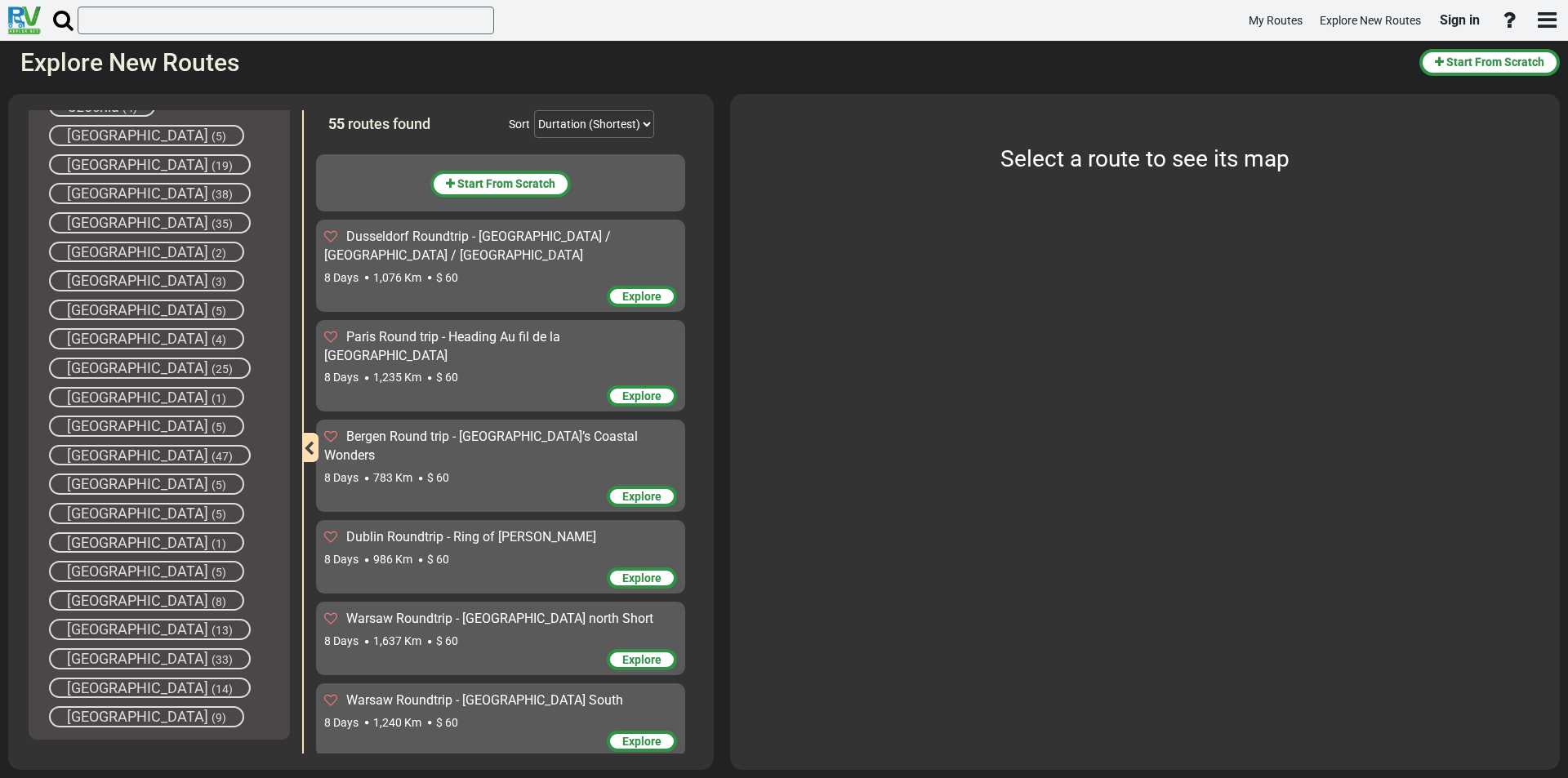
click at [211, 486] on span "(5)" at bounding box center [218, 485] width 14 height 13
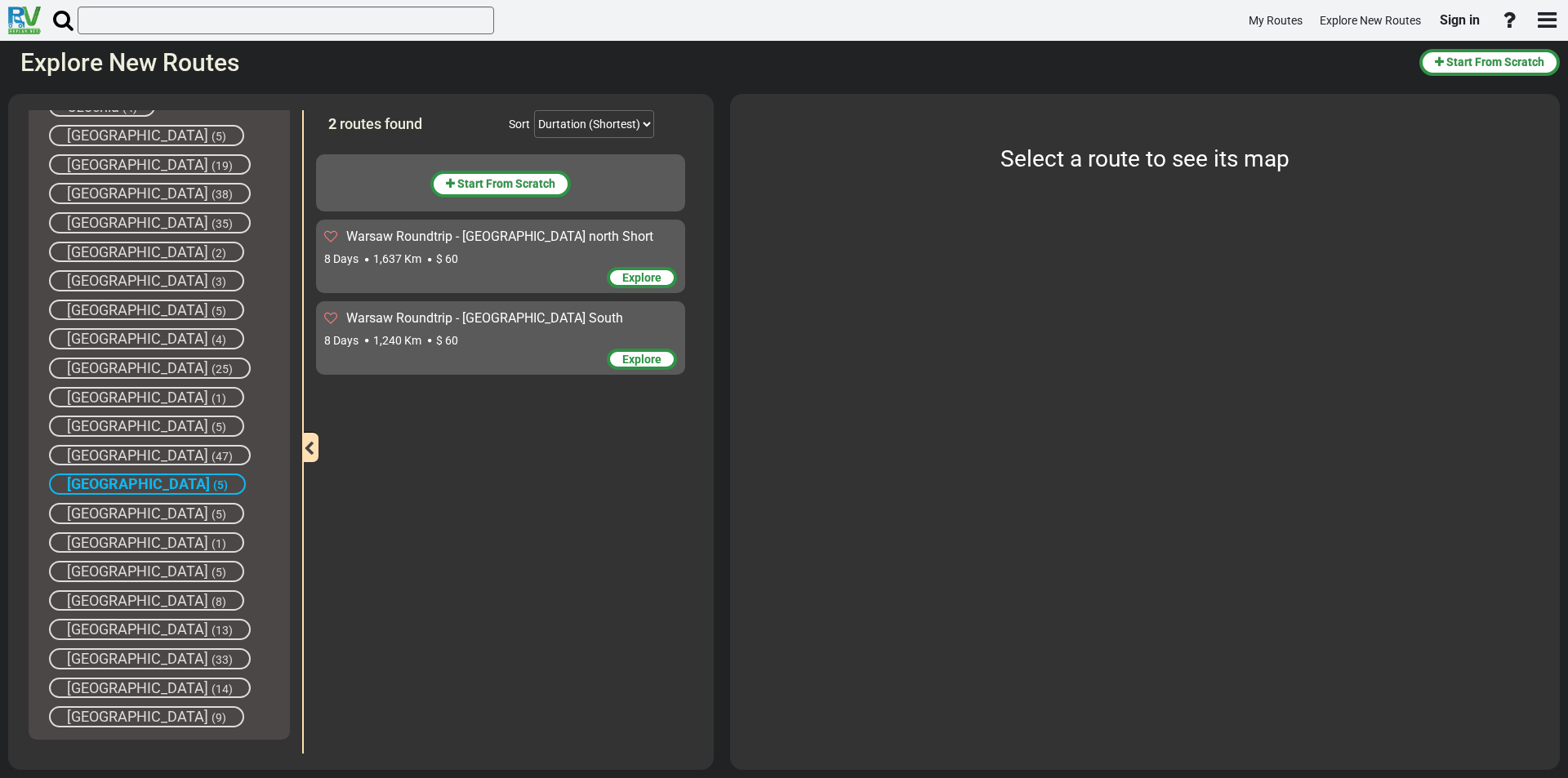
drag, startPoint x: 117, startPoint y: 483, endPoint x: 117, endPoint y: 470, distance: 13.0
click at [213, 483] on span "(5)" at bounding box center [220, 485] width 14 height 13
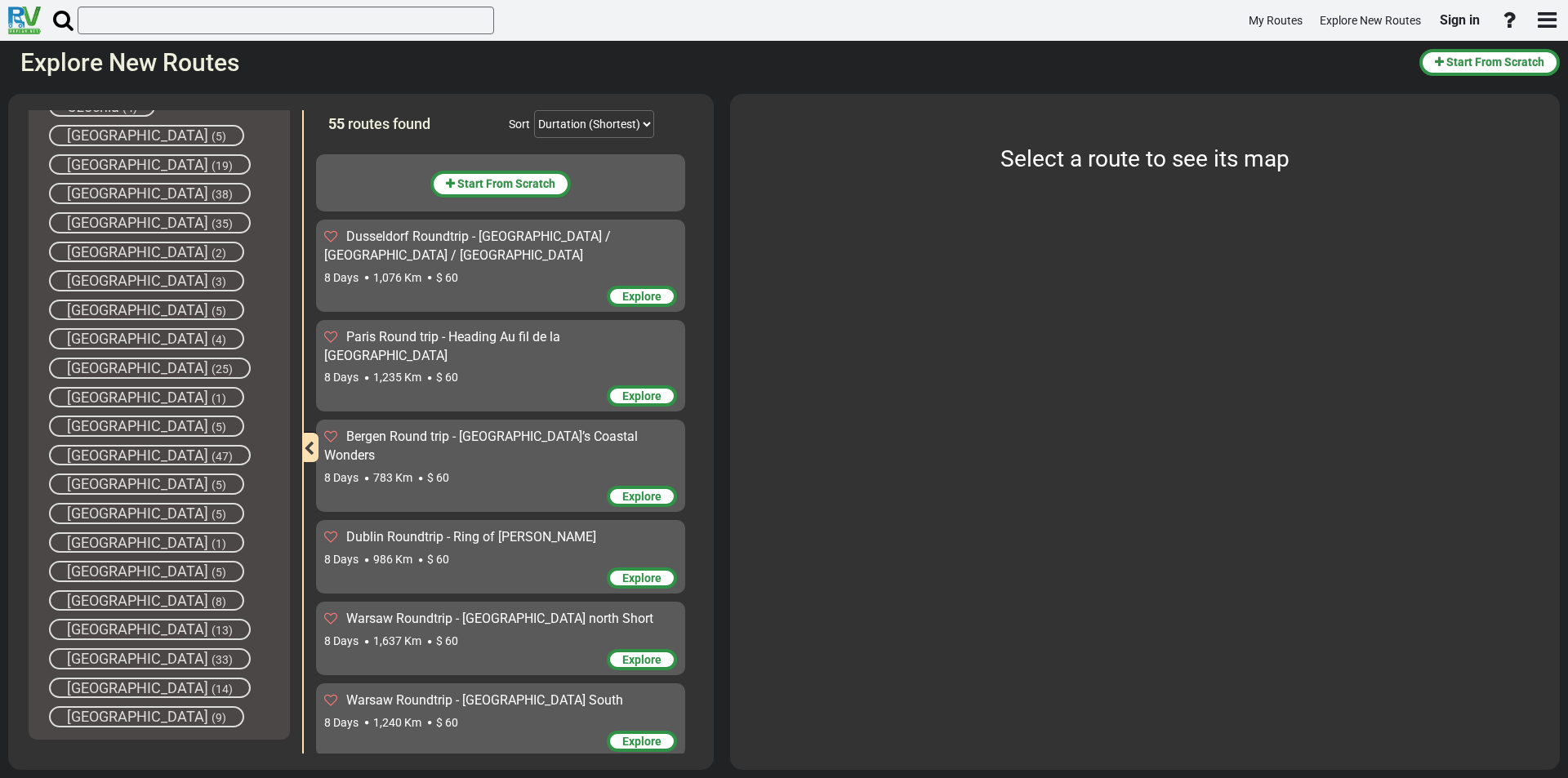
click at [117, 460] on span "[GEOGRAPHIC_DATA]" at bounding box center [137, 456] width 141 height 17
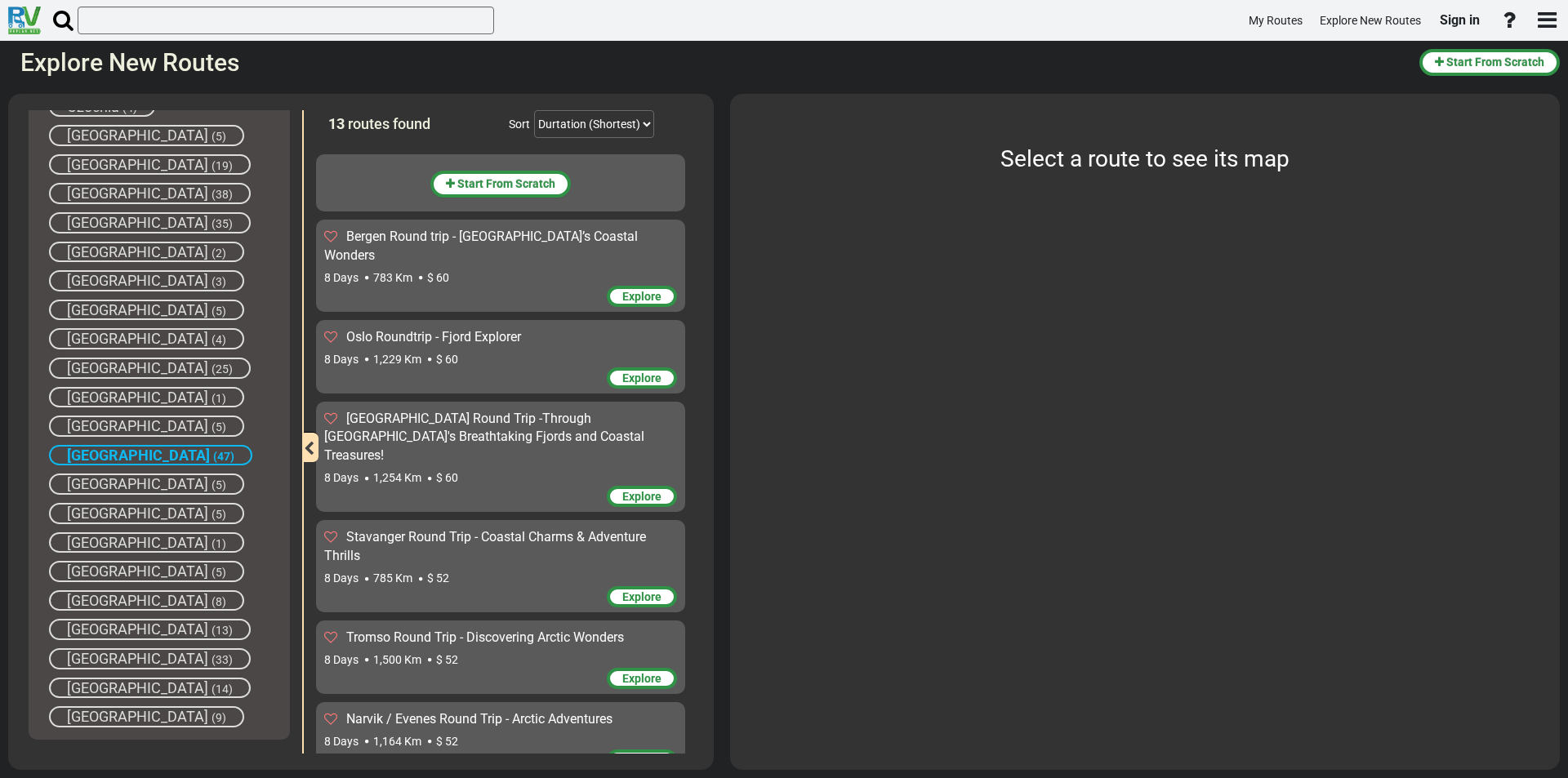
click at [114, 453] on span "[GEOGRAPHIC_DATA]" at bounding box center [138, 456] width 143 height 17
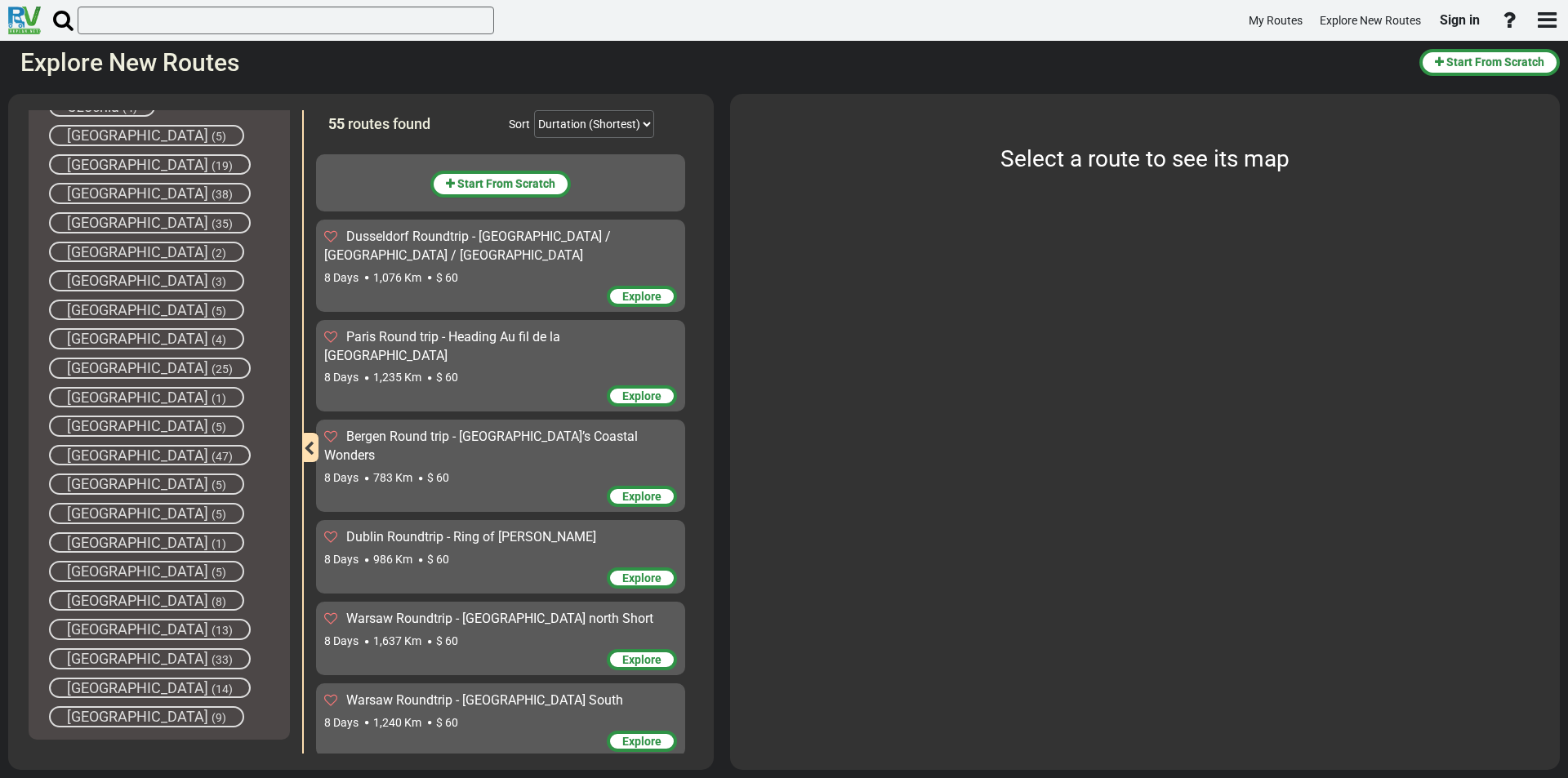
click at [119, 423] on span "[GEOGRAPHIC_DATA]" at bounding box center [137, 426] width 141 height 17
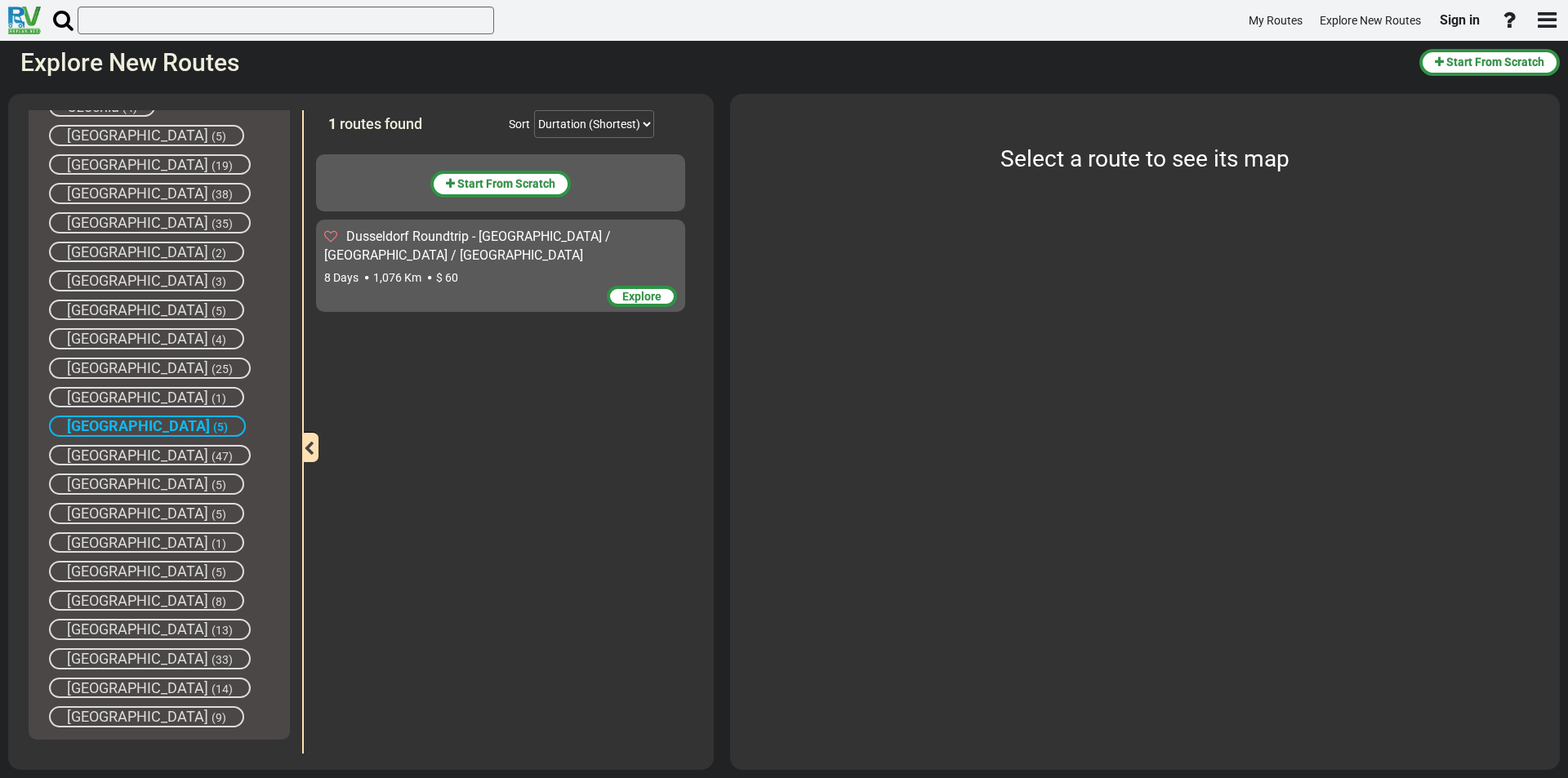
click at [85, 426] on span "[GEOGRAPHIC_DATA]" at bounding box center [138, 426] width 143 height 17
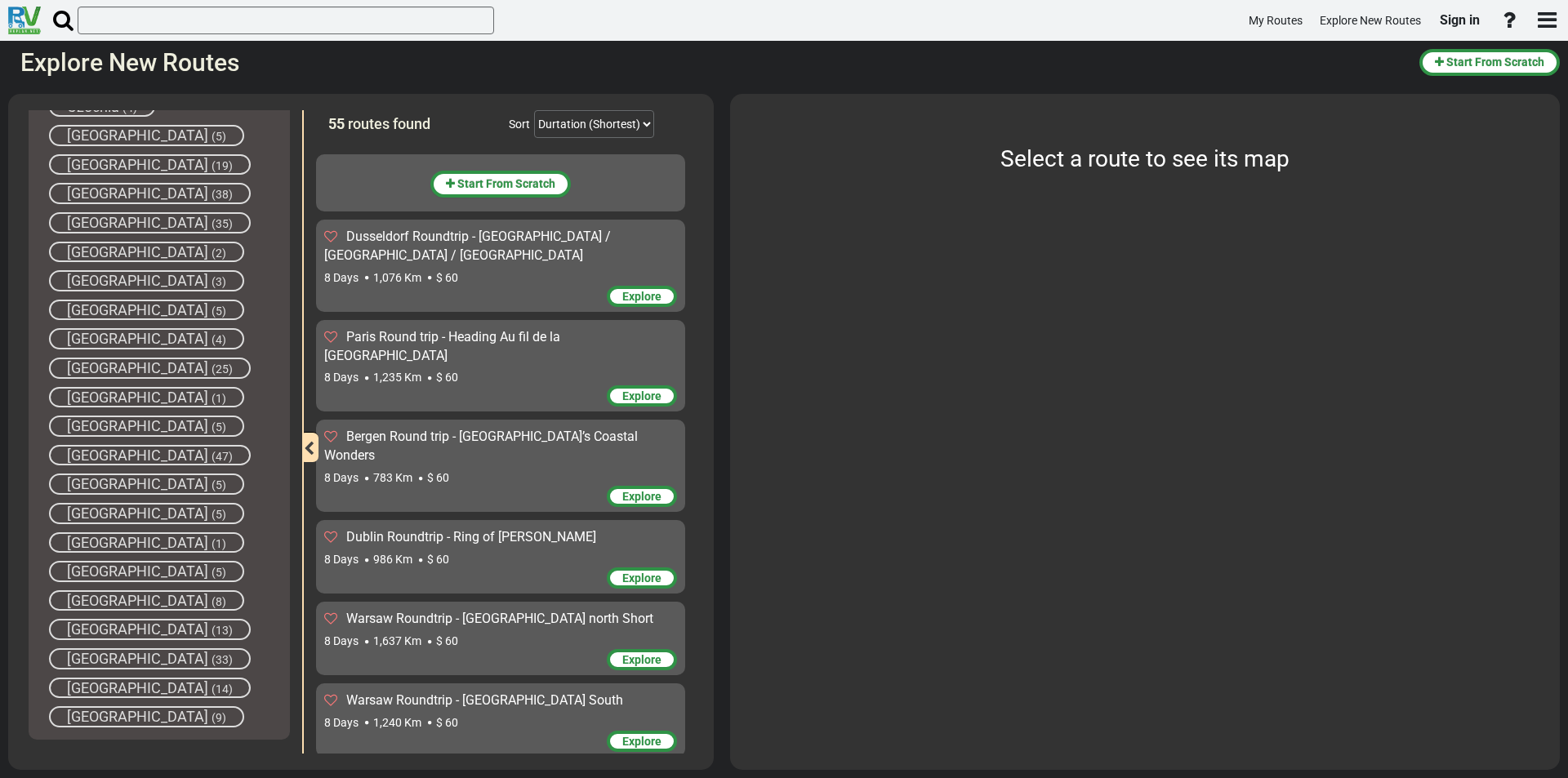
click at [211, 365] on span "(25)" at bounding box center [222, 369] width 21 height 13
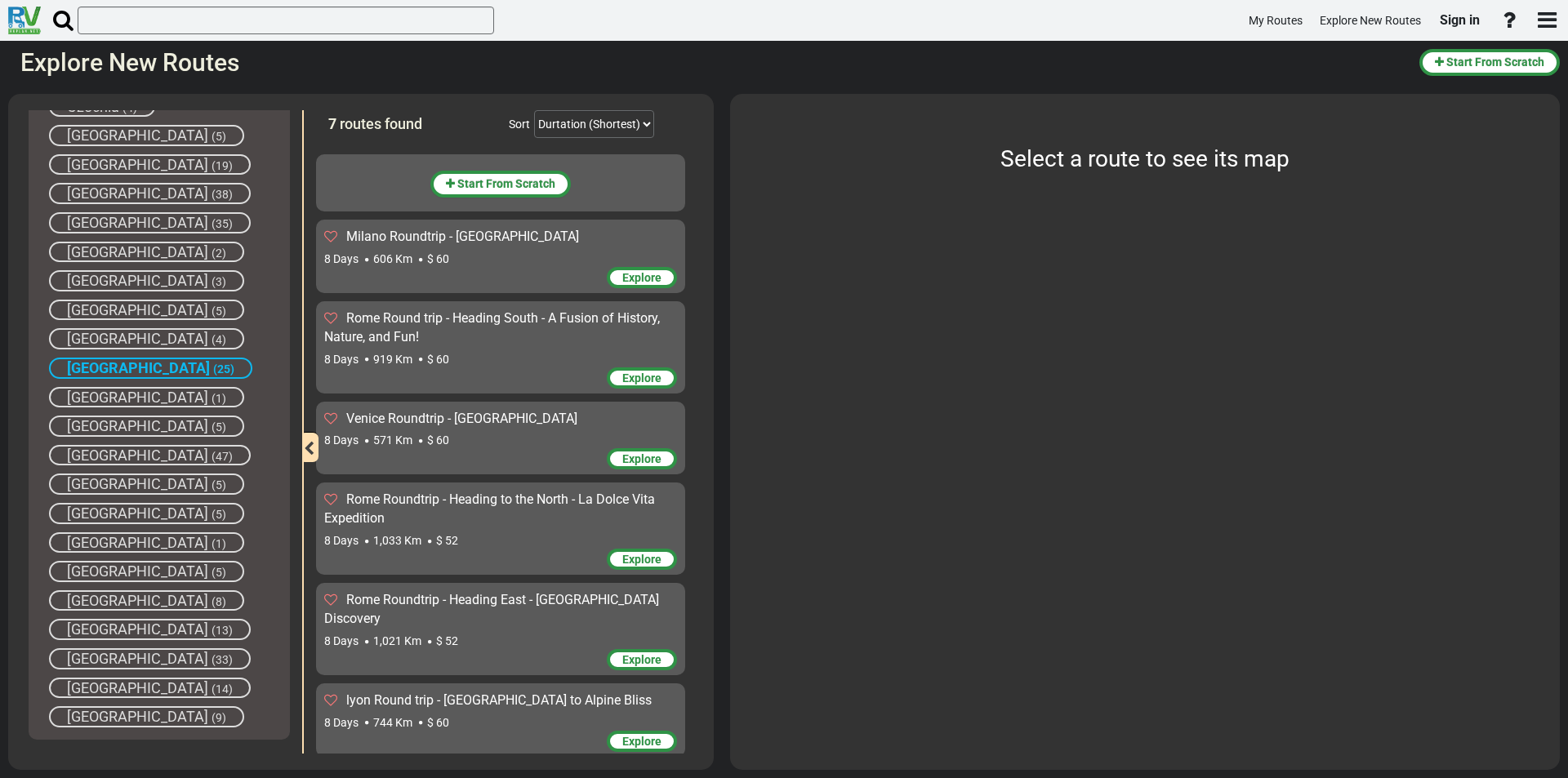
click at [96, 367] on span "[GEOGRAPHIC_DATA]" at bounding box center [138, 368] width 143 height 17
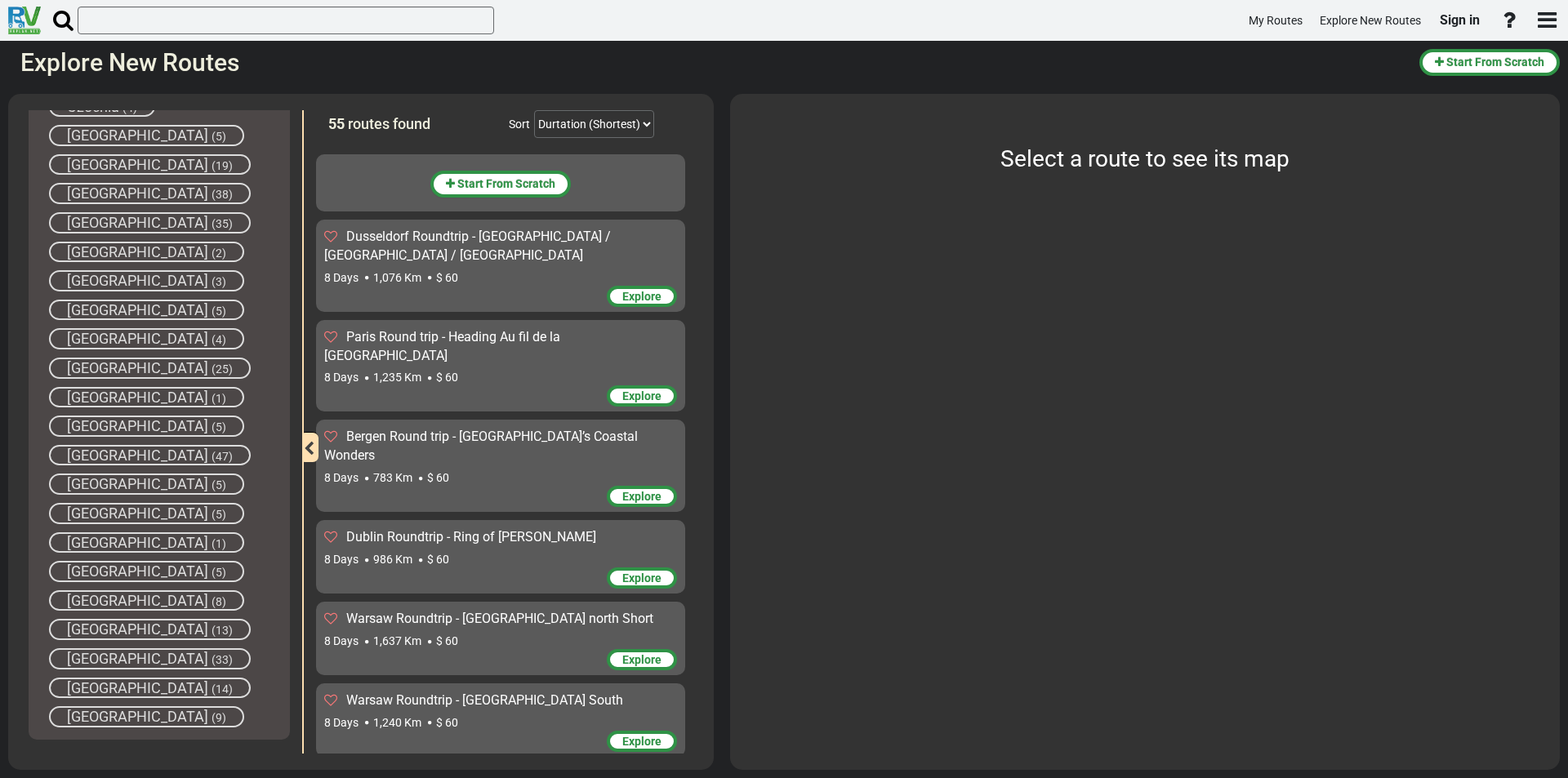
click at [109, 338] on span "[GEOGRAPHIC_DATA]" at bounding box center [137, 339] width 141 height 17
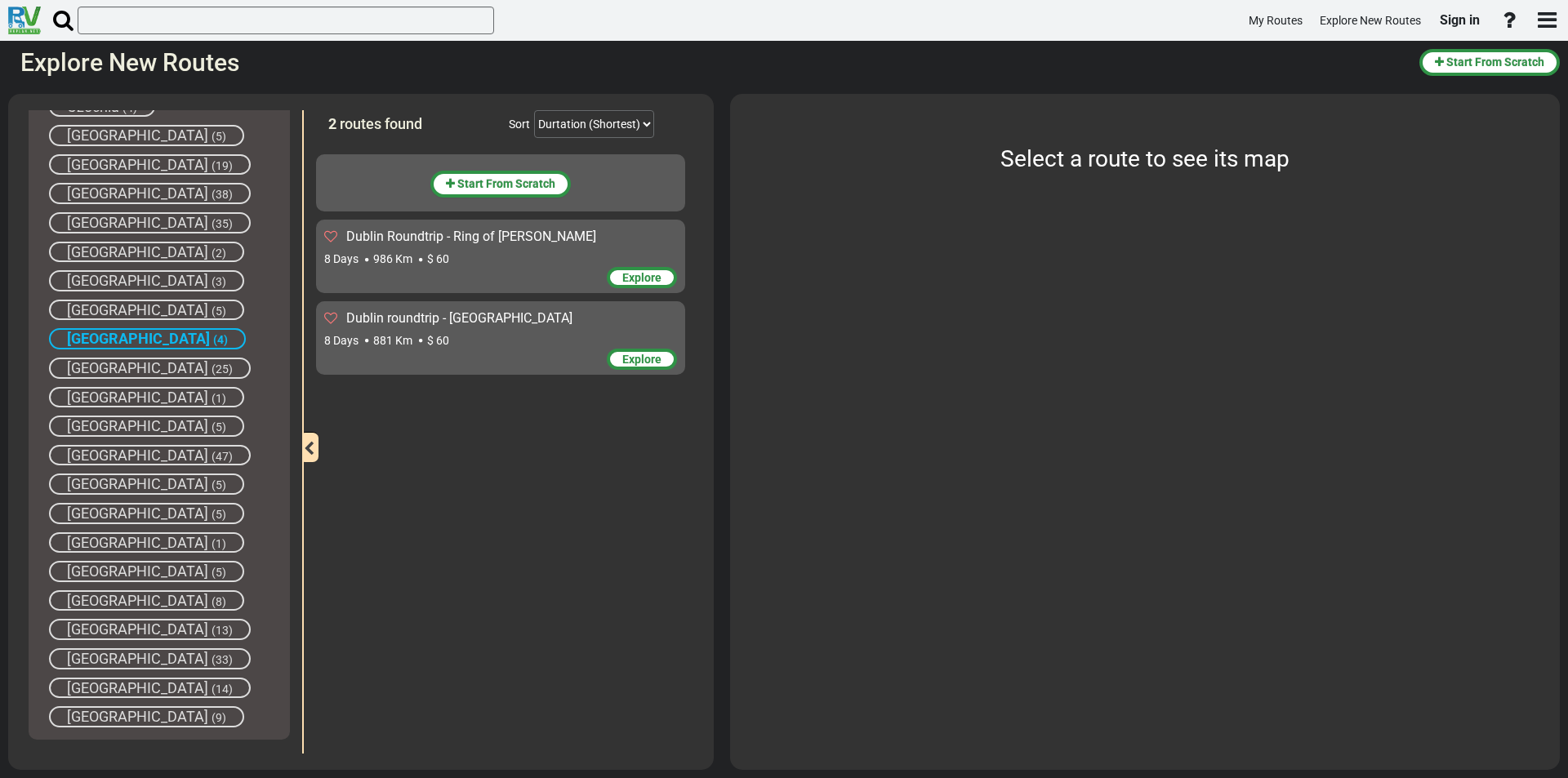
click at [213, 336] on span "(4)" at bounding box center [220, 340] width 14 height 13
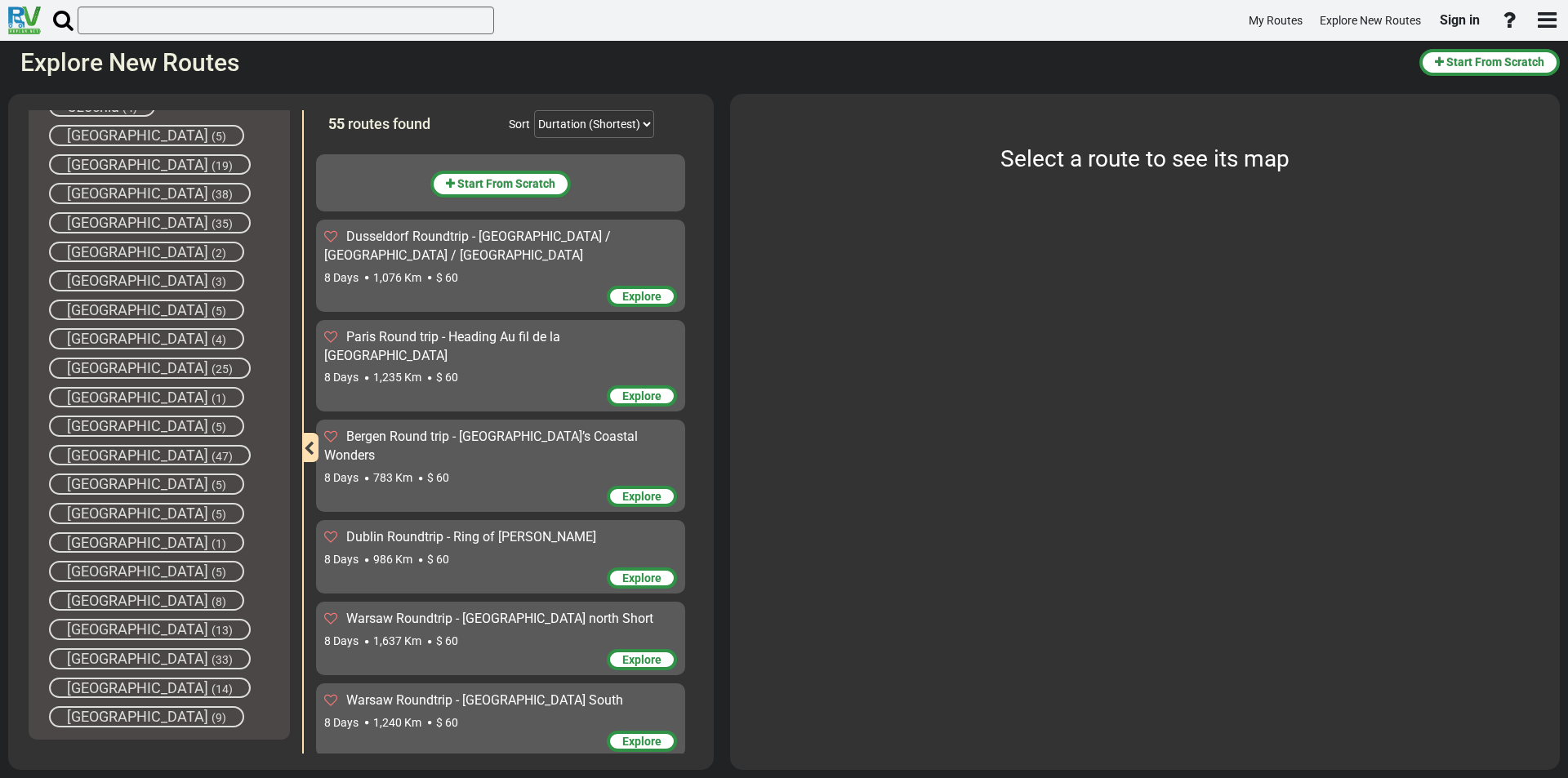
click at [211, 310] on span "(5)" at bounding box center [218, 312] width 14 height 13
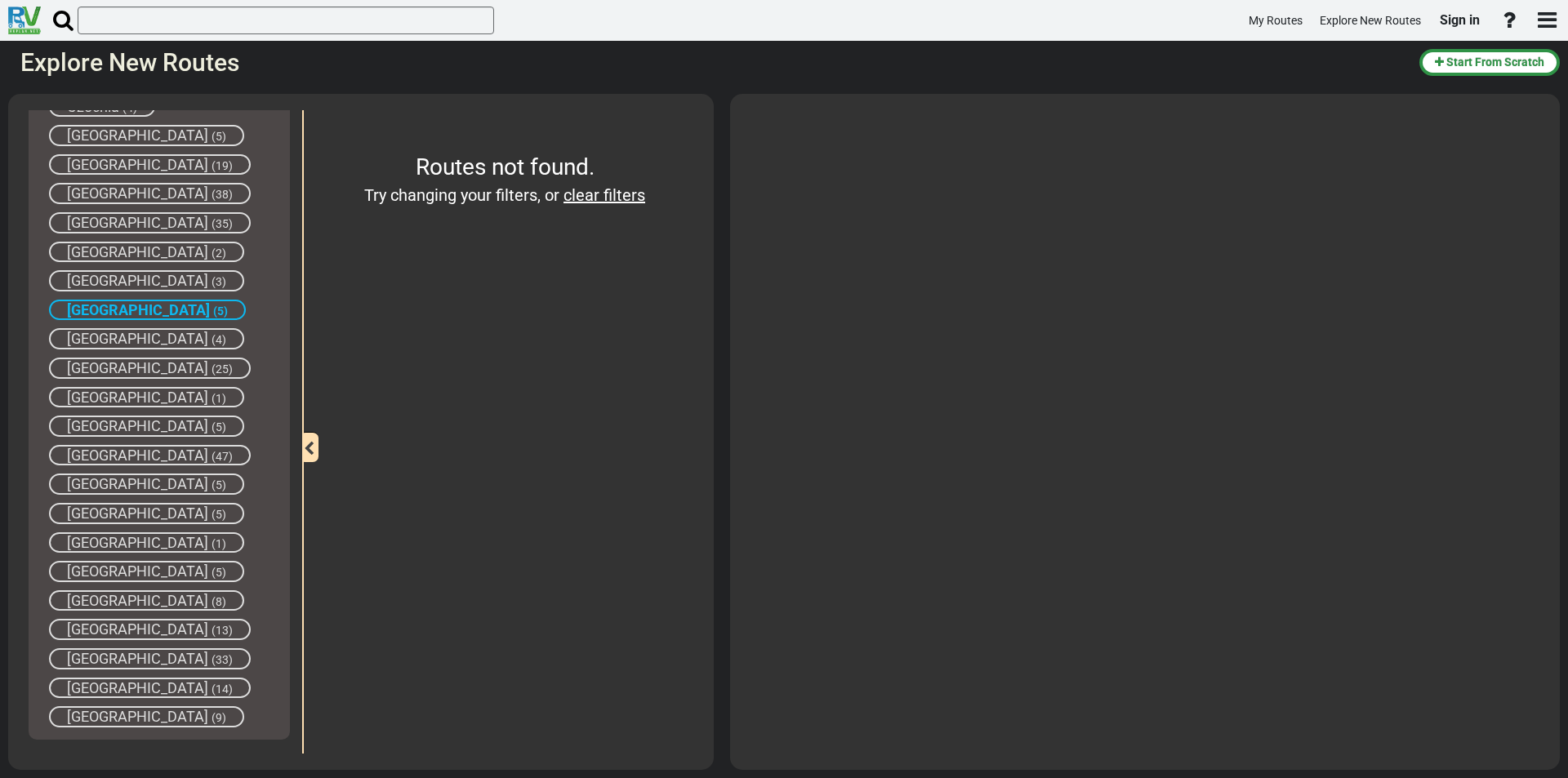
drag, startPoint x: 120, startPoint y: 309, endPoint x: 111, endPoint y: 294, distance: 17.5
click at [213, 309] on span "(5)" at bounding box center [220, 312] width 14 height 13
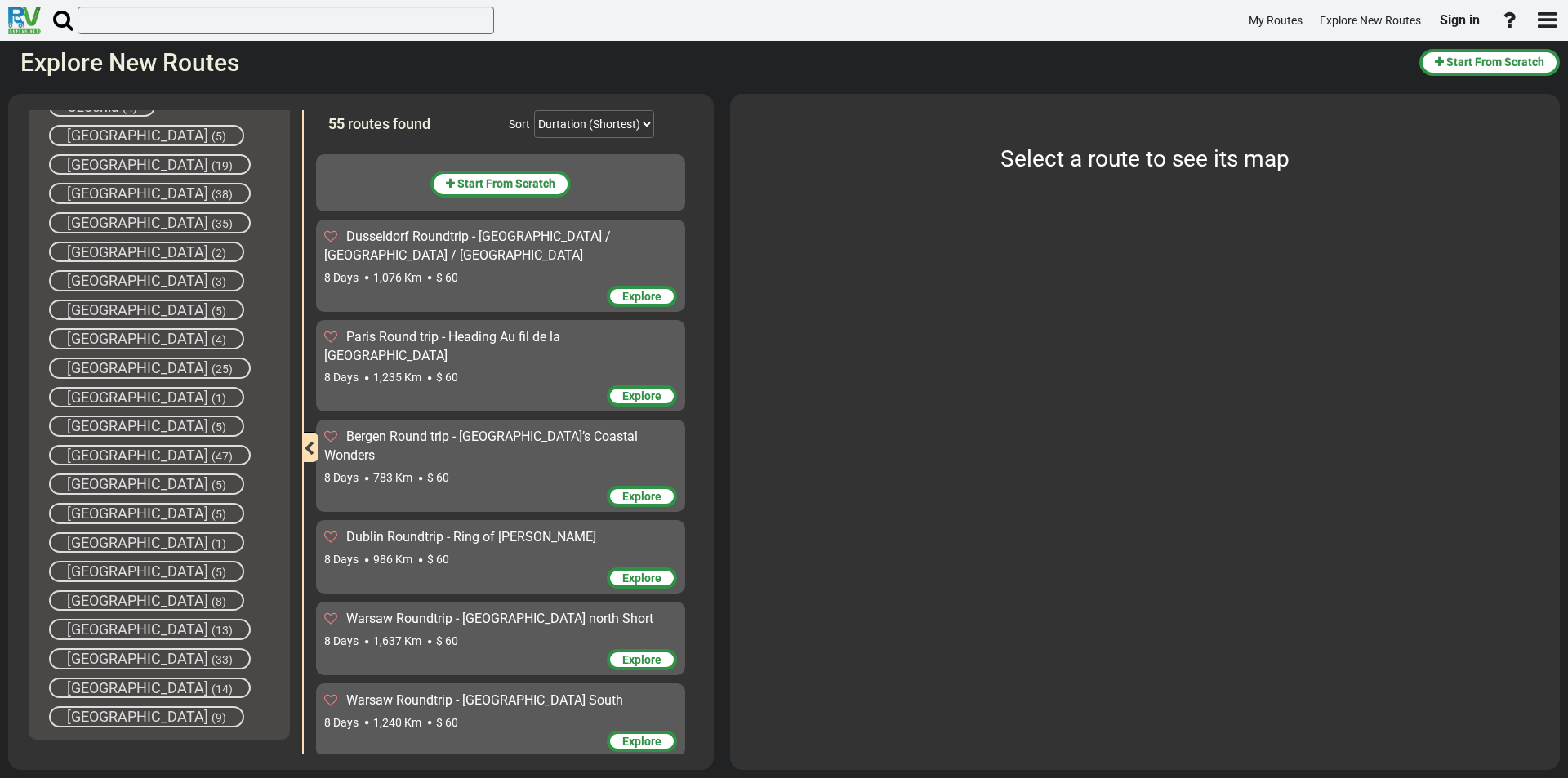
click at [104, 282] on span "[GEOGRAPHIC_DATA]" at bounding box center [137, 280] width 141 height 17
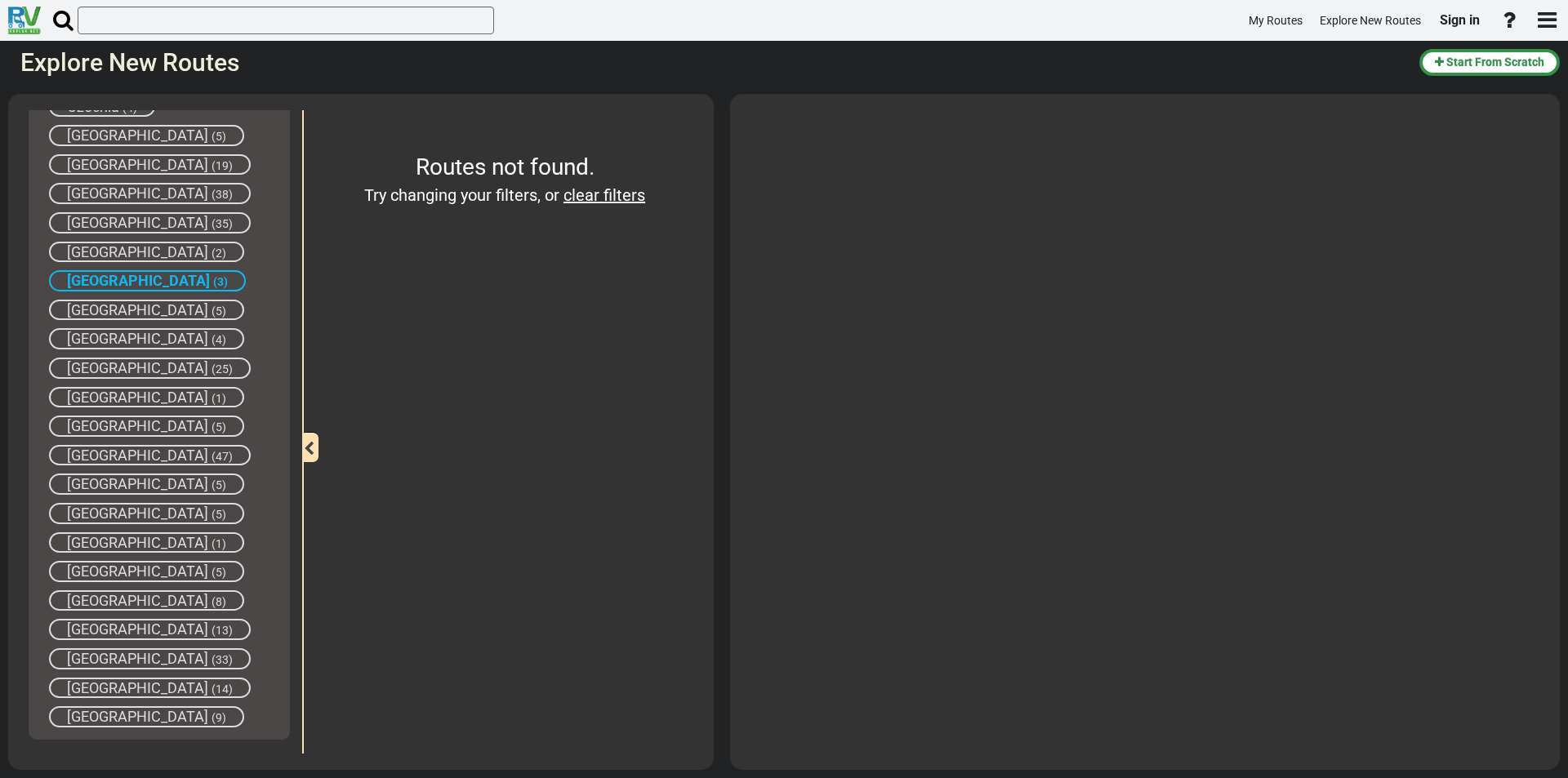
click at [107, 274] on span "[GEOGRAPHIC_DATA]" at bounding box center [138, 280] width 143 height 17
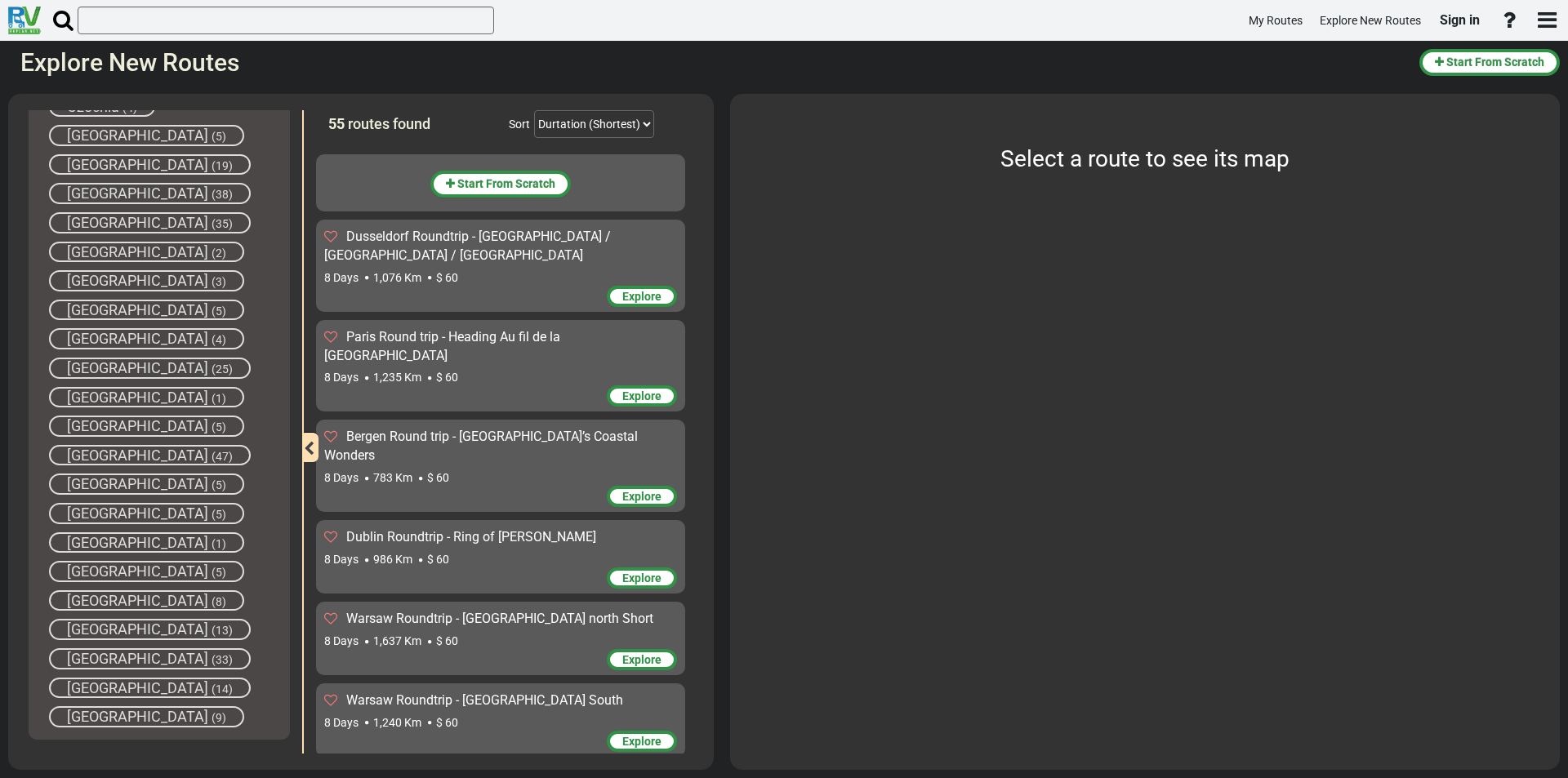
click at [109, 249] on span "[GEOGRAPHIC_DATA]" at bounding box center [137, 252] width 141 height 17
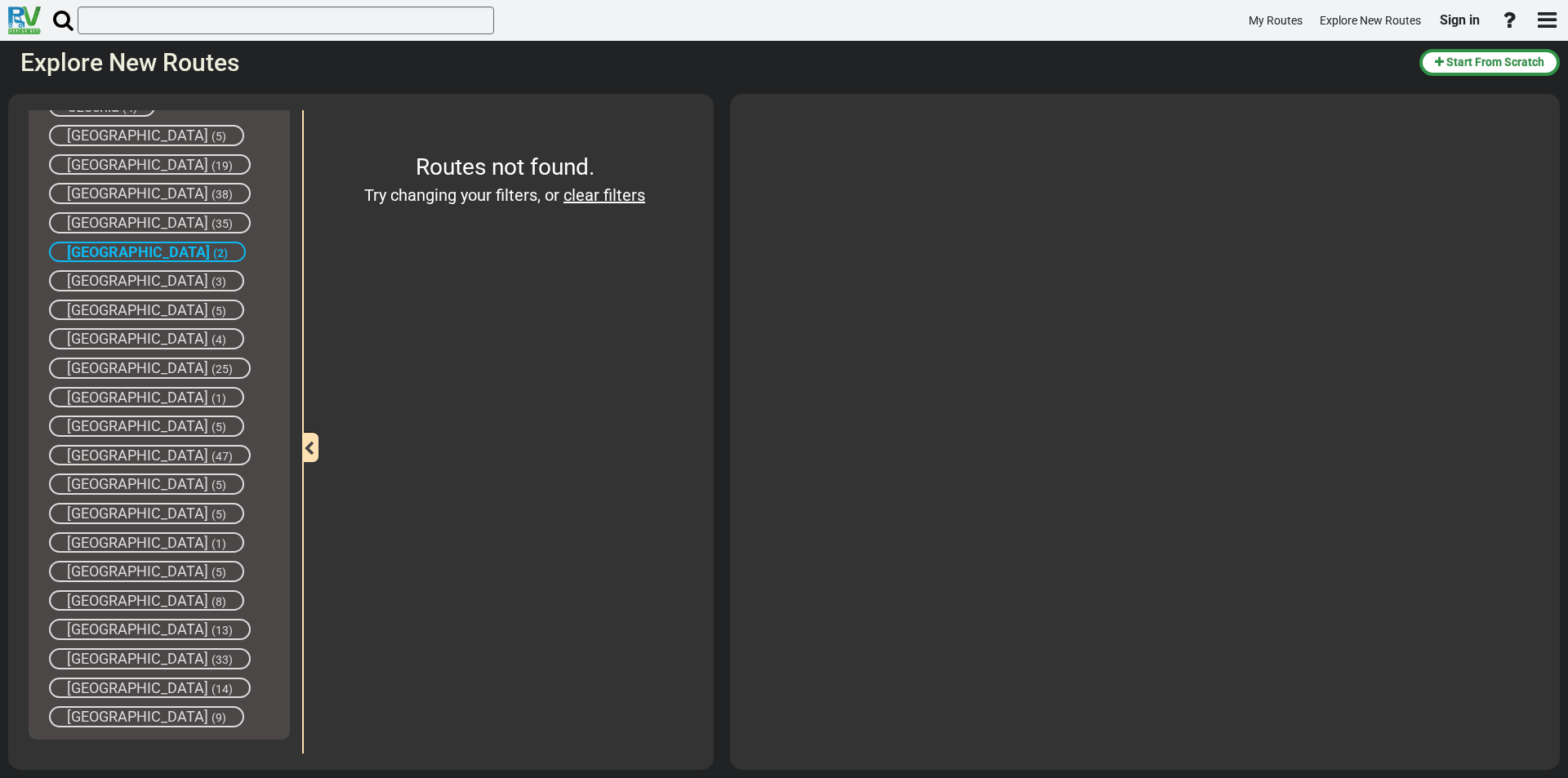
drag, startPoint x: 124, startPoint y: 247, endPoint x: 120, endPoint y: 237, distance: 10.8
click at [124, 246] on span "[GEOGRAPHIC_DATA]" at bounding box center [138, 252] width 143 height 17
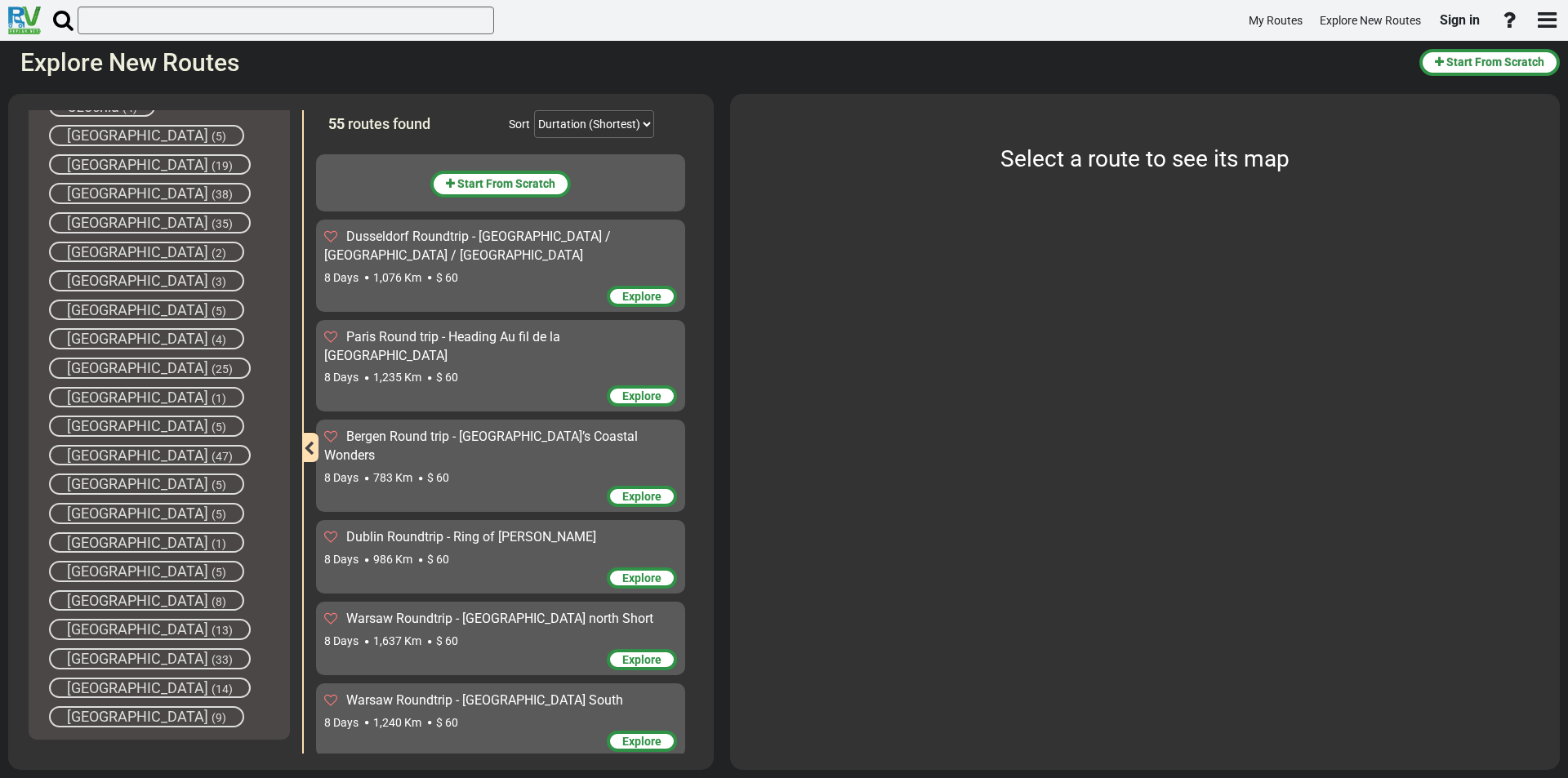
scroll to position [327, 0]
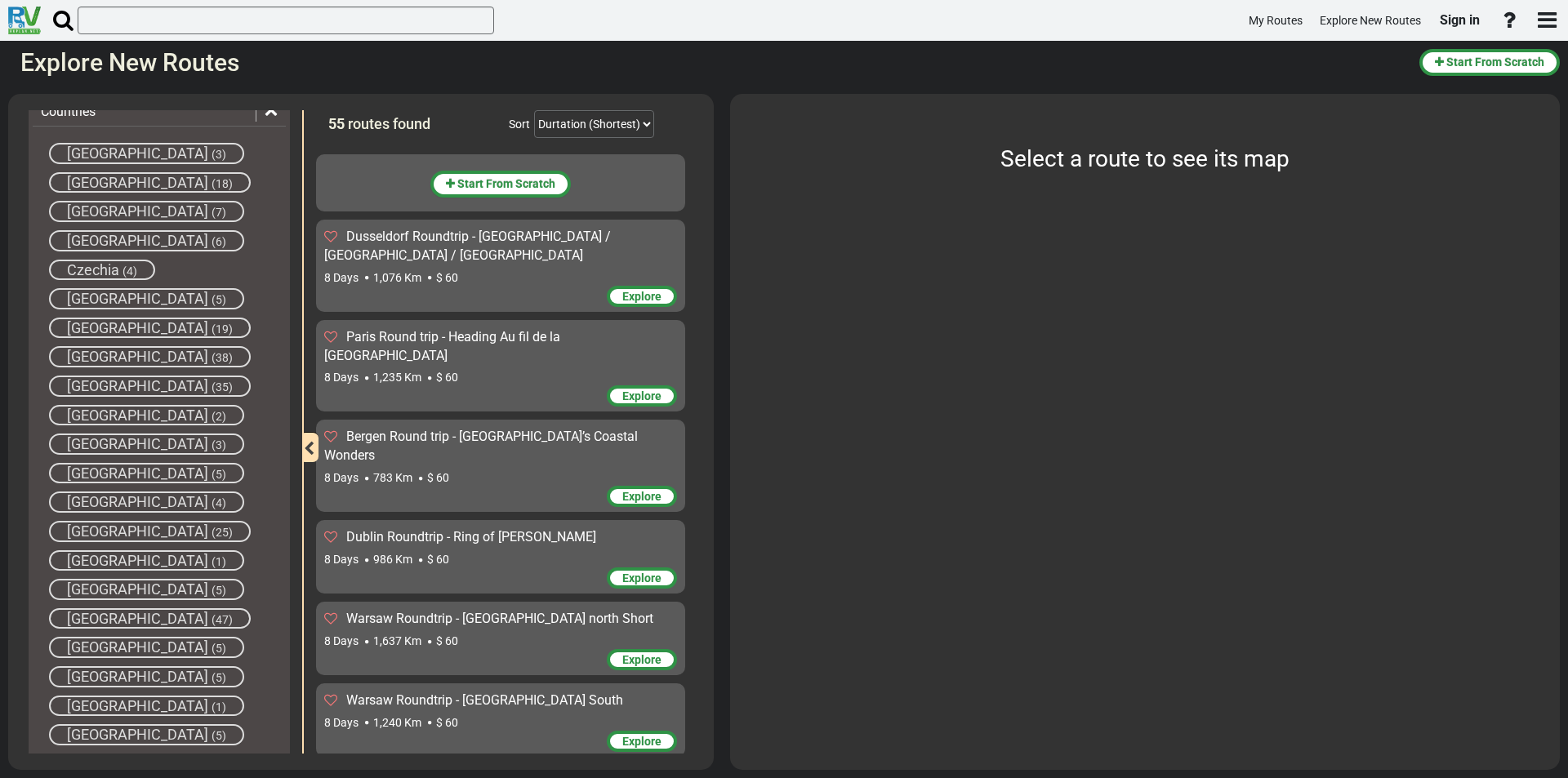
click at [111, 380] on span "[GEOGRAPHIC_DATA]" at bounding box center [137, 386] width 141 height 17
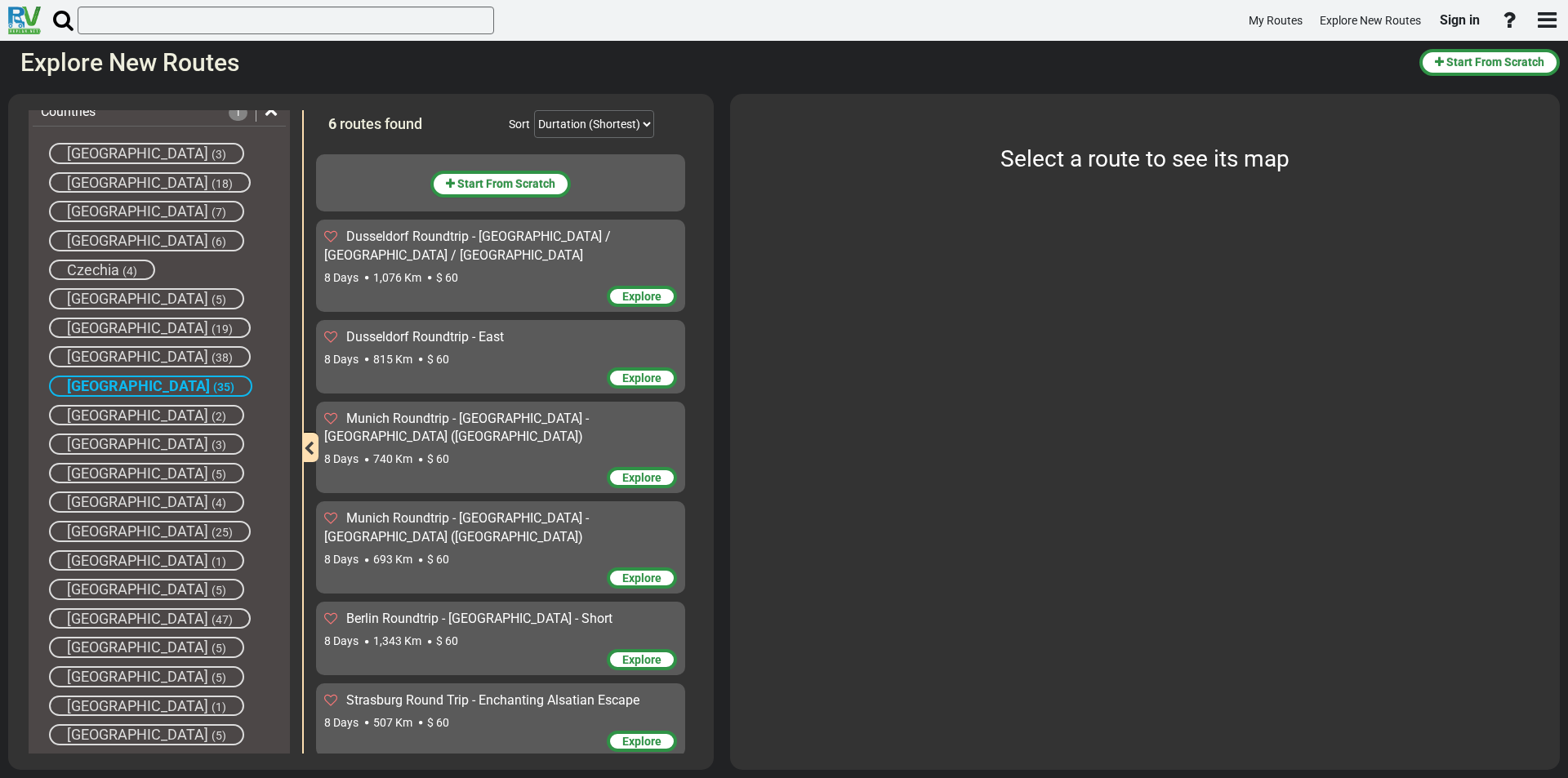
click at [511, 451] on div "8 Days 740 Km $ 60" at bounding box center [501, 459] width 353 height 16
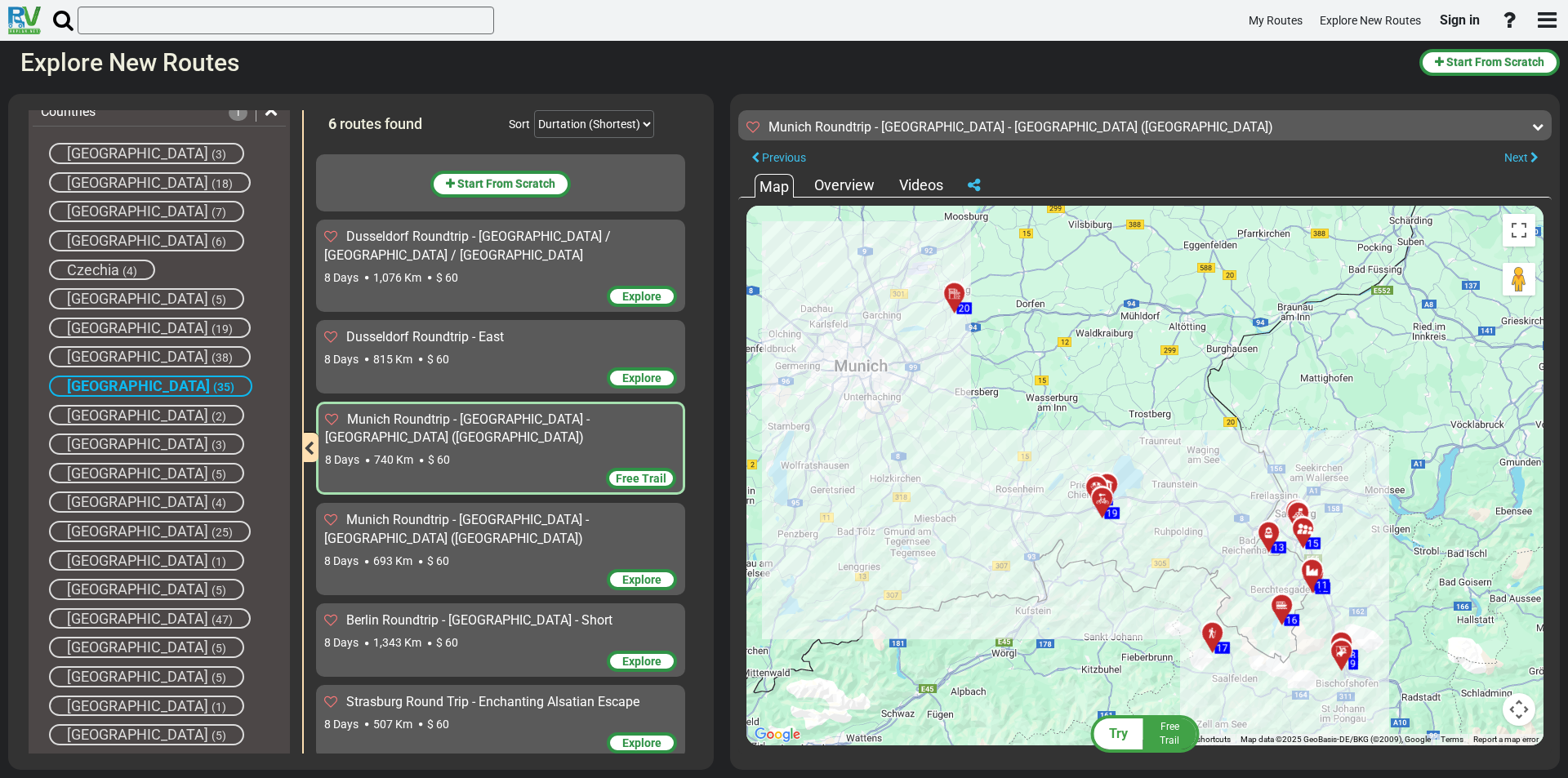
click at [501, 553] on div "8 Days 693 Km $ 60" at bounding box center [501, 560] width 353 height 16
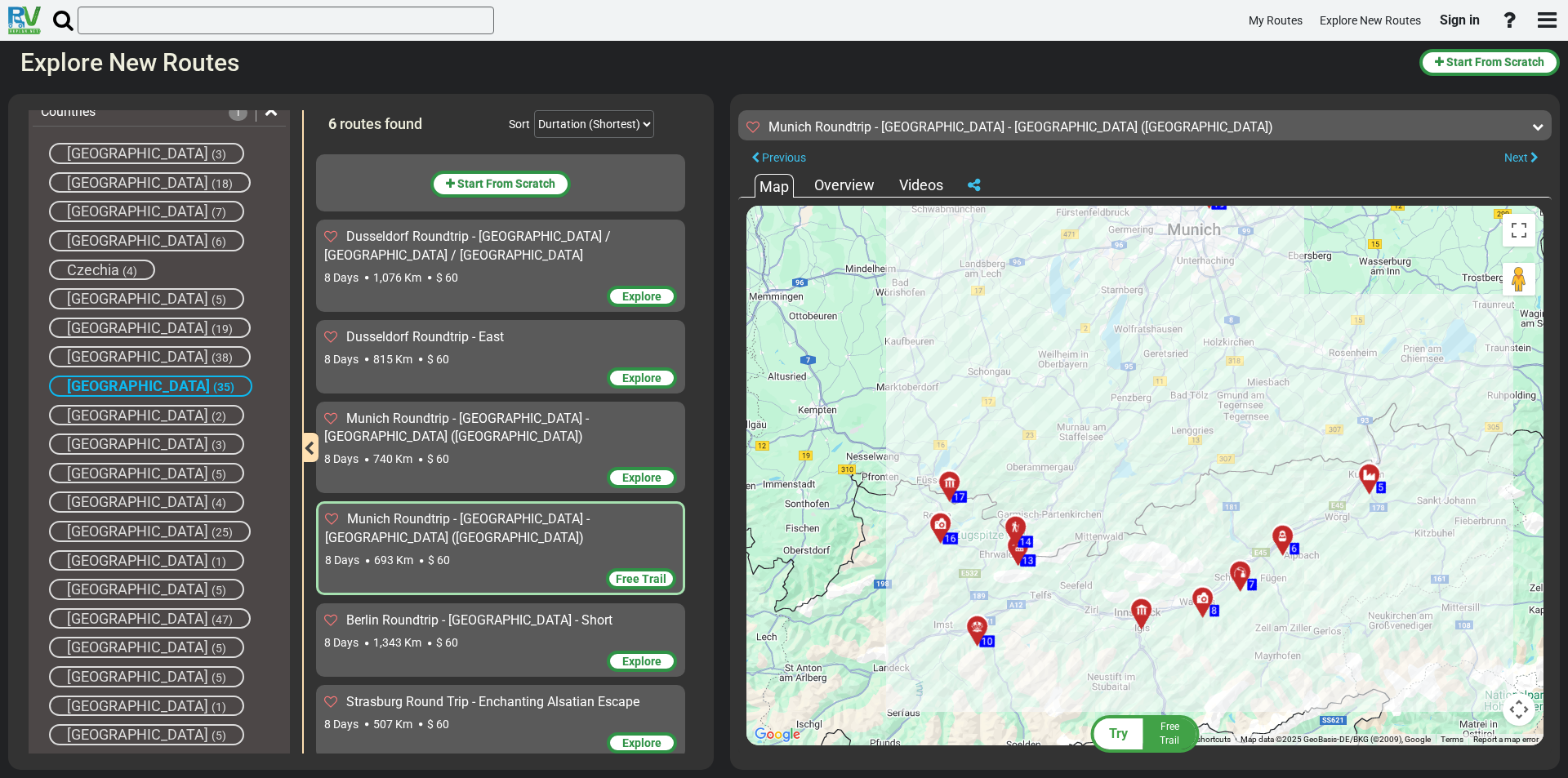
drag, startPoint x: 1033, startPoint y: 508, endPoint x: 1037, endPoint y: 429, distance: 79.1
click at [1041, 429] on div "To activate drag with keyboard, press Alt + Enter. Once in keyboard drag state,…" at bounding box center [1144, 476] width 797 height 540
click at [107, 381] on span "[GEOGRAPHIC_DATA]" at bounding box center [138, 386] width 143 height 17
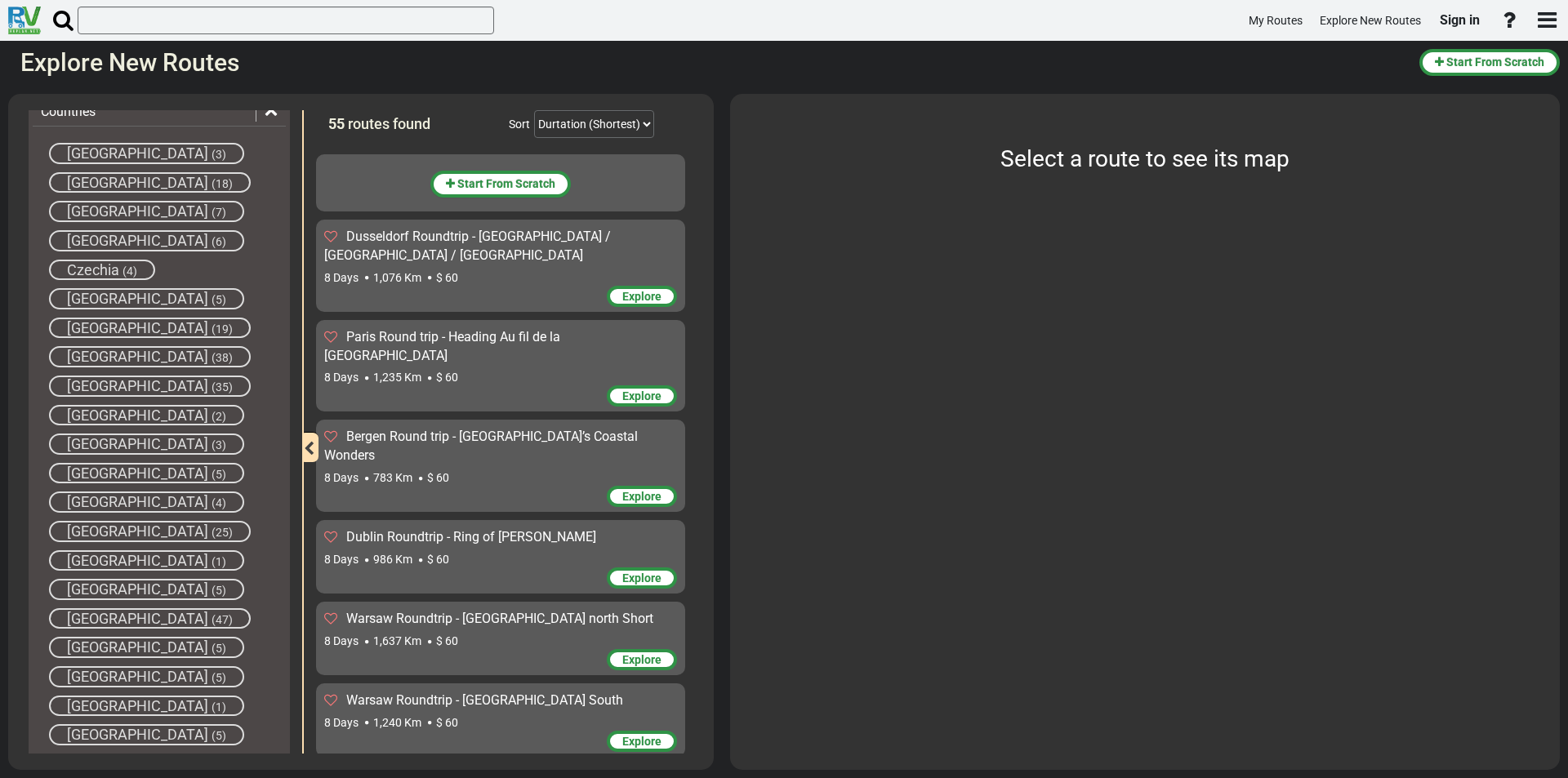
click at [103, 349] on span "[GEOGRAPHIC_DATA]" at bounding box center [137, 357] width 141 height 17
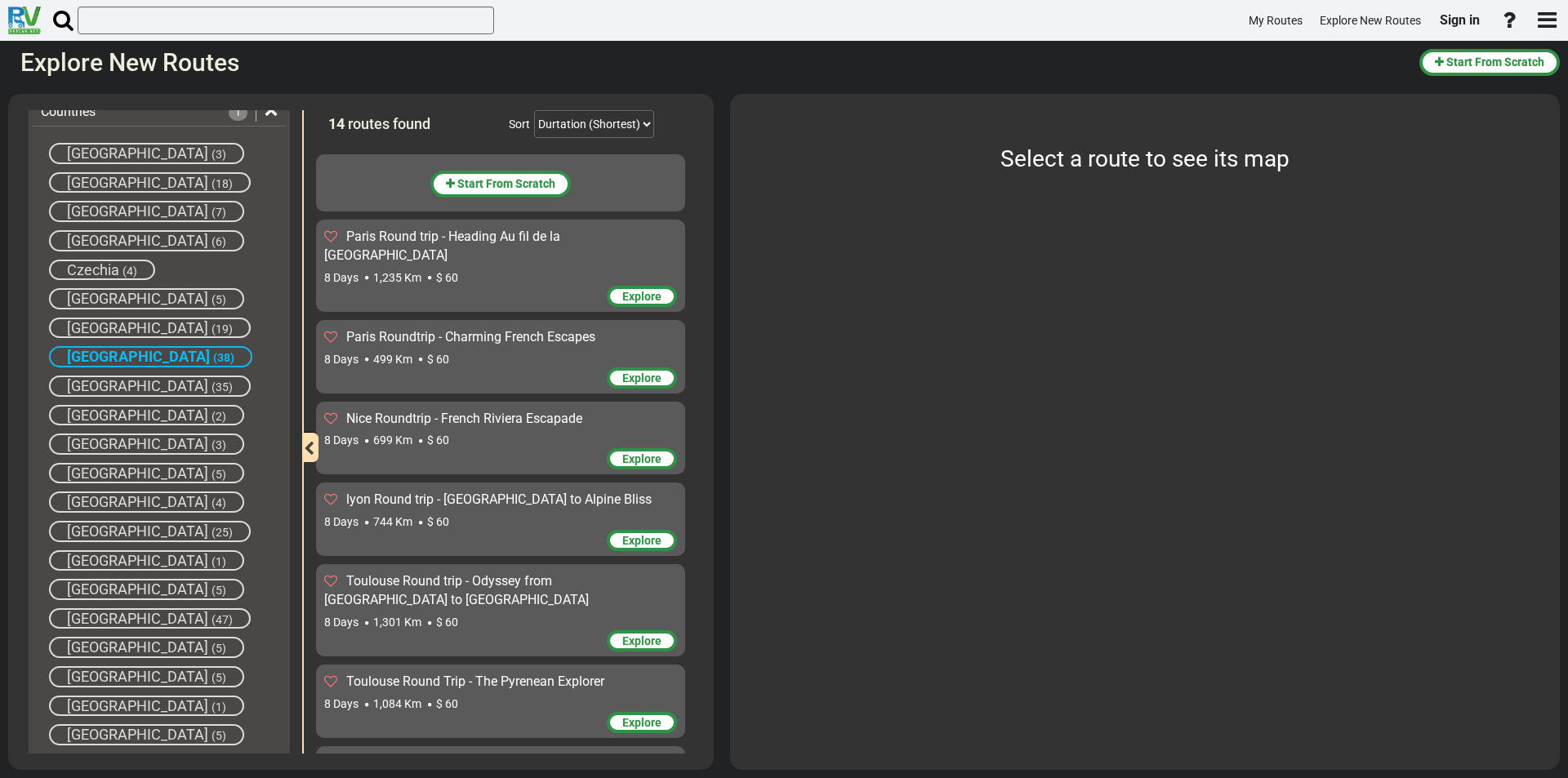
click at [102, 349] on span "[GEOGRAPHIC_DATA]" at bounding box center [138, 357] width 143 height 17
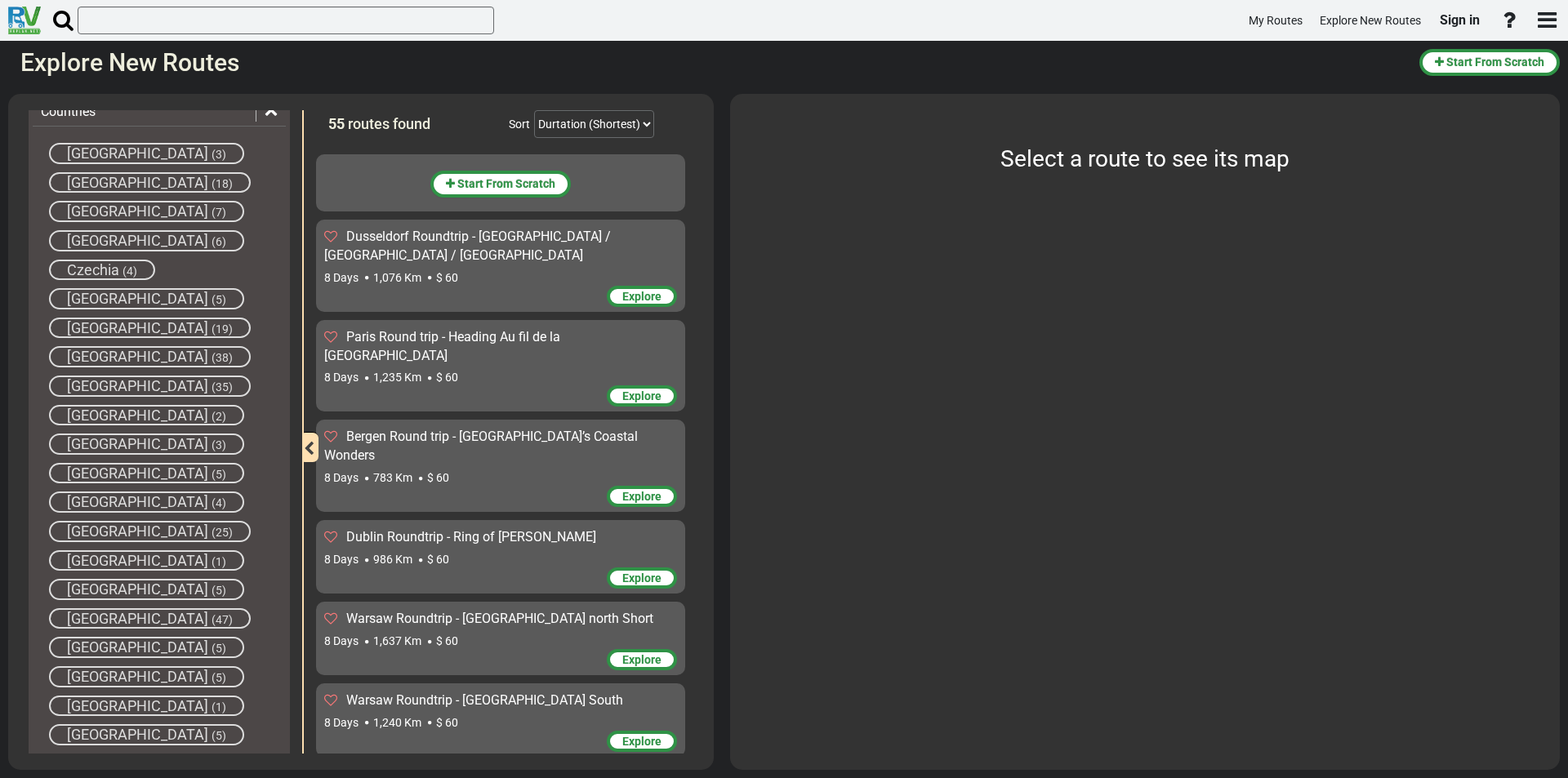
click at [82, 357] on span "[GEOGRAPHIC_DATA]" at bounding box center [137, 357] width 141 height 17
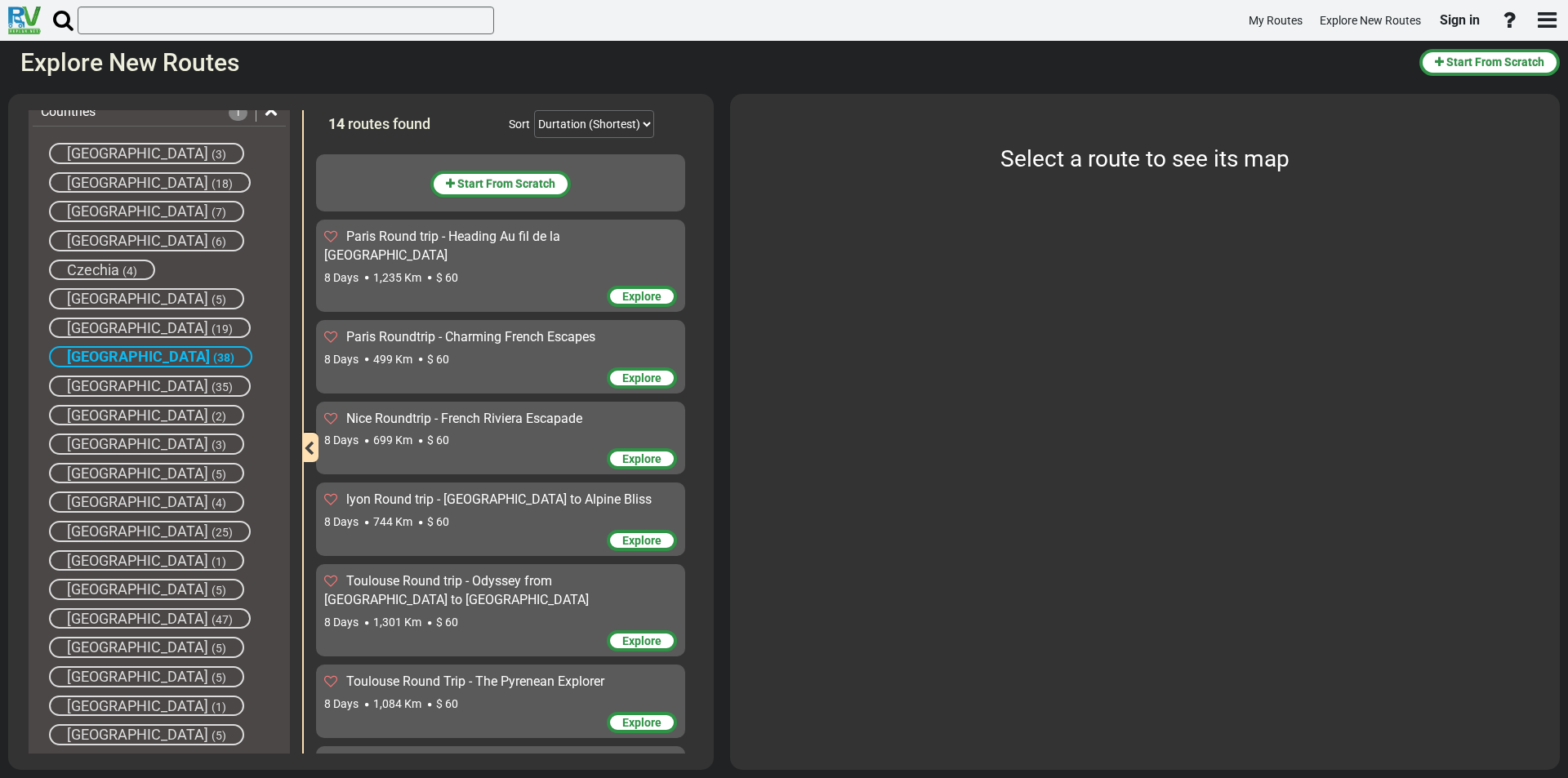
click at [87, 357] on span "[GEOGRAPHIC_DATA]" at bounding box center [138, 357] width 143 height 17
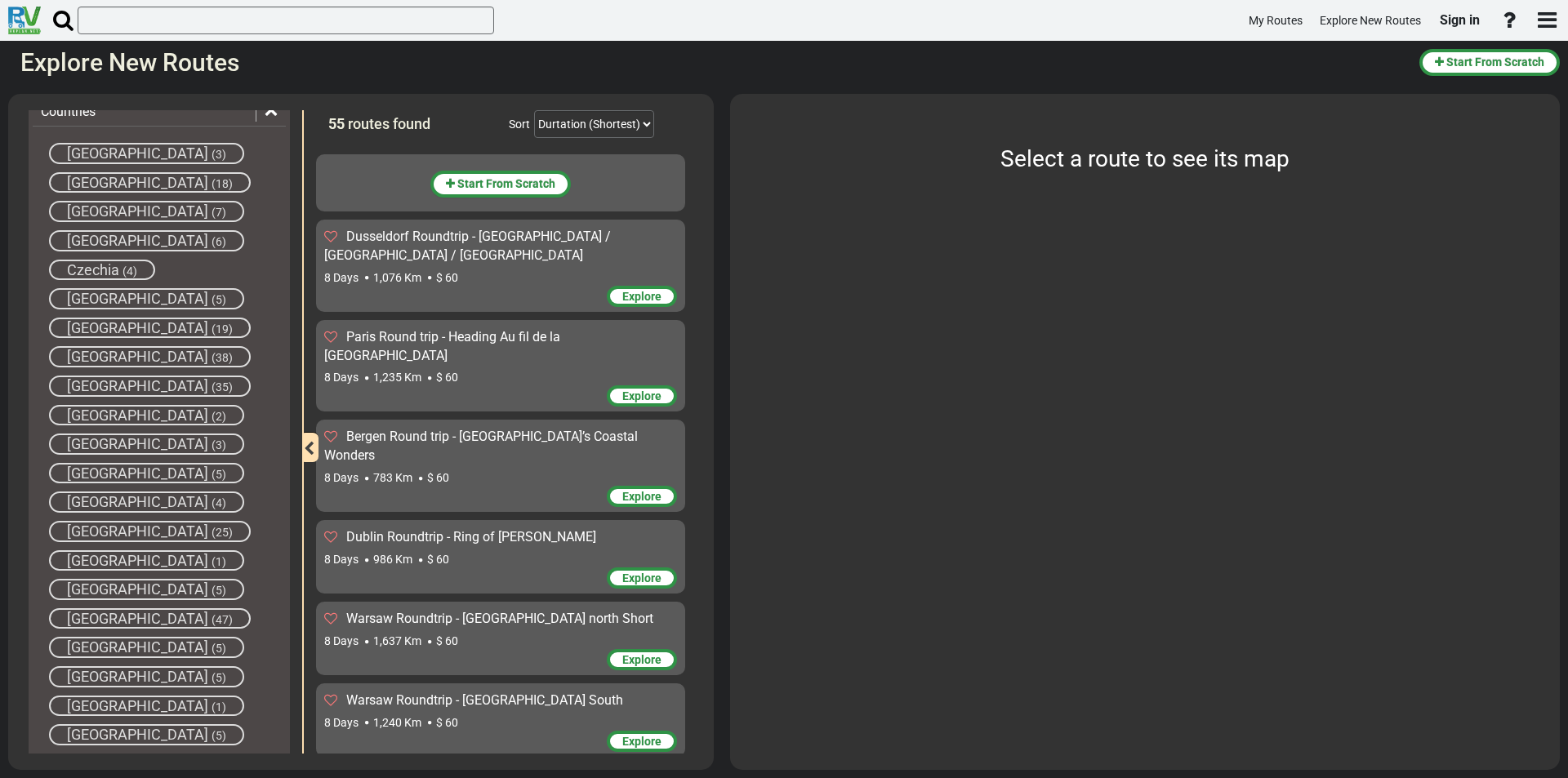
click at [103, 271] on span "Czechia" at bounding box center [93, 270] width 52 height 17
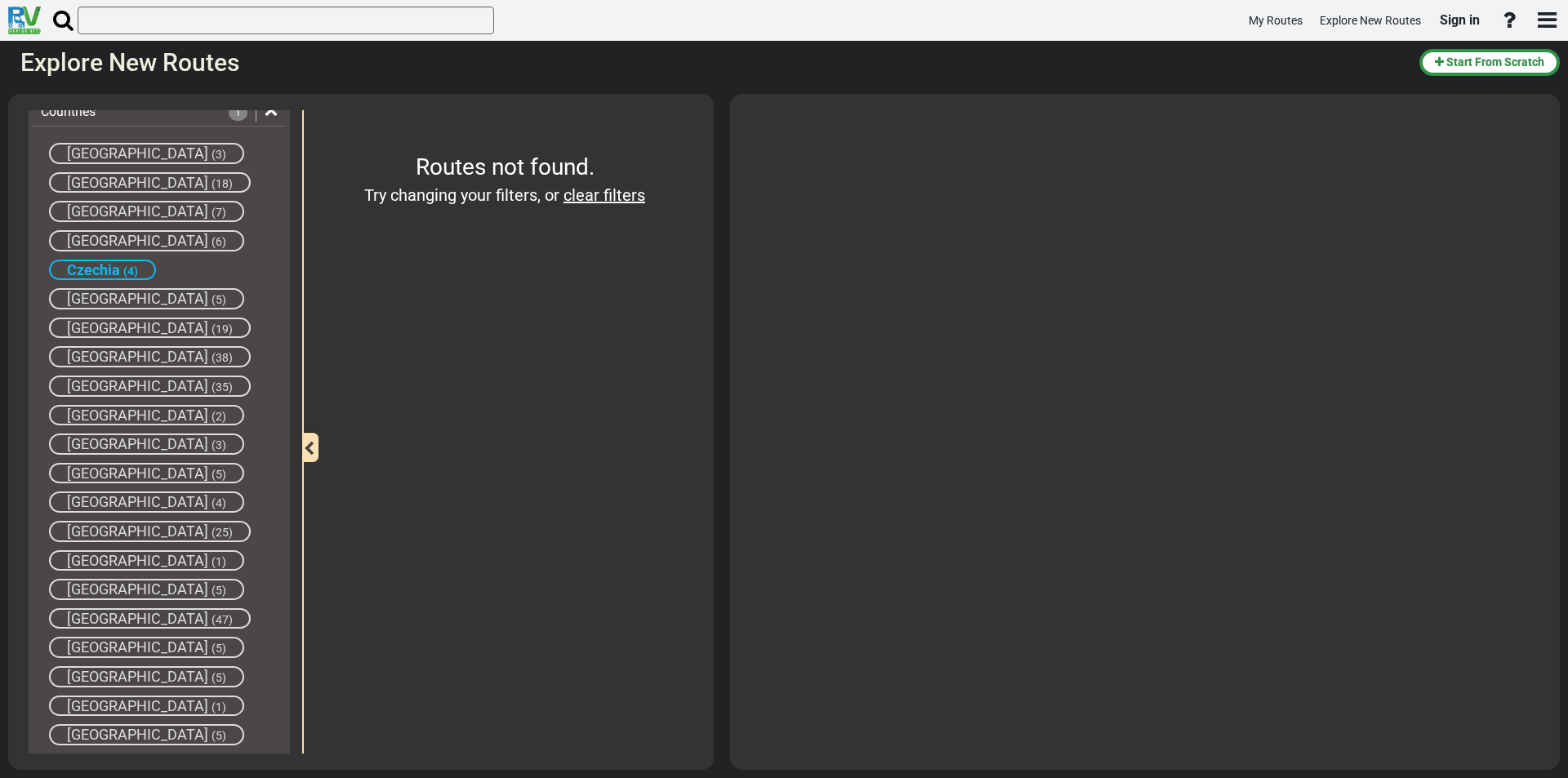
click at [101, 267] on span "Czechia" at bounding box center [93, 270] width 53 height 17
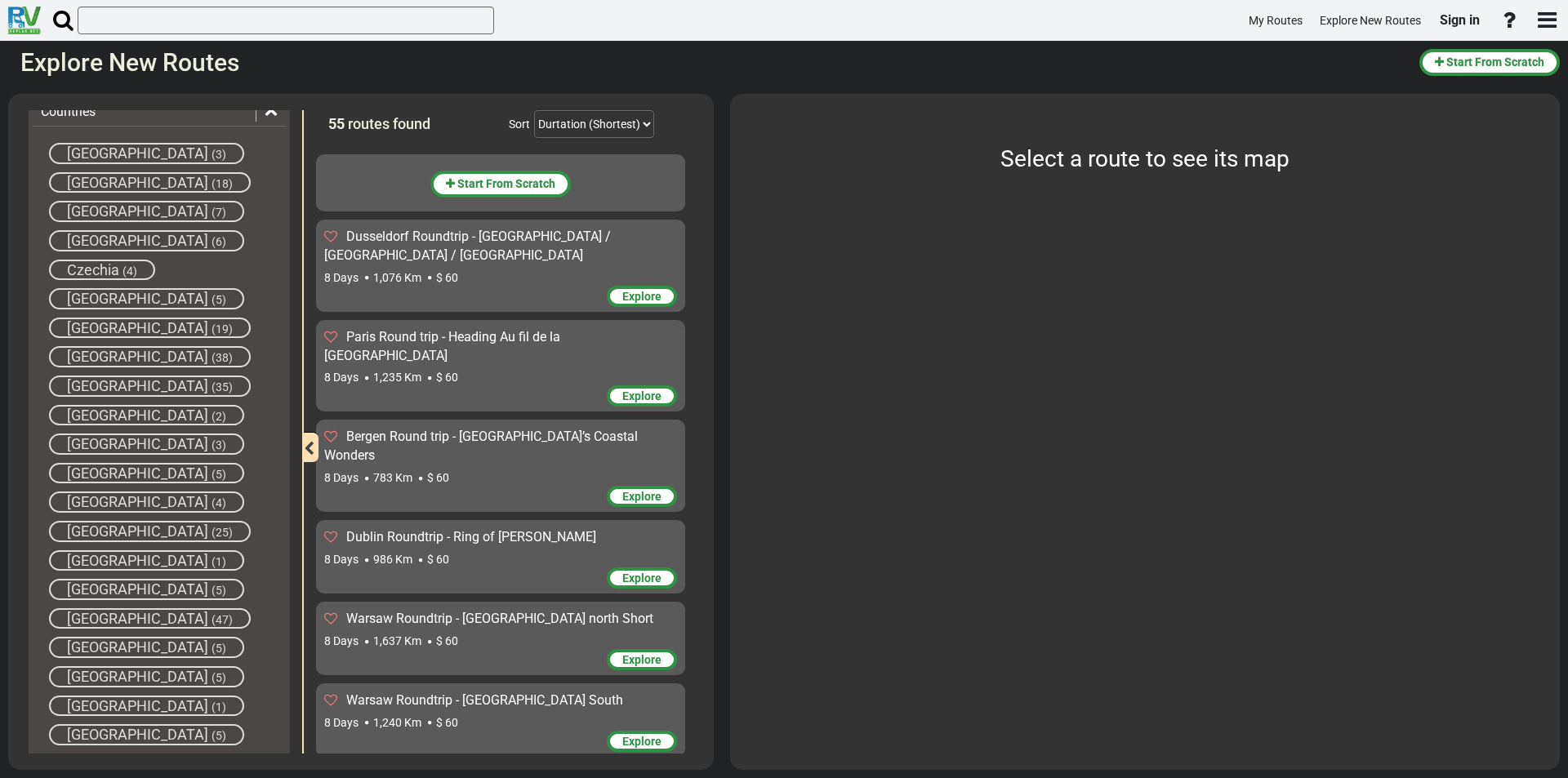
click at [105, 238] on span "[GEOGRAPHIC_DATA]" at bounding box center [137, 241] width 141 height 17
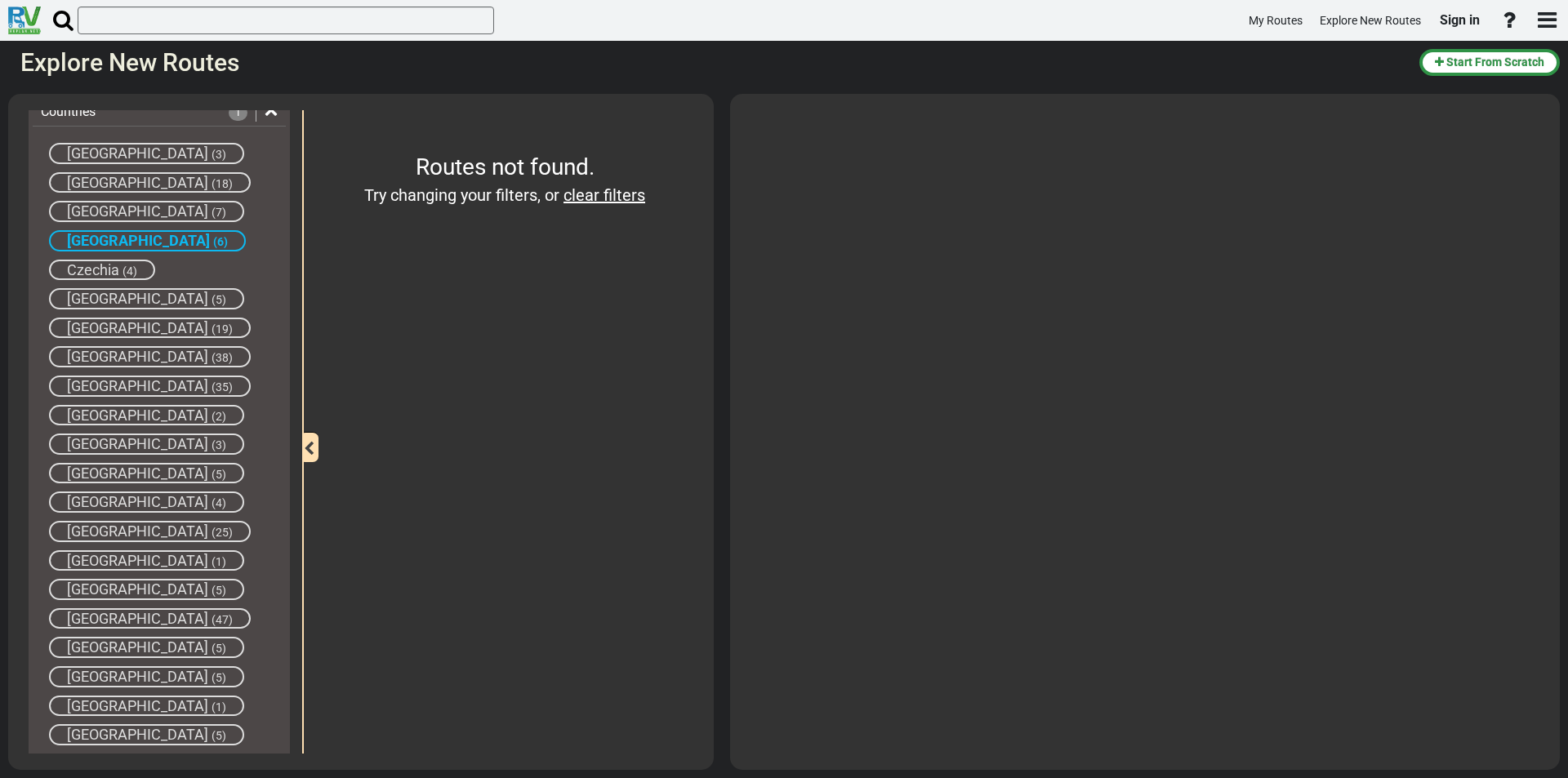
click at [105, 238] on span "[GEOGRAPHIC_DATA]" at bounding box center [138, 241] width 143 height 17
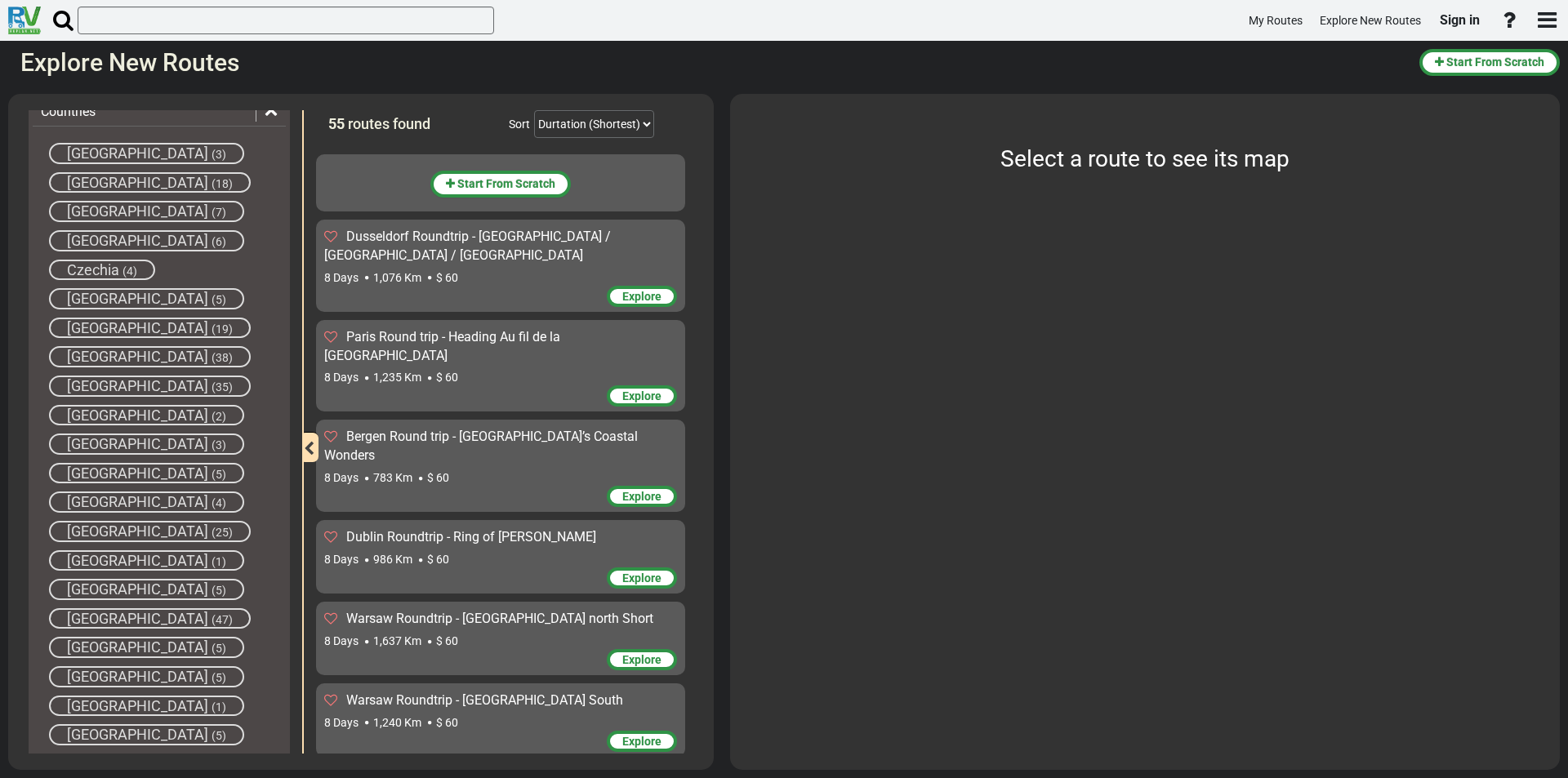
click at [101, 209] on span "[GEOGRAPHIC_DATA]" at bounding box center [137, 211] width 141 height 17
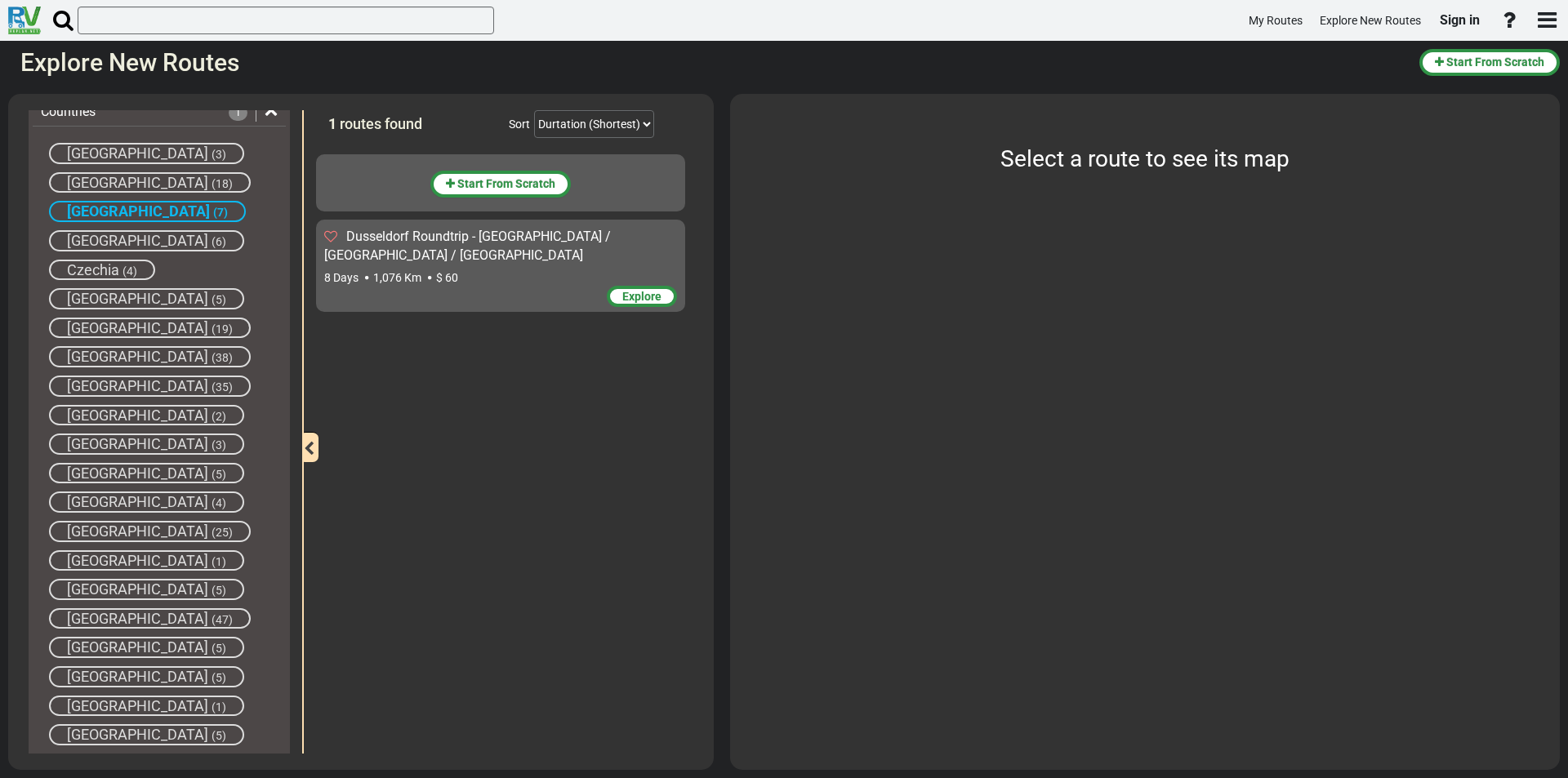
click at [101, 209] on span "[GEOGRAPHIC_DATA]" at bounding box center [138, 211] width 143 height 17
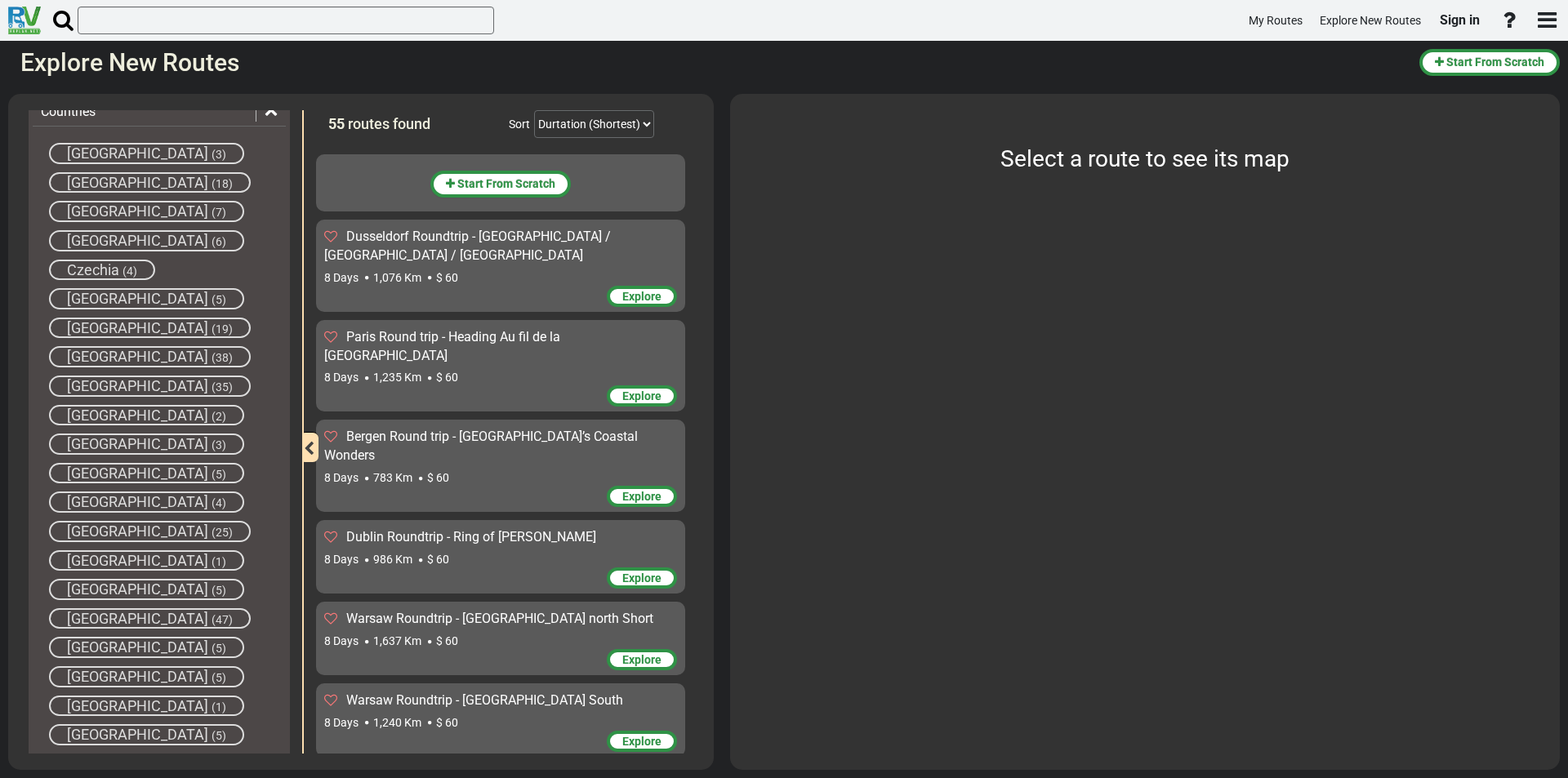
click at [101, 185] on span "[GEOGRAPHIC_DATA]" at bounding box center [137, 182] width 141 height 17
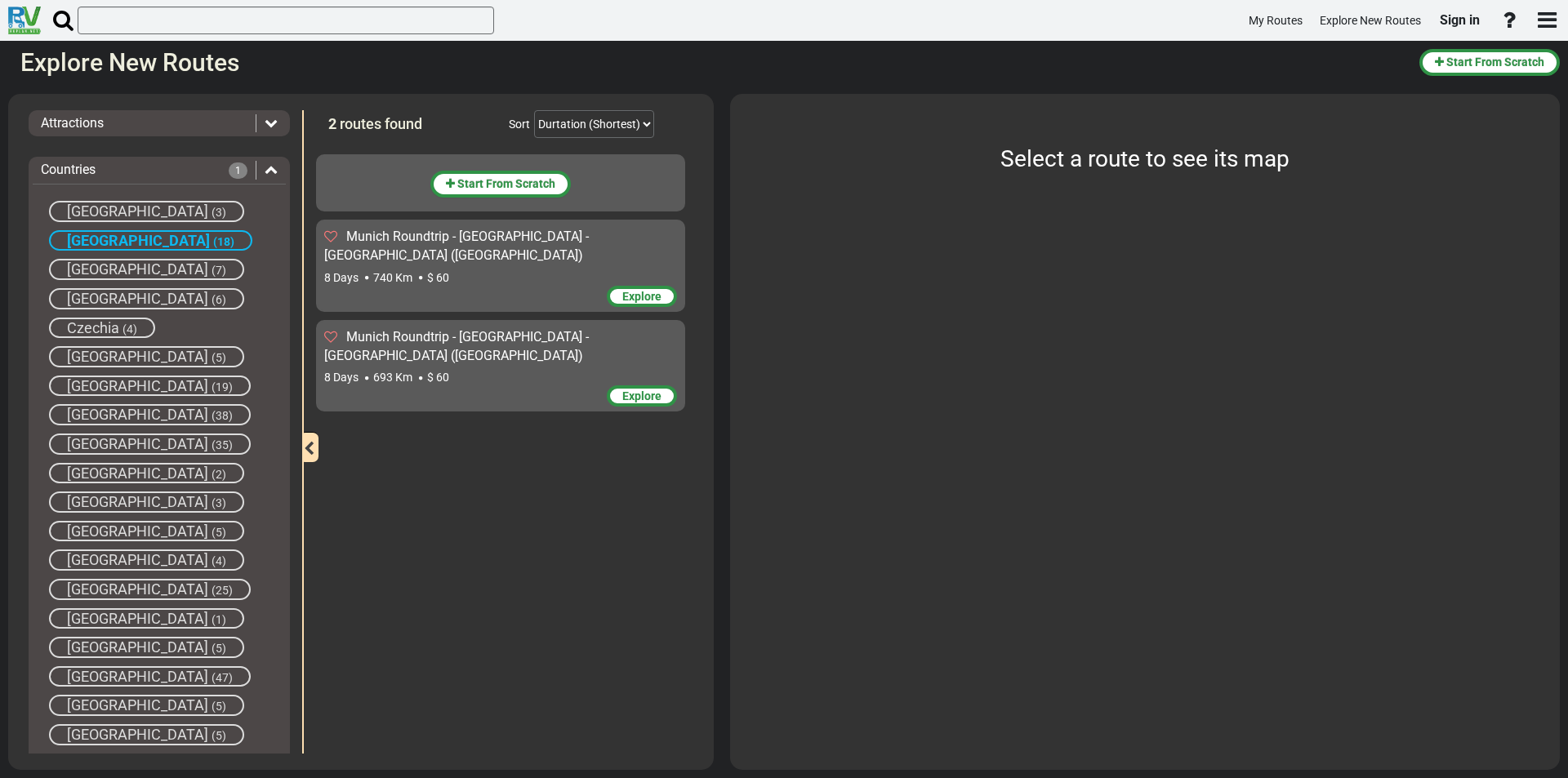
scroll to position [245, 0]
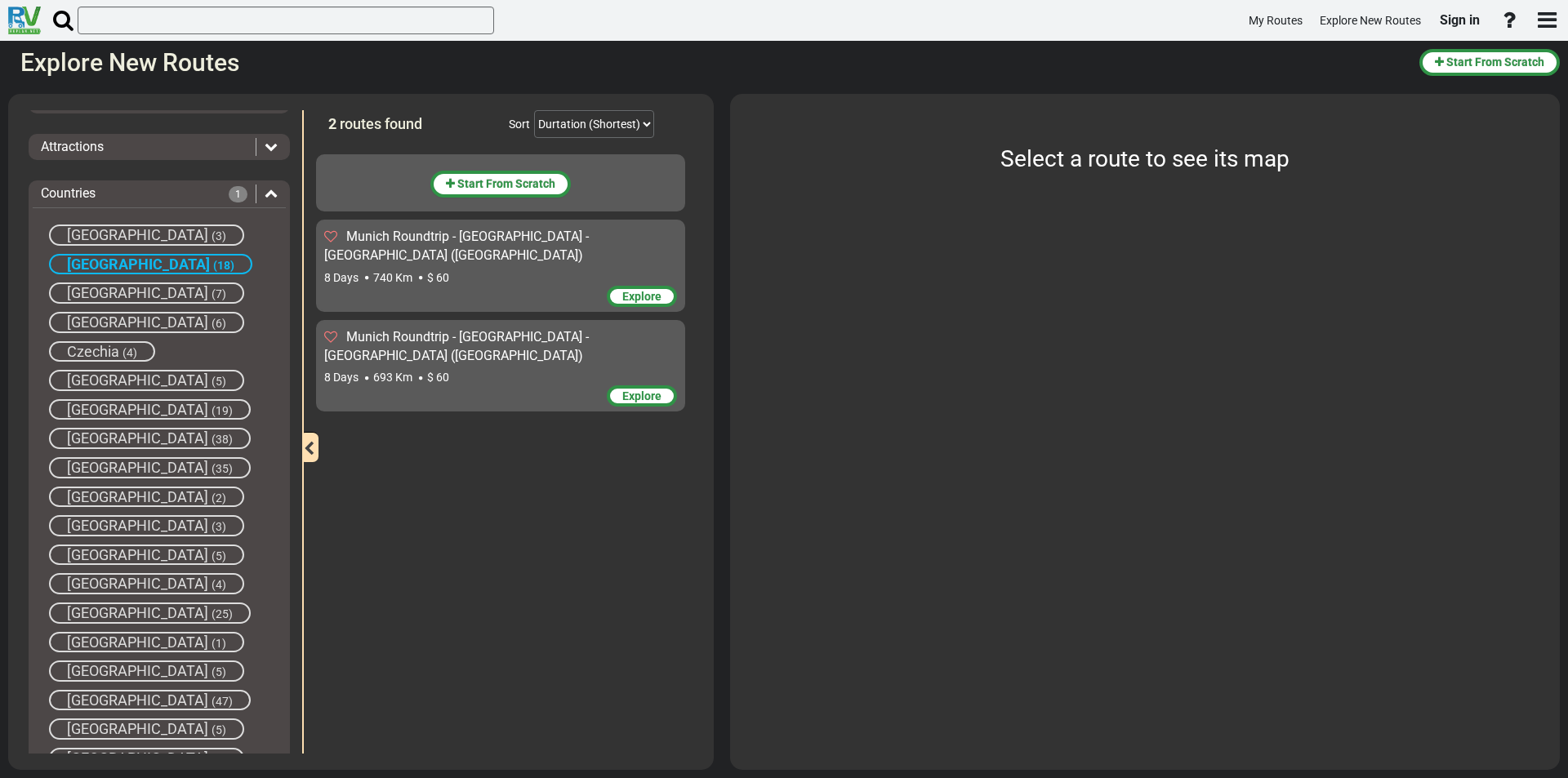
click at [105, 233] on span "[GEOGRAPHIC_DATA]" at bounding box center [137, 235] width 141 height 17
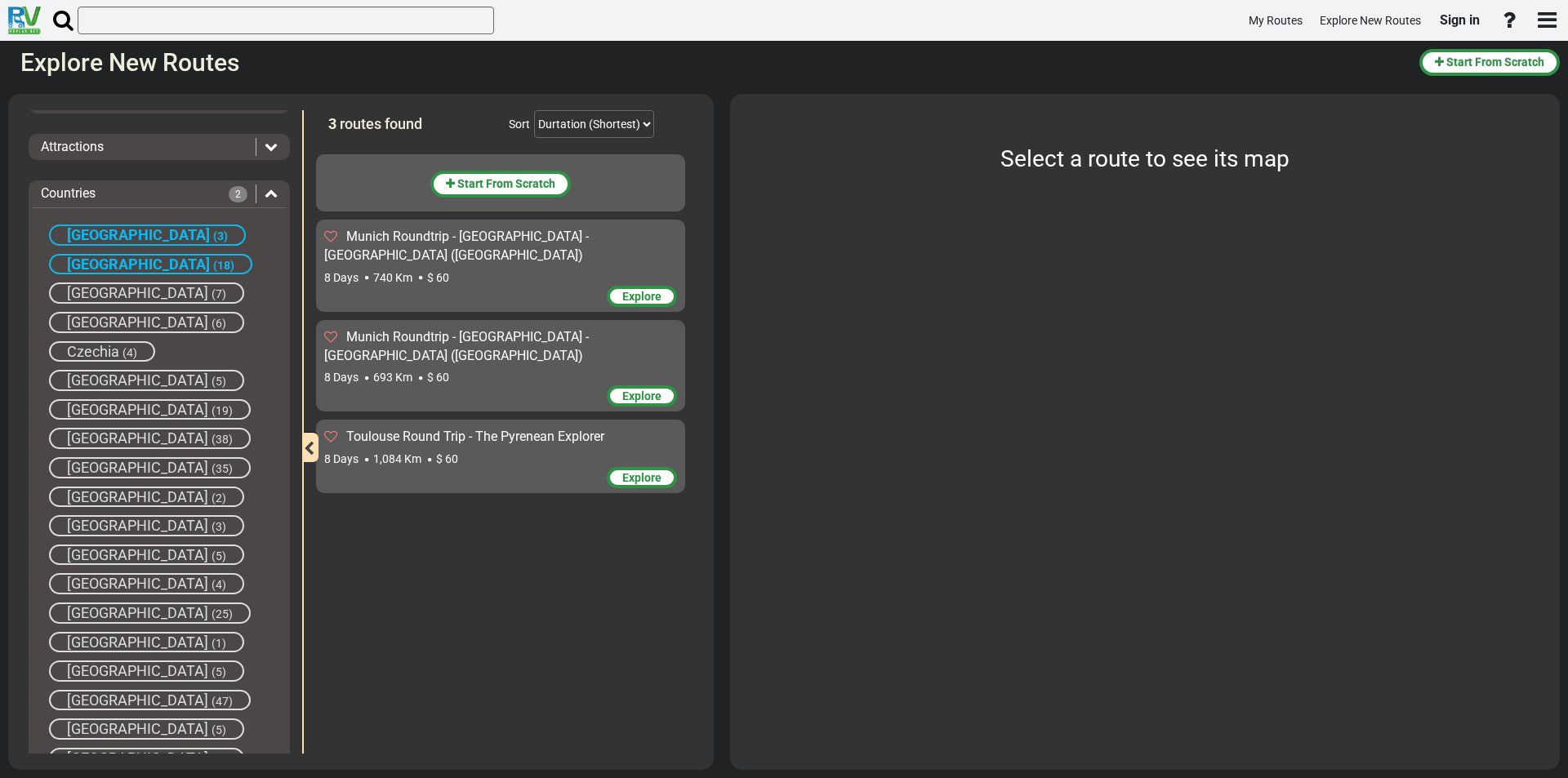
click at [102, 233] on span "[GEOGRAPHIC_DATA]" at bounding box center [138, 235] width 143 height 17
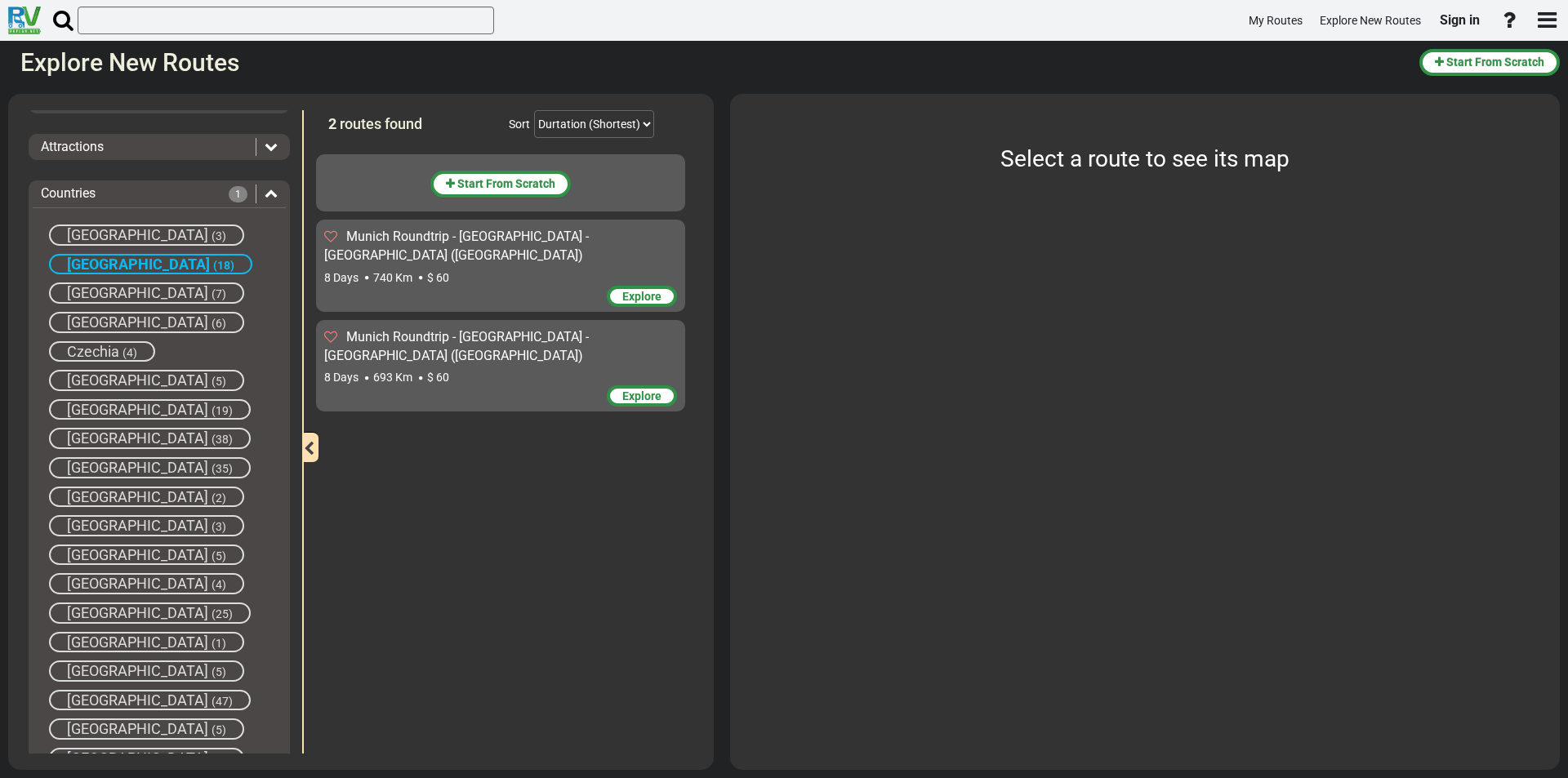
click at [585, 386] on div "Explore" at bounding box center [501, 398] width 353 height 25
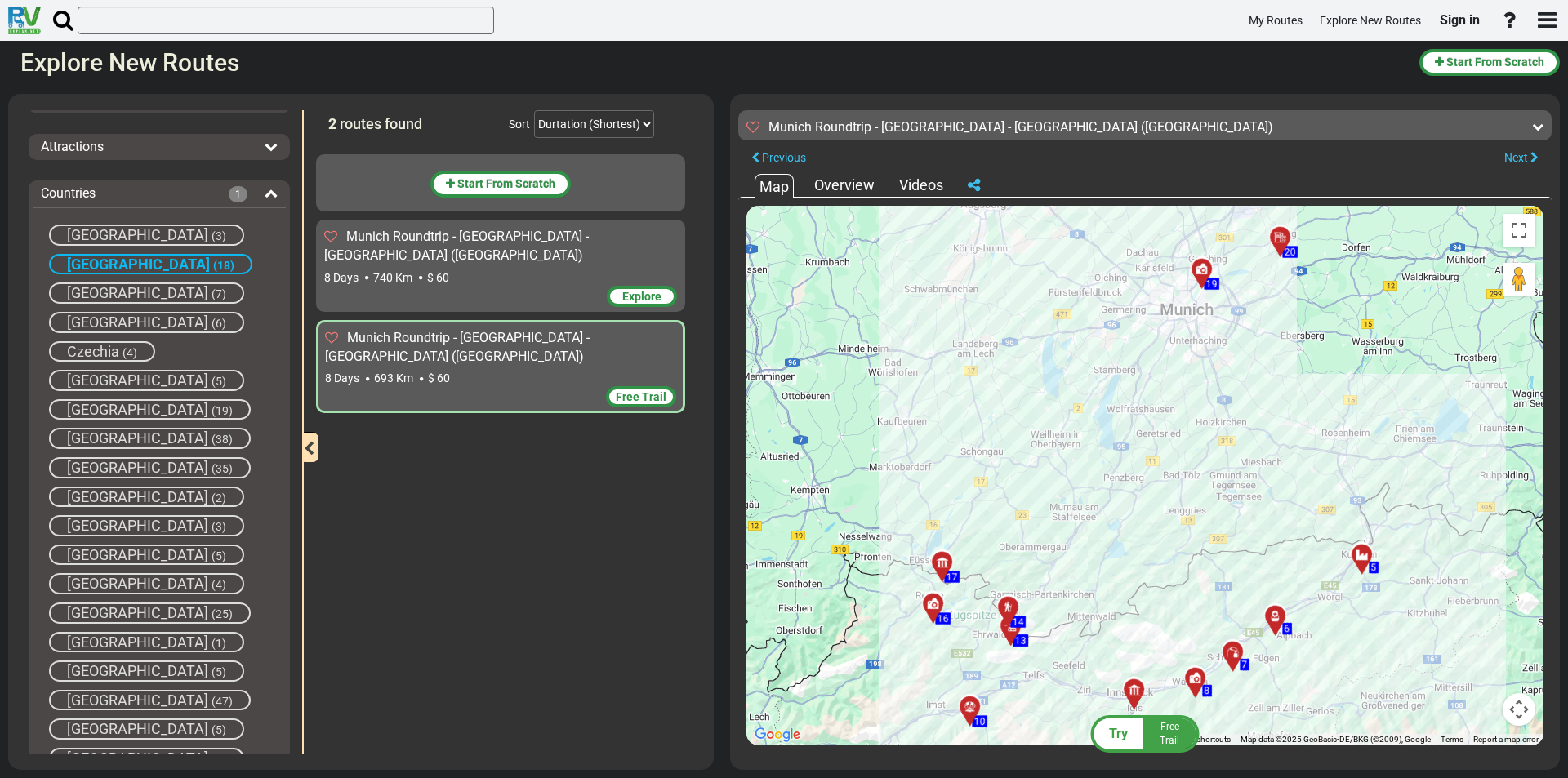
click at [511, 270] on div "8 Days 740 Km $ 60" at bounding box center [501, 277] width 353 height 16
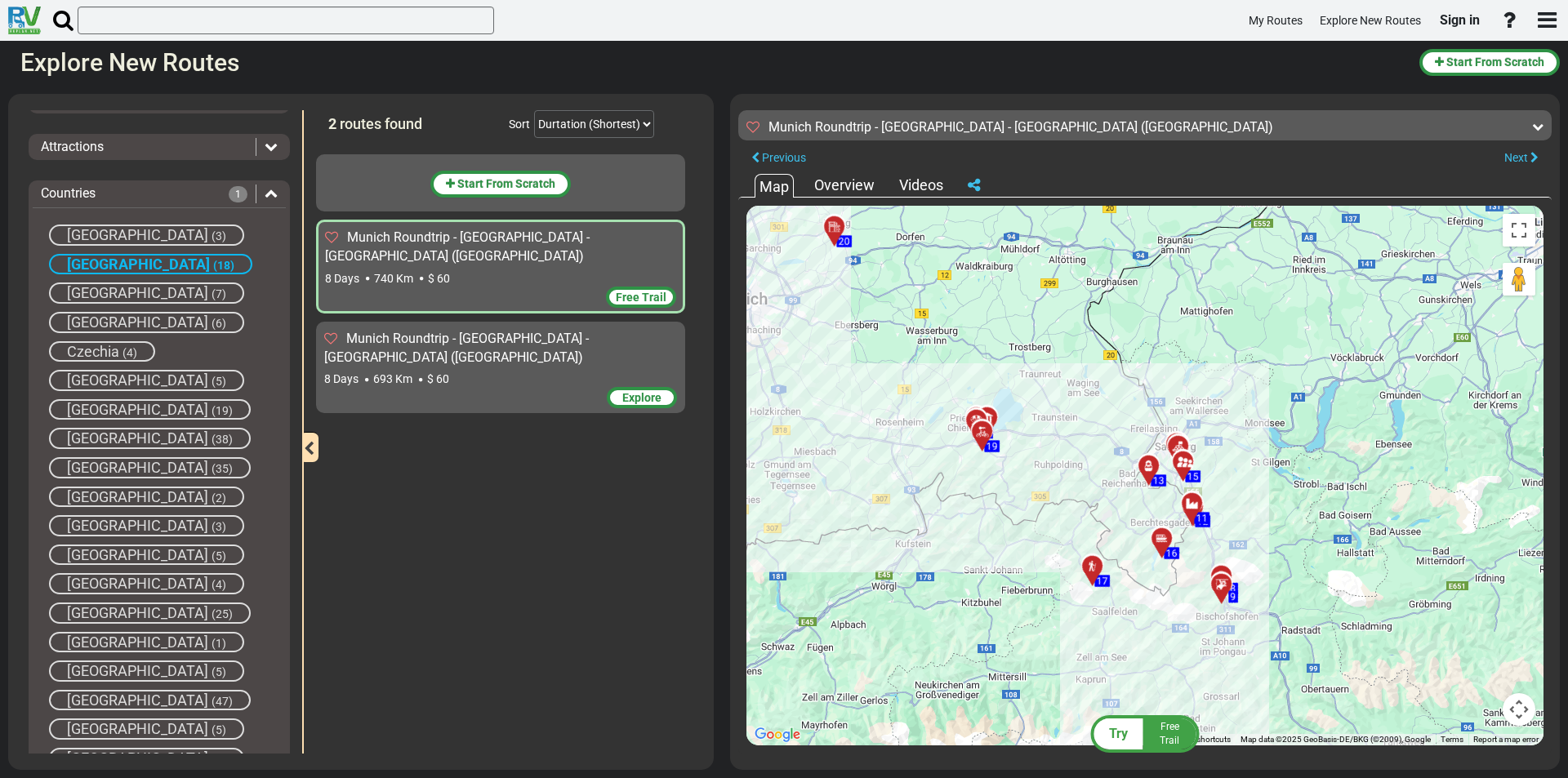
drag, startPoint x: 891, startPoint y: 475, endPoint x: 1099, endPoint y: 502, distance: 209.7
click at [1099, 502] on div "To activate drag with keyboard, press Alt + Enter. Once in keyboard drag state,…" at bounding box center [1144, 476] width 797 height 540
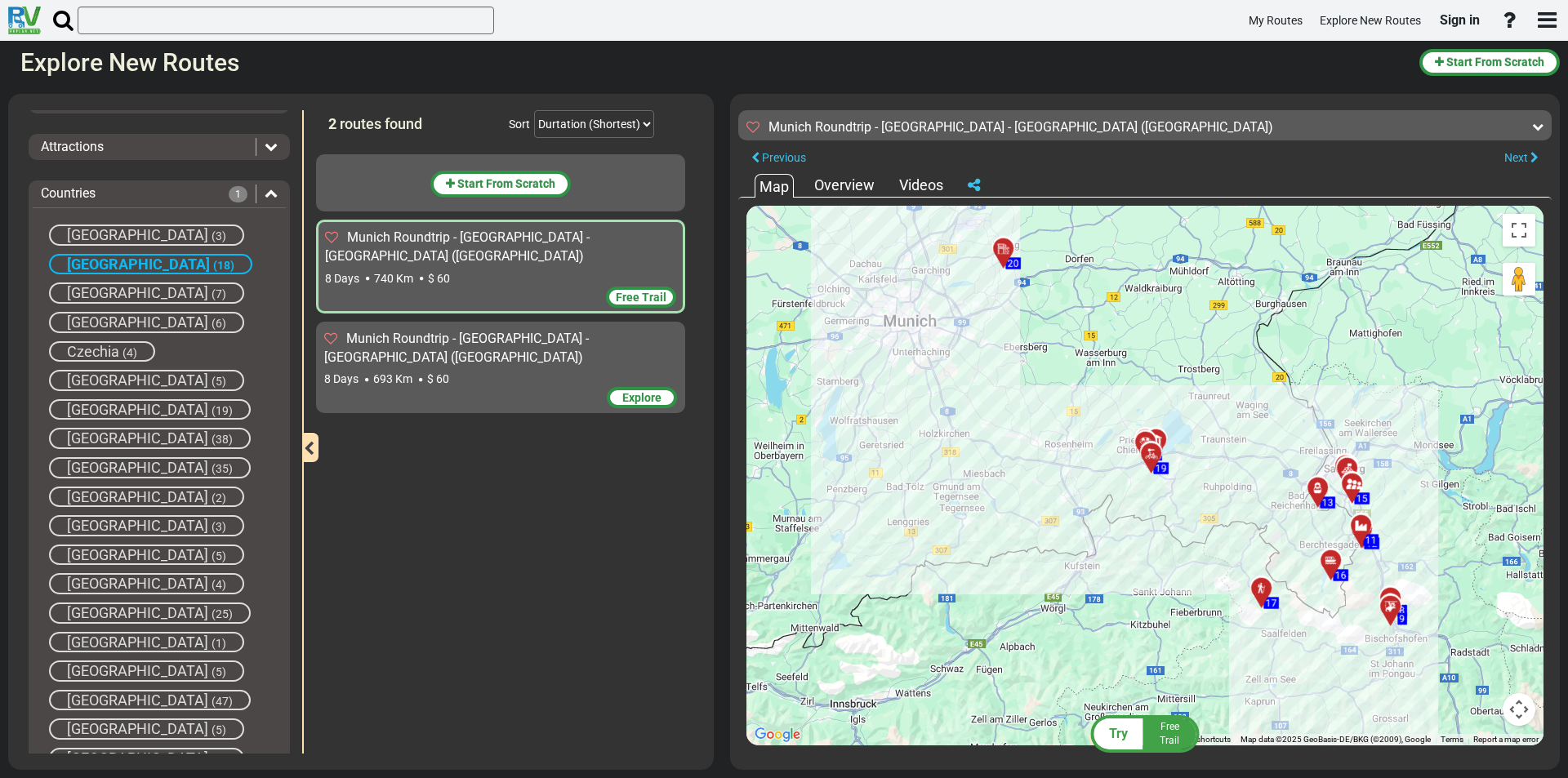
click at [480, 388] on div "Explore" at bounding box center [501, 400] width 353 height 25
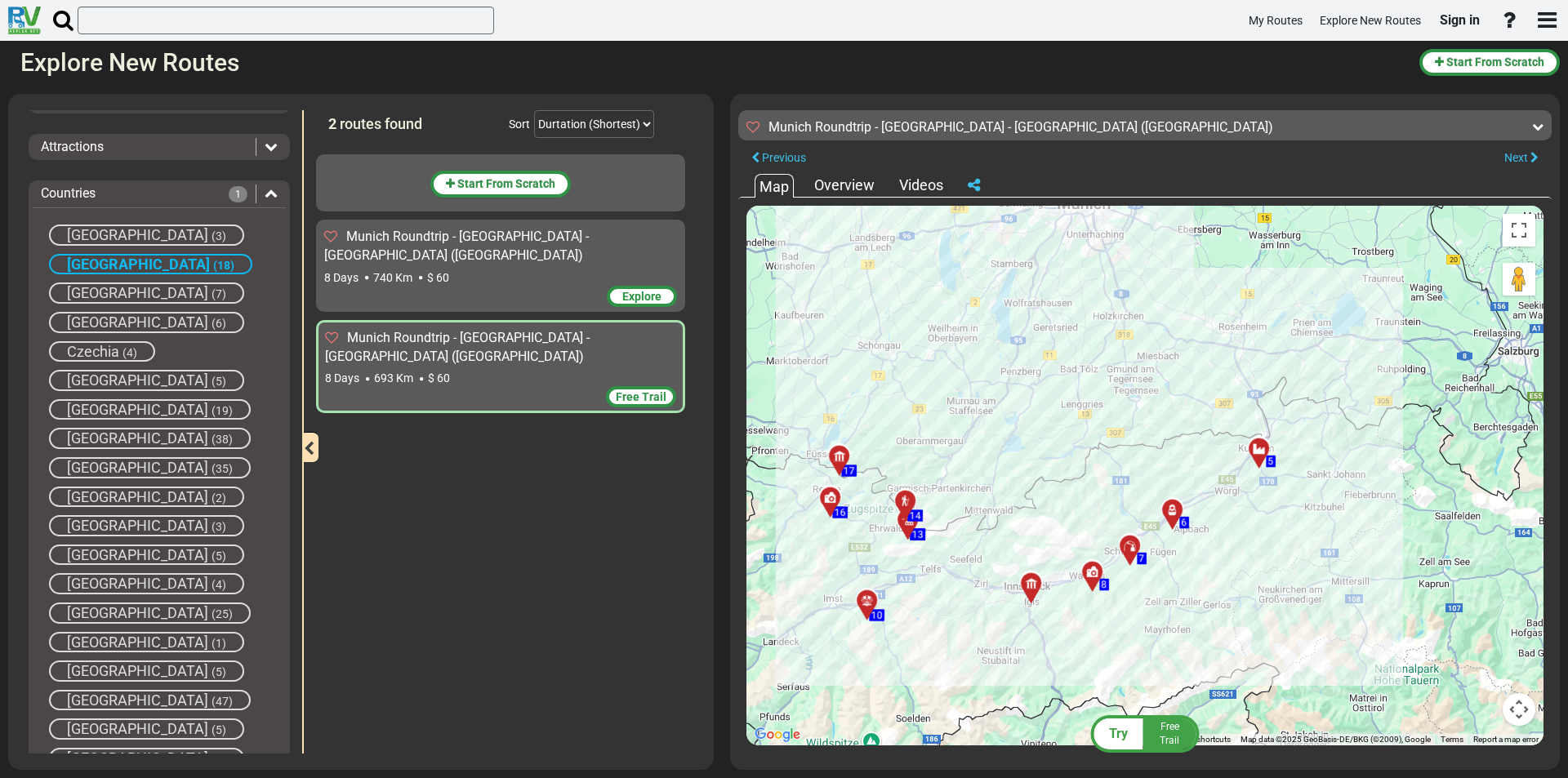
drag, startPoint x: 1123, startPoint y: 526, endPoint x: 1069, endPoint y: 375, distance: 160.4
click at [1072, 374] on div "To activate drag with keyboard, press Alt + Enter. Once in keyboard drag state,…" at bounding box center [1144, 476] width 797 height 540
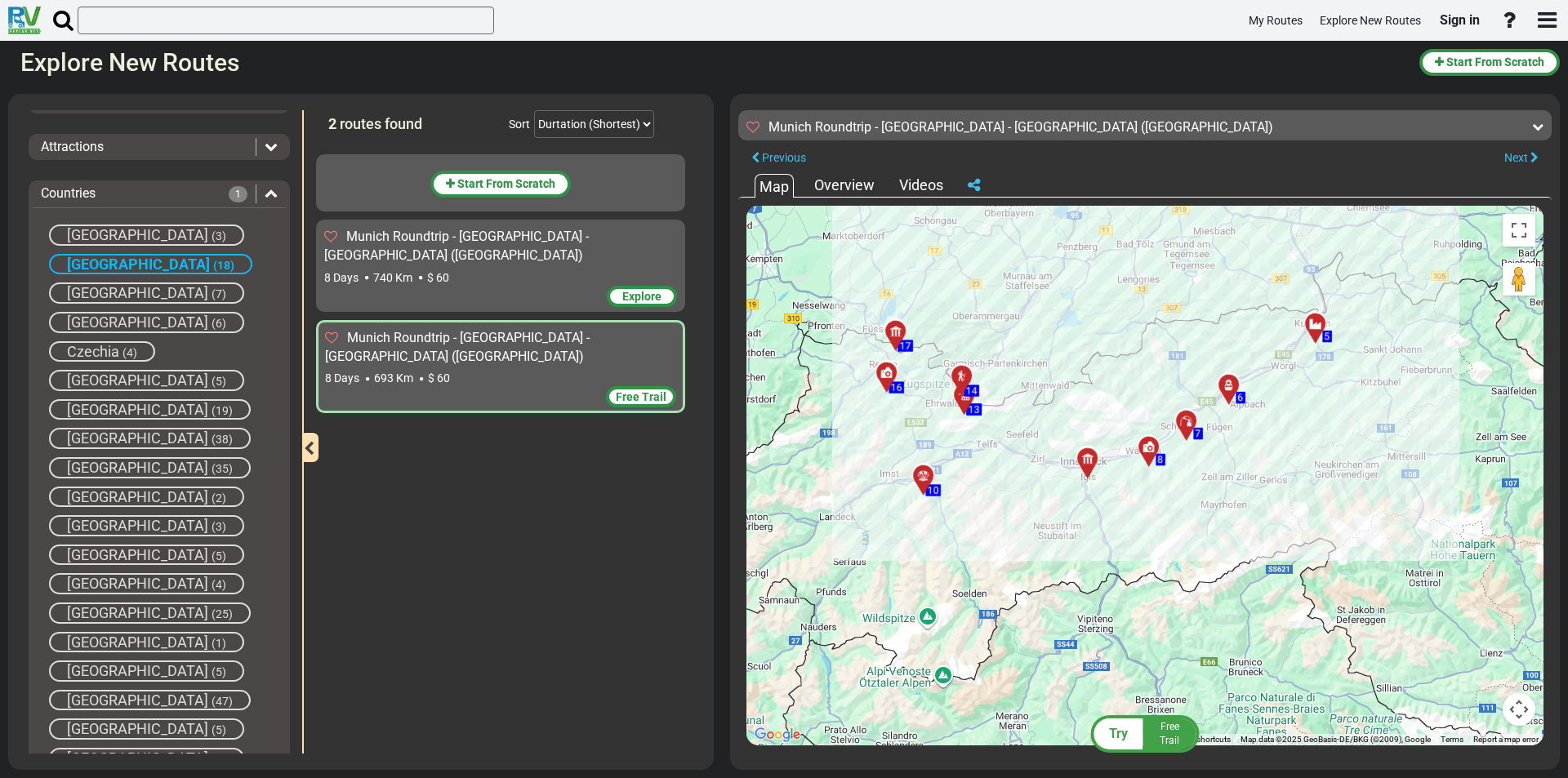
drag, startPoint x: 867, startPoint y: 511, endPoint x: 946, endPoint y: 404, distance: 133.0
click at [946, 404] on div "To activate drag with keyboard, press Alt + Enter. Once in keyboard drag state,…" at bounding box center [1144, 476] width 797 height 540
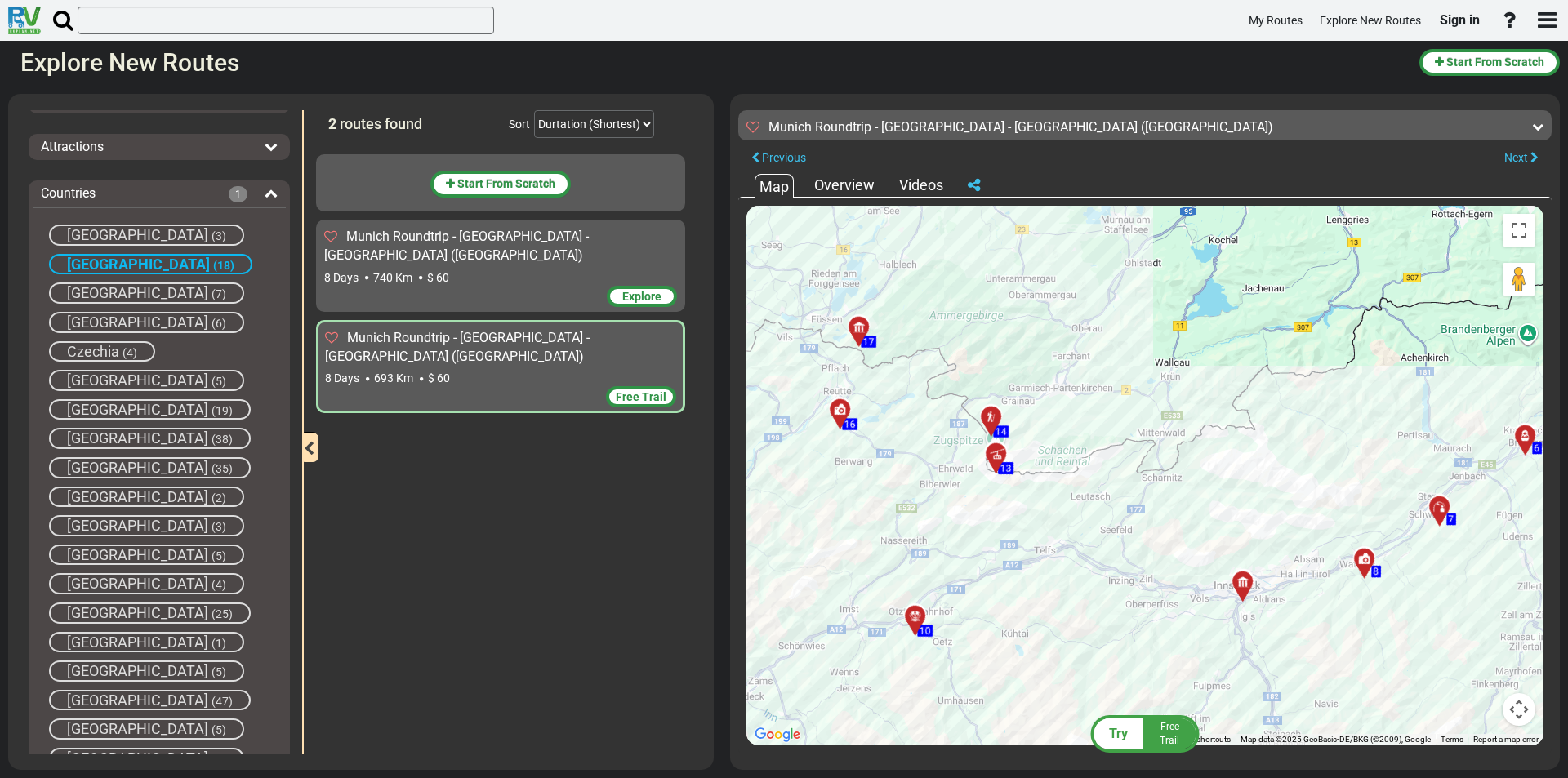
drag, startPoint x: 1087, startPoint y: 452, endPoint x: 1225, endPoint y: 545, distance: 166.4
click at [1225, 545] on div "To activate drag with keyboard, press Alt + Enter. Once in keyboard drag state,…" at bounding box center [1144, 476] width 797 height 540
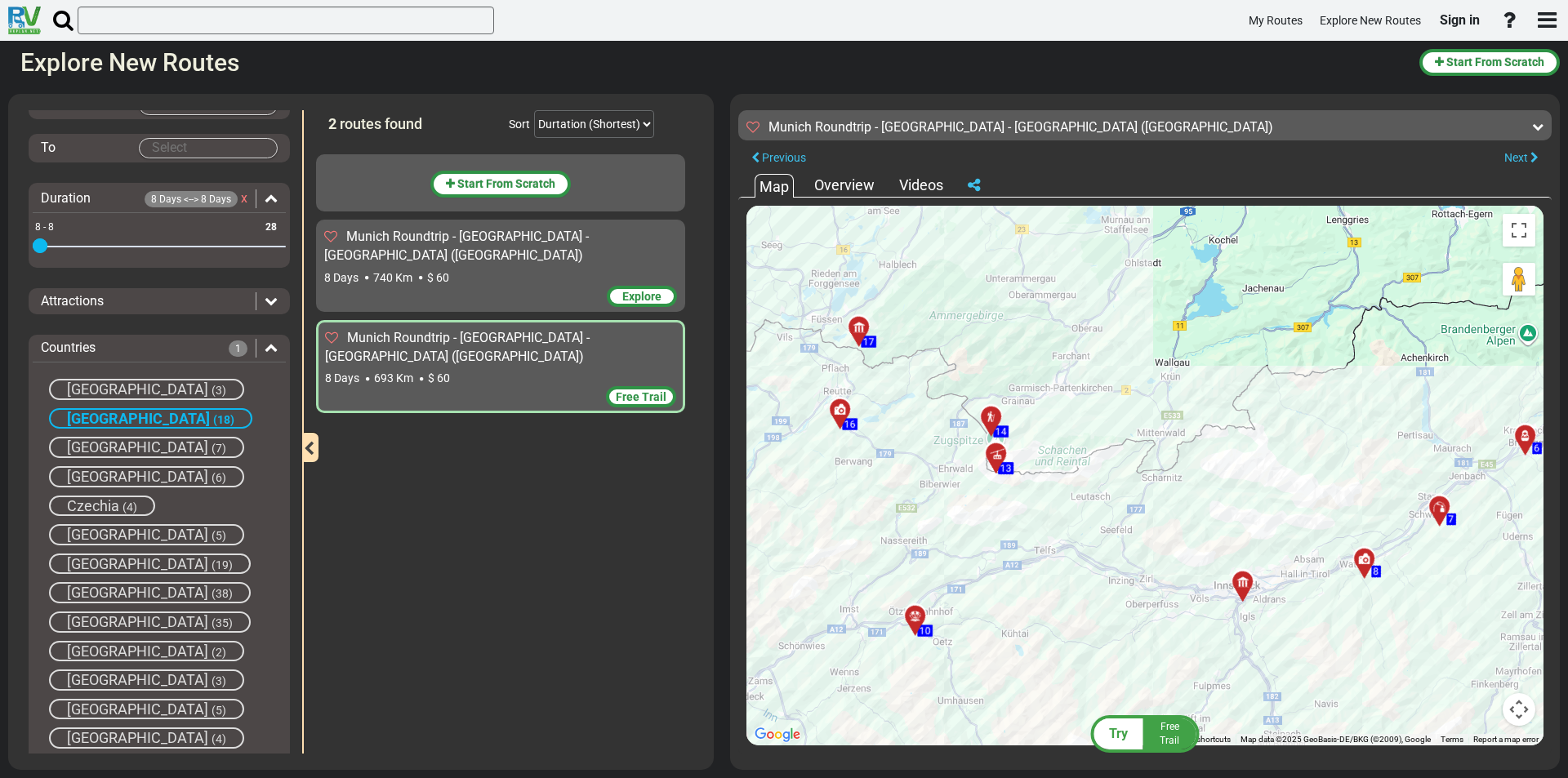
scroll to position [0, 0]
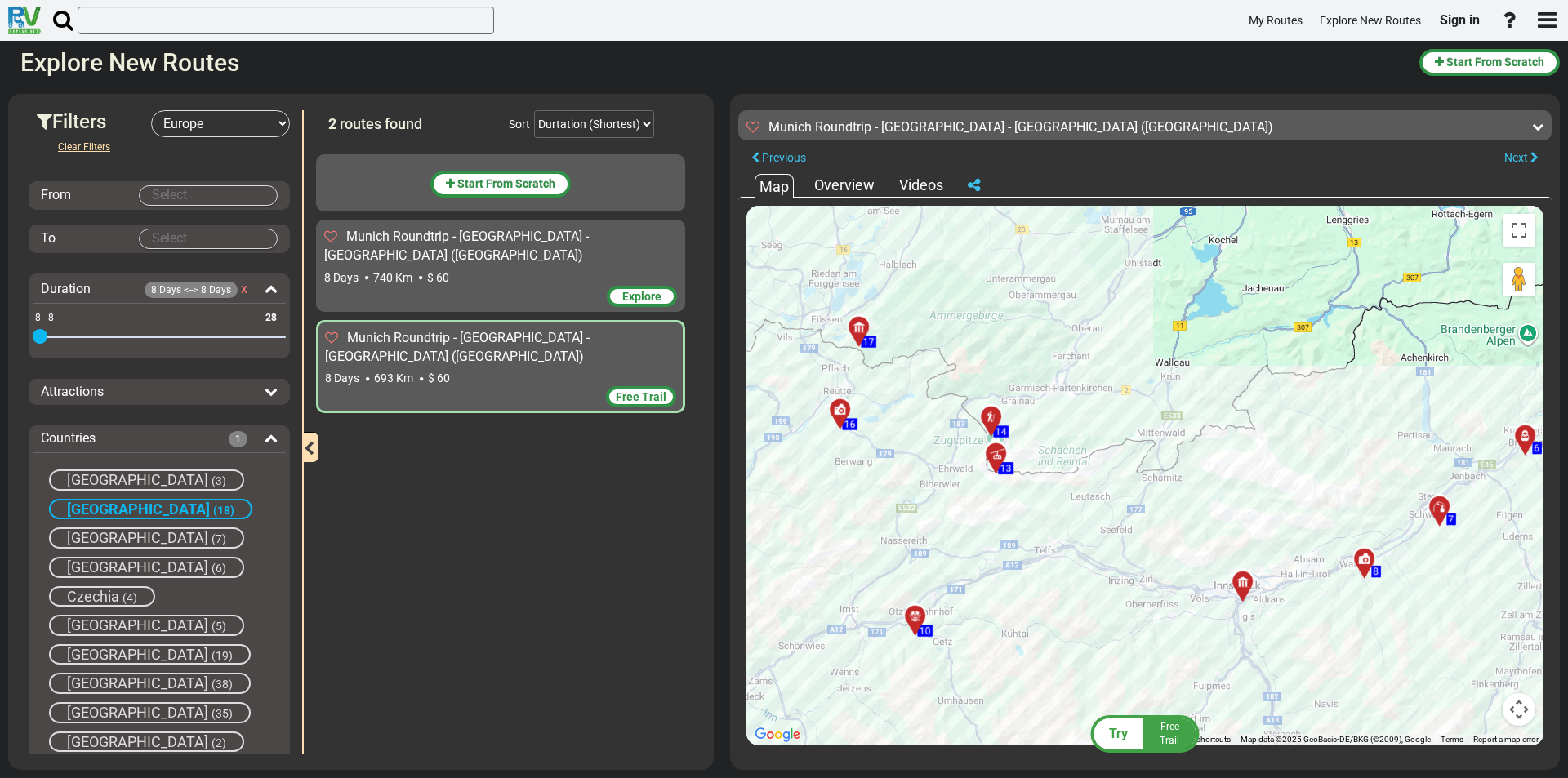
click at [224, 125] on select "-- Select Destination -- [GEOGRAPHIC_DATA] [GEOGRAPHIC_DATA] [GEOGRAPHIC_DATA] …" at bounding box center [220, 124] width 139 height 27
click at [151, 110] on select "-- Select Destination -- [GEOGRAPHIC_DATA] [GEOGRAPHIC_DATA] [GEOGRAPHIC_DATA] …" at bounding box center [220, 124] width 139 height 27
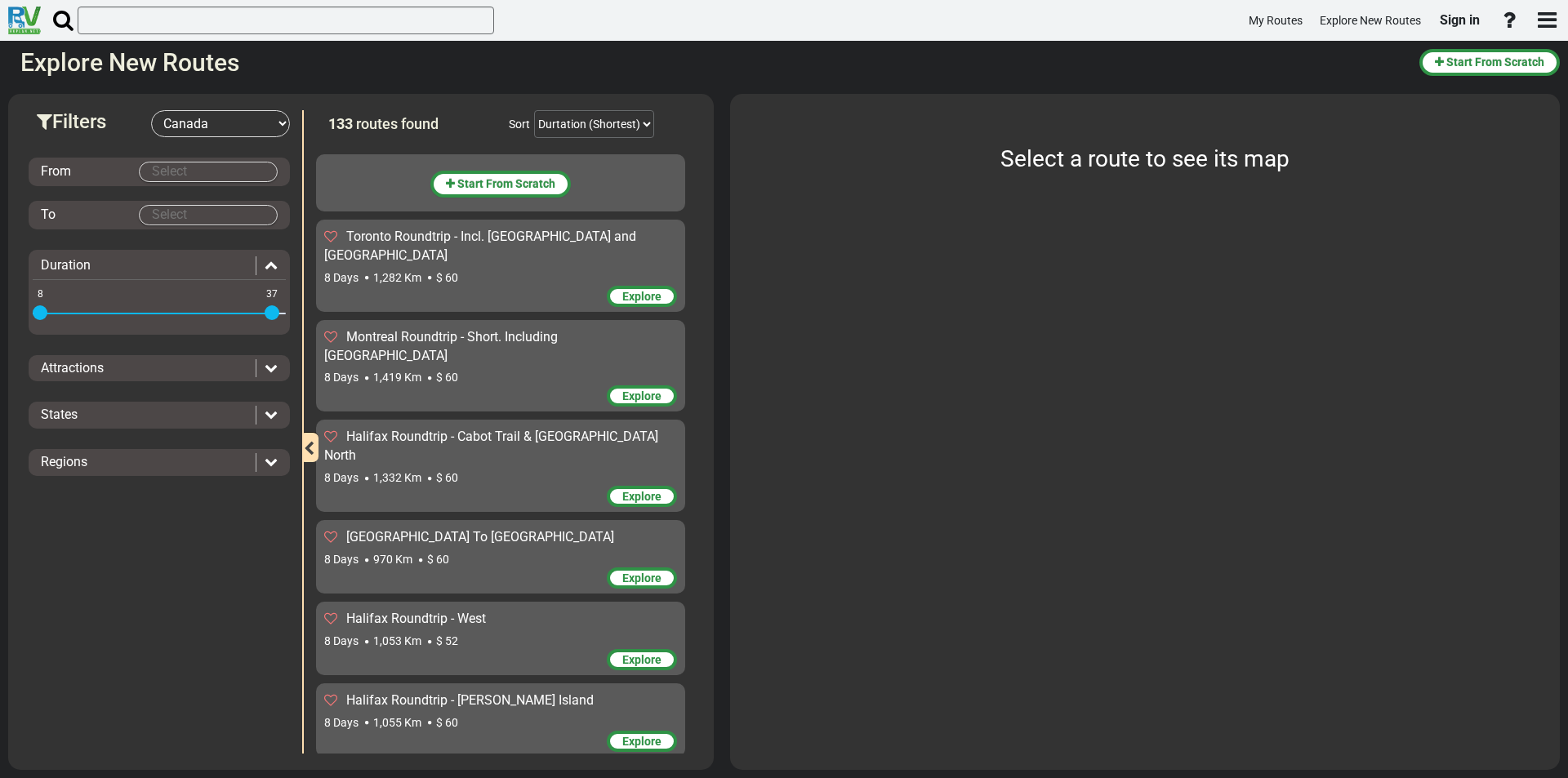
click at [195, 170] on body "My Routes Explore New Routes Sign in ×" at bounding box center [784, 389] width 1568 height 778
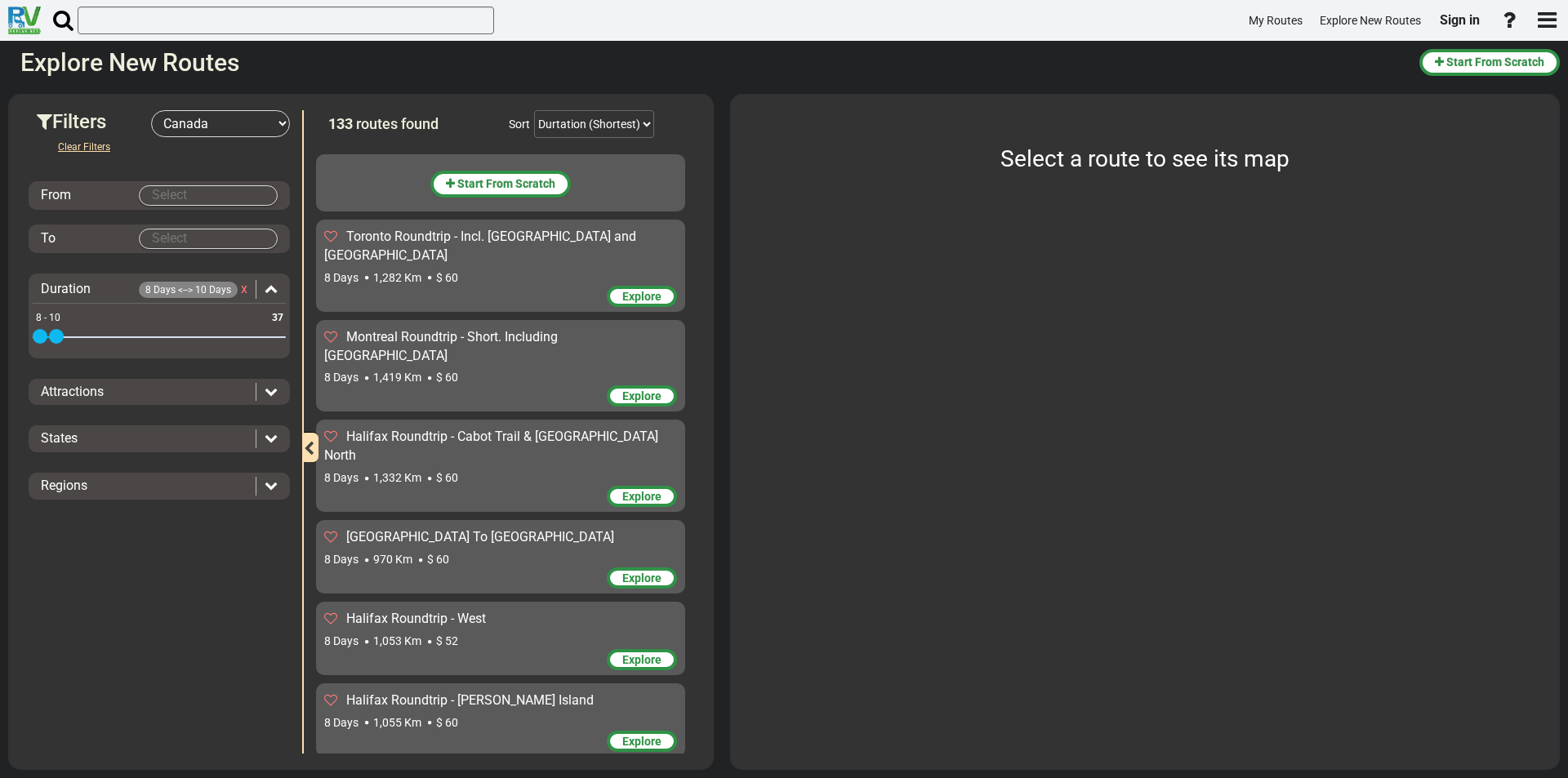
drag, startPoint x: 272, startPoint y: 310, endPoint x: 55, endPoint y: 318, distance: 217.1
click at [55, 337] on div "8 37 8 10 8 - 10" at bounding box center [159, 338] width 253 height 3
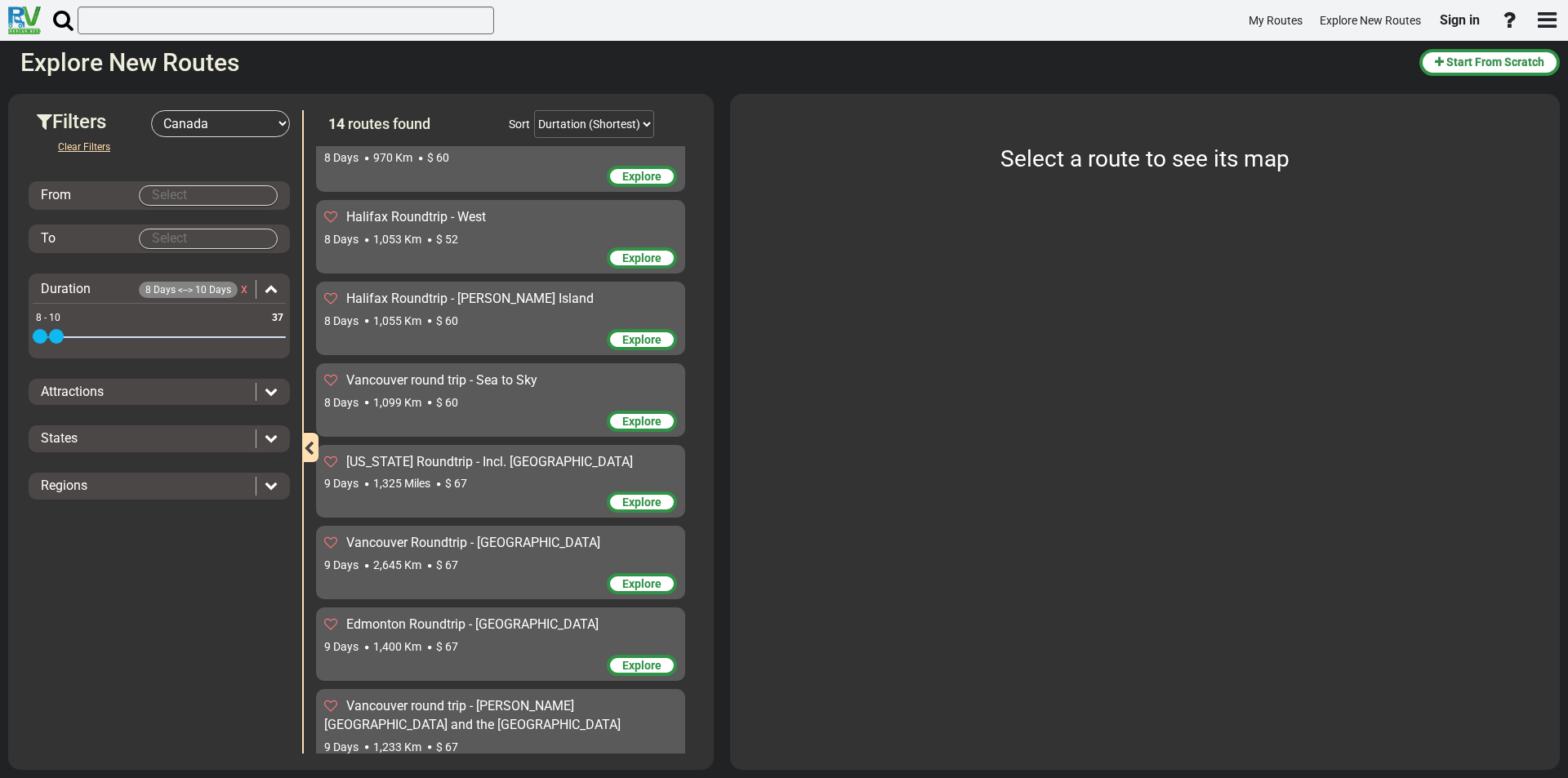
scroll to position [409, 0]
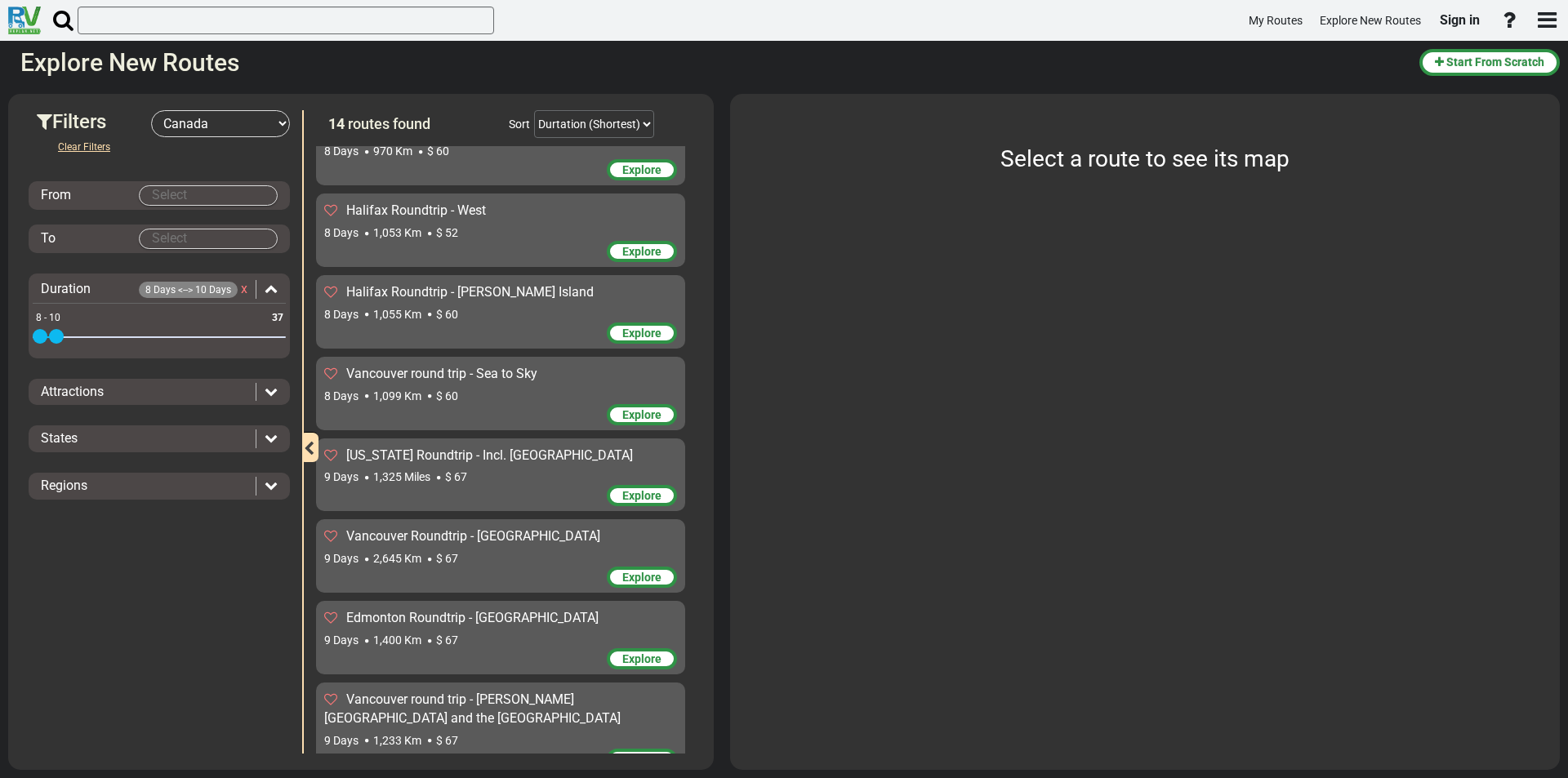
click at [516, 469] on div "9 Days 1,325 Miles $ 67" at bounding box center [501, 477] width 353 height 16
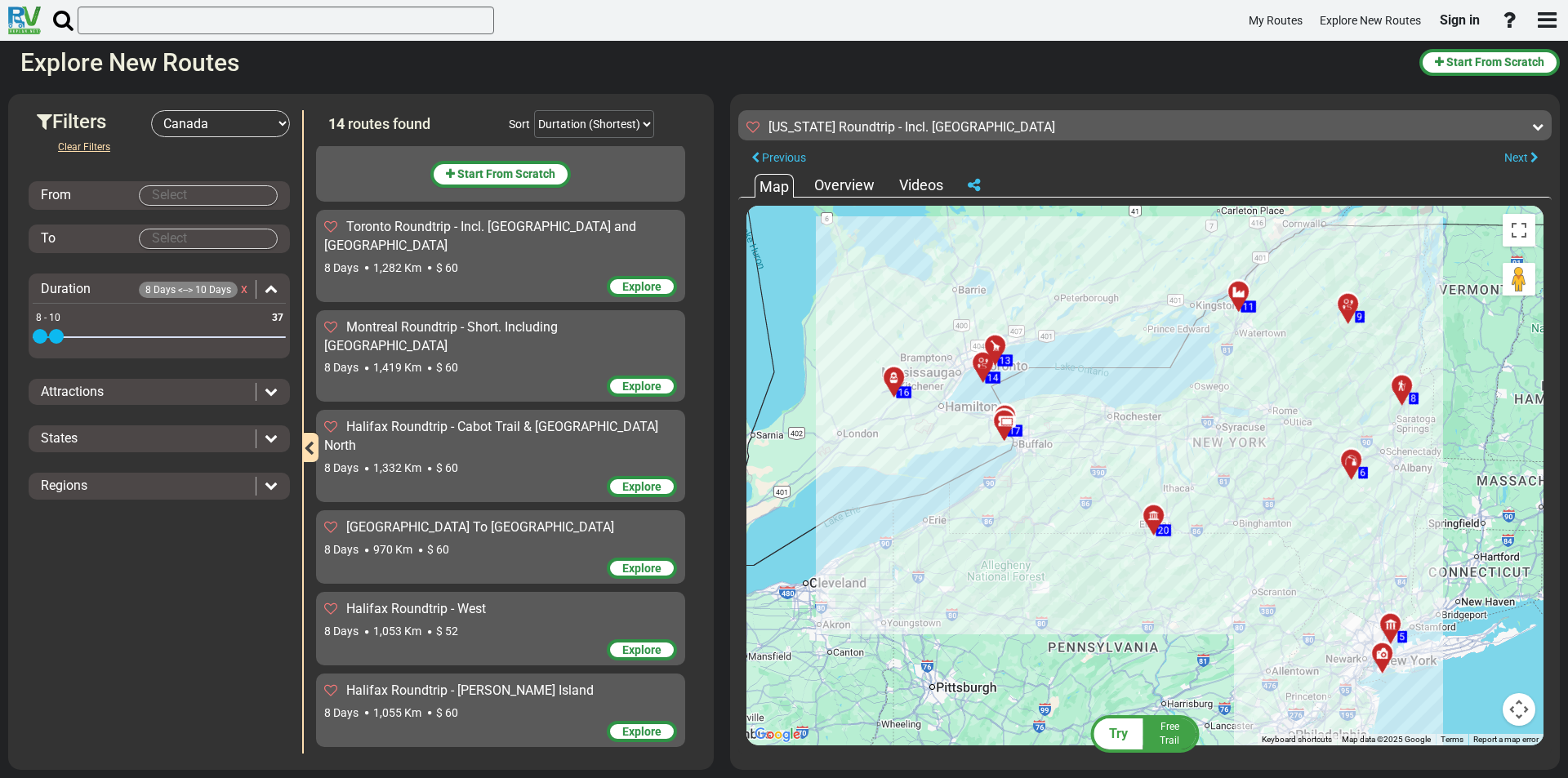
scroll to position [0, 0]
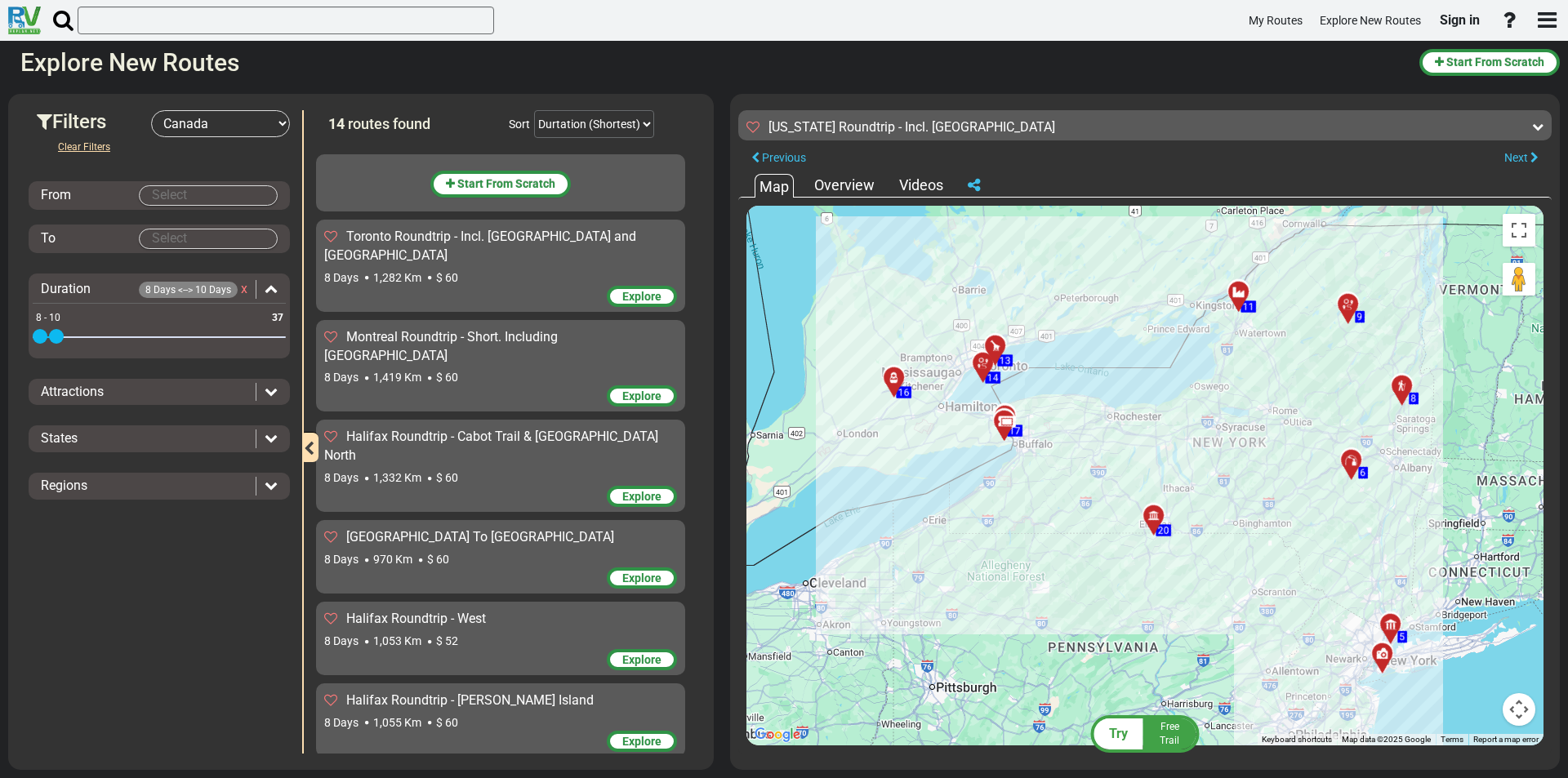
click at [530, 263] on div "Toronto Roundtrip - Incl. [GEOGRAPHIC_DATA] and [GEOGRAPHIC_DATA]" at bounding box center [501, 247] width 353 height 37
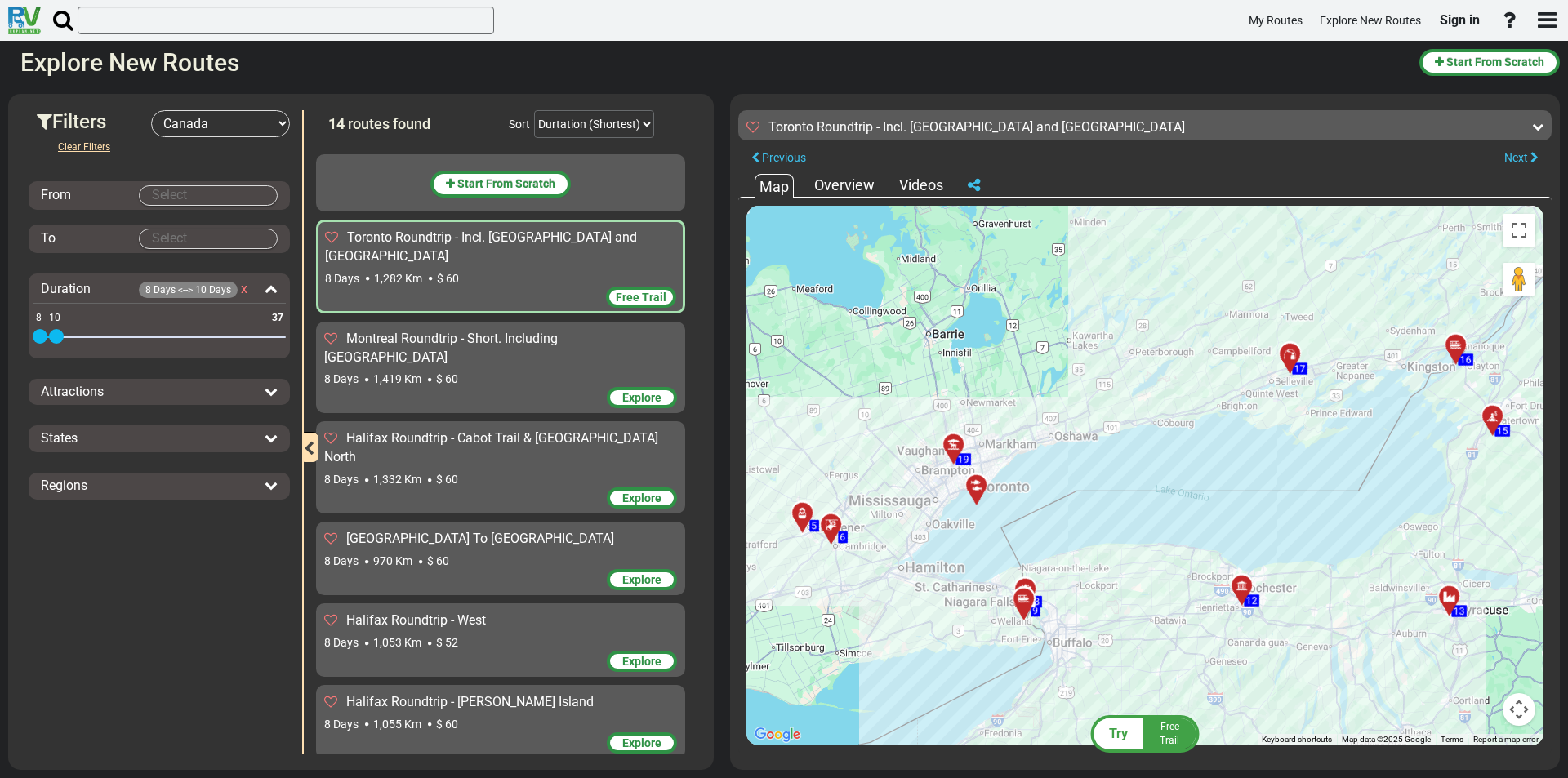
click at [492, 530] on div "[GEOGRAPHIC_DATA] To [GEOGRAPHIC_DATA] 8 Days 970 Km $ 60" at bounding box center [501, 550] width 353 height 39
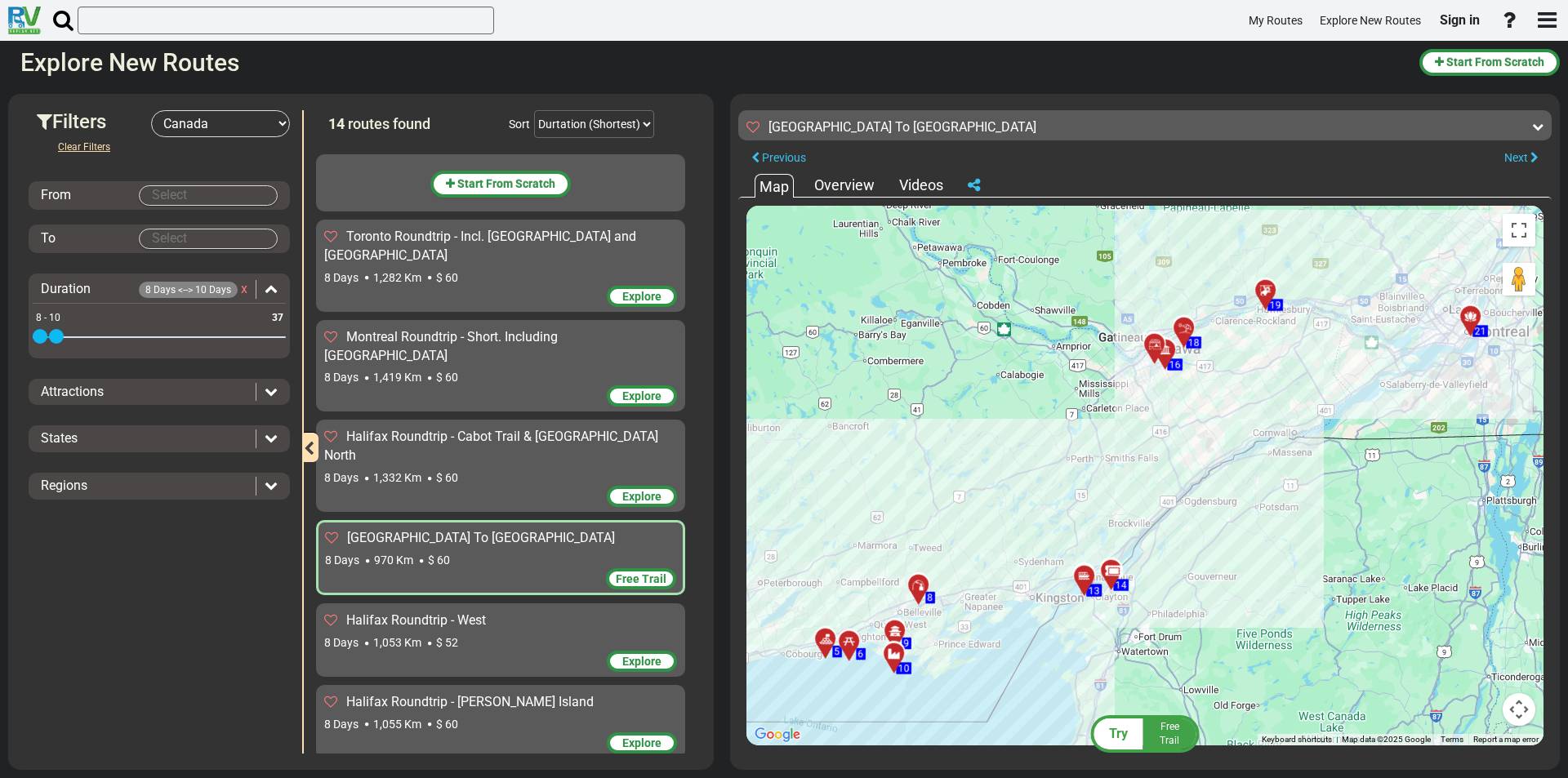
click at [487, 266] on div "Toronto Roundtrip - Incl. [GEOGRAPHIC_DATA] and [GEOGRAPHIC_DATA] 8 Days 1,282 …" at bounding box center [501, 257] width 353 height 58
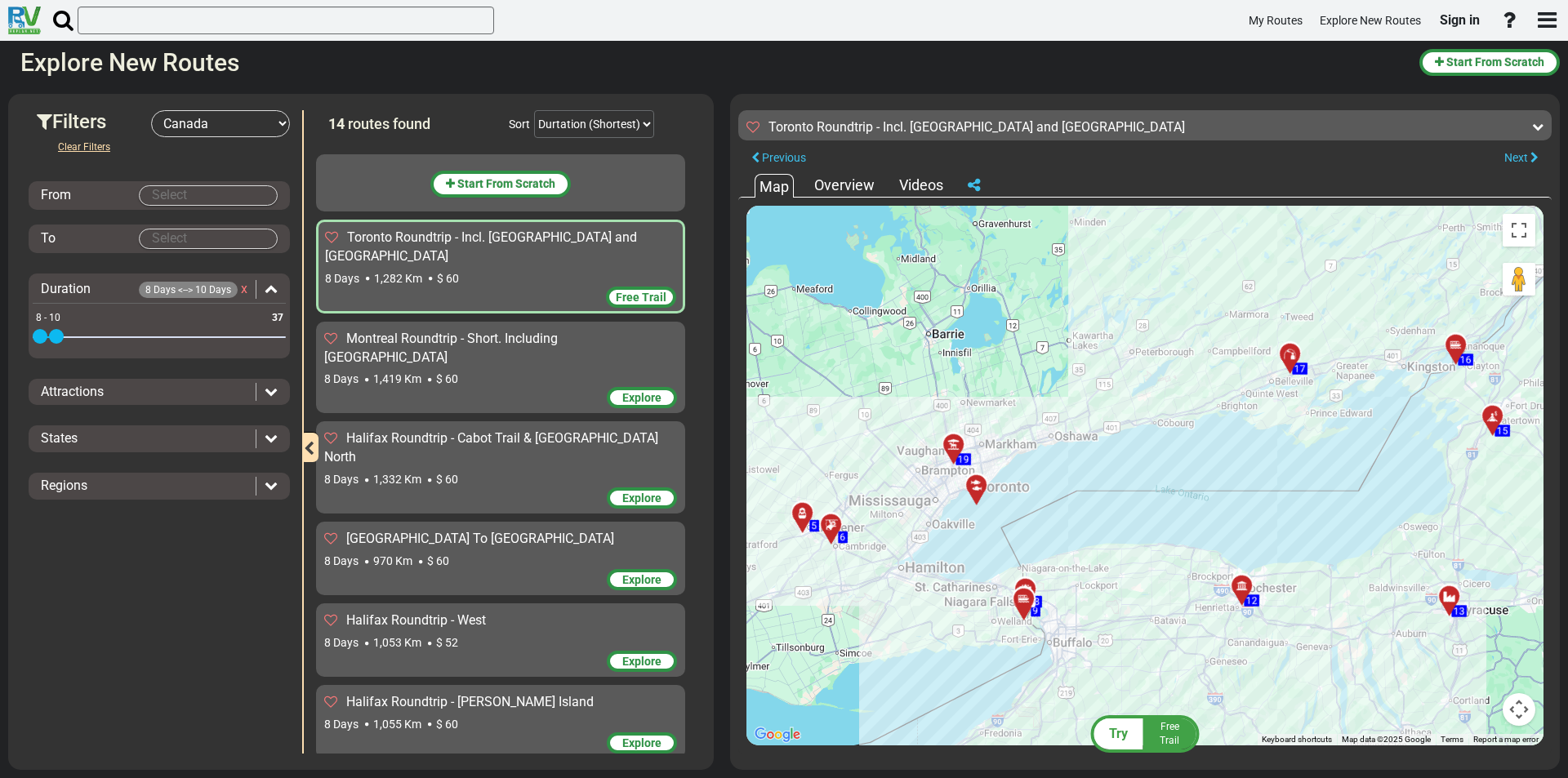
click at [255, 131] on select "-- Select Destination -- [GEOGRAPHIC_DATA] [GEOGRAPHIC_DATA] [GEOGRAPHIC_DATA] …" at bounding box center [220, 124] width 139 height 27
select select "number:2"
click at [151, 110] on select "-- Select Destination -- [GEOGRAPHIC_DATA] [GEOGRAPHIC_DATA] [GEOGRAPHIC_DATA] …" at bounding box center [220, 124] width 139 height 27
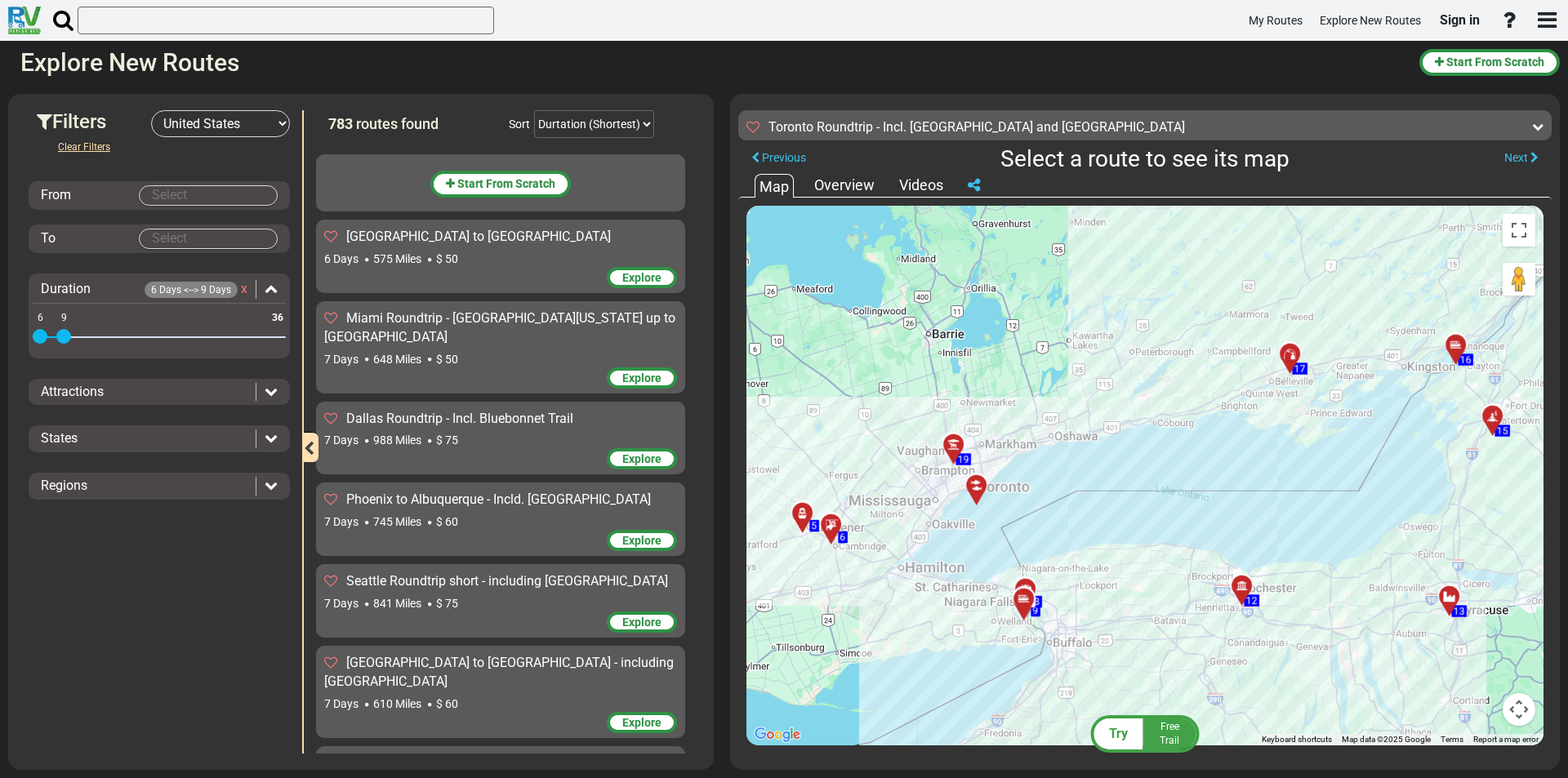
drag, startPoint x: 66, startPoint y: 313, endPoint x: 141, endPoint y: 312, distance: 75.0
click at [46, 337] on div "6 36 6 9 8 - 10" at bounding box center [159, 338] width 253 height 3
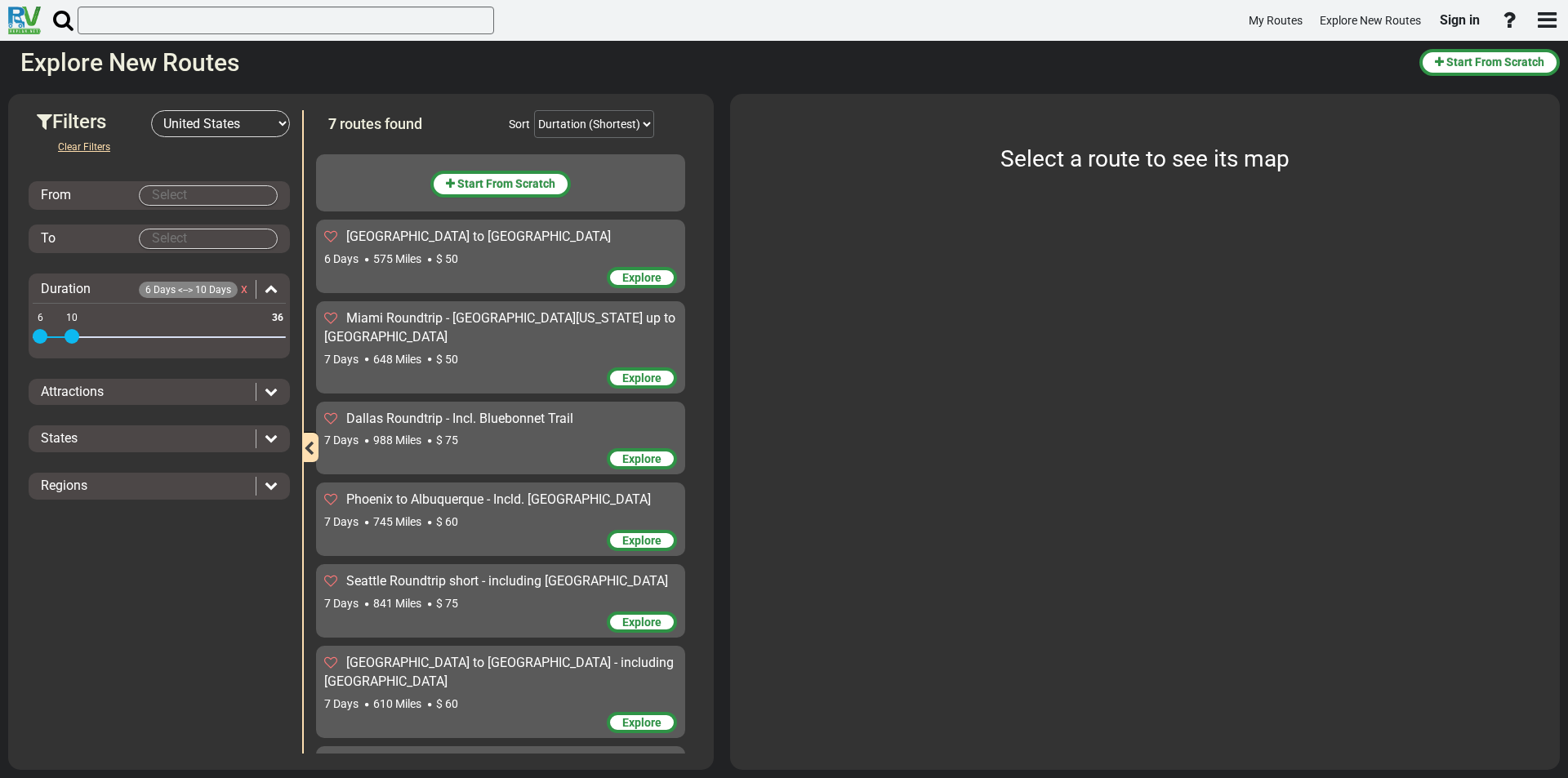
drag, startPoint x: 47, startPoint y: 332, endPoint x: 69, endPoint y: 331, distance: 22.0
click at [69, 331] on span at bounding box center [71, 336] width 14 height 14
click at [46, 337] on span at bounding box center [48, 336] width 14 height 14
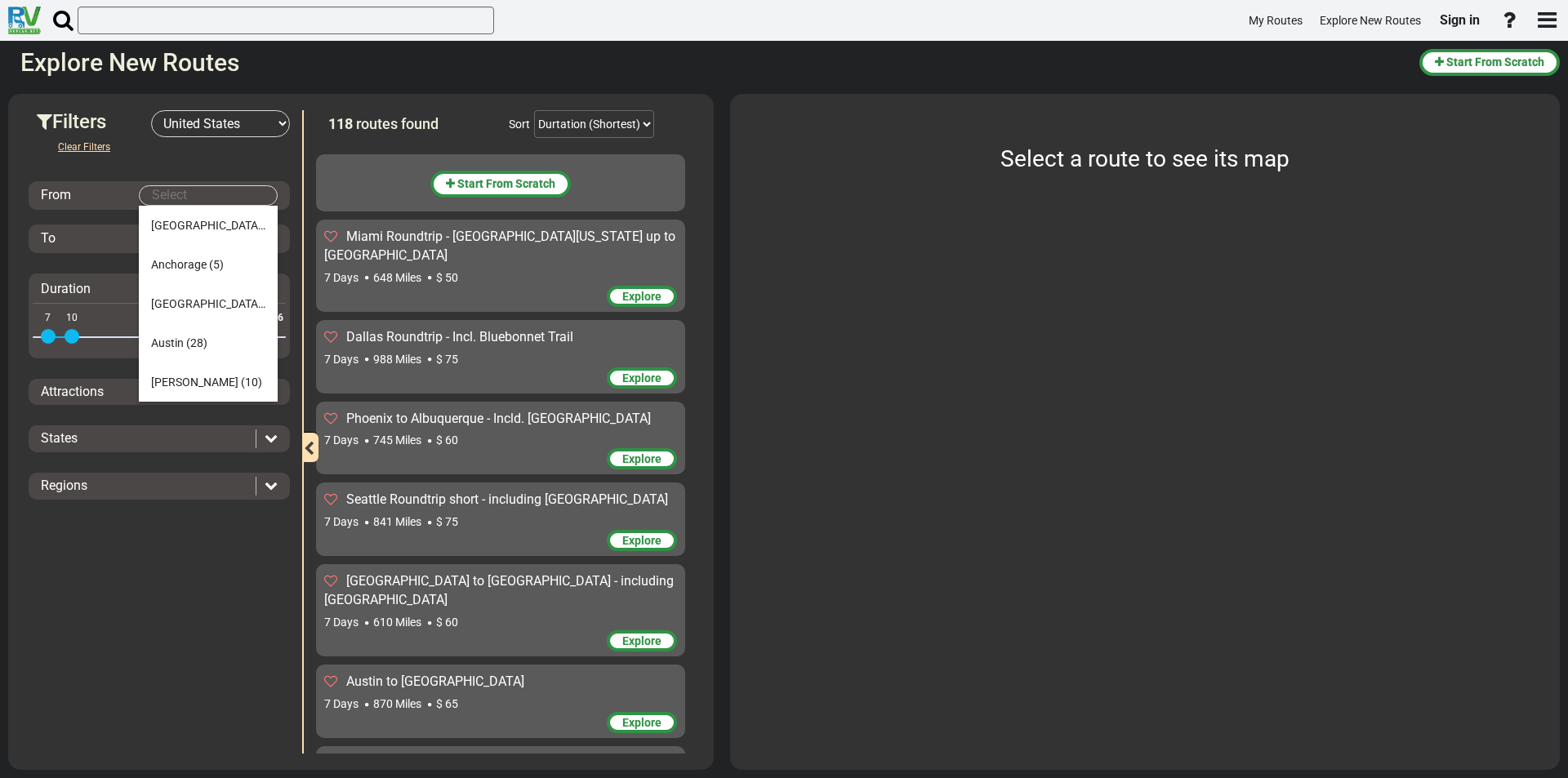
click at [211, 200] on body "My Routes Explore New Routes Sign in ×" at bounding box center [784, 389] width 1568 height 778
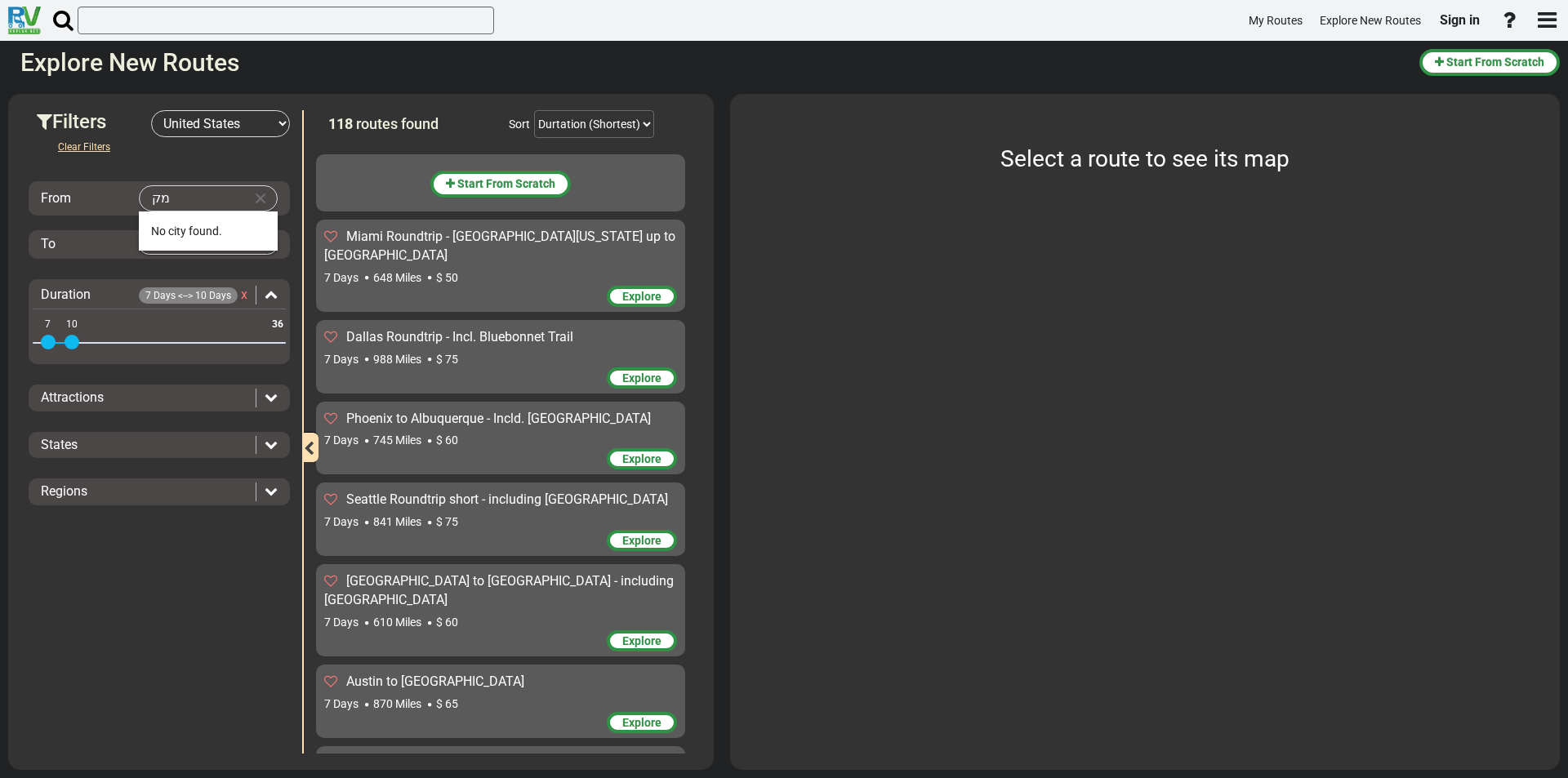
type input "מ"
click at [203, 222] on li "New Y ork (33)" at bounding box center [208, 230] width 139 height 39
type input "[US_STATE]"
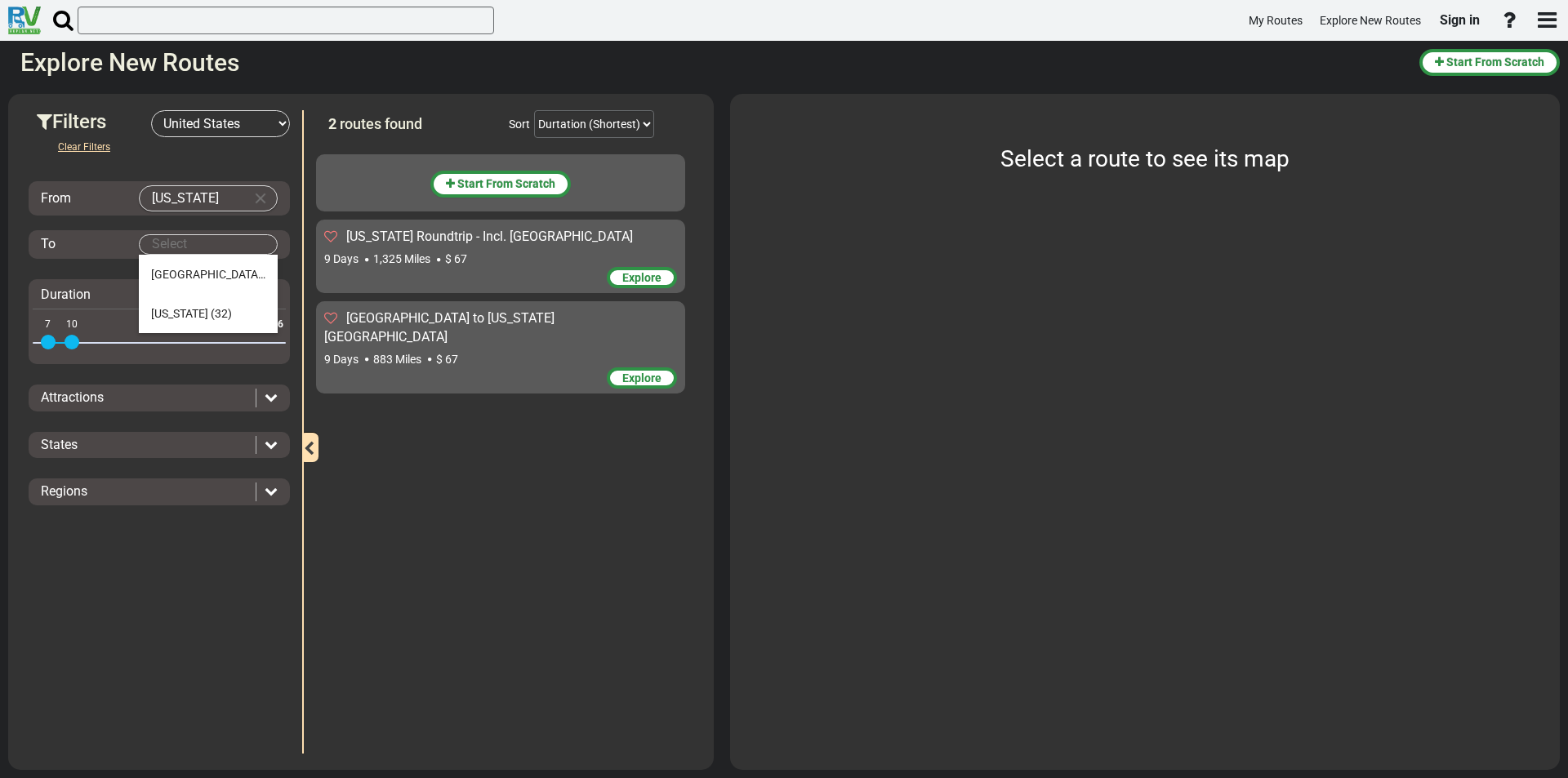
click at [188, 246] on body "My Routes Explore New Routes Sign in ×" at bounding box center [784, 389] width 1568 height 778
click at [211, 314] on span "(32)" at bounding box center [222, 314] width 21 height 13
type input "[US_STATE]"
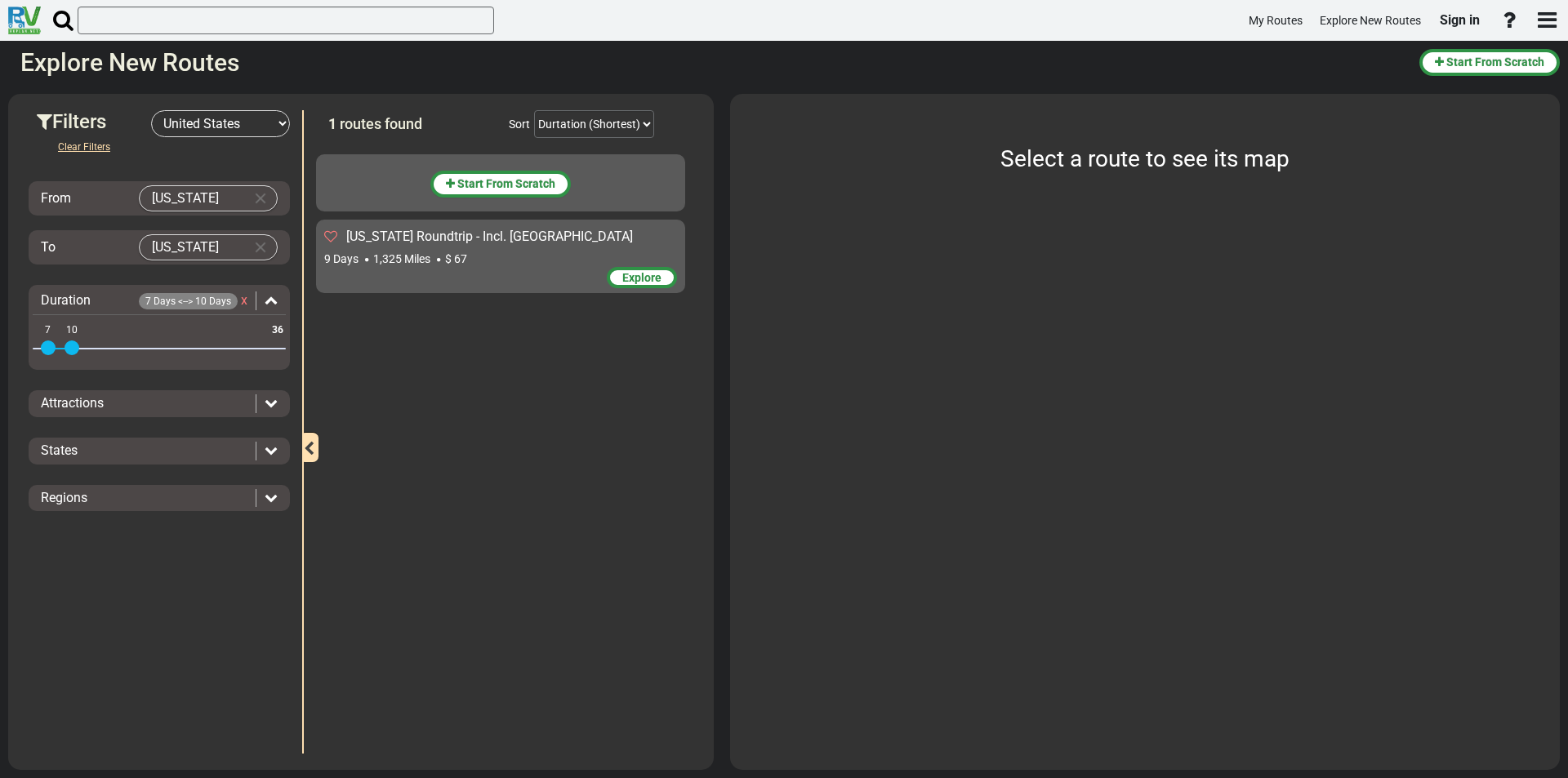
click at [495, 264] on div "9 Days 1,325 Miles $ 67" at bounding box center [501, 258] width 353 height 16
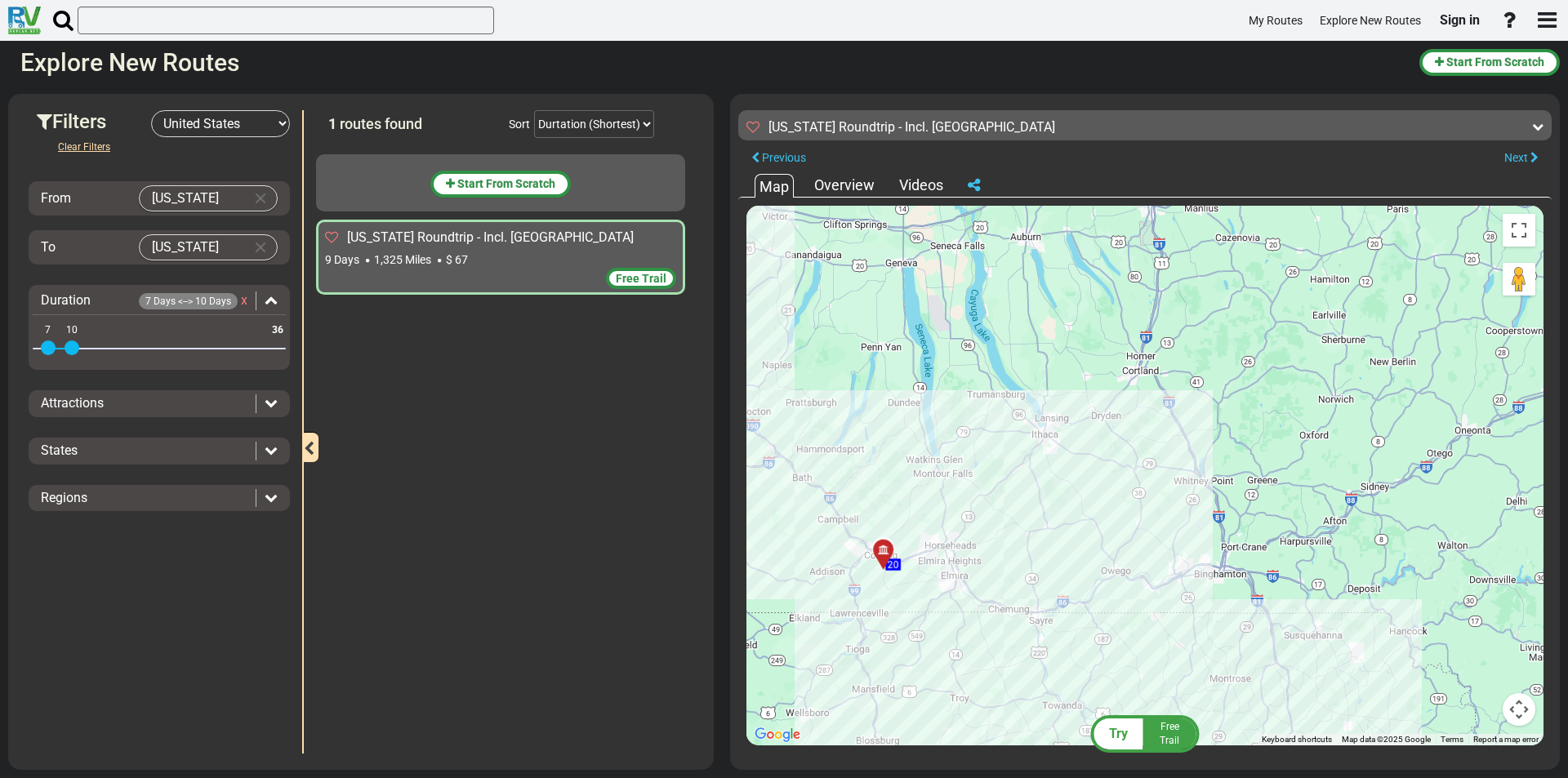
drag, startPoint x: 1186, startPoint y: 493, endPoint x: 975, endPoint y: 530, distance: 214.2
click at [975, 530] on div "To activate drag with keyboard, press Alt + Enter. Once in keyboard drag state,…" at bounding box center [1144, 476] width 797 height 540
